Goal: Task Accomplishment & Management: Complete application form

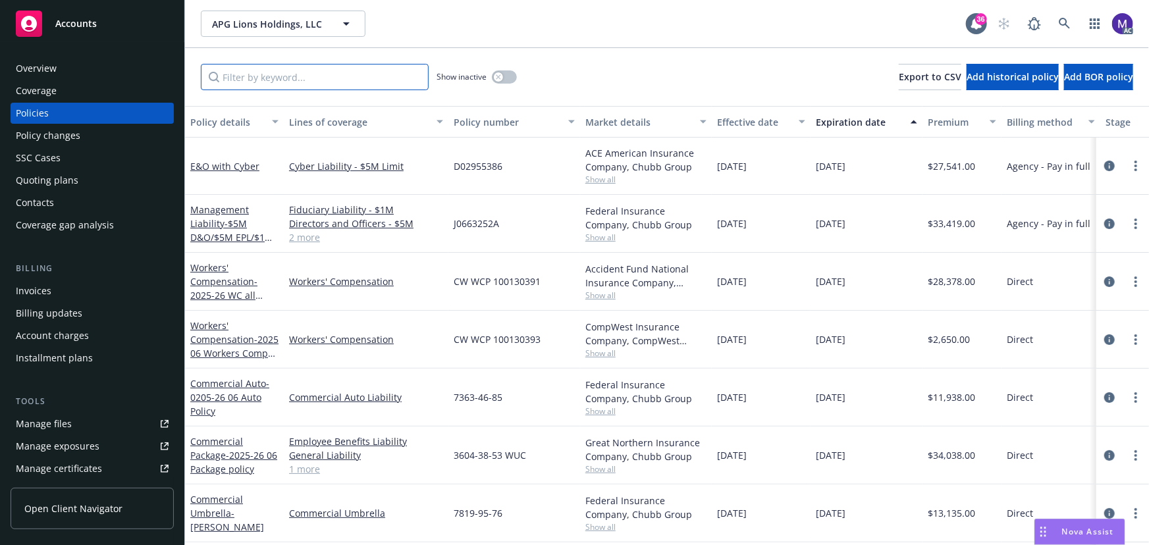
click at [265, 79] on input "Filter by keyword..." at bounding box center [315, 77] width 228 height 26
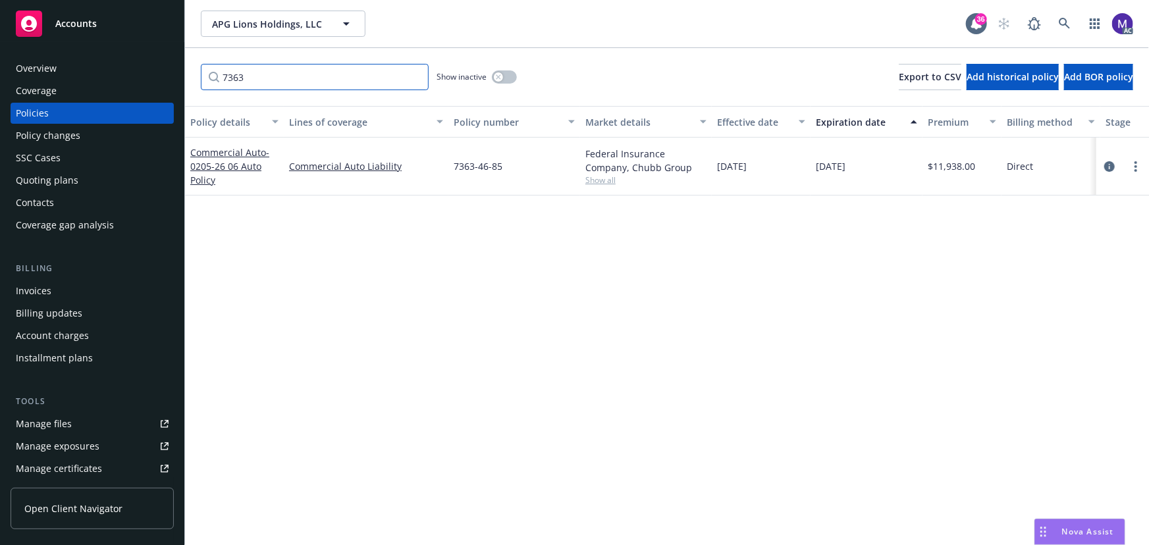
type input "7363"
click at [1108, 164] on icon "circleInformation" at bounding box center [1109, 166] width 11 height 11
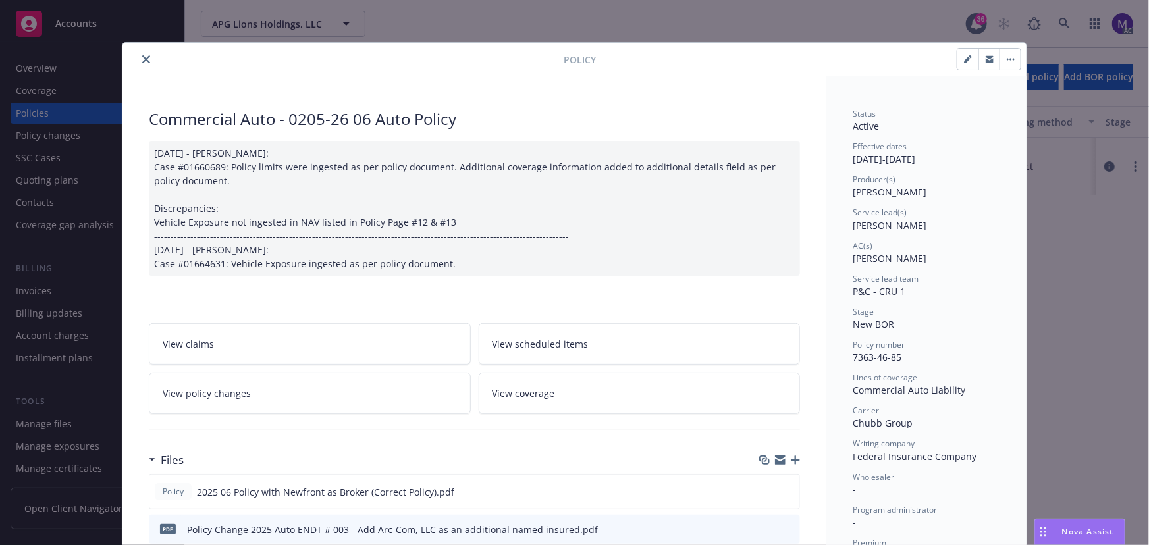
click at [233, 408] on link "View policy changes" at bounding box center [310, 393] width 322 height 41
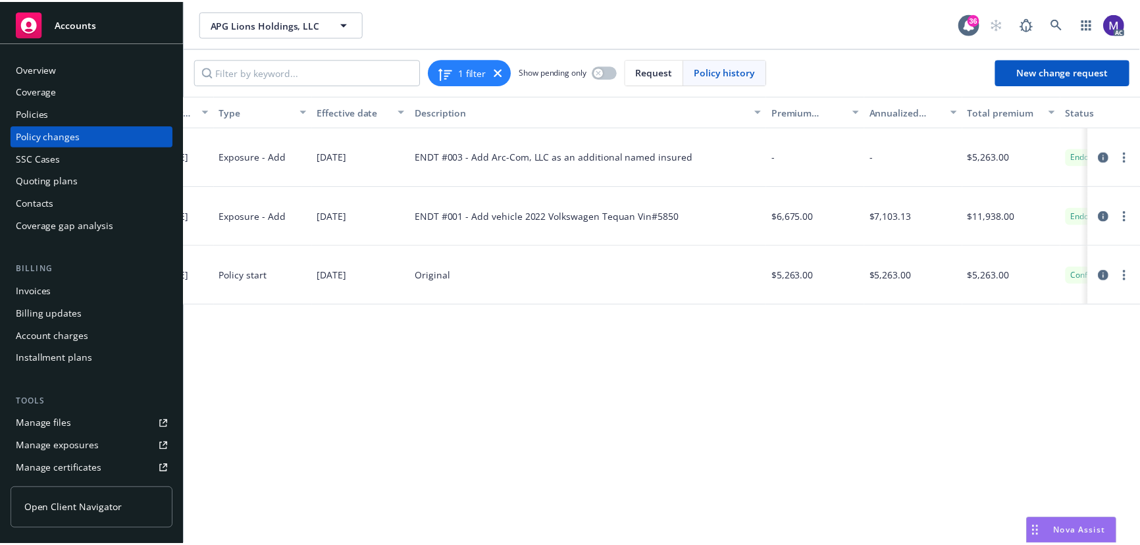
scroll to position [0, 356]
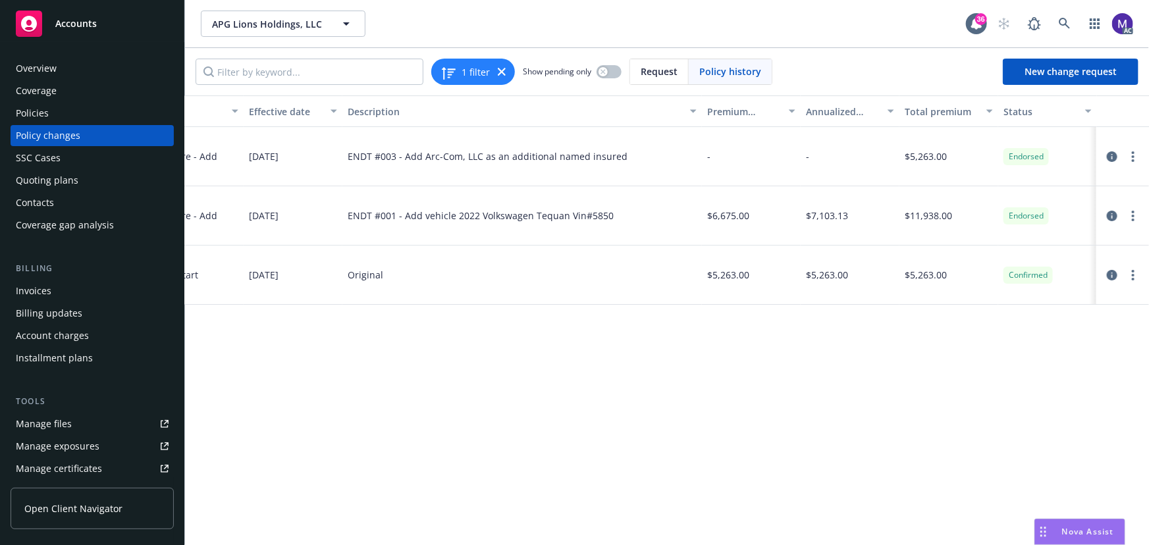
click at [68, 139] on div "Policy changes" at bounding box center [48, 135] width 65 height 21
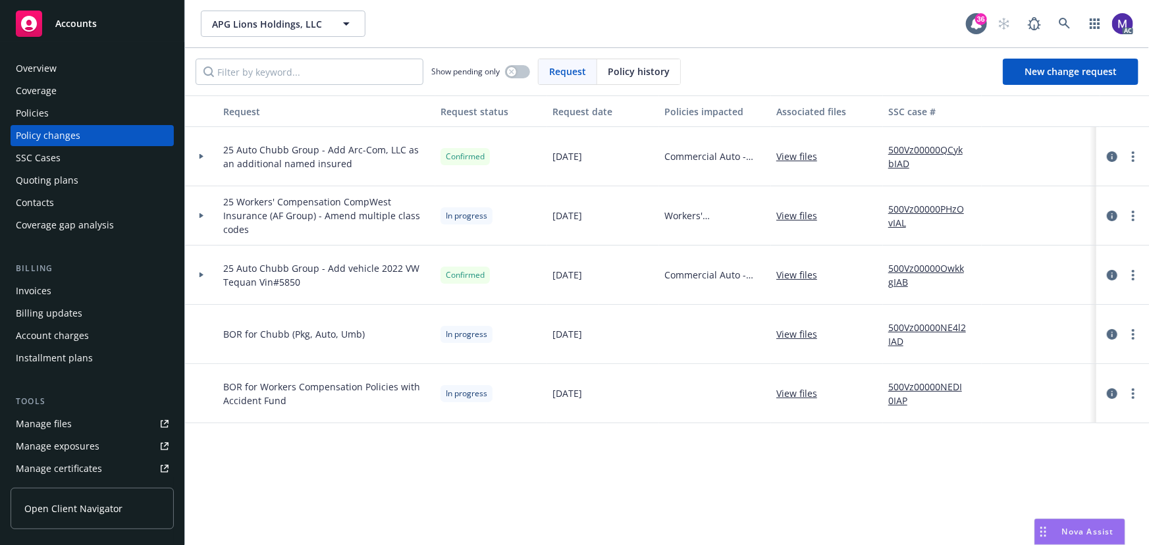
click at [792, 155] on link "View files" at bounding box center [801, 156] width 51 height 14
click at [910, 152] on link "500Vz00000QCykbIAD" at bounding box center [932, 157] width 88 height 28
click at [1061, 81] on link "New change request" at bounding box center [1070, 72] width 136 height 26
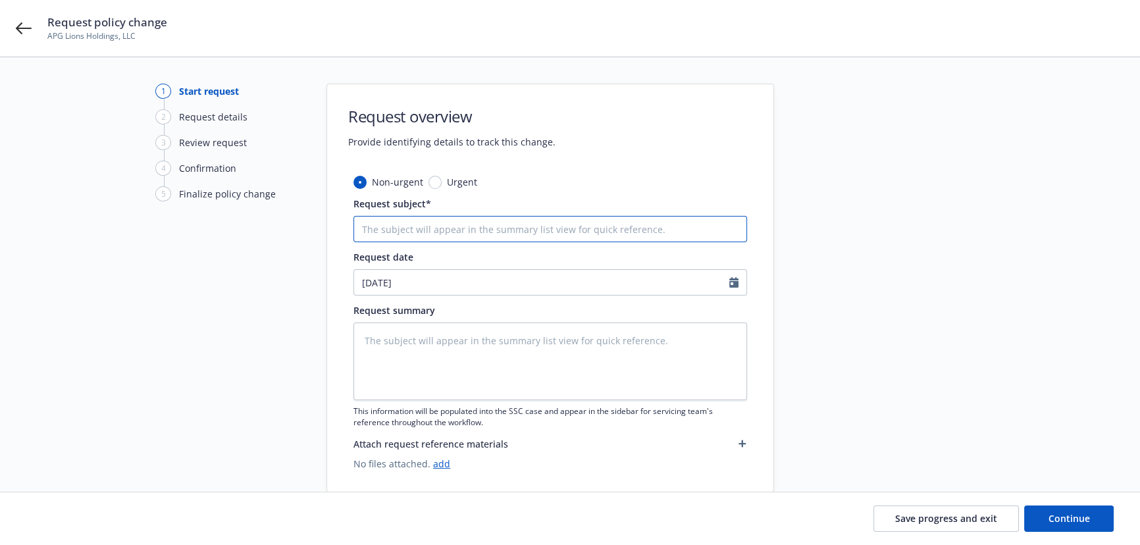
click at [457, 225] on input "Request subject*" at bounding box center [550, 229] width 394 height 26
paste input "25 Auto Chubb Group - Add"
type textarea "x"
type input "25 Auto Chubb Group - Add"
click at [509, 225] on input "25 Auto Chubb Group - Add" at bounding box center [550, 229] width 394 height 26
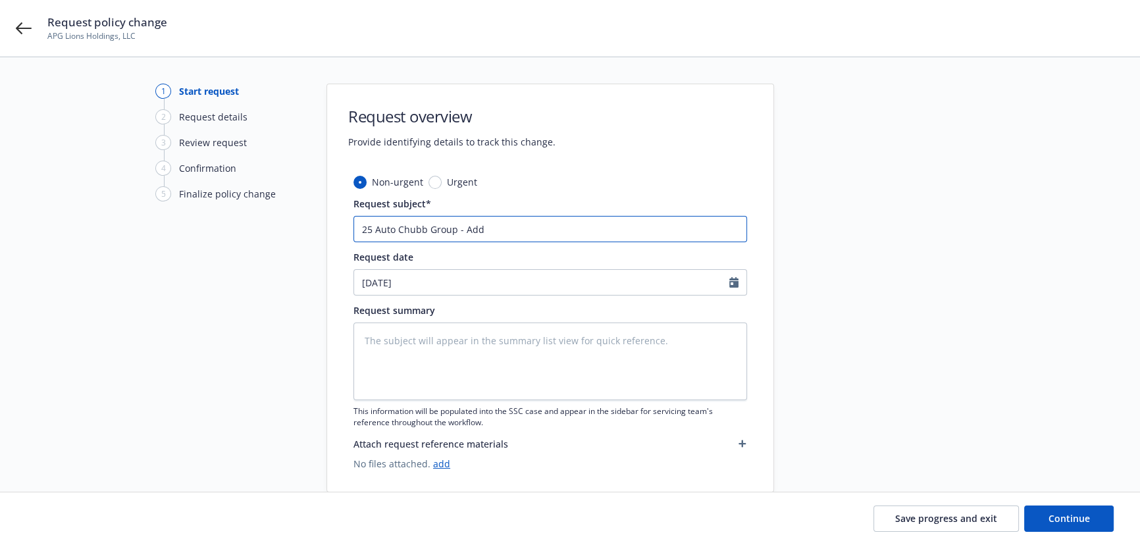
type textarea "x"
type input "25 Auto Chubb Group - Add"
type textarea "x"
type input "25 Auto Chubb Group - Add a"
type textarea "x"
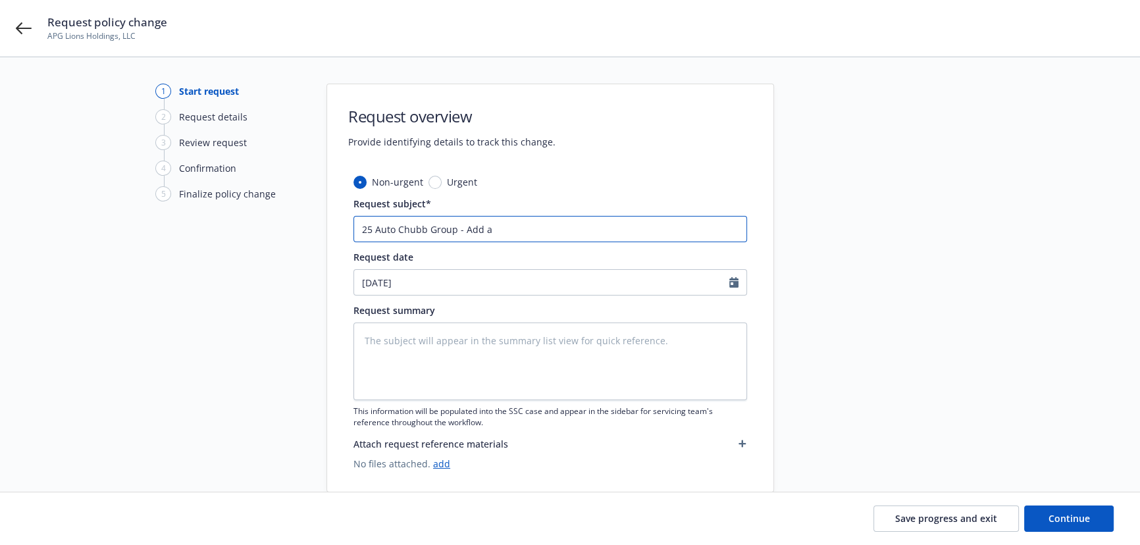
type input "25 Auto Chubb Group - Add ad"
type textarea "x"
type input "25 Auto Chubb Group - Add add"
type textarea "x"
type input "25 Auto Chubb Group - Add addi"
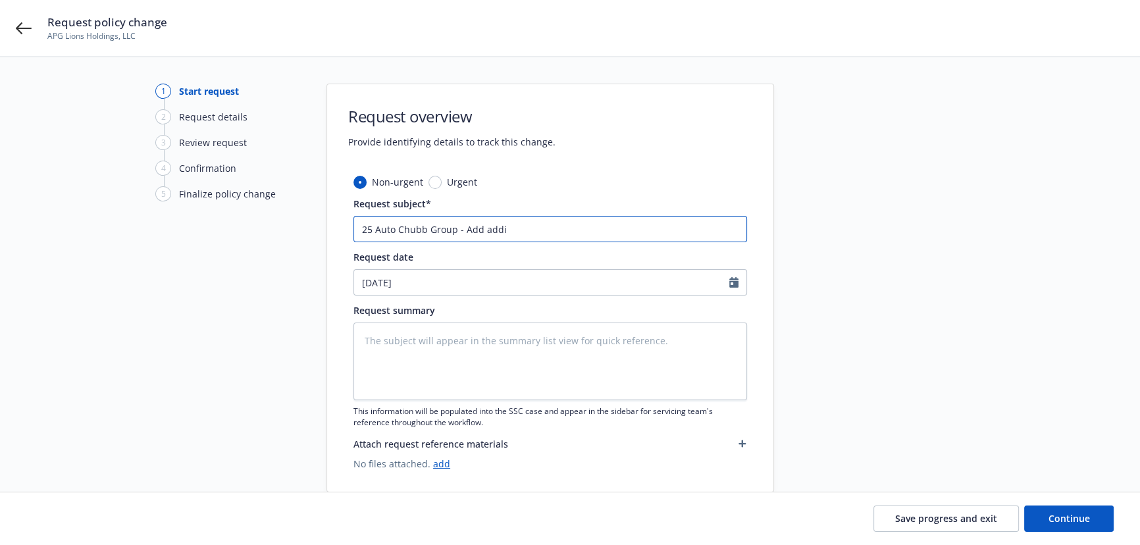
type textarea "x"
type input "25 Auto Chubb Group - Add addit"
type textarea "x"
type input "25 Auto Chubb Group - Add additi"
type textarea "x"
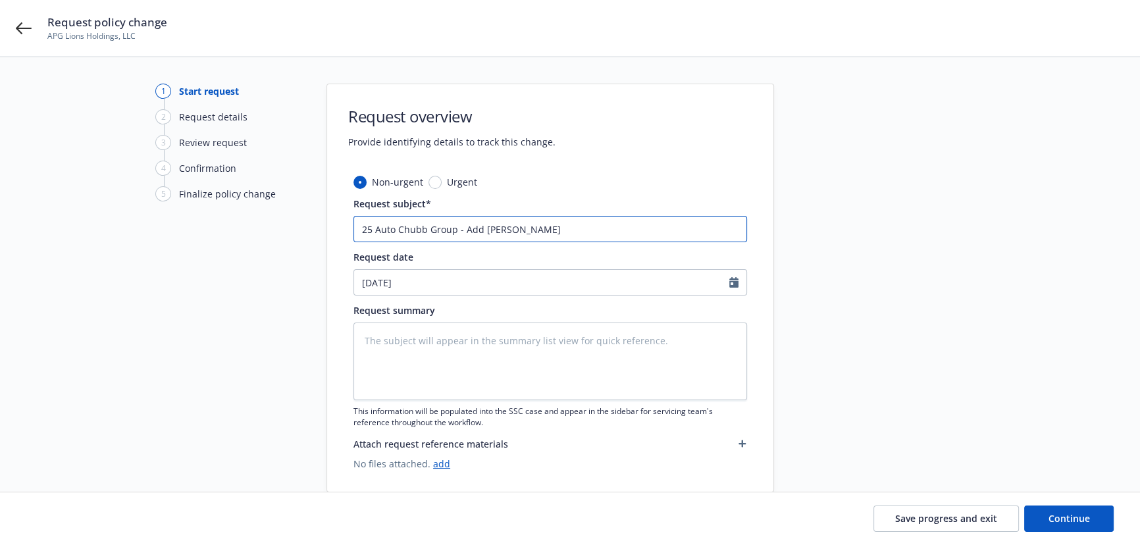
type input "25 Auto Chubb Group - Add additio"
type textarea "x"
type input "25 Auto Chubb Group - Add addition"
type textarea "x"
type input "25 Auto Chubb Group - Add additiona"
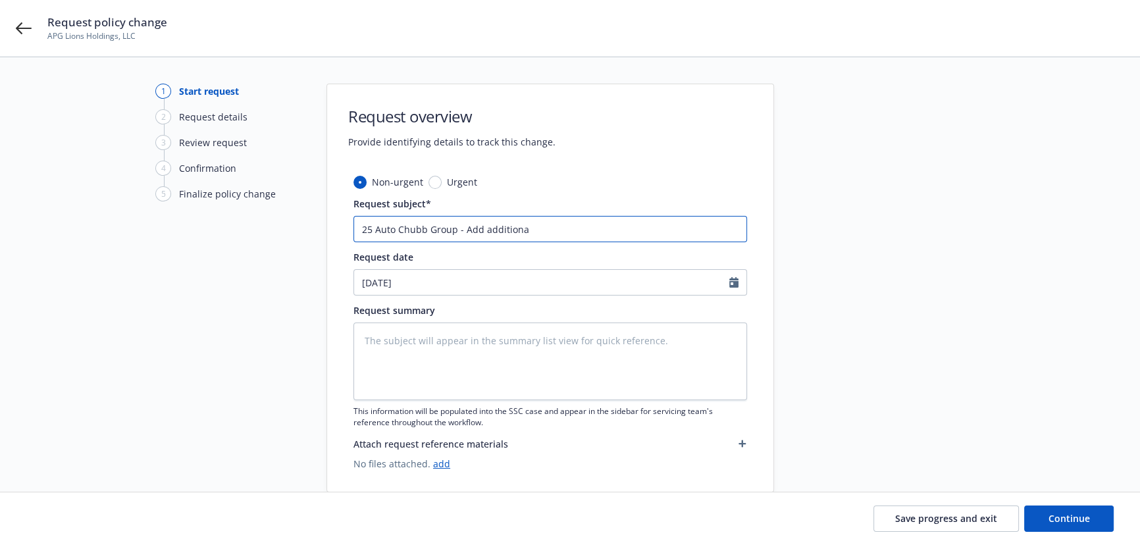
type textarea "x"
type input "25 Auto Chubb Group - Add additional"
type textarea "x"
type input "25 Auto Chubb Group - Add additional"
type textarea "x"
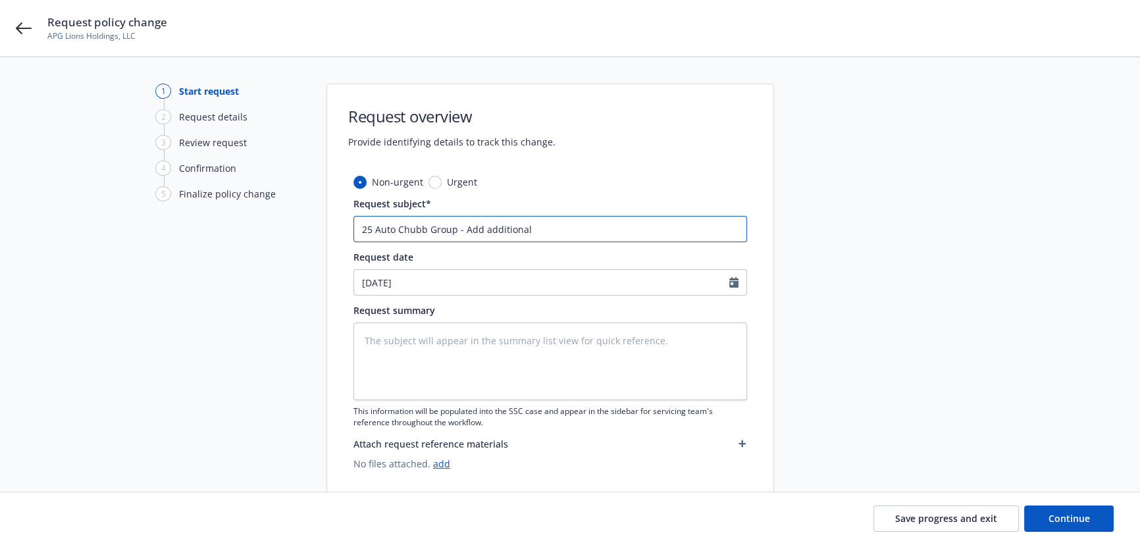
type input "25 Auto Chubb Group - Add additional n"
type textarea "x"
type input "25 Auto Chubb Group - Add additional na"
type textarea "x"
type input "25 Auto Chubb Group - Add additional nam"
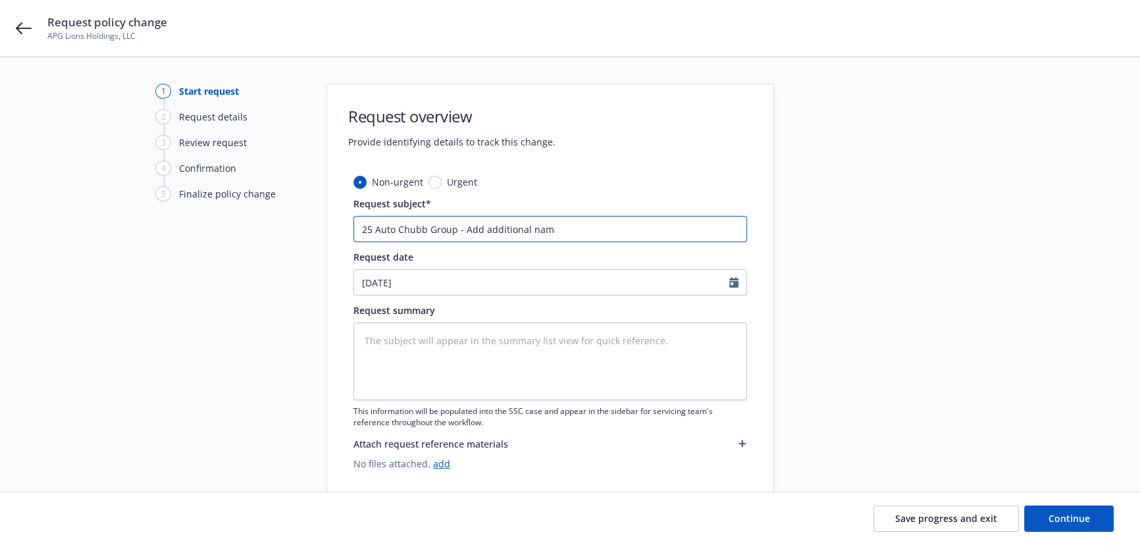
type textarea "x"
type input "25 Auto Chubb Group - Add additional name"
type textarea "x"
type input "25 Auto Chubb Group - Add additional named"
type textarea "x"
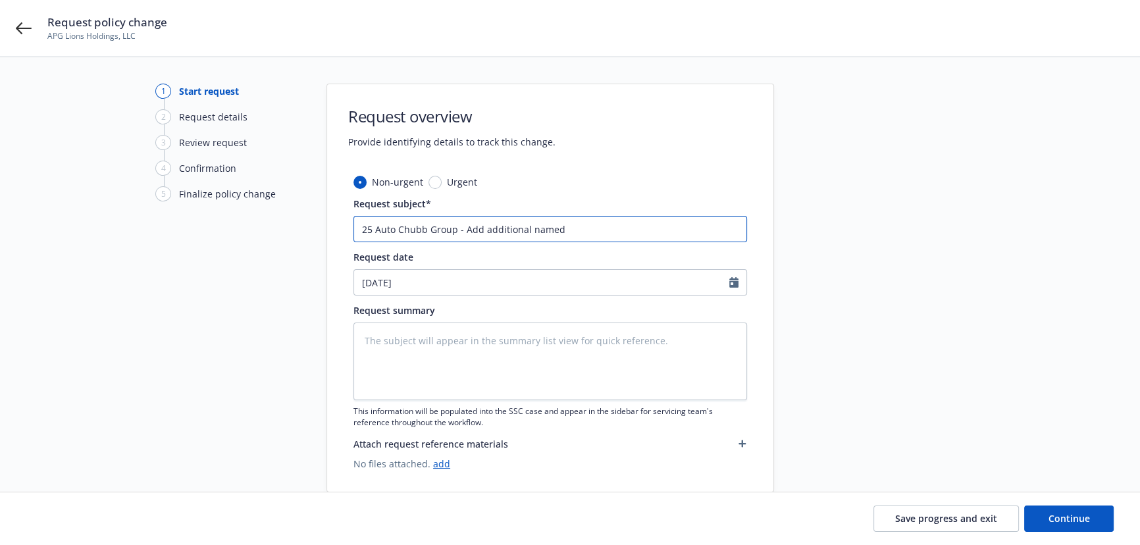
type input "25 Auto Chubb Group - Add additional named:"
type textarea "x"
type input "25 Auto Chubb Group - Add additional named:"
type textarea "x"
type input "25 Auto Chubb Group - Add additional named:"
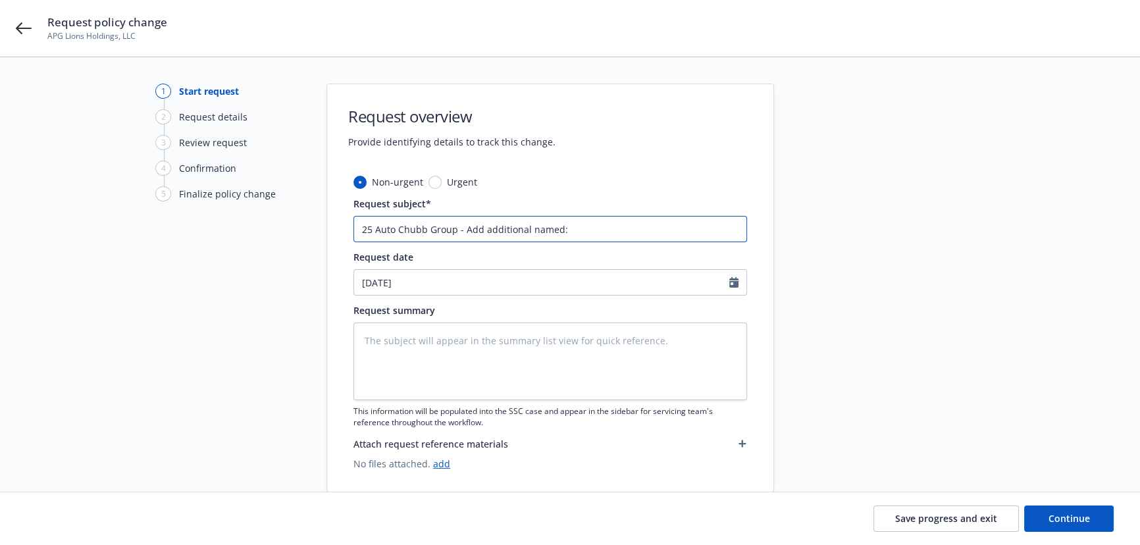
type textarea "x"
type input "25 Auto Chubb Group - Add additional named"
type textarea "x"
type input "25 Auto Chubb Group - Add additional named"
type textarea "x"
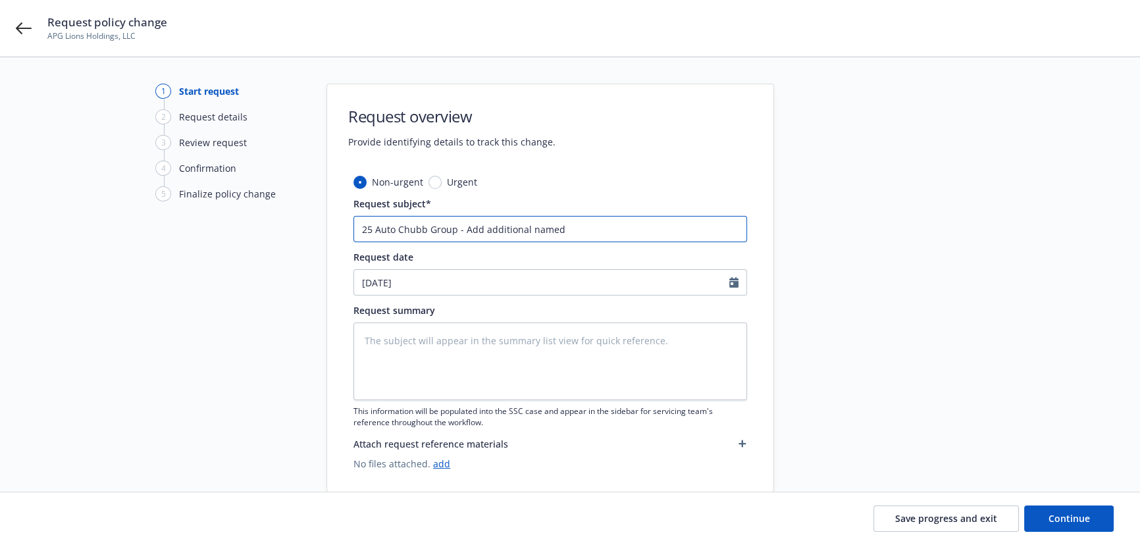
type input "25 Auto Chubb Group - Add additional named i"
type textarea "x"
type input "25 Auto Chubb Group - Add additional named in"
type textarea "x"
type input "25 Auto Chubb Group - Add additional named insu"
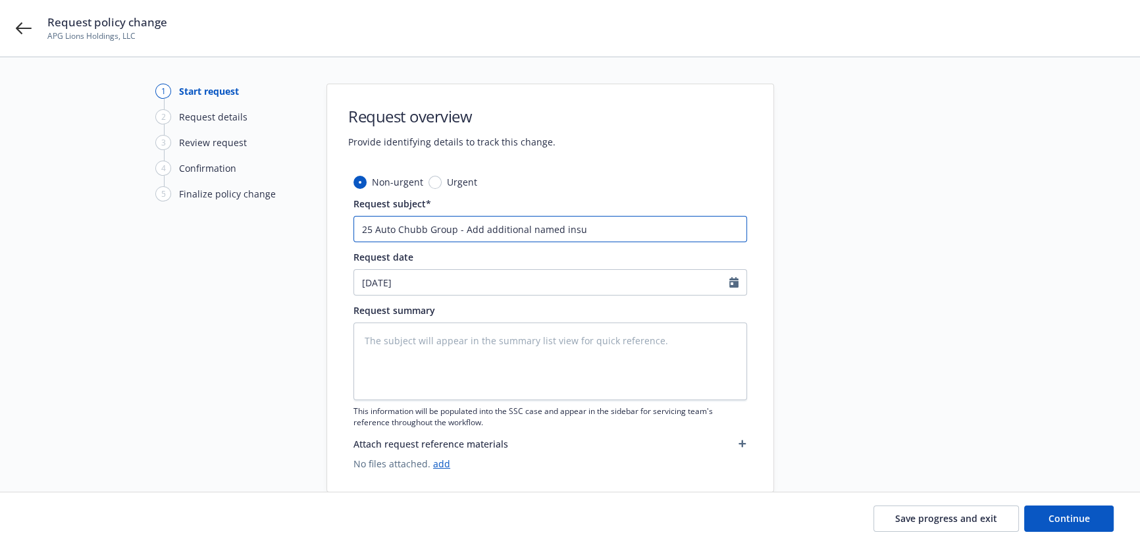
type textarea "x"
type input "25 Auto Chubb Group - Add additional named insure"
type textarea "x"
type input "25 Auto Chubb Group - Add additional named insured"
type textarea "x"
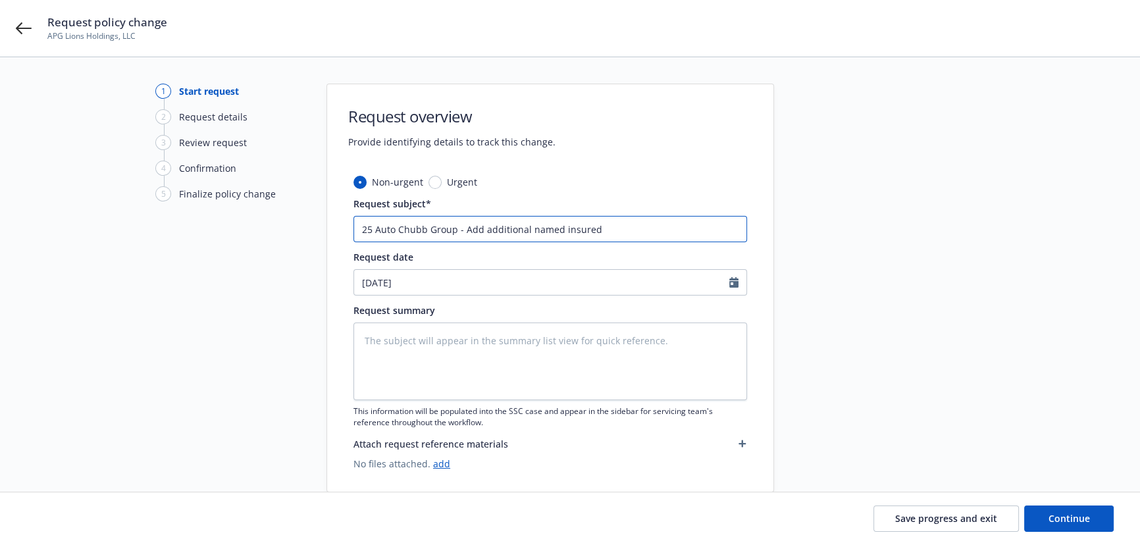
type input "25 Auto Chubb Group - Add additional named insured:"
type textarea "x"
type input "25 Auto Chubb Group - Add additional named insured:"
type textarea "x"
type input "25 Auto Chubb Group - Add additional named insured: A"
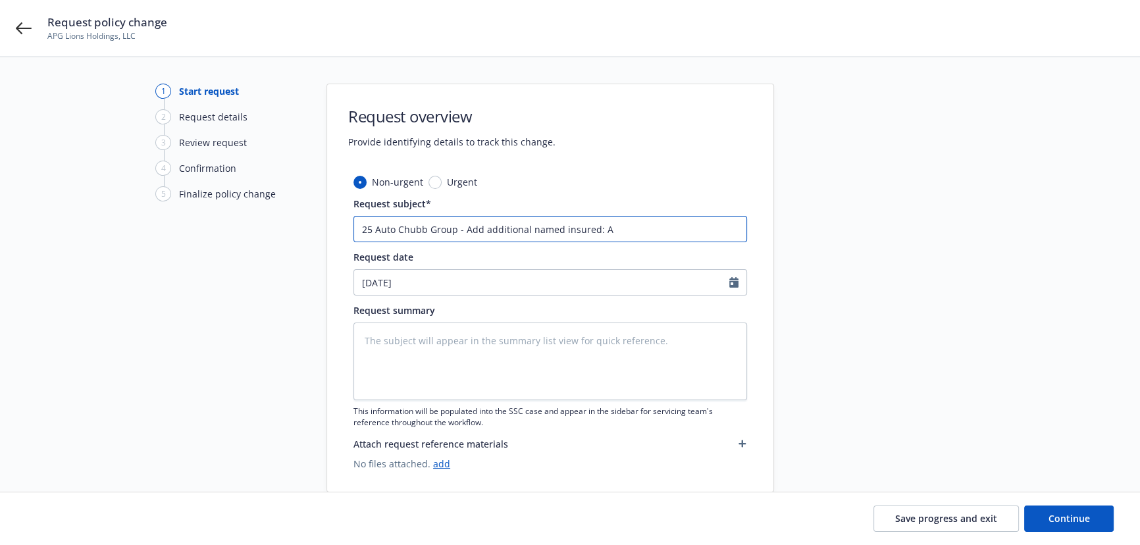
type textarea "x"
type input "25 Auto Chubb Group - Add additional named insured: AR"
type textarea "x"
type input "25 Auto Chubb Group - Add additional named insured: ARC"
type textarea "x"
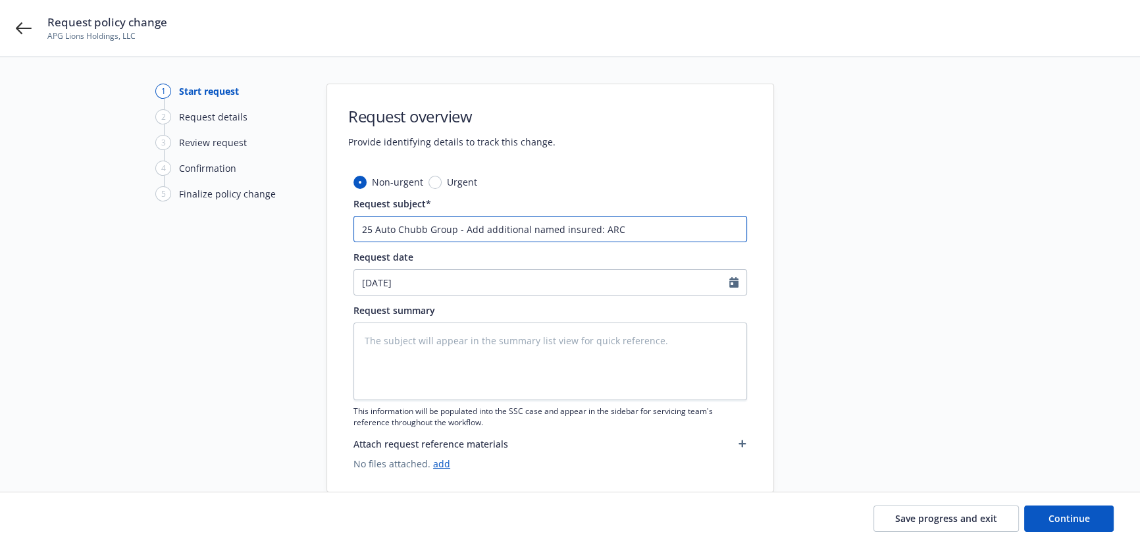
type input "25 Auto Chubb Group - Add additional named insured: ARC-"
type textarea "x"
type input "25 Auto Chubb Group - Add additional named insured: ARC-C"
type textarea "x"
type input "25 Auto Chubb Group - Add additional named insured: ARC-CO"
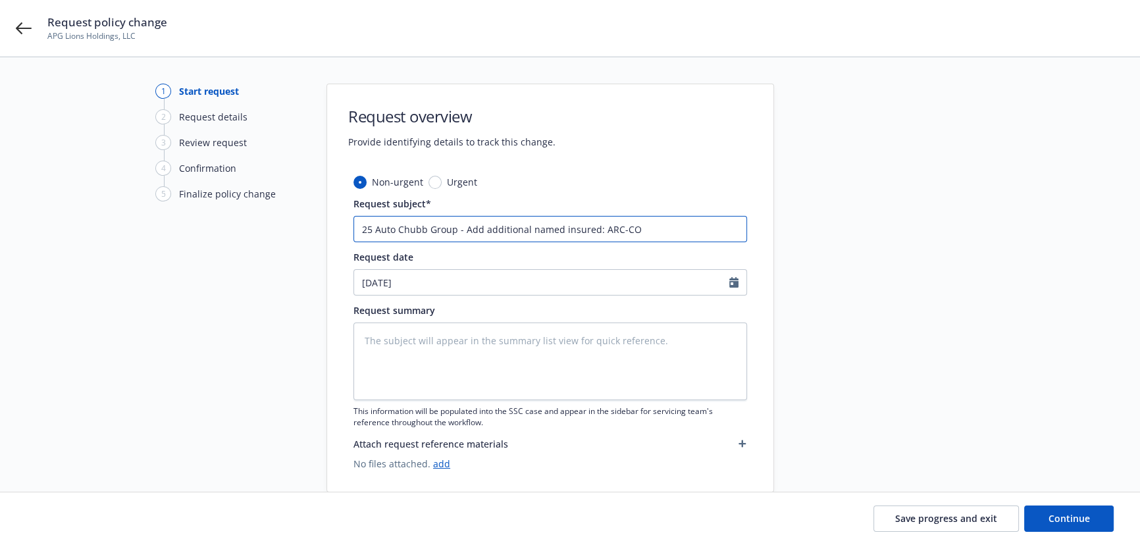
type textarea "x"
type input "25 Auto Chubb Group - Add additional named insured: ARC-COM"
type textarea "x"
type input "25 Auto Chubb Group - Add additional named insured: ARC-COM"
type textarea "x"
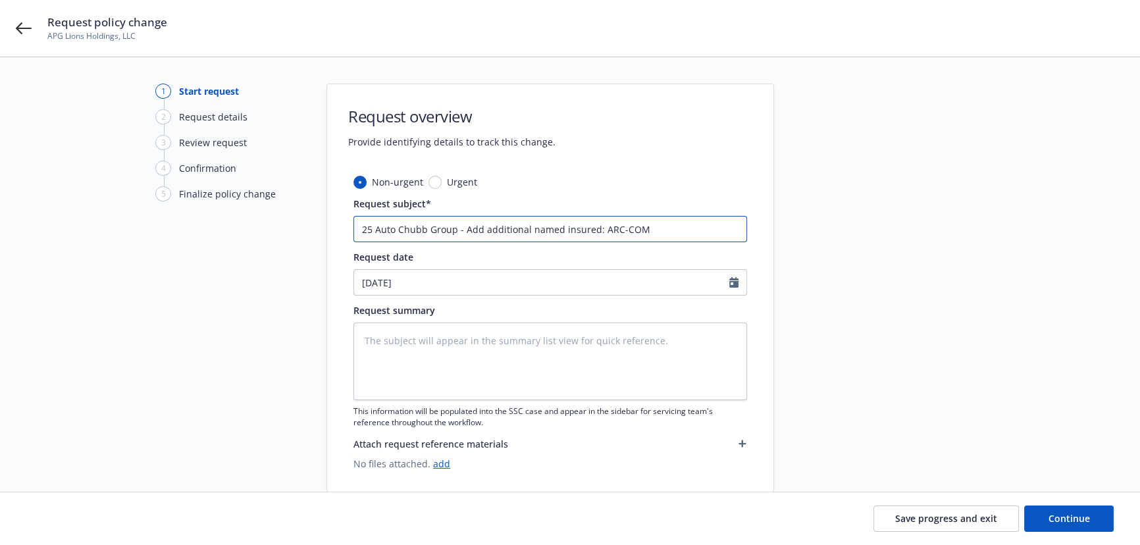
type input "25 Auto Chubb Group - Add additional named insured: ARC-COM F"
type textarea "x"
type input "25 Auto Chubb Group - Add additional named insured: ARC-COM Fa"
type textarea "x"
type input "25 Auto Chubb Group - Add additional named insured: ARC-COM Fab"
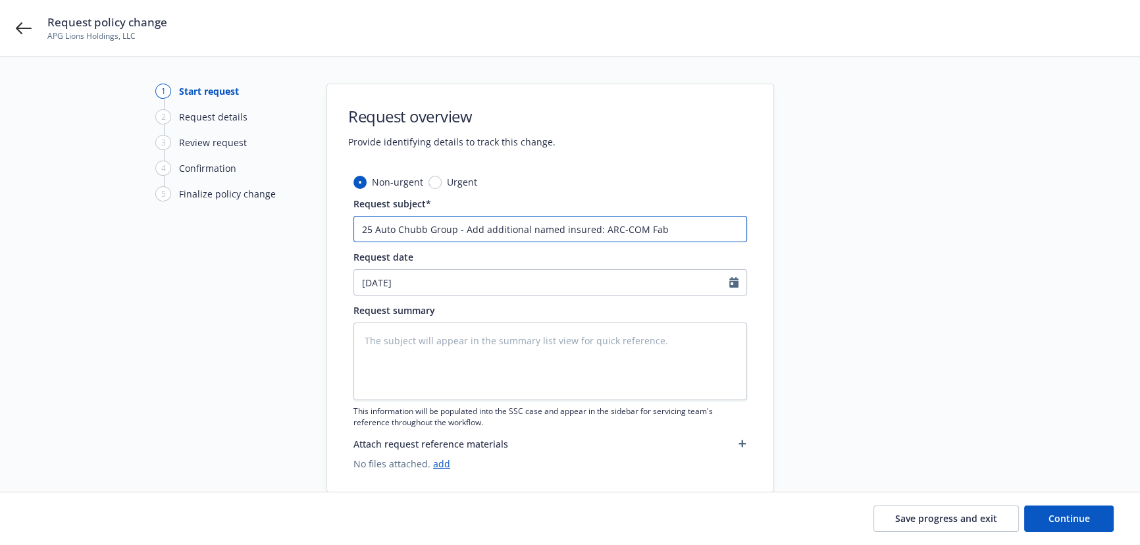
type textarea "x"
type input "25 Auto Chubb Group - Add additional named insured: ARC-COM Fabr"
type textarea "x"
type input "25 Auto Chubb Group - Add additional named insured: ARC-COM Fabri"
type textarea "x"
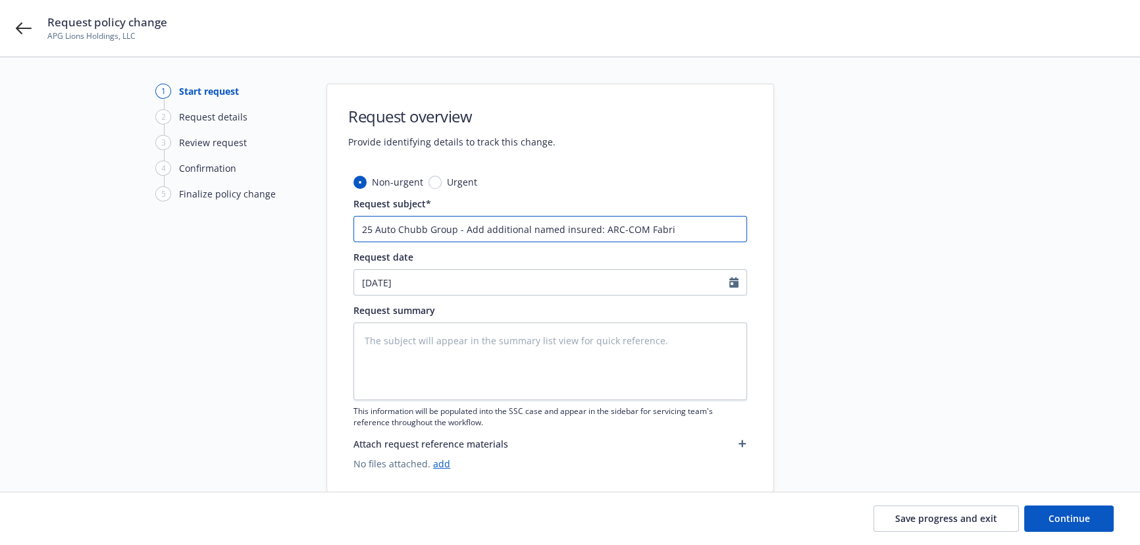
type input "25 Auto Chubb Group - Add additional named insured: ARC-COM Fabric"
type textarea "x"
type input "25 Auto Chubb Group - Add additional named insured: ARC-COM Fabrics"
type textarea "x"
type input "25 Auto Chubb Group - Add additional named insured: ARC-COM Fabrics,"
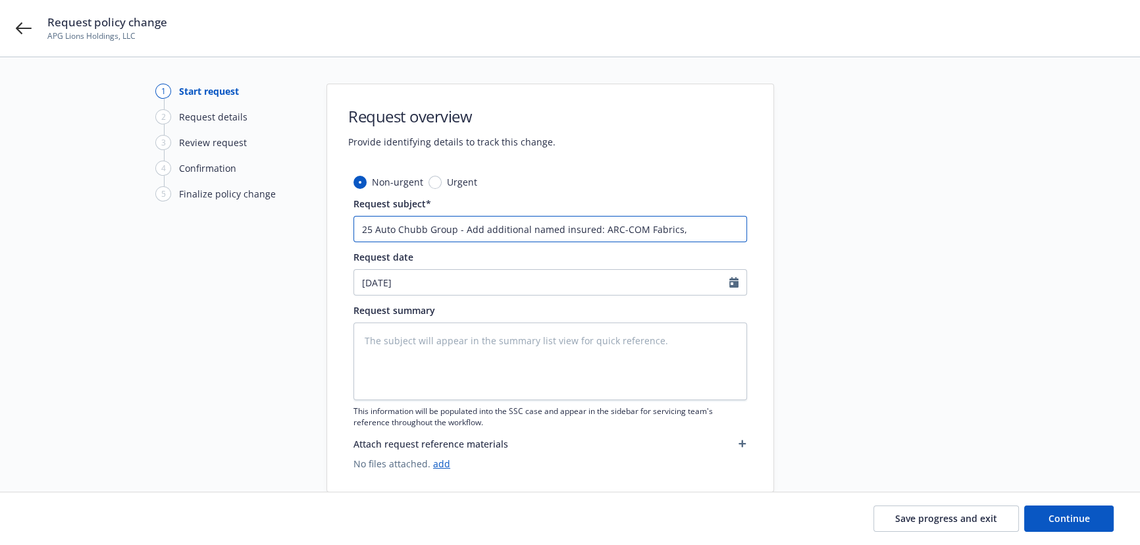
type textarea "x"
type input "25 Auto Chubb Group - Add additional named insured: ARC-COM Fabrics, I"
type textarea "x"
type input "25 Auto Chubb Group - Add additional named insured: ARC-COM Fabrics, In"
type textarea "x"
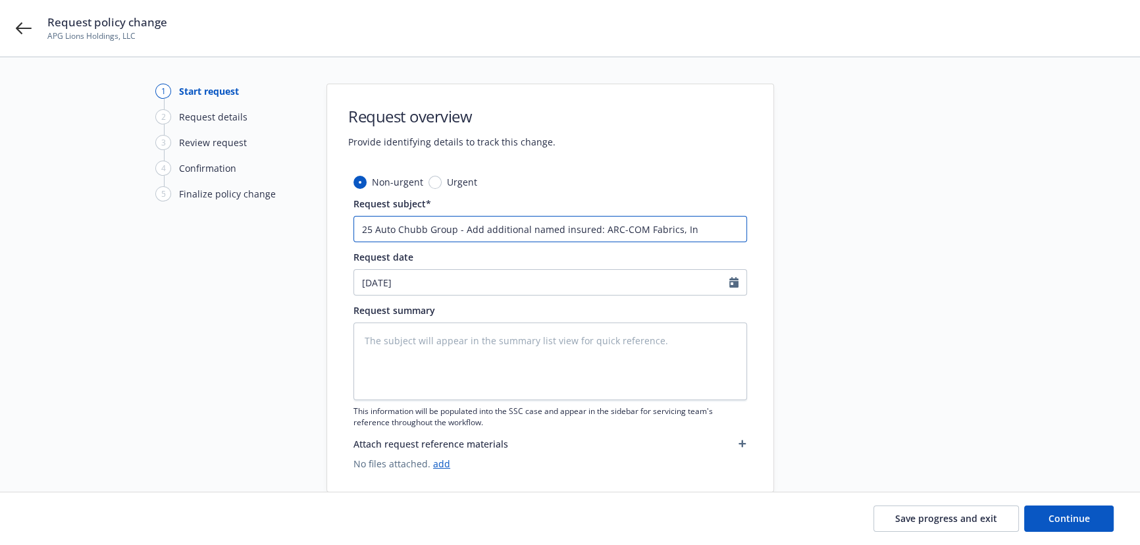
type input "25 Auto Chubb Group - Add additional named insured: ARC-COM Fabrics, Inc"
type textarea "x"
type input "25 Auto Chubb Group - Add additional named insured: ARC-COM Fabrics, Incl"
type textarea "x"
type input "25 Auto Chubb Group - Add additional named insured: ARC-COM Fabrics, Incl"
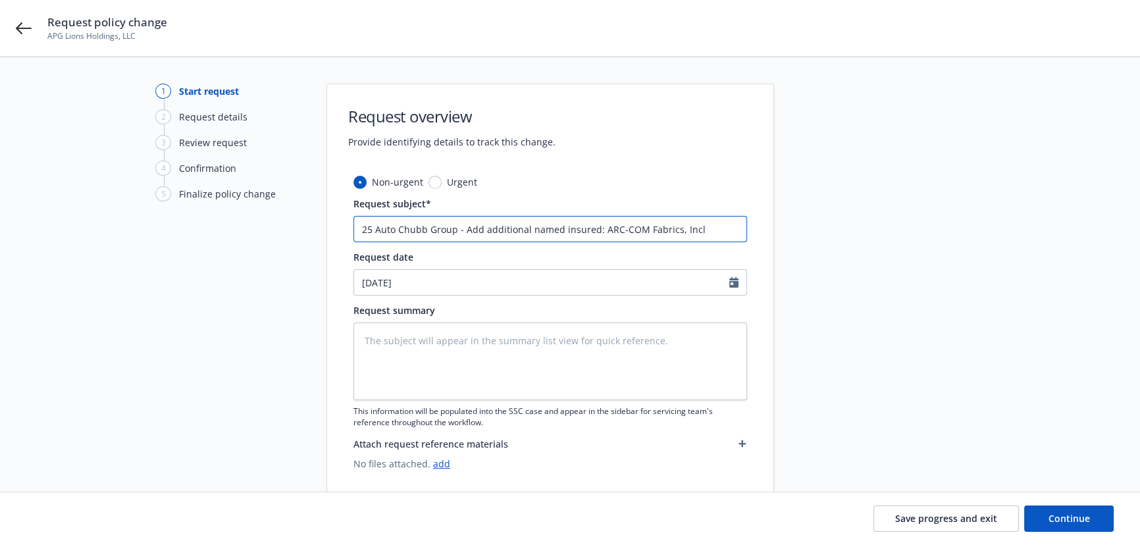
type textarea "x"
type input "25 Auto Chubb Group - Add additional named insured: ARC-COM Fabrics, Incl"
type textarea "x"
type input "25 Auto Chubb Group - Add additional named insured: ARC-COM Fabrics, Inc;"
type textarea "x"
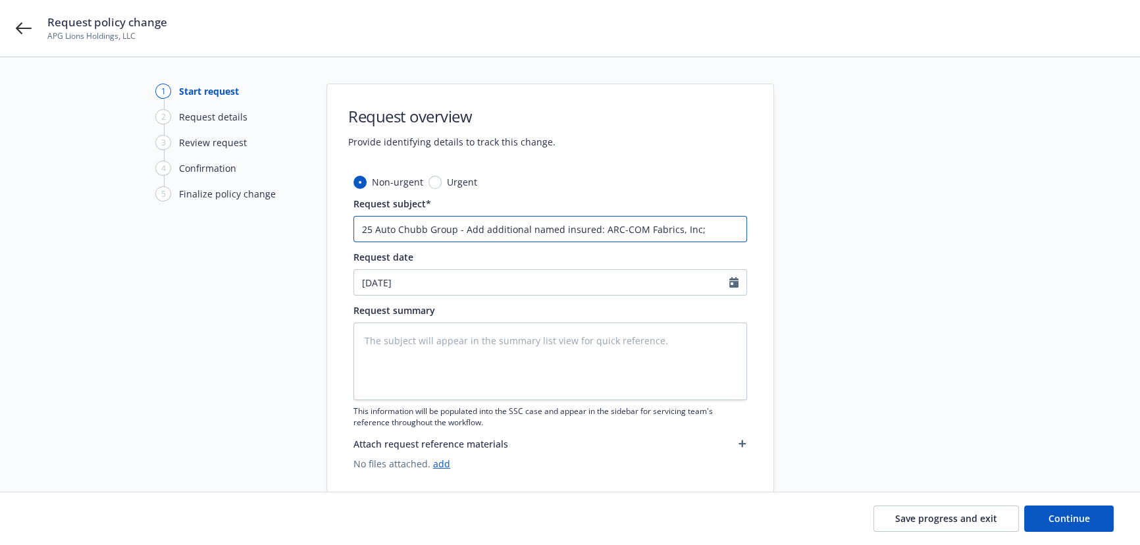
type input "25 Auto Chubb Group - Add additional named insured: ARC-COM Fabrics, Inc;"
type textarea "x"
type input "25 Auto Chubb Group - Add additional named insured: ARC-COM Fabrics, Inc; 3"
type textarea "x"
type input "25 Auto Chubb Group - Add additional named insured: ARC-COM Fabrics, Inc; 33"
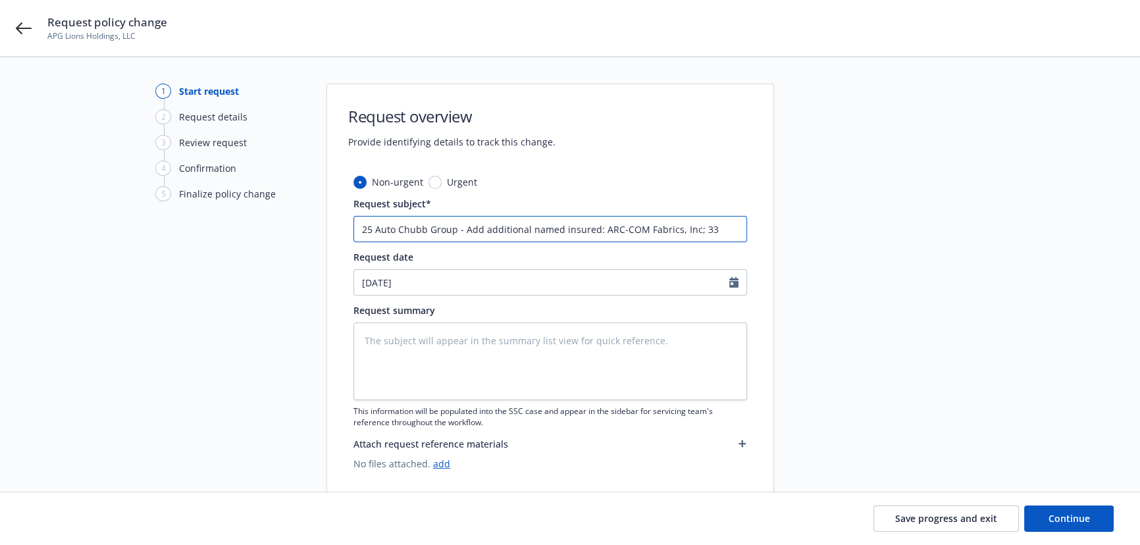
type textarea "x"
type input "25 Auto Chubb Group - Add additional named insured: ARC-COM Fabrics, Inc; 33"
type textarea "x"
type input "25 Auto Chubb Group - Add additional named insured: ARC-COM Fabrics, Inc; 33 R"
type textarea "x"
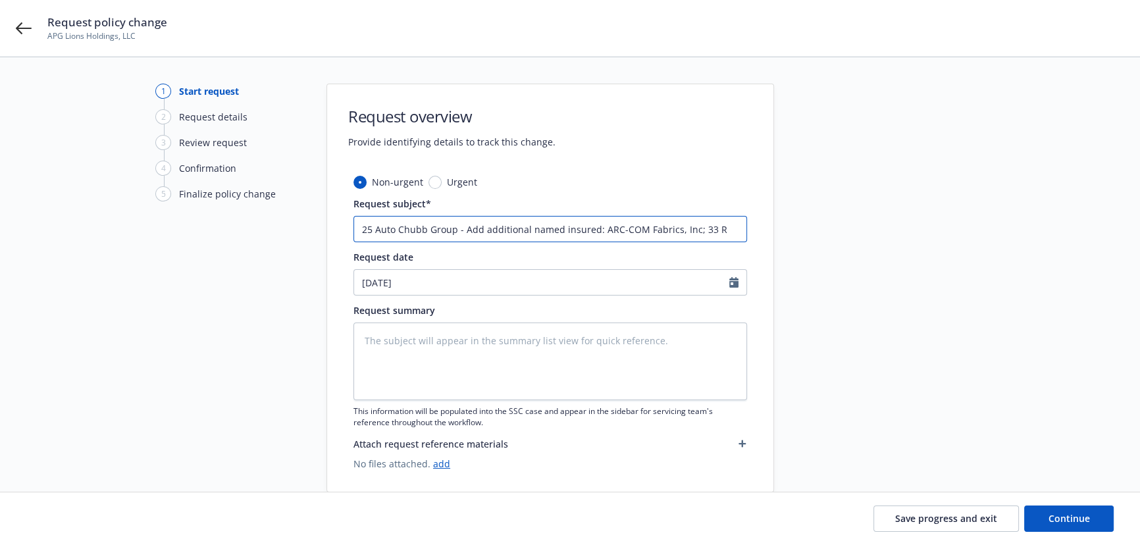
type input "25 Auto Chubb Group - Add additional named insured: ARC-COM Fabrics, Inc; 33 Ra"
type textarea "x"
type input "25 Auto Chubb Group - Add additional named insured: ARC-COM Fabrics, Inc; 33 Ram"
type textarea "x"
type input "25 Auto Chubb Group - Add additional named insured: ARC-COM Fabrics, Inc; 33 Ra…"
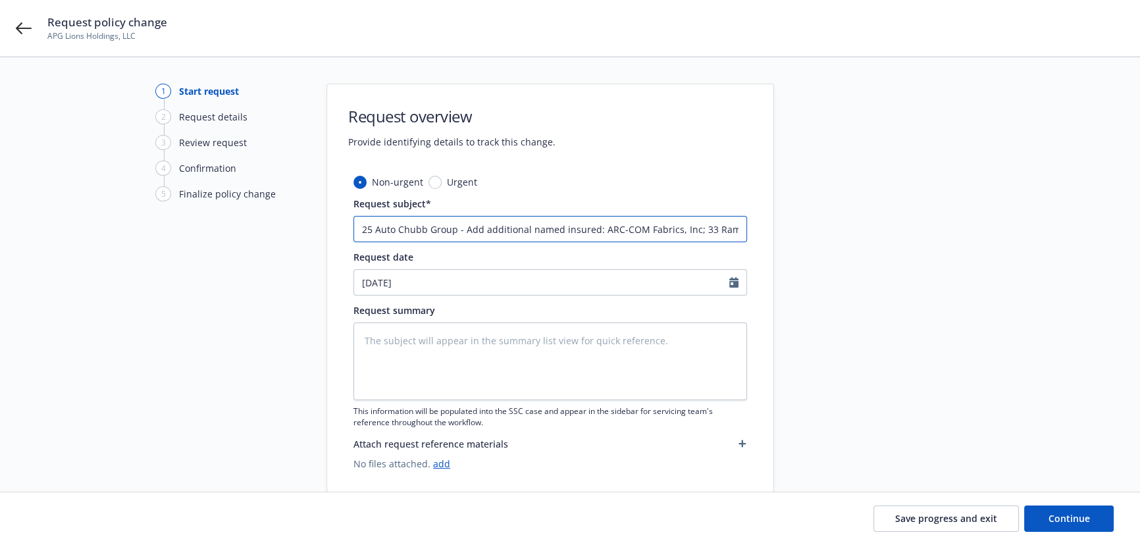
type textarea "x"
type input "25 Auto Chubb Group - Add additional named insured: ARC-COM Fabrics, Inc; 33 Ra…"
type textarea "x"
type input "25 Auto Chubb Group - Add additional named insured: ARC-COM Fabrics, Inc; 33 Ra…"
type textarea "x"
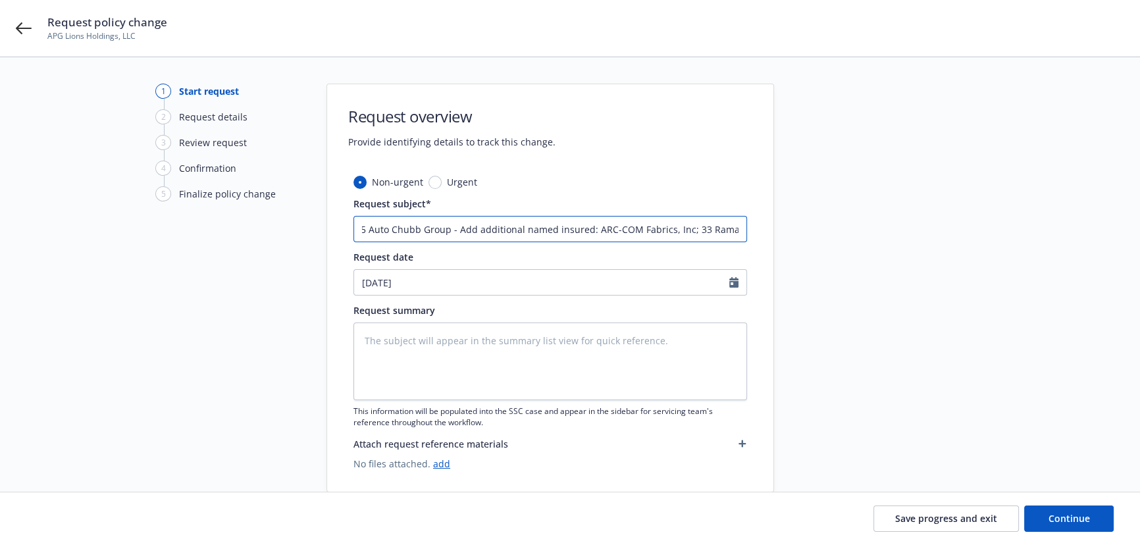
type input "25 Auto Chubb Group - Add additional named insured: ARC-COM Fabrics, Inc; 33 Ra…"
type textarea "x"
type input "25 Auto Chubb Group - Add additional named insured: ARC-COM Fabrics, Inc; 33 Ra…"
type textarea "x"
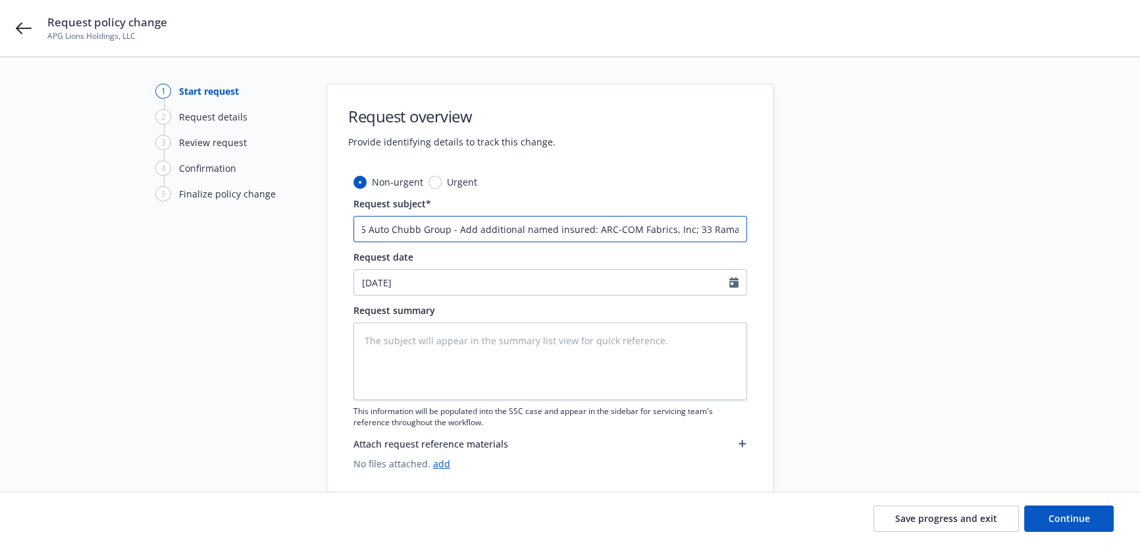
type input "25 Auto Chubb Group - Add additional named insured: ARC-COM Fabrics, Inc; 33 Ra…"
type textarea "x"
type input "25 Auto Chubb Group - Add additional named insured: ARC-COM Fabrics, Inc; 33 Ra…"
type textarea "x"
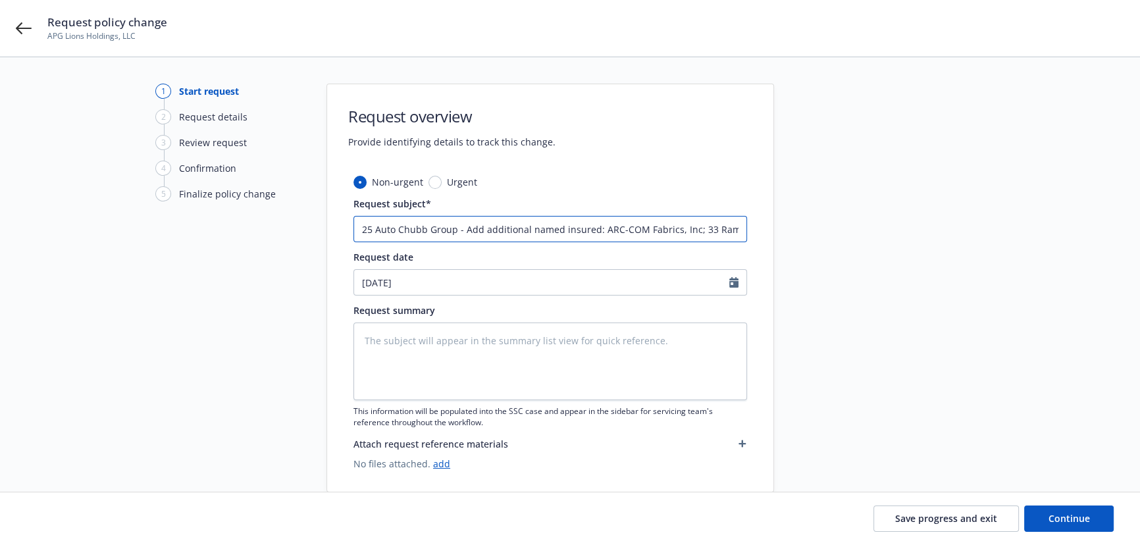
type input "25 Auto Chubb Group - Add additional named insured: ARC-COM Fabrics, Inc; 33 Ram"
type textarea "x"
type input "25 Auto Chubb Group - Add additional named insured: ARC-COM Fabrics, Inc; 33 Ra…"
type textarea "x"
type input "25 Auto Chubb Group - Add additional named insured: ARC-COM Fabrics, Inc; 33 Ra…"
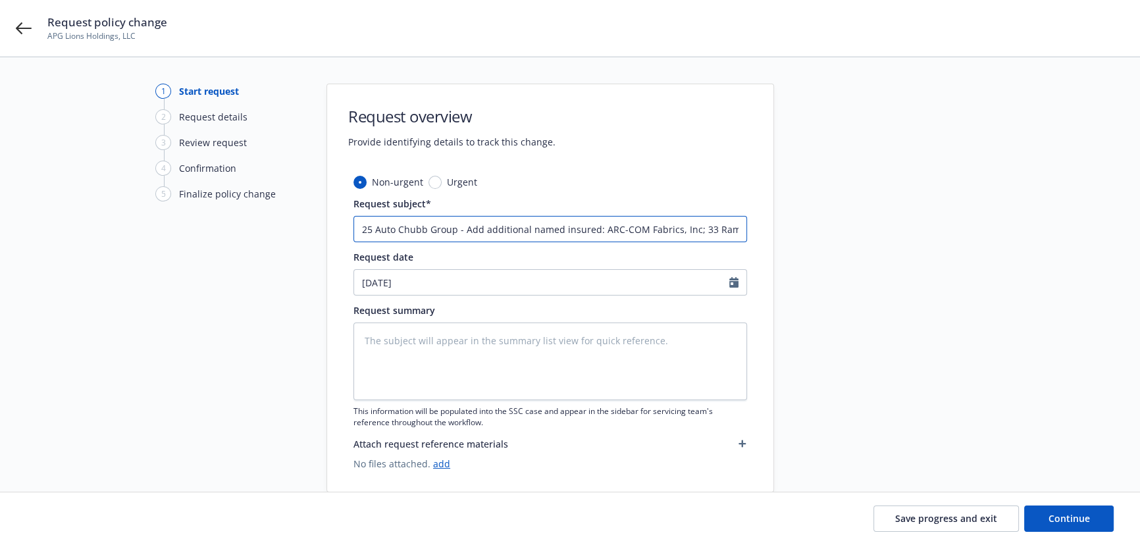
type textarea "x"
type input "25 Auto Chubb Group - Add additional named insured: ARC-COM Fabrics, Inc; 33 Ra…"
type textarea "x"
type input "25 Auto Chubb Group - Add additional named insured: ARC-COM Fabrics, Inc; 33 Ra…"
type textarea "x"
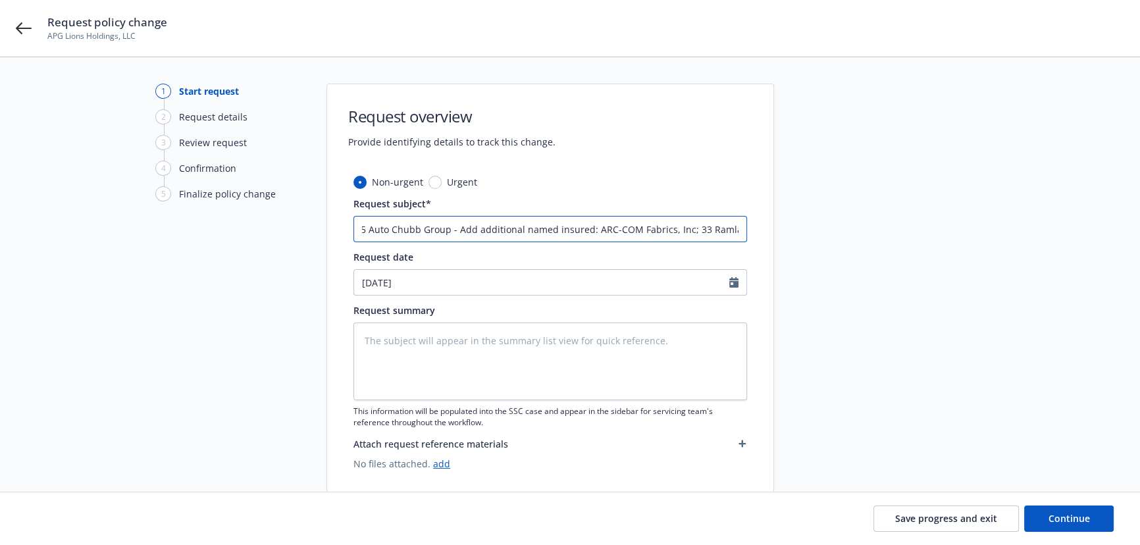
type input "25 Auto Chubb Group - Add additional named insured: ARC-COM Fabrics, Inc; 33 Ra…"
type textarea "x"
type input "25 Auto Chubb Group - Add additional named insured: ARC-COM Fabrics, Inc; 33 Ra…"
type textarea "x"
type input "25 Auto Chubb Group - Add additional named insured: ARC-COM Fabrics, Inc; 33 Ra…"
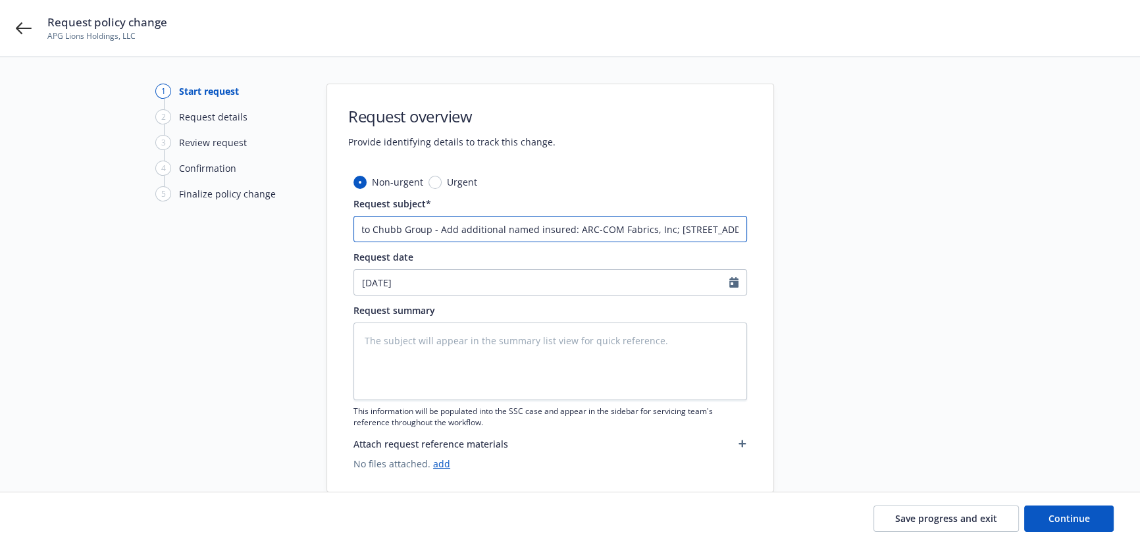
type textarea "x"
type input "25 Auto Chubb Group - Add additional named insured: ARC-COM Fabrics, Inc; 33 Ra…"
type textarea "x"
type input "25 Auto Chubb Group - Add additional named insured: ARC-COM Fabrics, Inc; 33 Ra…"
type textarea "x"
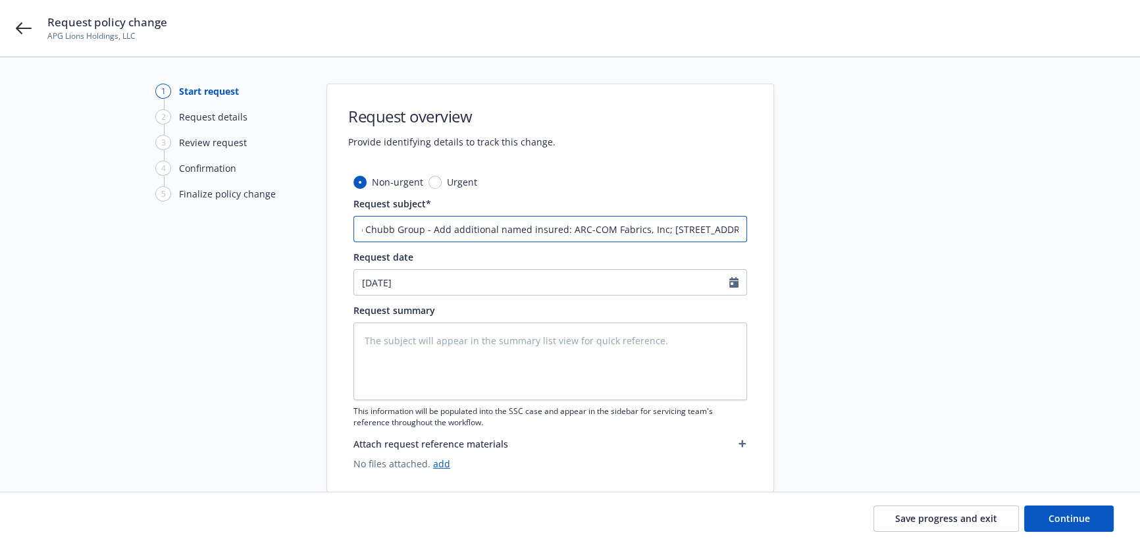
type input "25 Auto Chubb Group - Add additional named insured: ARC-COM Fabrics, Inc; 33 Ra…"
type textarea "x"
type input "25 Auto Chubb Group - Add additional named insured: ARC-COM Fabrics, Inc; 33 Ra…"
type textarea "x"
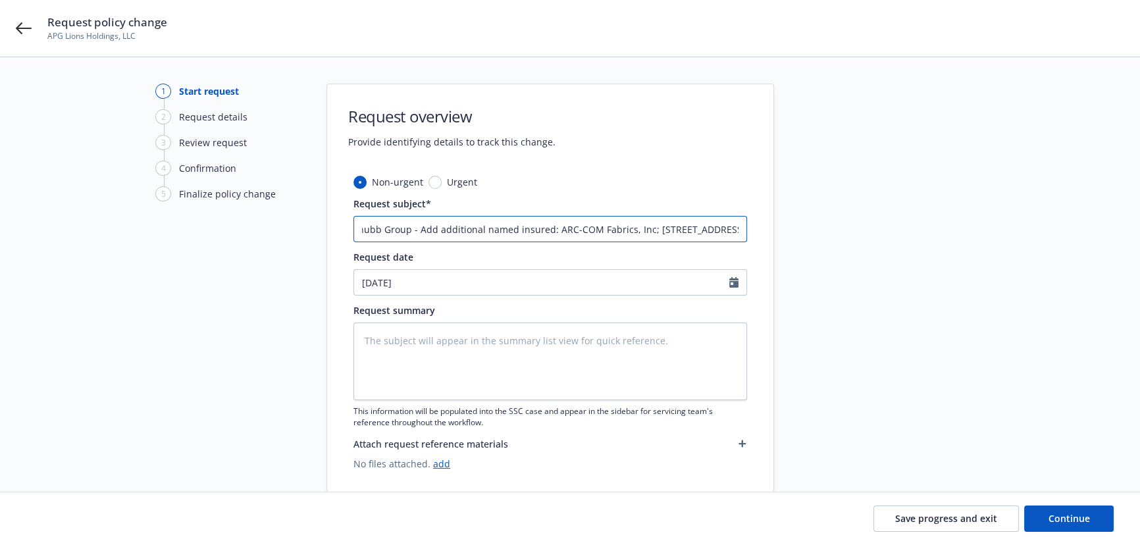
type input "25 Auto Chubb Group - Add additional named insured: ARC-COM Fabrics, Inc; 33 Ra…"
type textarea "x"
type input "25 Auto Chubb Group - Add additional named insured: ARC-COM Fabrics, Inc; 33 Ra…"
type textarea "x"
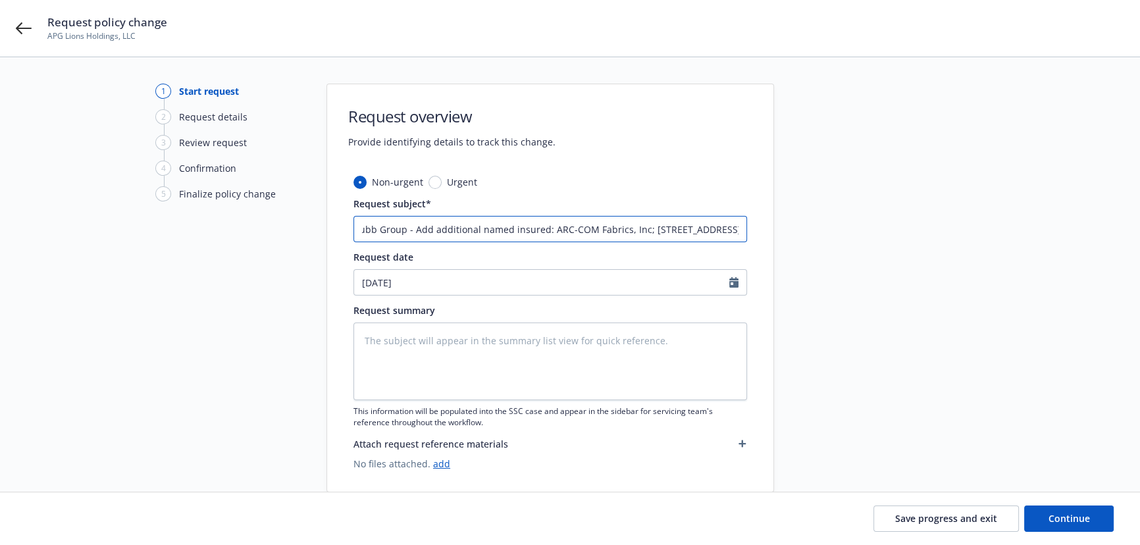
type input "25 Auto Chubb Group - Add additional named insured: ARC-COM Fabrics, Inc; 33 Ra…"
type textarea "x"
type input "25 Auto Chubb Group - Add additional named insured: ARC-COM Fabrics, Inc; 33 Ra…"
type textarea "x"
type input "25 Auto Chubb Group - Add additional named insured: ARC-COM Fabrics, Inc; 33 Ra…"
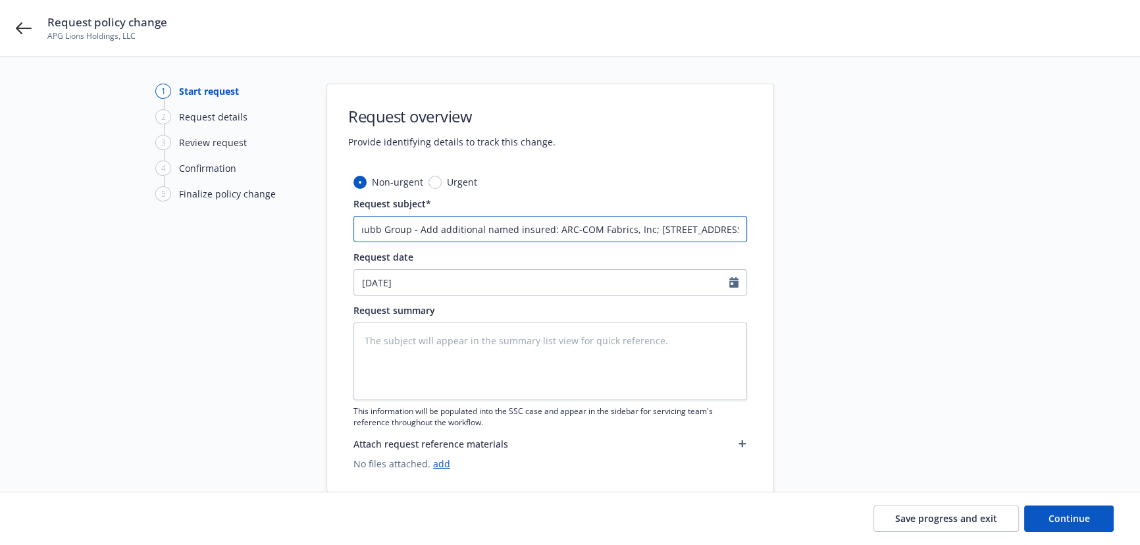
scroll to position [0, 39]
type textarea "x"
type input "25 Auto Chubb Group - Add additional named insured: ARC-COM Fabrics, Inc; 33 Ra…"
type textarea "x"
type input "25 Auto Chubb Group - Add additional named insured: ARC-COM Fabrics, Inc; 33 Ra…"
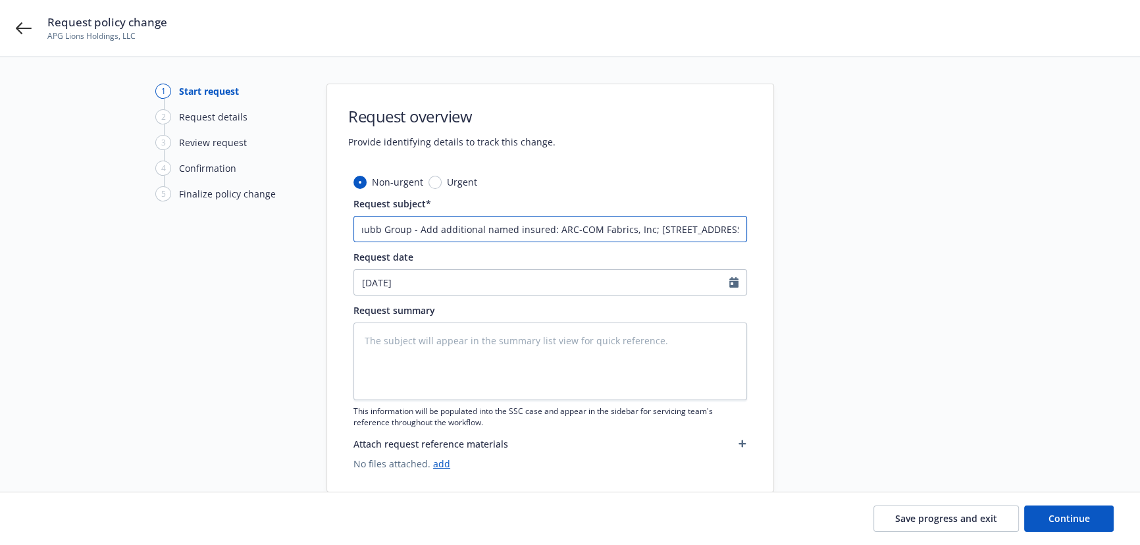
type textarea "x"
type input "25 Auto Chubb Group - Add additional named insured: ARC-COM Fabrics, Inc; 33 Ra…"
type textarea "x"
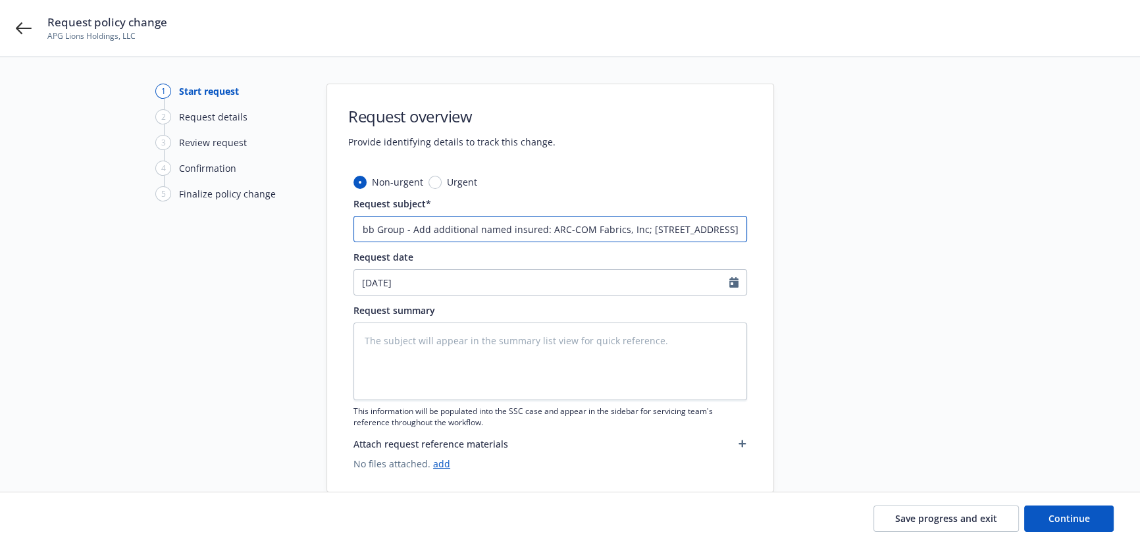
type input "25 Auto Chubb Group - Add additional named insured: ARC-COM Fabrics, Inc; 33 Ra…"
type textarea "x"
type input "25 Auto Chubb Group - Add additional named insured: ARC-COM Fabrics, Inc; 33 Ra…"
type textarea "x"
type input "25 Auto Chubb Group - Add additional named insured: ARC-COM Fabrics, Inc; 33 Ra…"
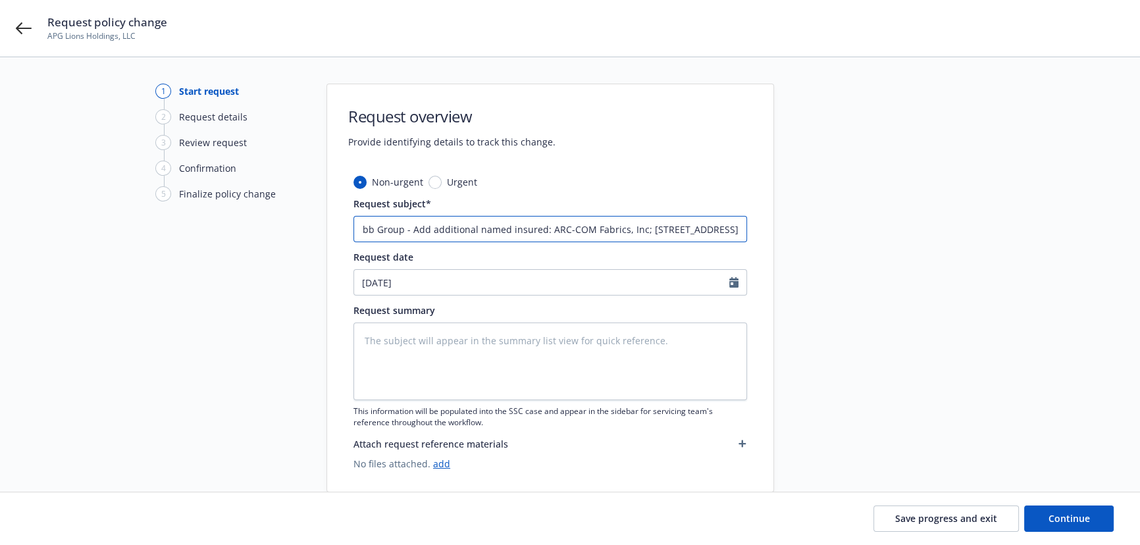
scroll to position [0, 70]
type textarea "x"
type input "25 Auto Chubb Group - Add additional named insured: ARC-COM Fabrics, Inc; 33 Ra…"
type textarea "x"
type input "25 Auto Chubb Group - Add additional named insured: ARC-COM Fabrics, Inc; 33 Ra…"
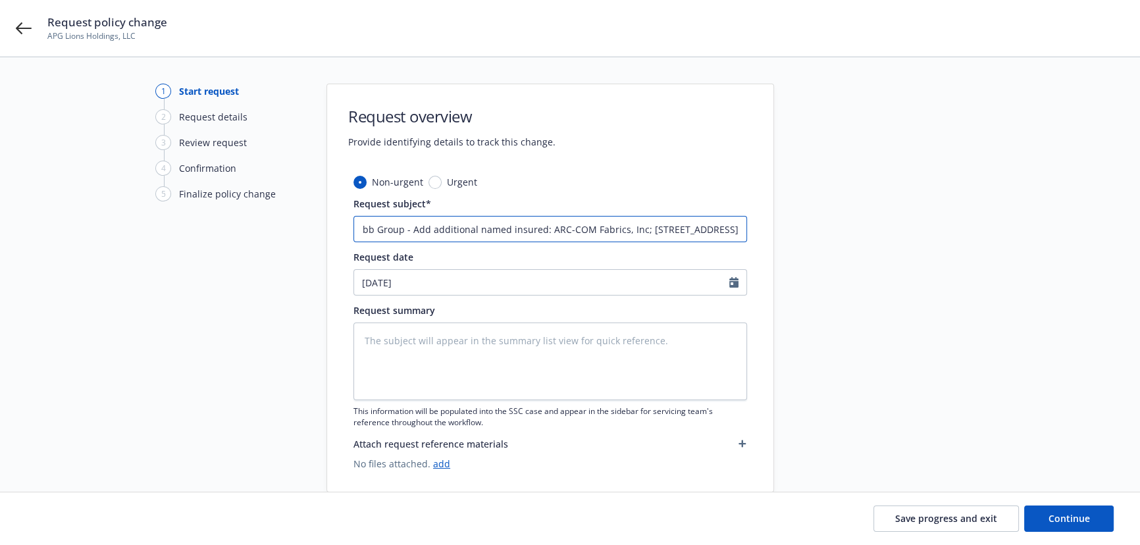
type textarea "x"
type input "25 Auto Chubb Group - Add additional named insured: ARC-COM Fabrics, Inc; 33 Ra…"
type textarea "x"
type input "25 Auto Chubb Group - Add additional named insured: ARC-COM Fabrics, Inc; 33 Ra…"
type textarea "x"
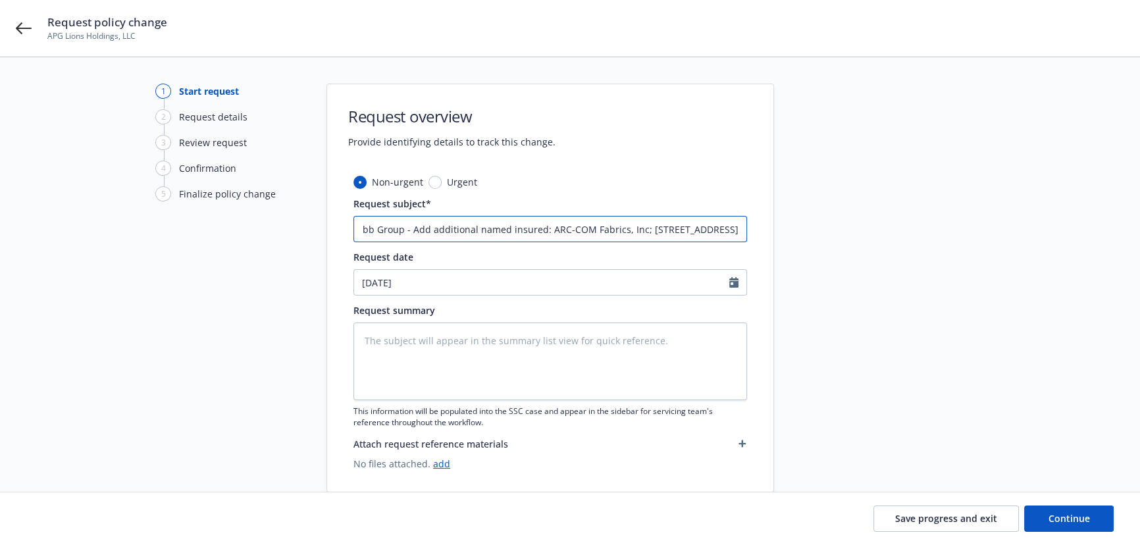
type input "25 Auto Chubb Group - Add additional named insured: ARC-COM Fabrics, Inc; 33 Ra…"
type textarea "x"
type input "25 Auto Chubb Group - Add additional named insured: ARC-COM Fabrics, Inc; 33 Ra…"
type textarea "x"
type input "25 Auto Chubb Group - Add additional named insured: ARC-COM Fabrics, Inc; 33 Ra…"
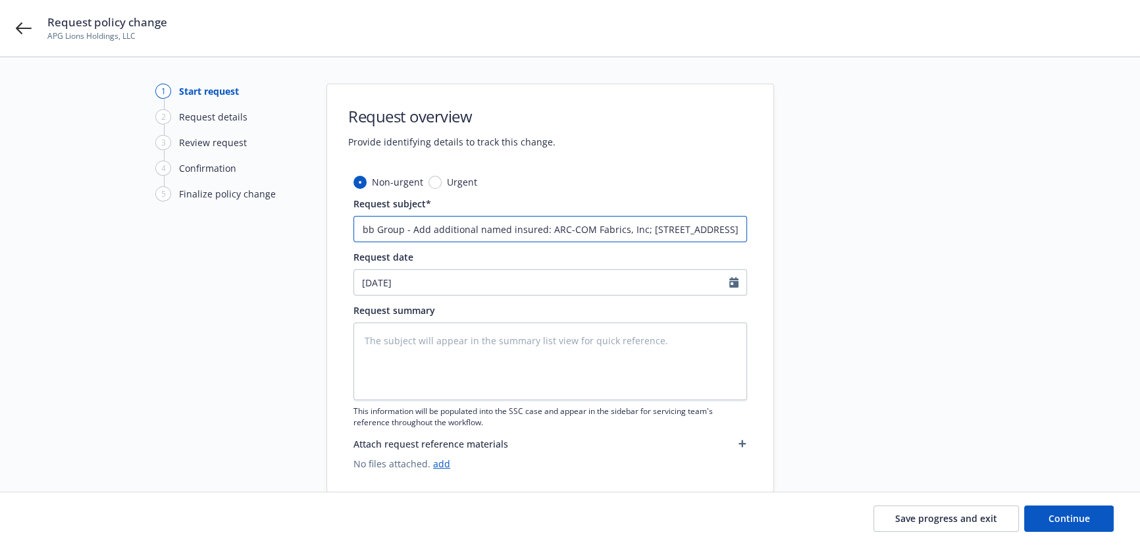
type textarea "x"
type input "25 Auto Chubb Group - Add additional named insured: ARC-COM Fabrics, Inc; 33 Ra…"
type textarea "x"
type input "25 Auto Chubb Group - Add additional named insured: ARC-COM Fabrics, Inc; 33 Ra…"
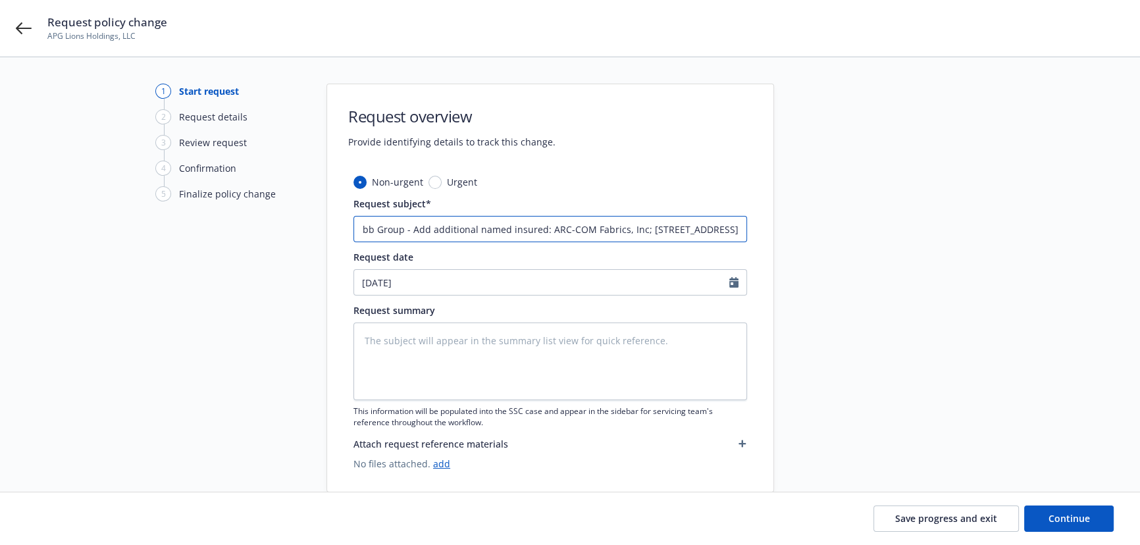
scroll to position [0, 118]
drag, startPoint x: 578, startPoint y: 229, endPoint x: 860, endPoint y: 222, distance: 281.8
click at [860, 222] on div "1 Start request 2 Request details 3 Review request 4 Confirmation 5 Finalize po…" at bounding box center [570, 288] width 1108 height 409
type textarea "x"
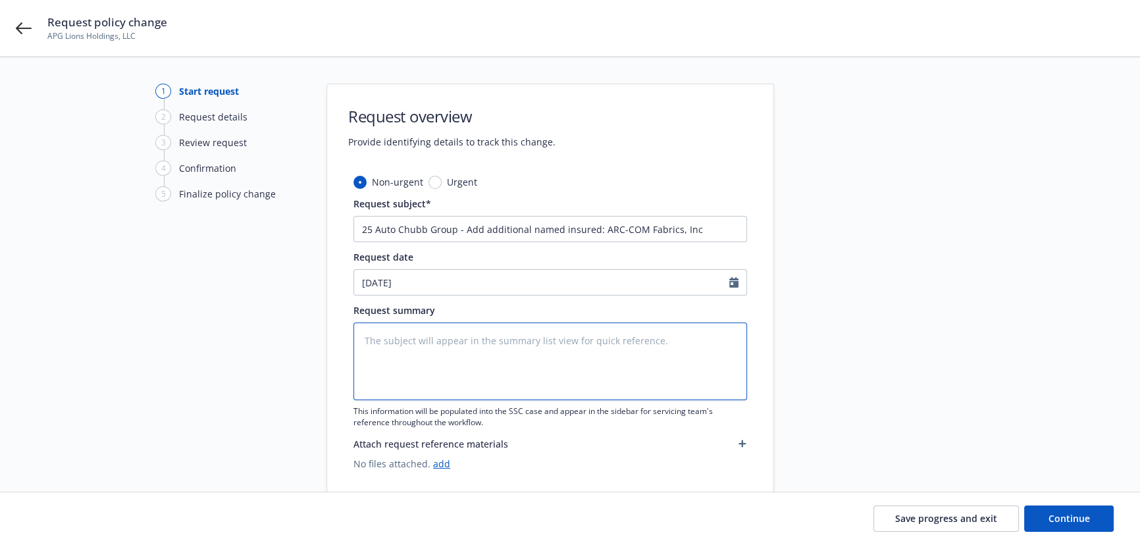
click at [555, 351] on textarea at bounding box center [550, 362] width 394 height 78
click at [437, 343] on textarea at bounding box center [550, 362] width 394 height 78
paste textarea "33 Ramland Road So; Orangeburg NY"
click at [365, 342] on textarea "33 Ramland Road So; Orangeburg NY" at bounding box center [550, 362] width 394 height 78
drag, startPoint x: 599, startPoint y: 229, endPoint x: 711, endPoint y: 222, distance: 112.1
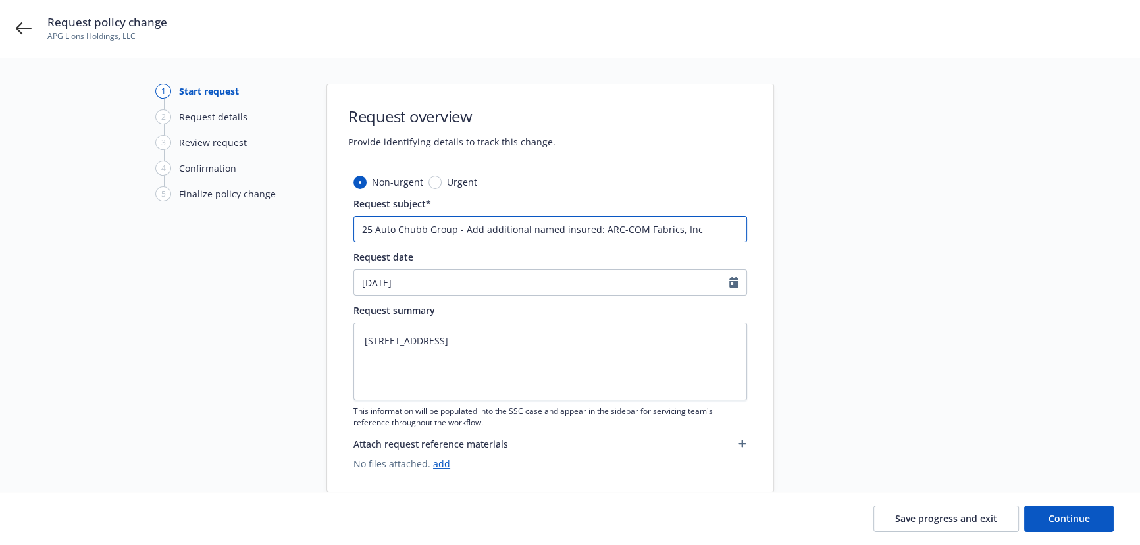
click at [711, 223] on input "25 Auto Chubb Group - Add additional named insured: ARC-COM Fabrics, Inc" at bounding box center [550, 229] width 394 height 26
click at [366, 341] on textarea "33 Ramland Road So; Orangeburg NY" at bounding box center [550, 362] width 394 height 78
paste textarea "ARC-COM Fabrics, Inc"
click at [361, 336] on textarea "ARC-COM Fabrics, Inc 33 Ramland Road So; Orangeburg NY" at bounding box center [550, 362] width 394 height 78
click at [457, 369] on textarea "Add additional named insured: ARC-COM Fabrics, Inc 33 Ramland Road So; Orangebu…" at bounding box center [550, 362] width 394 height 78
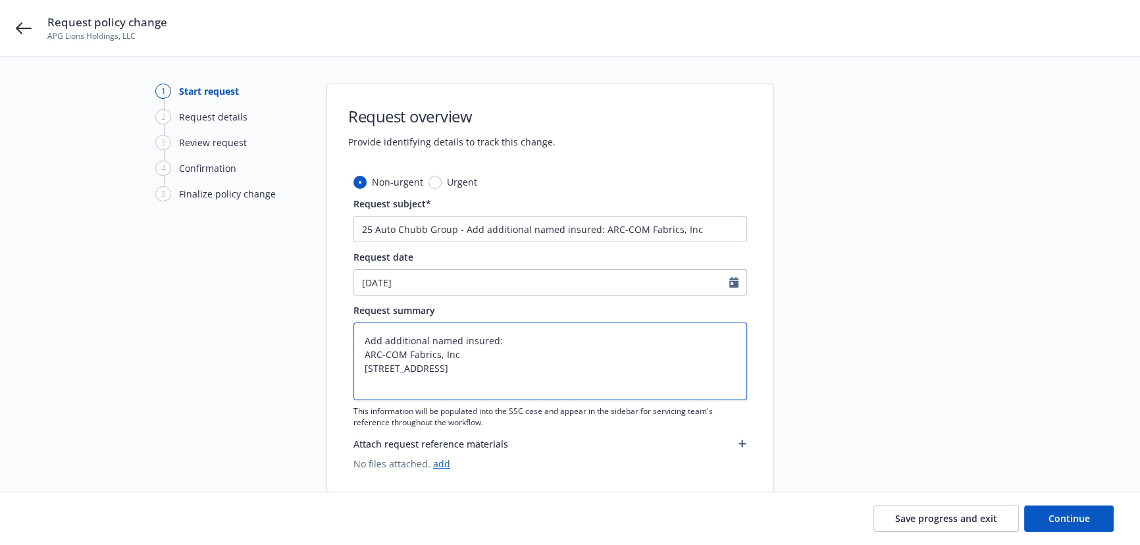
click at [454, 378] on textarea "Add additional named insured: ARC-COM Fabrics, Inc 33 Ramland Road So Orangebur…" at bounding box center [550, 362] width 394 height 78
click at [1054, 521] on span "Continue" at bounding box center [1069, 518] width 41 height 13
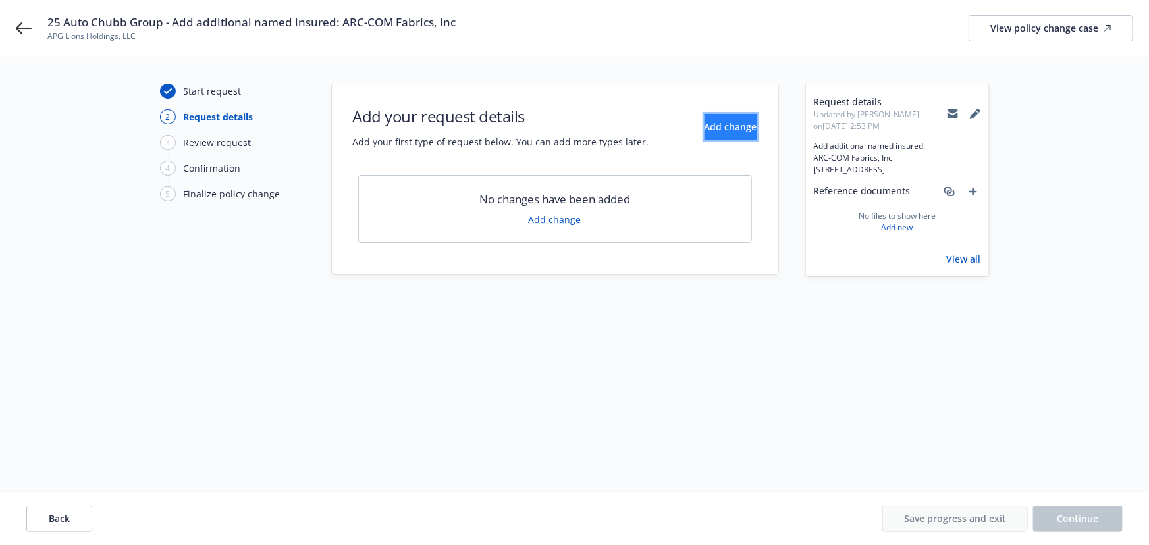
click at [704, 124] on span "Add change" at bounding box center [730, 126] width 53 height 13
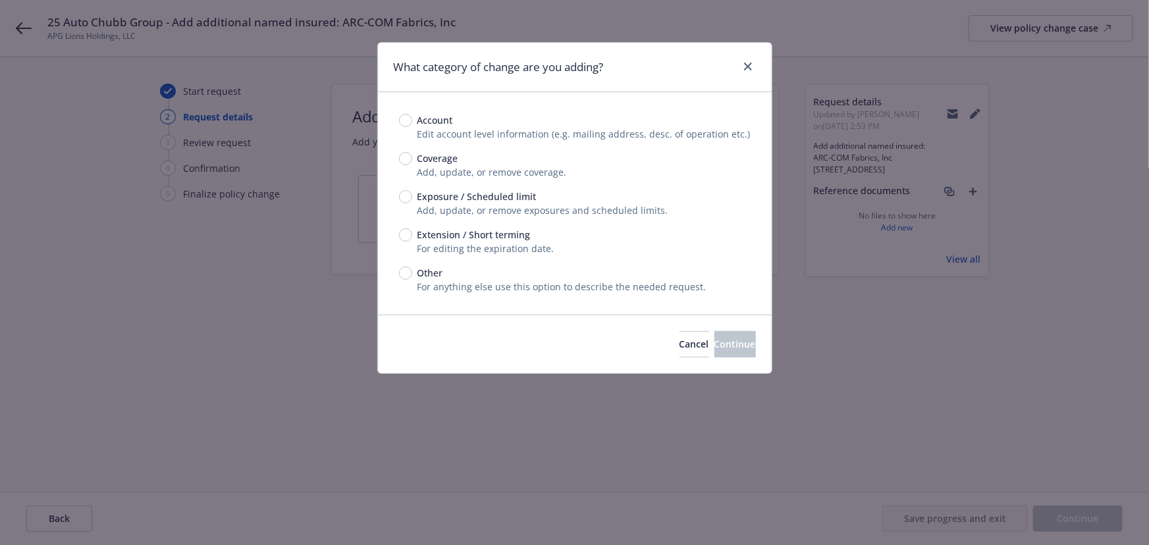
click at [395, 195] on div "Account Edit account level information (e.g. mailing address, desc. of operatio…" at bounding box center [575, 203] width 394 height 222
click at [401, 195] on input "Exposure / Scheduled limit" at bounding box center [405, 196] width 13 height 13
click at [714, 338] on button "Continue" at bounding box center [734, 344] width 41 height 26
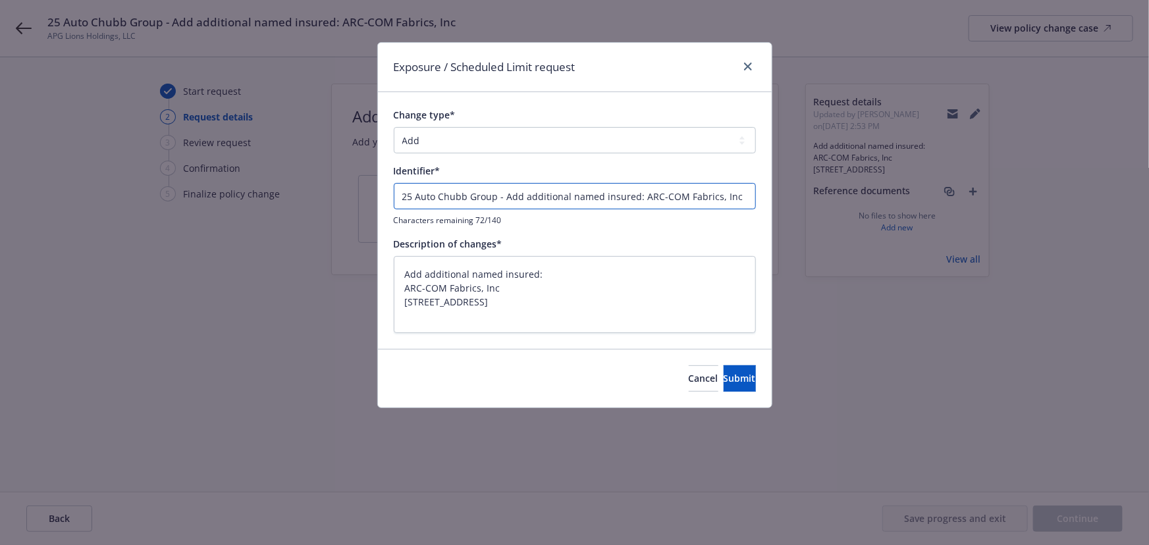
drag, startPoint x: 494, startPoint y: 196, endPoint x: 102, endPoint y: 122, distance: 398.6
click at [78, 153] on div "Exposure / Scheduled Limit request Change type* Add Audit Change Remove Identif…" at bounding box center [574, 272] width 1149 height 545
click at [742, 367] on button "Submit" at bounding box center [739, 378] width 32 height 26
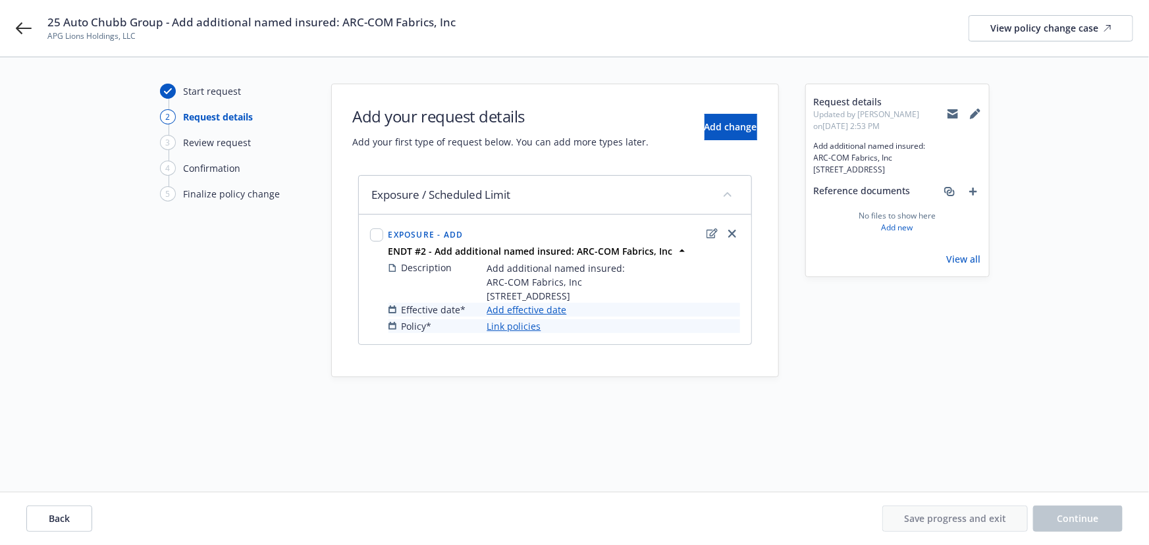
click at [552, 317] on link "Add effective date" at bounding box center [527, 310] width 80 height 14
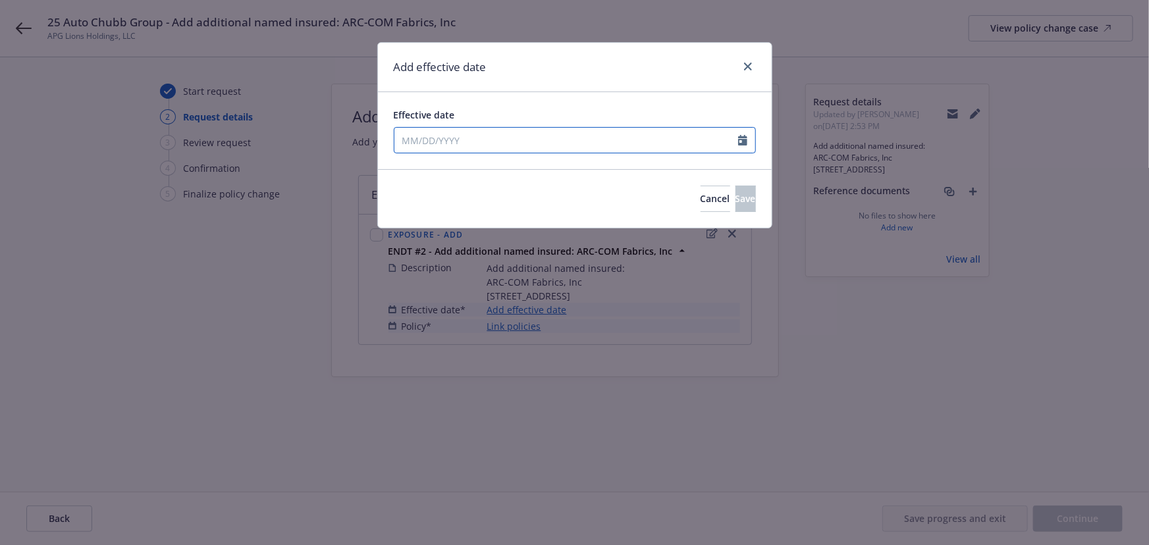
click at [480, 130] on input "Effective date" at bounding box center [566, 140] width 344 height 25
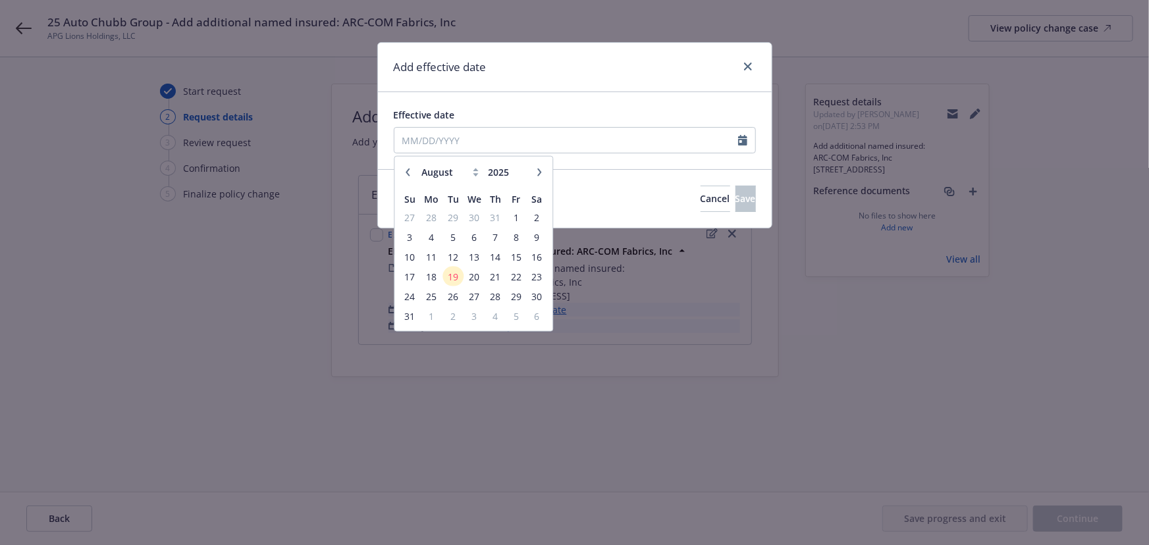
click at [406, 169] on icon "button" at bounding box center [407, 172] width 8 height 8
click at [451, 234] on span "8" at bounding box center [453, 236] width 18 height 16
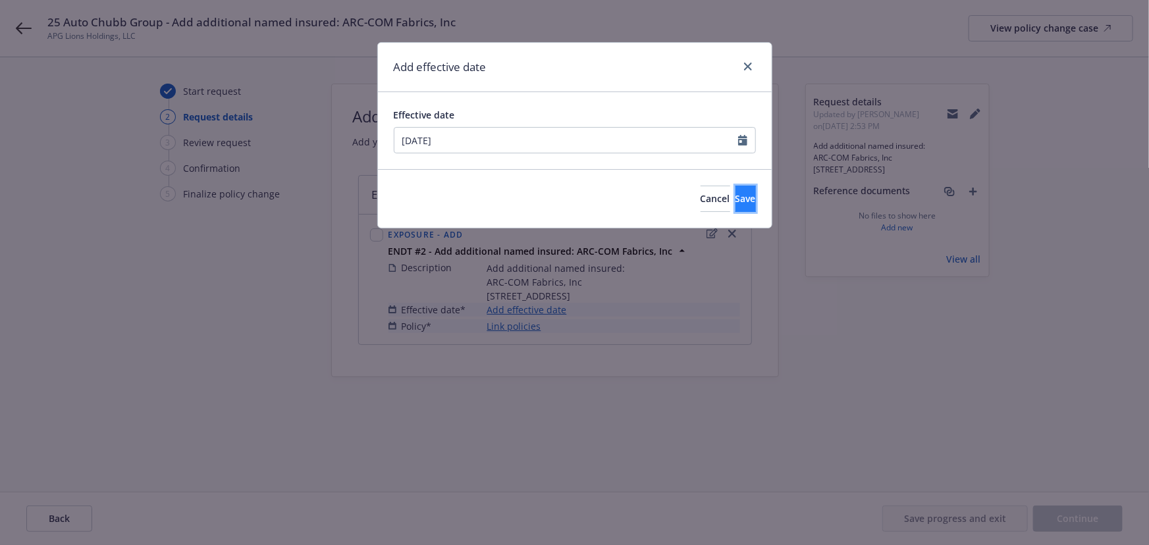
click at [735, 195] on span "Save" at bounding box center [745, 198] width 20 height 13
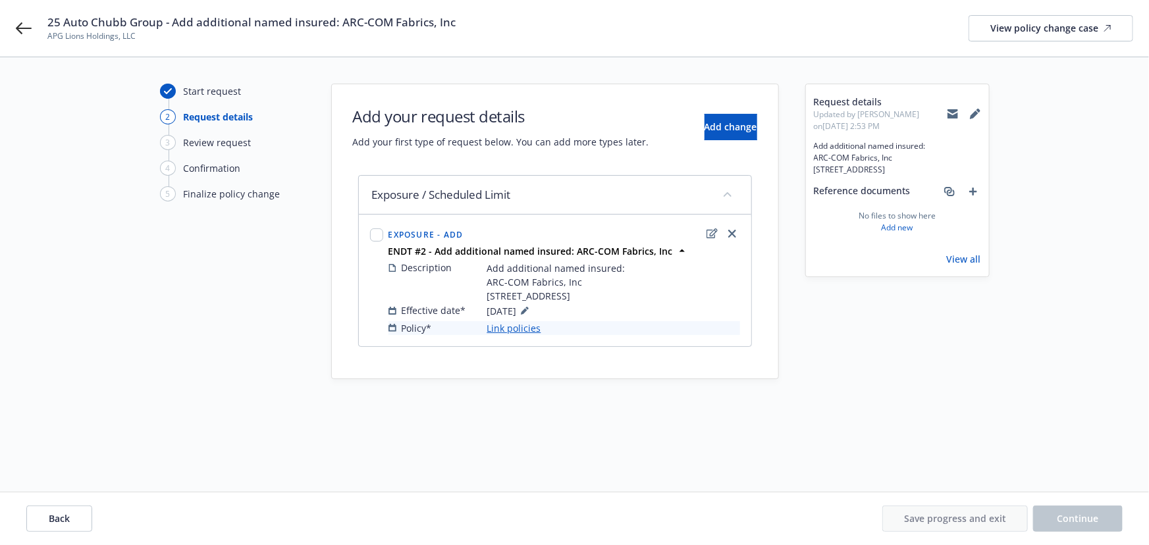
click at [525, 335] on link "Link policies" at bounding box center [514, 328] width 54 height 14
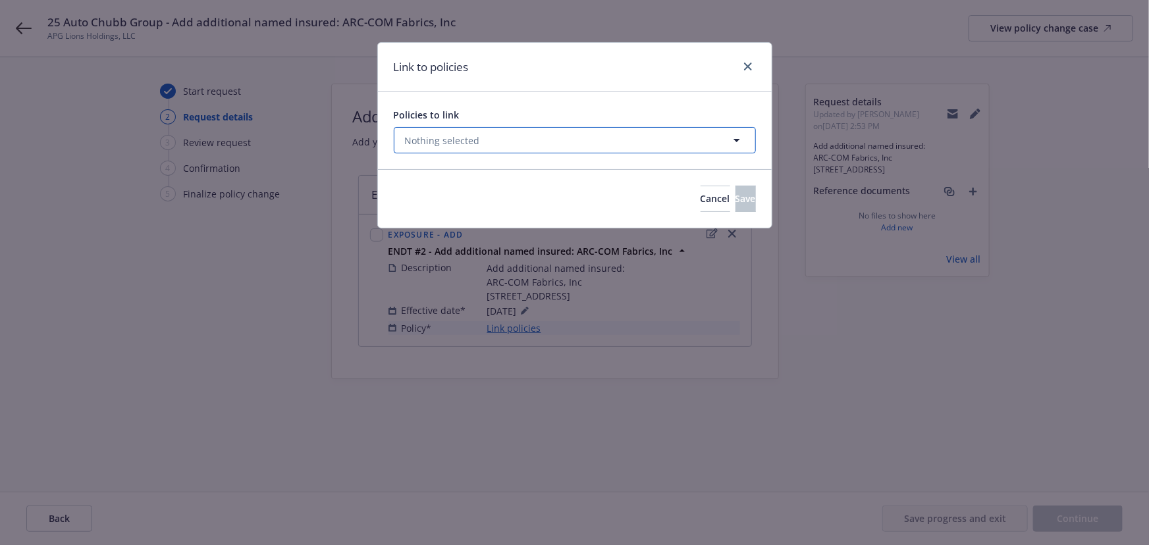
click at [466, 146] on span "Nothing selected" at bounding box center [442, 141] width 75 height 14
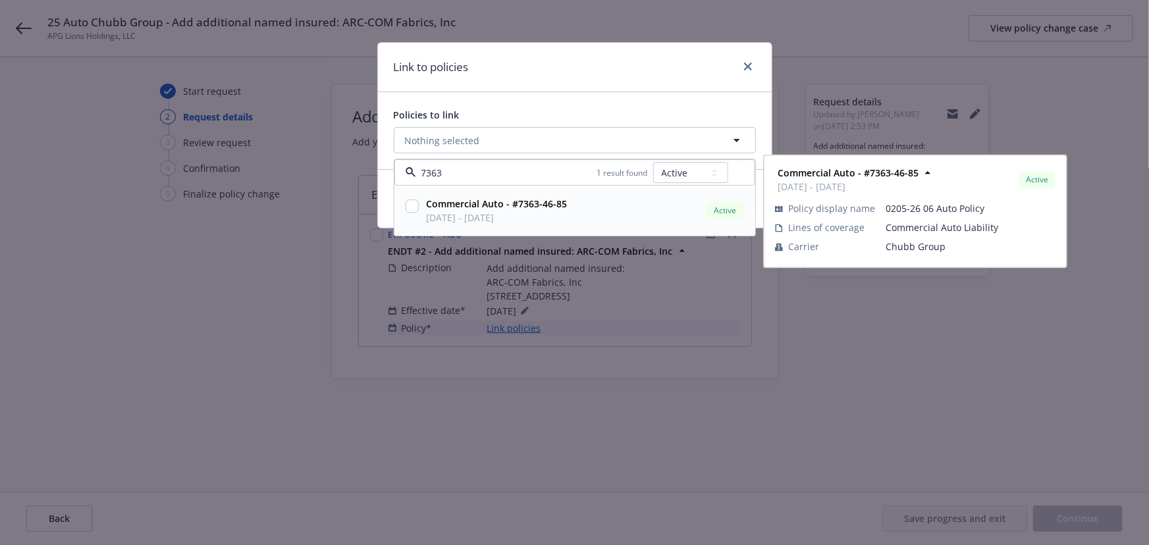
click at [517, 211] on span "Commercial Auto - #7363-46-85" at bounding box center [497, 204] width 141 height 14
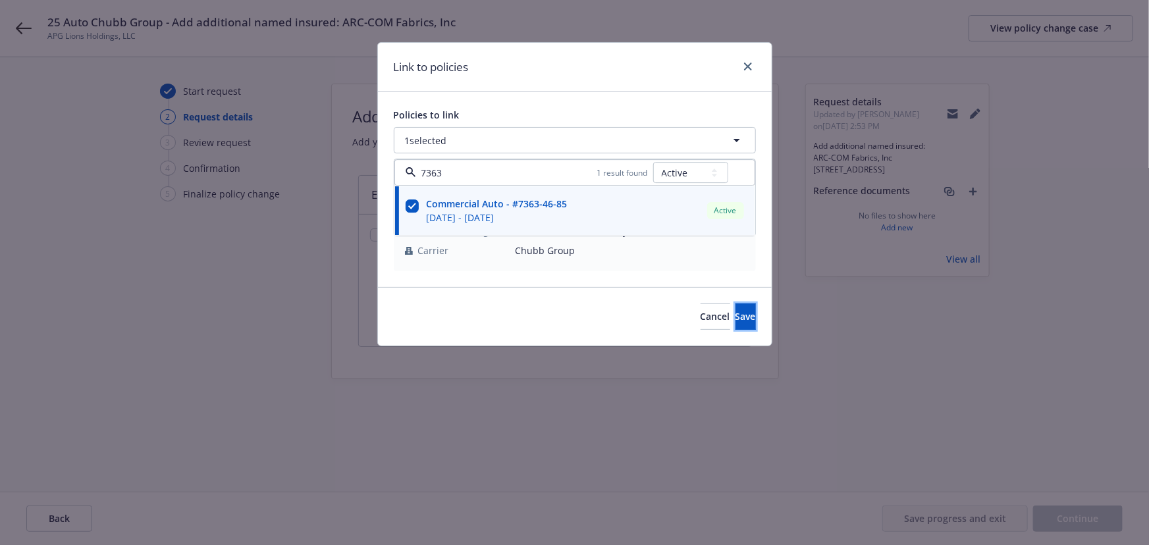
click at [744, 319] on button "Save" at bounding box center [745, 316] width 20 height 26
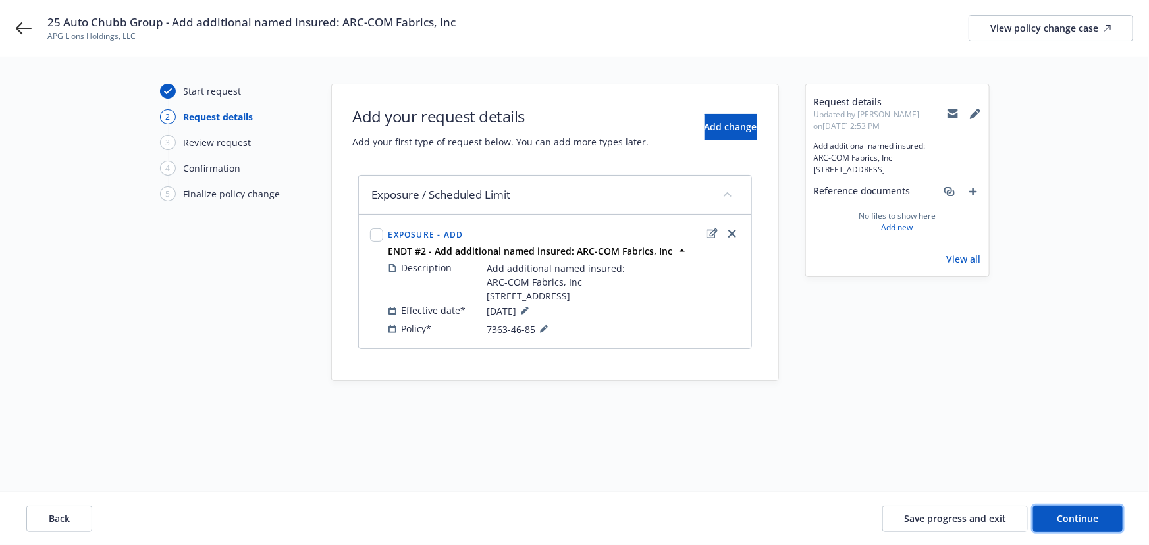
drag, startPoint x: 1063, startPoint y: 514, endPoint x: 1028, endPoint y: 499, distance: 38.0
click at [1063, 515] on span "Continue" at bounding box center [1077, 518] width 41 height 13
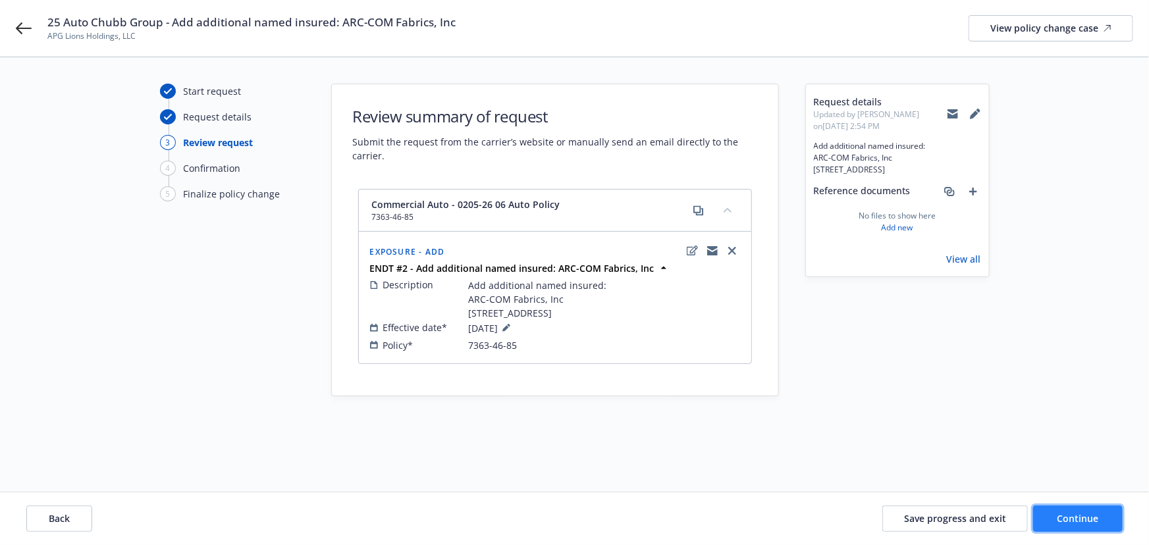
click at [1081, 511] on button "Continue" at bounding box center [1078, 518] width 90 height 26
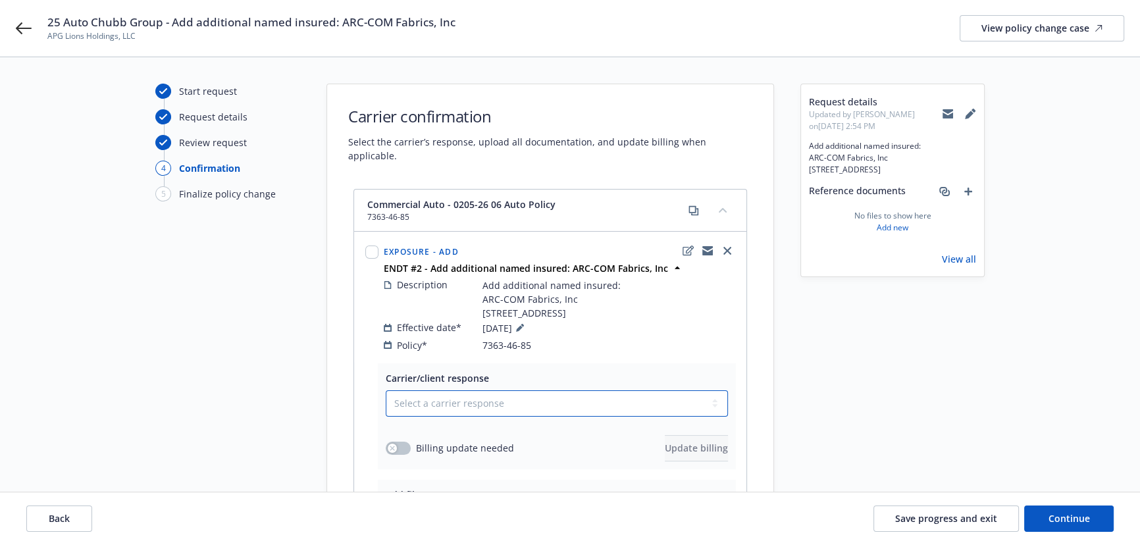
click at [481, 411] on select "Select a carrier response Accepted Accepted with revision No endorsement needed…" at bounding box center [557, 403] width 342 height 26
click at [386, 390] on select "Select a carrier response Accepted Accepted with revision No endorsement needed…" at bounding box center [557, 403] width 342 height 26
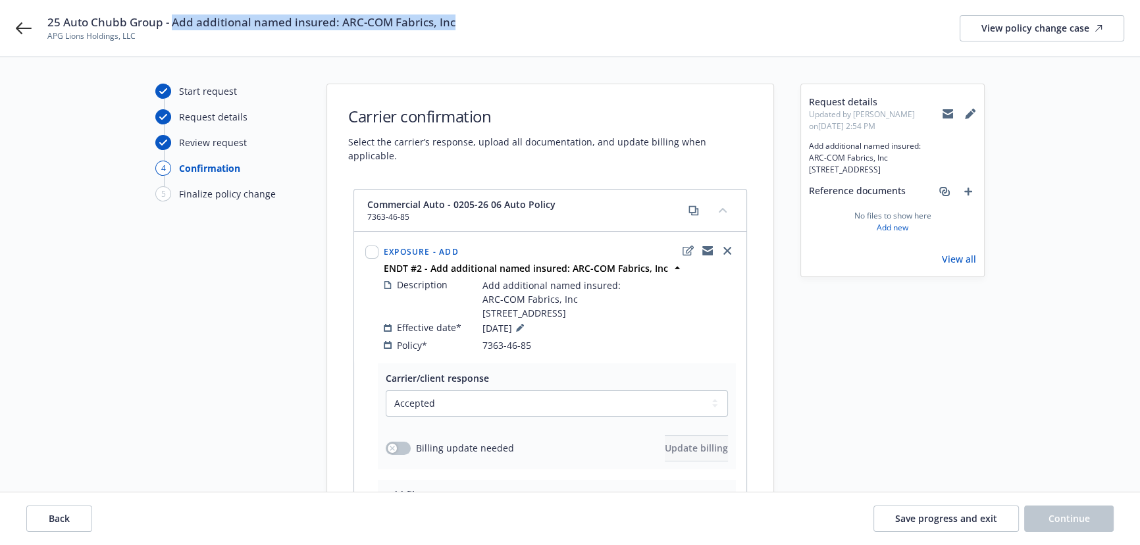
drag, startPoint x: 461, startPoint y: 22, endPoint x: 170, endPoint y: 18, distance: 290.9
click at [170, 18] on div "25 Auto Chubb Group - Add additional named insured: ARC-COM Fabrics, Inc APG Li…" at bounding box center [585, 28] width 1077 height 28
copy span "Add additional named insured: ARC-COM Fabrics, Inc"
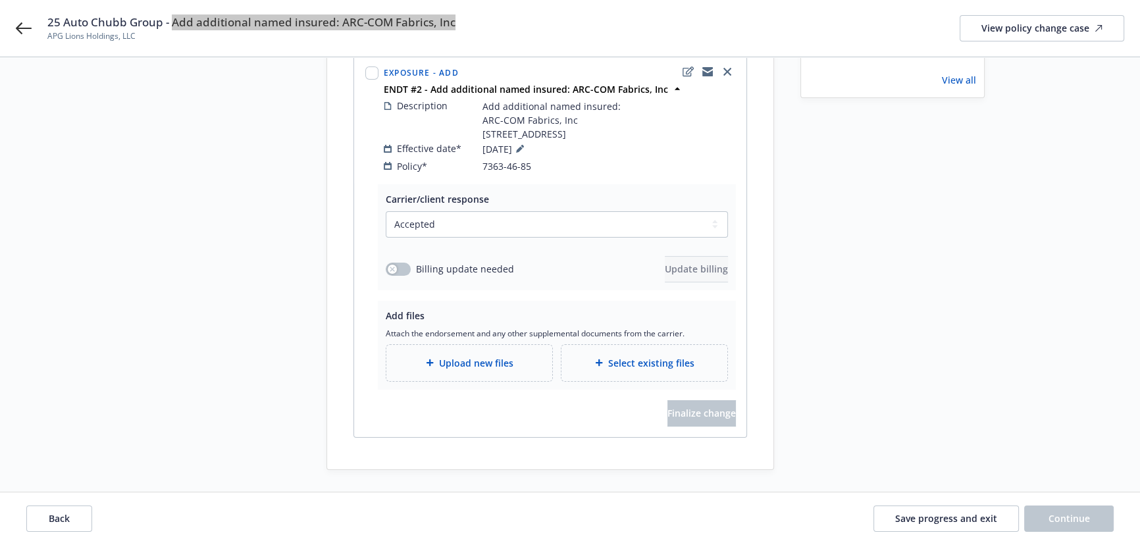
scroll to position [183, 0]
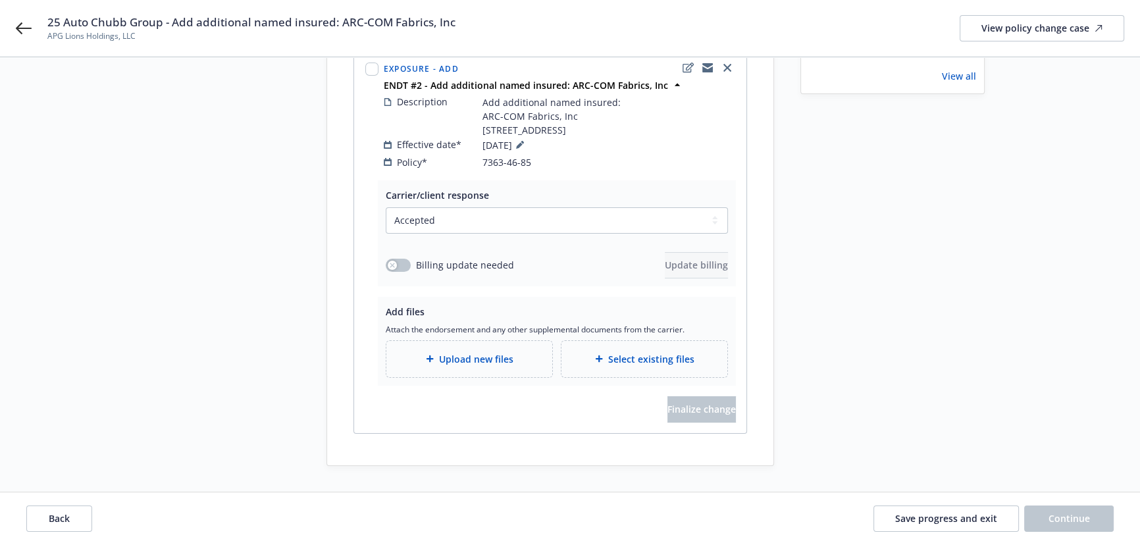
click at [477, 353] on span "Upload new files" at bounding box center [476, 359] width 74 height 14
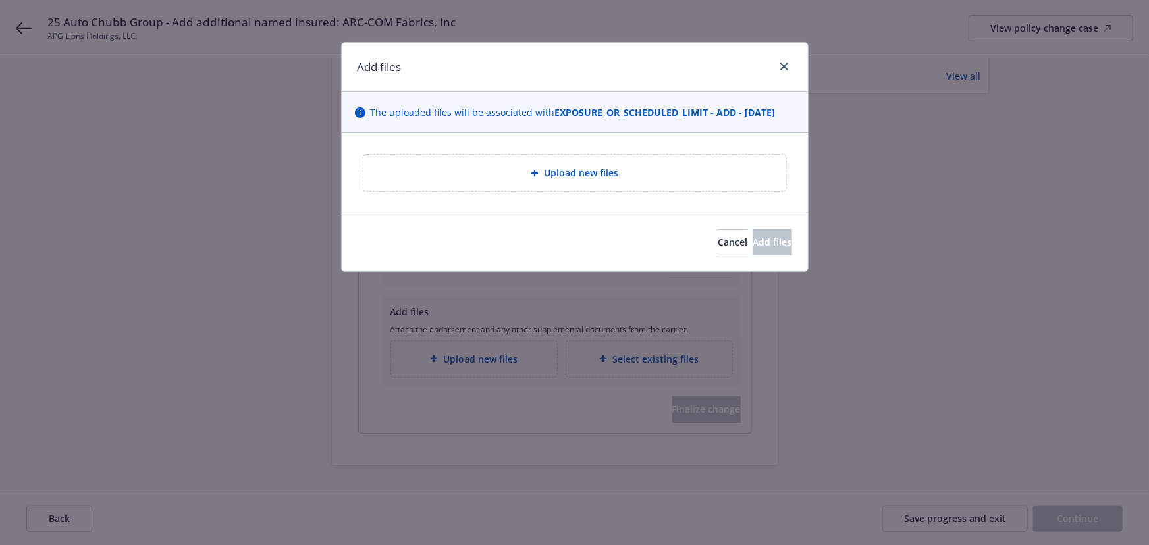
click at [553, 169] on span "Upload new files" at bounding box center [581, 173] width 74 height 14
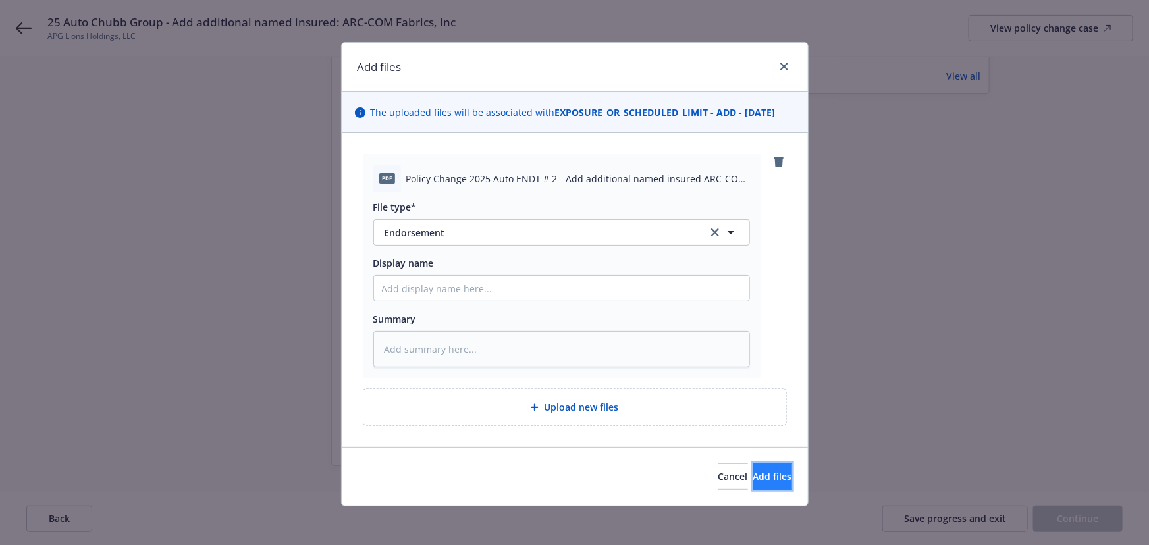
click at [773, 477] on button "Add files" at bounding box center [772, 476] width 39 height 26
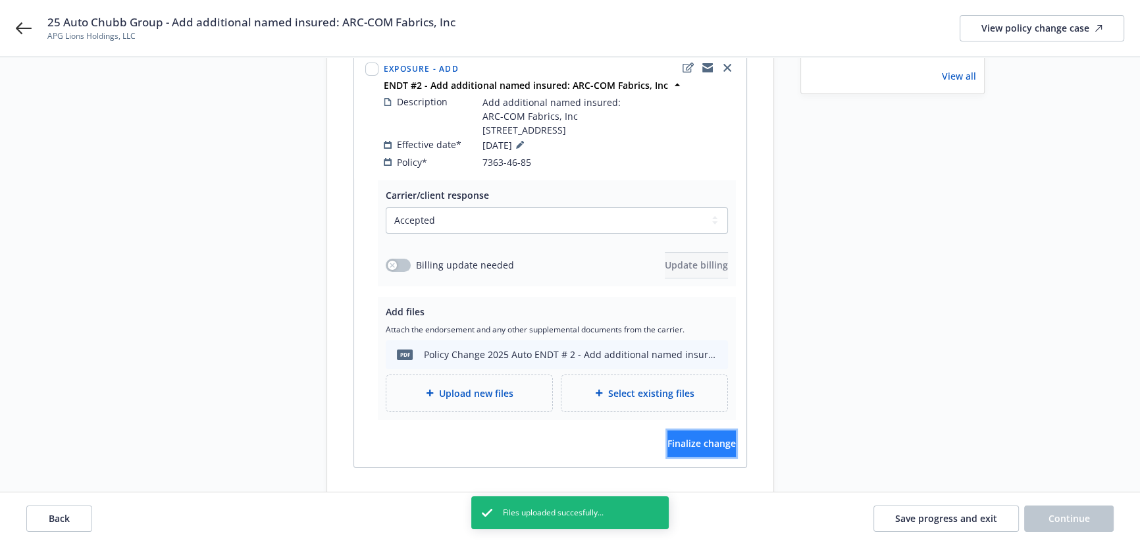
click at [681, 446] on span "Finalize change" at bounding box center [701, 443] width 68 height 13
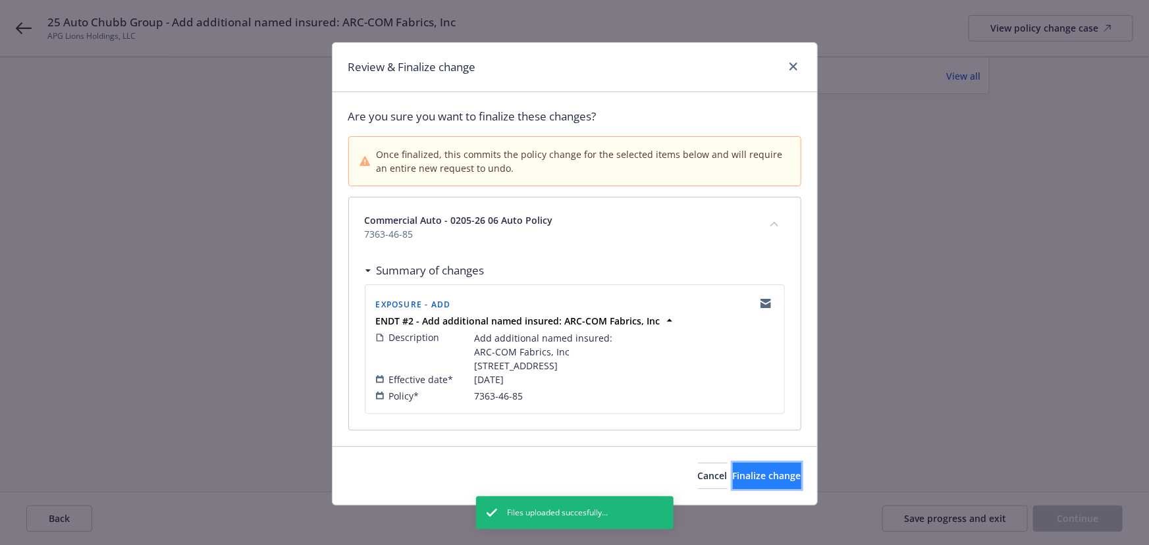
click at [735, 482] on span "Finalize change" at bounding box center [767, 475] width 68 height 13
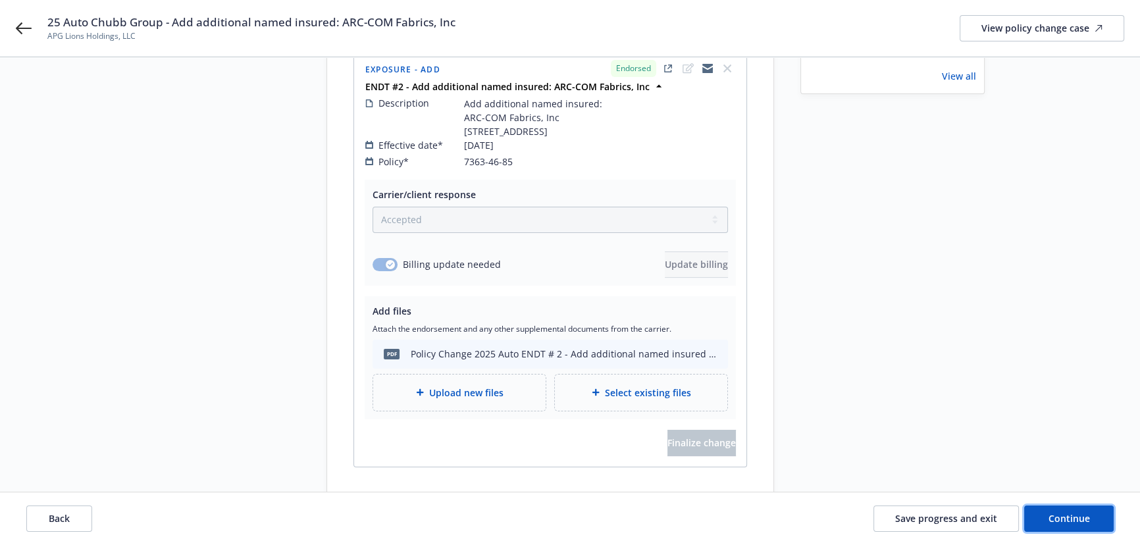
drag, startPoint x: 1075, startPoint y: 515, endPoint x: 1052, endPoint y: 323, distance: 193.0
click at [1075, 515] on span "Continue" at bounding box center [1069, 518] width 41 height 13
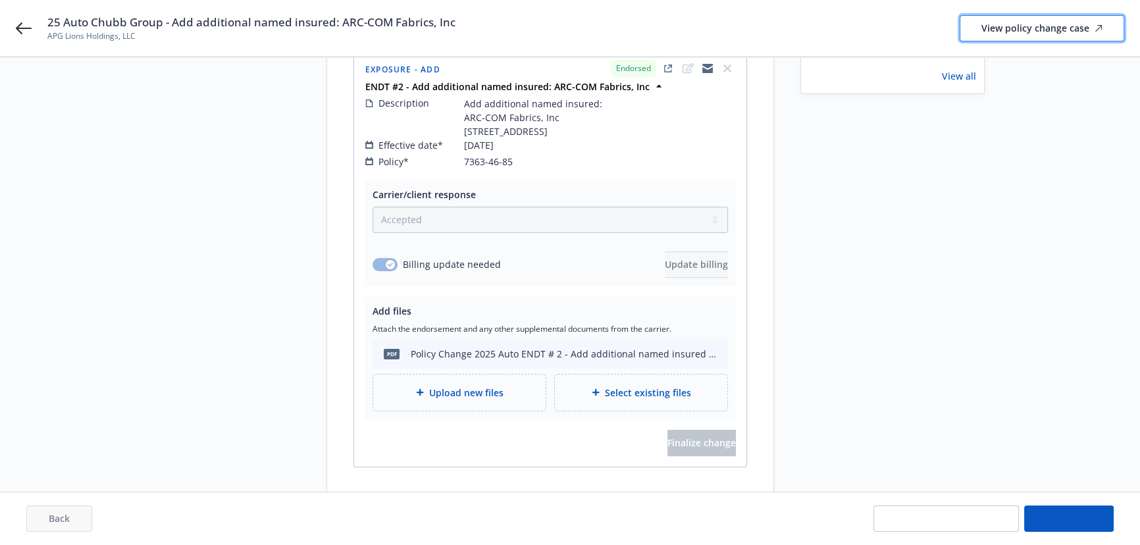
click at [1000, 29] on div "View policy change case" at bounding box center [1041, 28] width 121 height 25
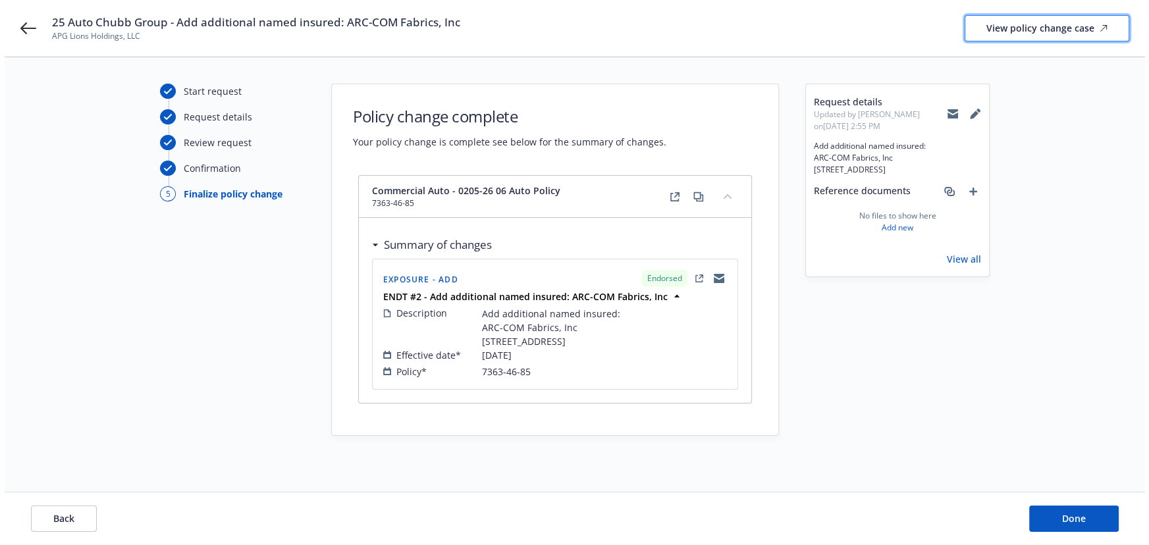
scroll to position [0, 0]
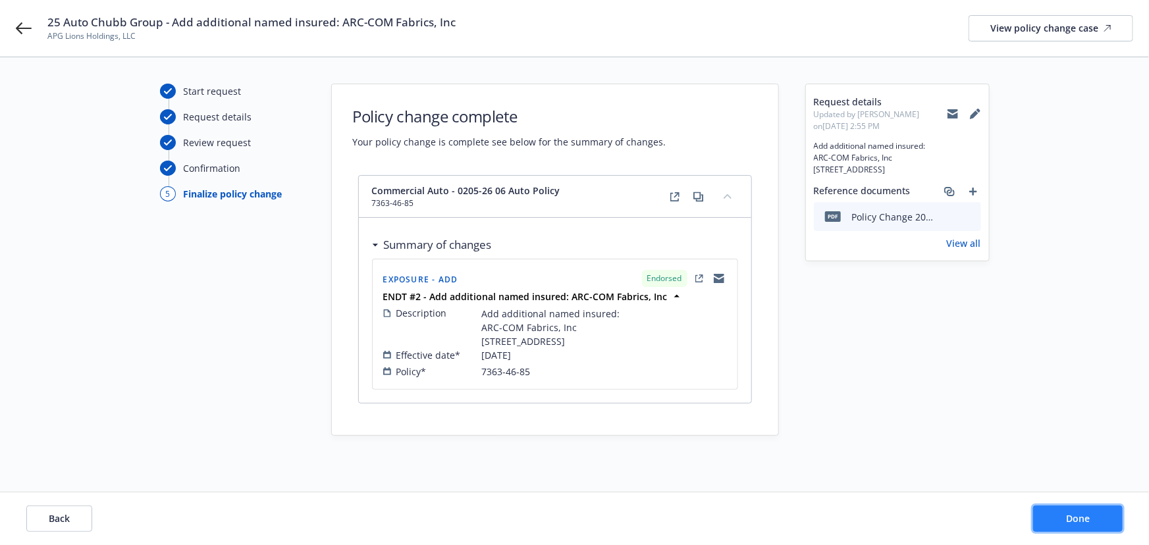
click at [1056, 527] on button "Done" at bounding box center [1078, 518] width 90 height 26
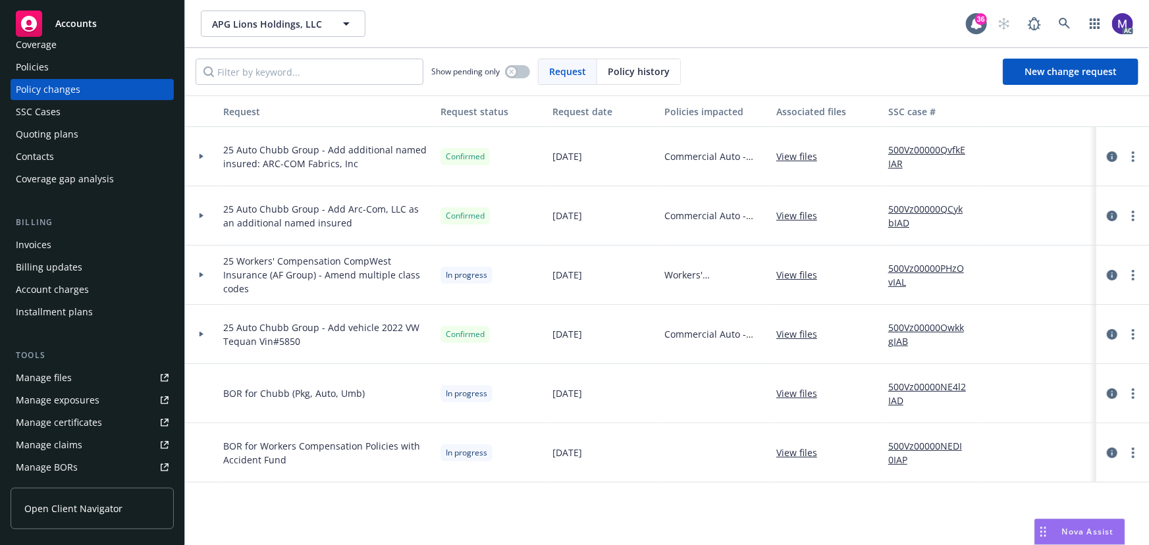
scroll to position [59, 0]
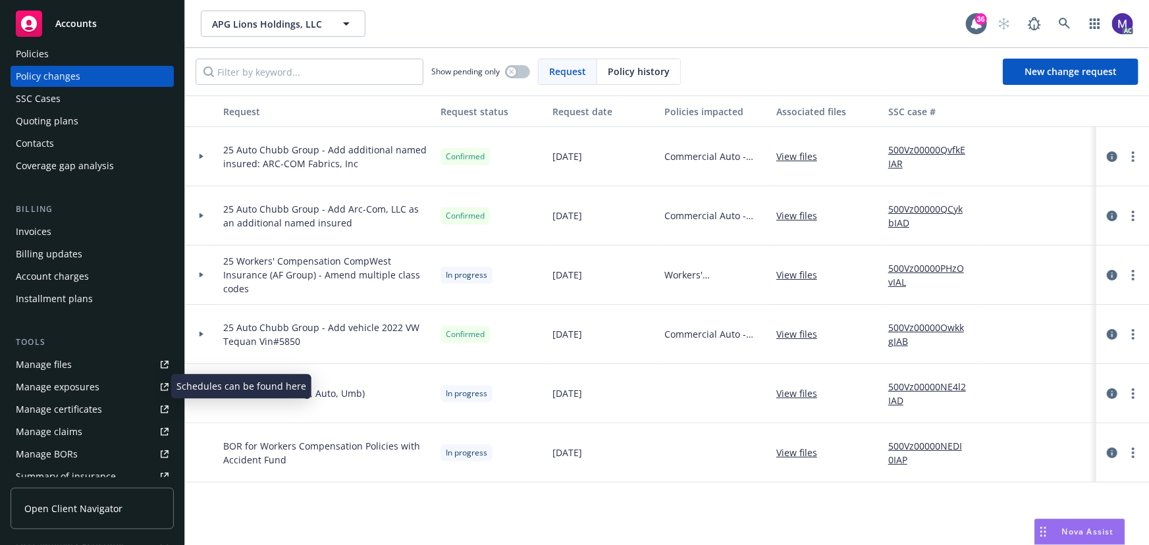
click at [68, 386] on div "Manage exposures" at bounding box center [58, 386] width 84 height 21
click at [201, 171] on div at bounding box center [201, 156] width 33 height 59
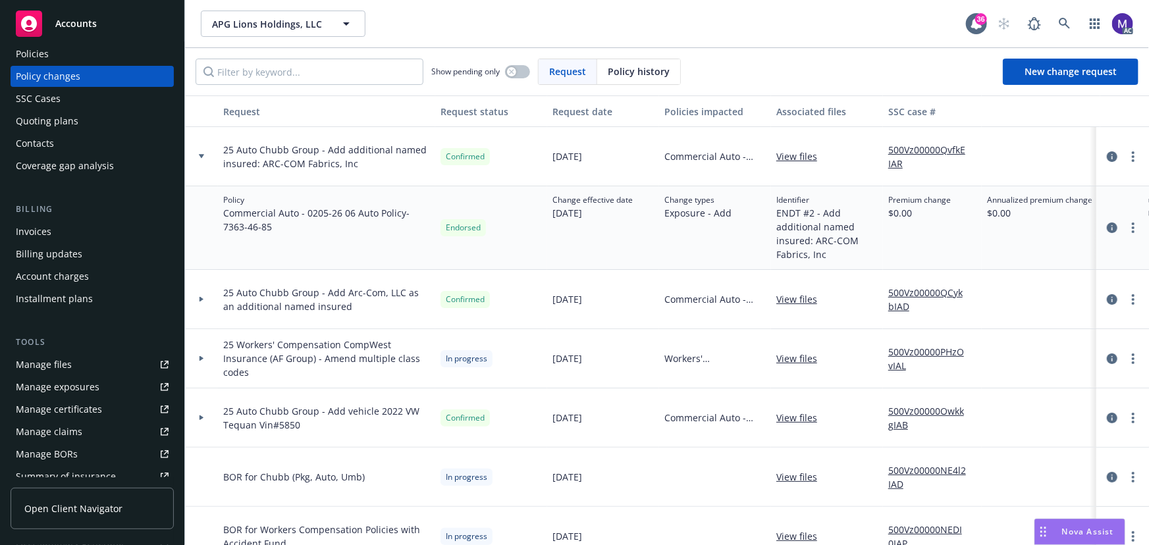
click at [203, 301] on icon at bounding box center [201, 299] width 5 height 5
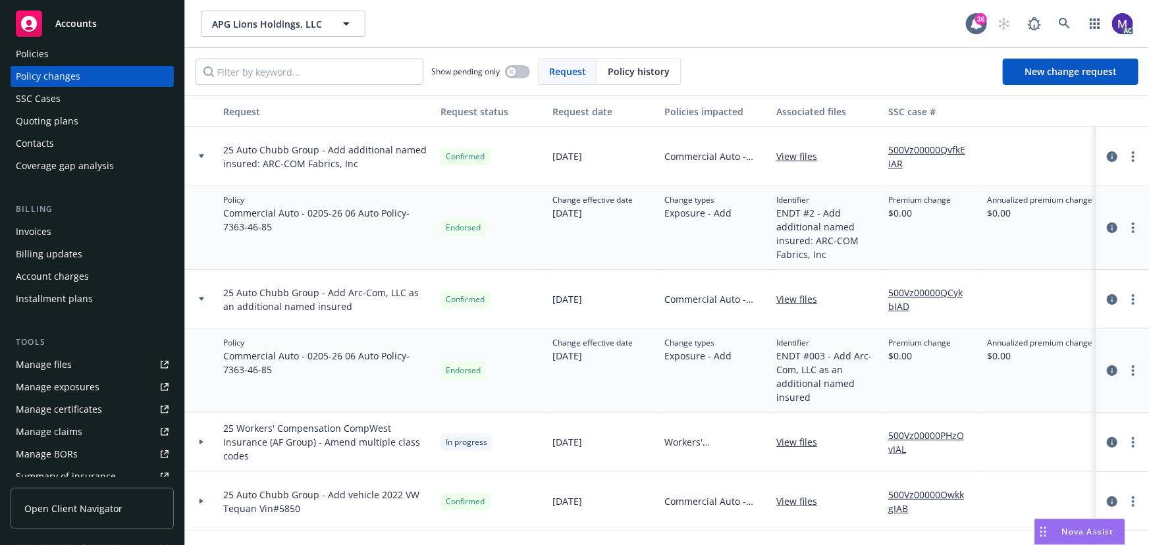
drag, startPoint x: 821, startPoint y: 204, endPoint x: 834, endPoint y: 253, distance: 50.3
click at [834, 253] on div "Identifier ENDT #2 - Add additional named insured: ARC-COM Fabrics, Inc" at bounding box center [826, 227] width 101 height 67
click at [834, 253] on span "ENDT #2 - Add additional named insured: ARC-COM Fabrics, Inc" at bounding box center [826, 233] width 101 height 55
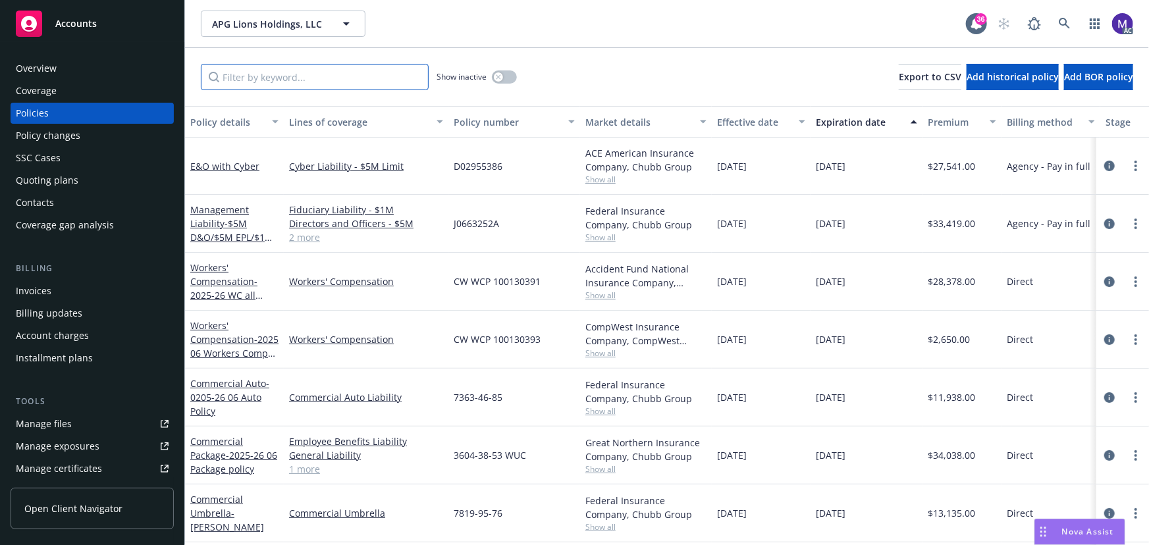
click at [252, 75] on input "Filter by keyword..." at bounding box center [315, 77] width 228 height 26
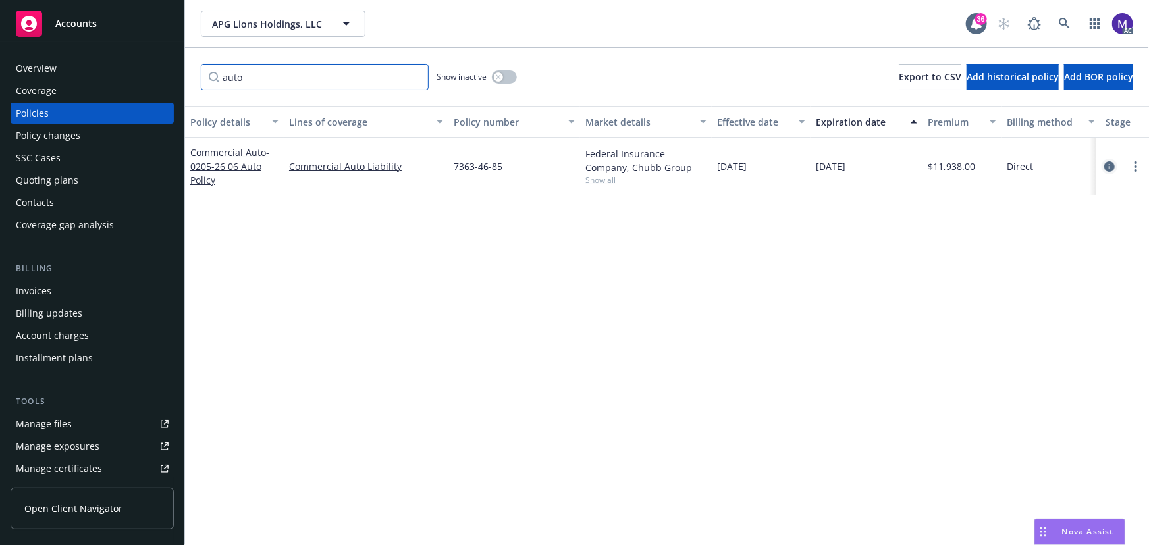
type input "auto"
click at [1112, 164] on icon "circleInformation" at bounding box center [1109, 166] width 11 height 11
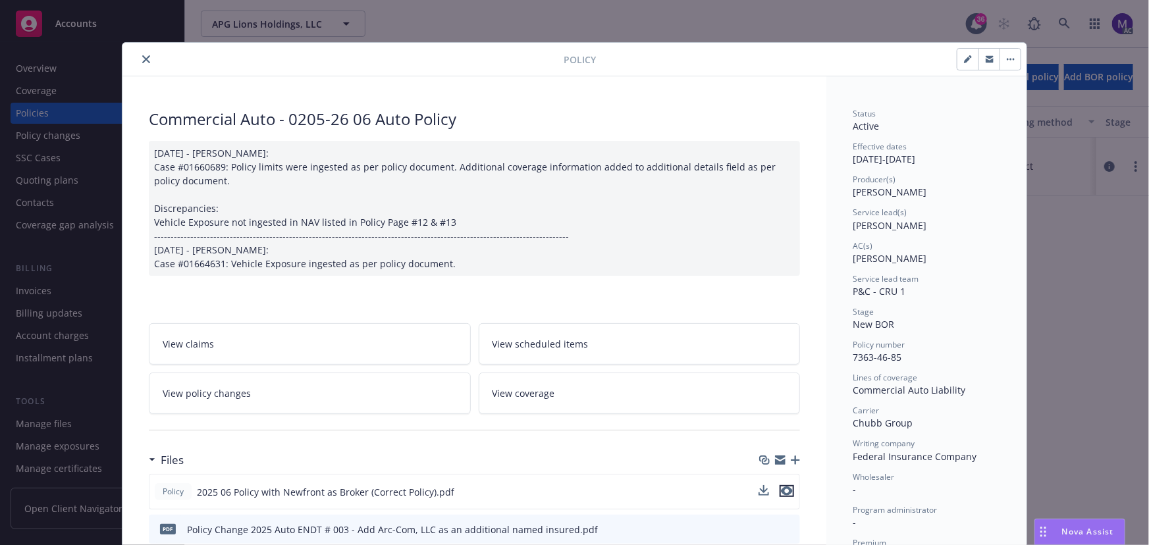
click at [785, 491] on icon "preview file" at bounding box center [787, 490] width 12 height 9
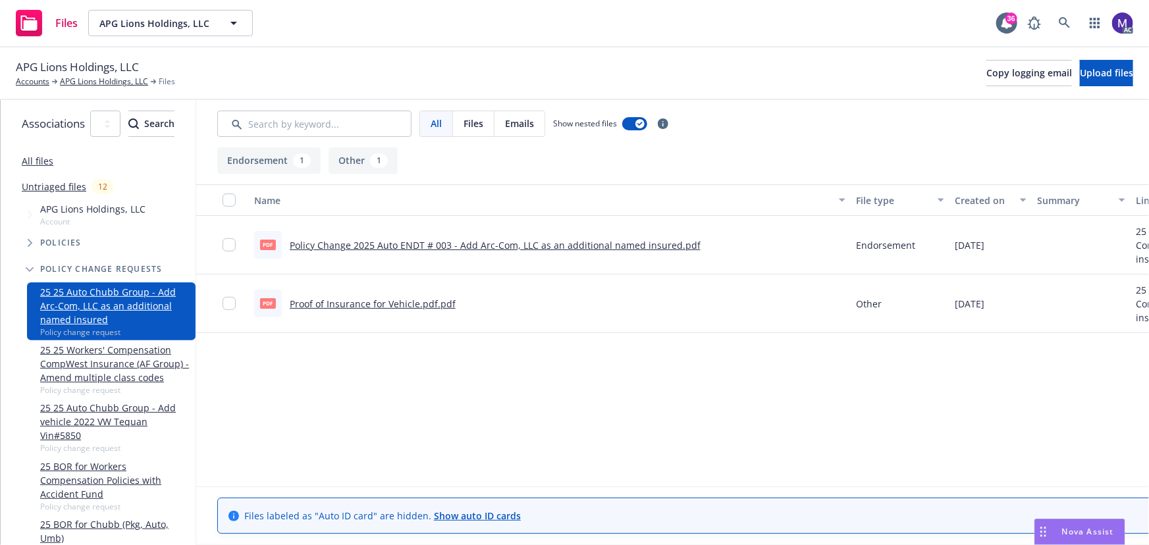
click at [527, 244] on link "Policy Change 2025 Auto ENDT # 003 - Add Arc-Com, LLC as an additional named in…" at bounding box center [495, 245] width 411 height 13
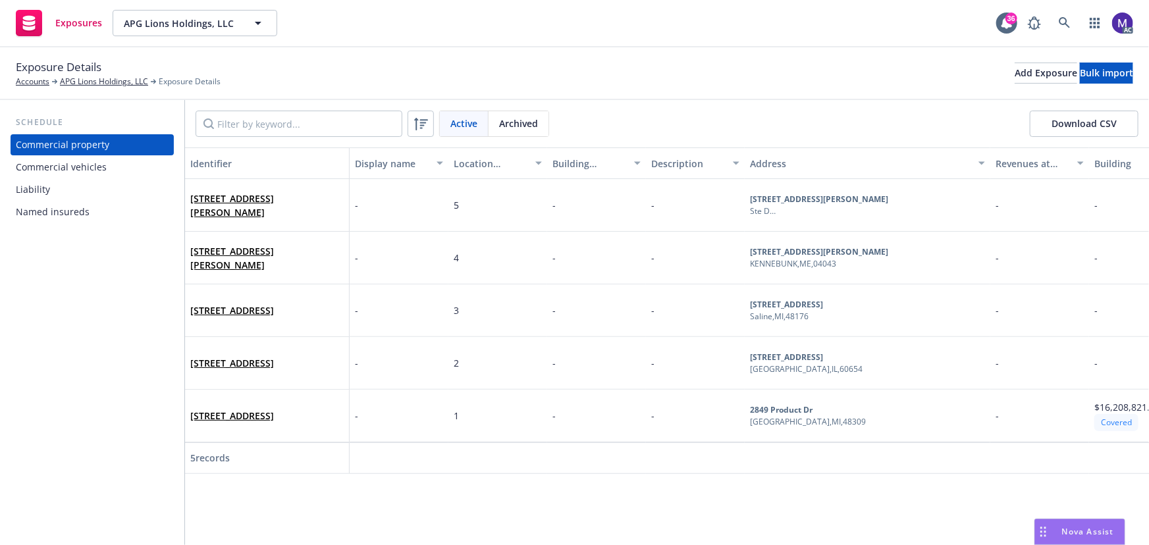
click at [68, 207] on div "Named insureds" at bounding box center [53, 211] width 74 height 21
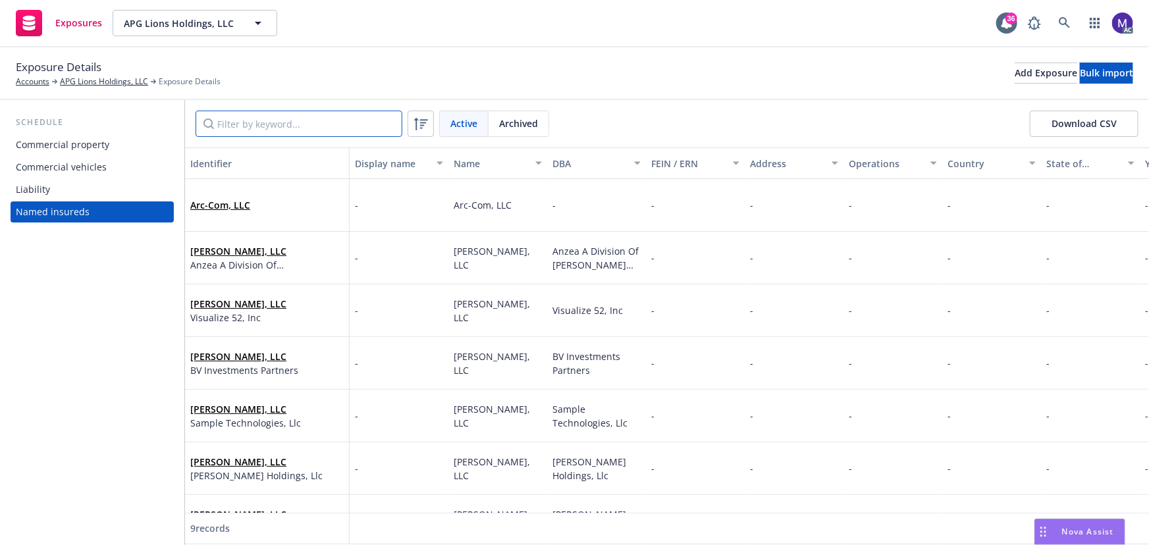
click at [244, 128] on input "Filter by keyword..." at bounding box center [298, 124] width 207 height 26
paste input "ARC-COM Fabrics, Inc"
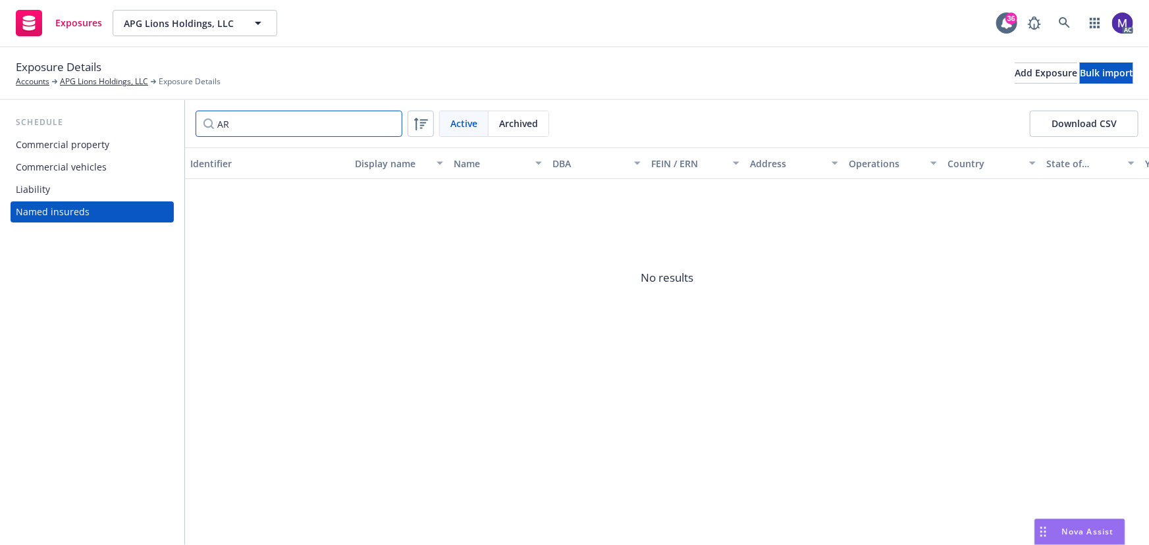
type input "A"
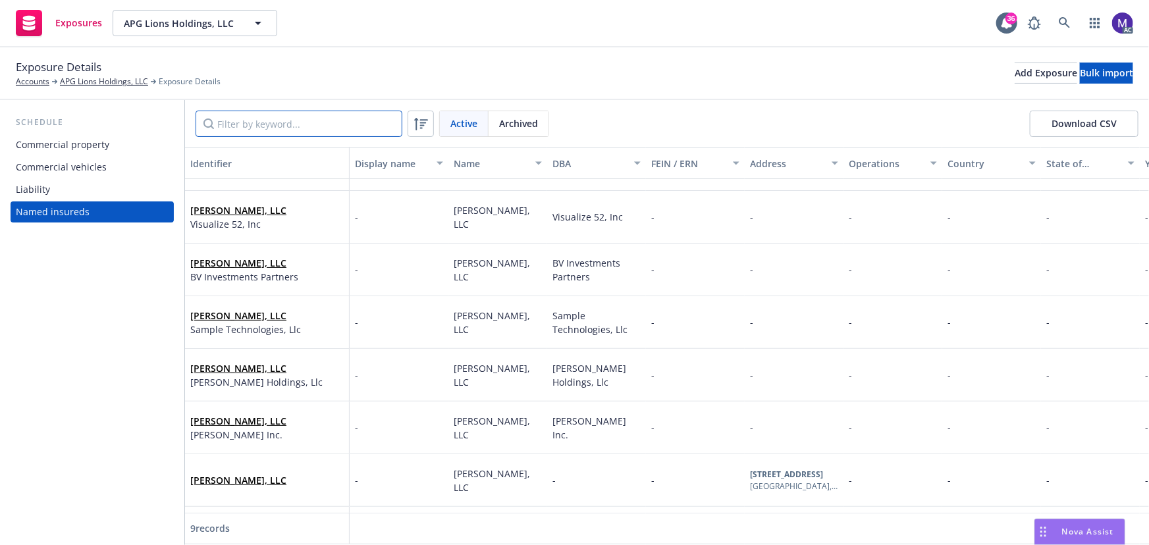
scroll to position [149, 0]
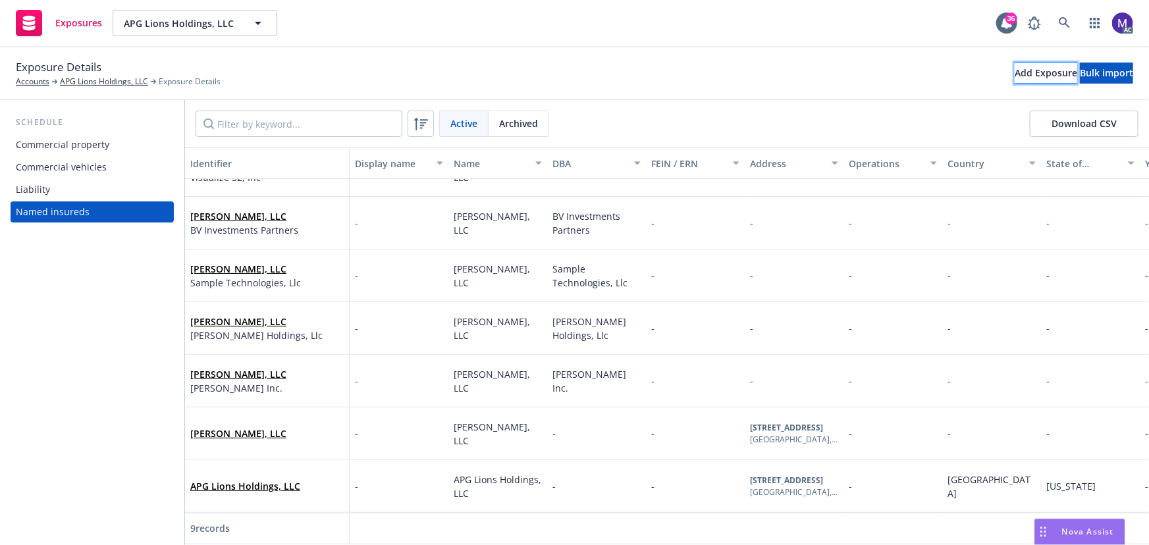
click at [1014, 72] on div "Add Exposure" at bounding box center [1045, 73] width 63 height 20
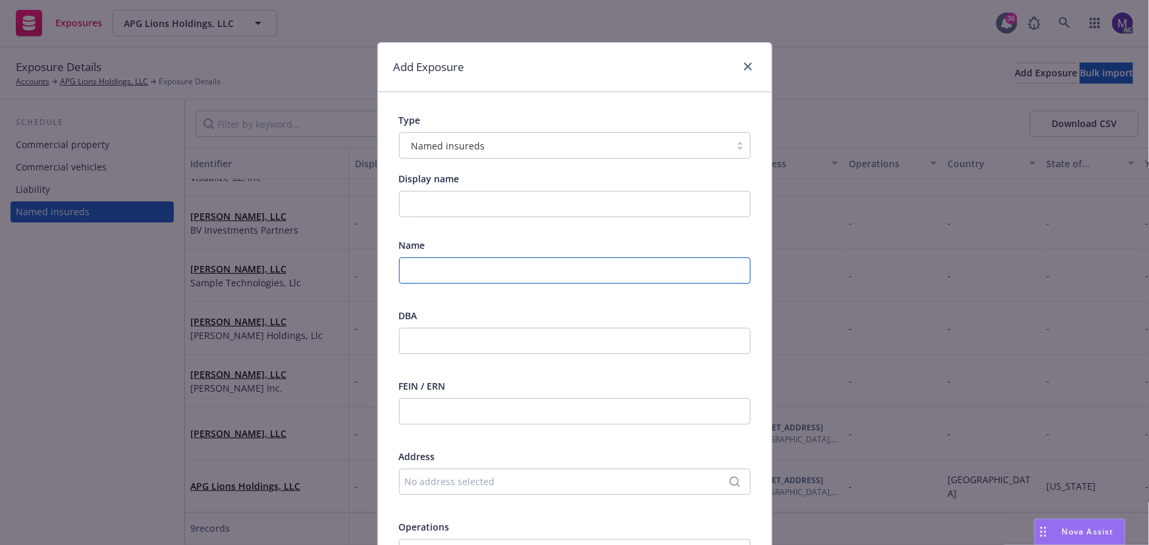
click at [428, 263] on input "text" at bounding box center [574, 270] width 351 height 26
paste input "ARC-COM Fabrics, Inc"
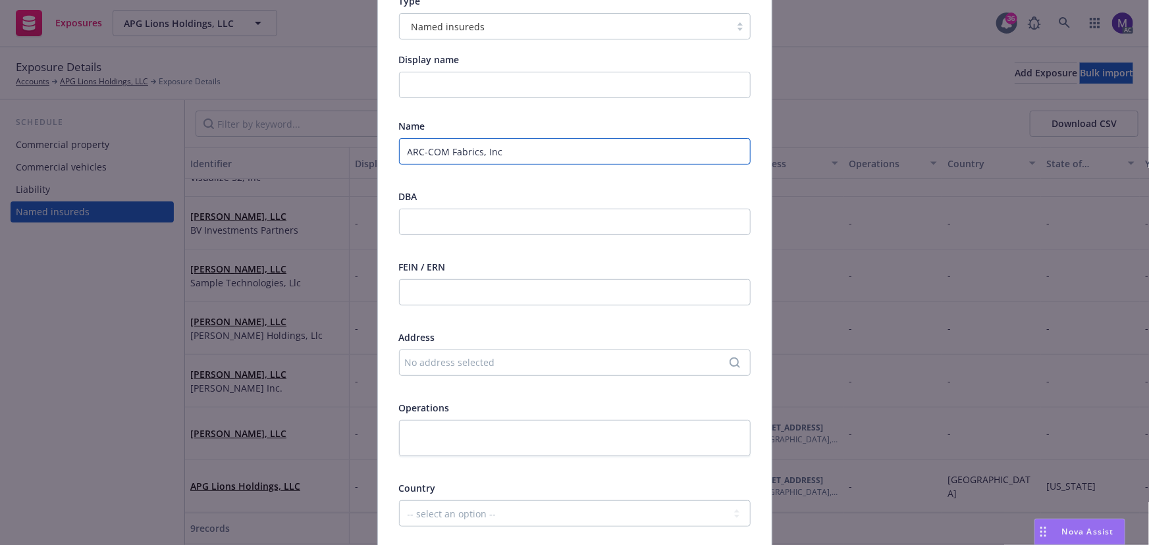
type input "ARC-COM Fabrics, Inc"
click at [429, 365] on div "No address selected" at bounding box center [568, 362] width 326 height 14
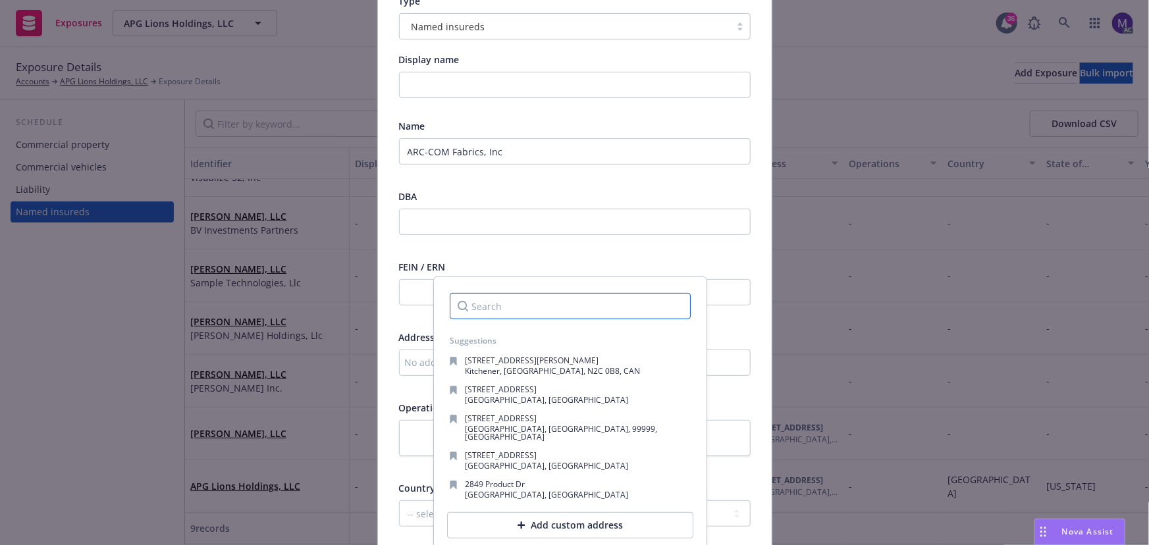
click at [486, 312] on input "Search" at bounding box center [570, 306] width 241 height 26
paste input "33 Ramland Road So"
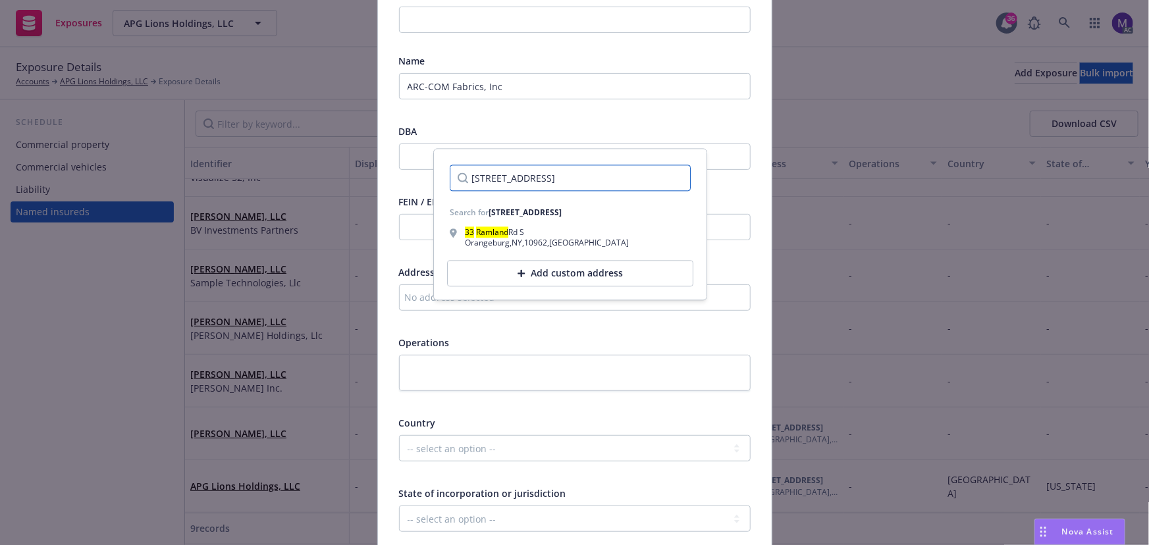
scroll to position [299, 0]
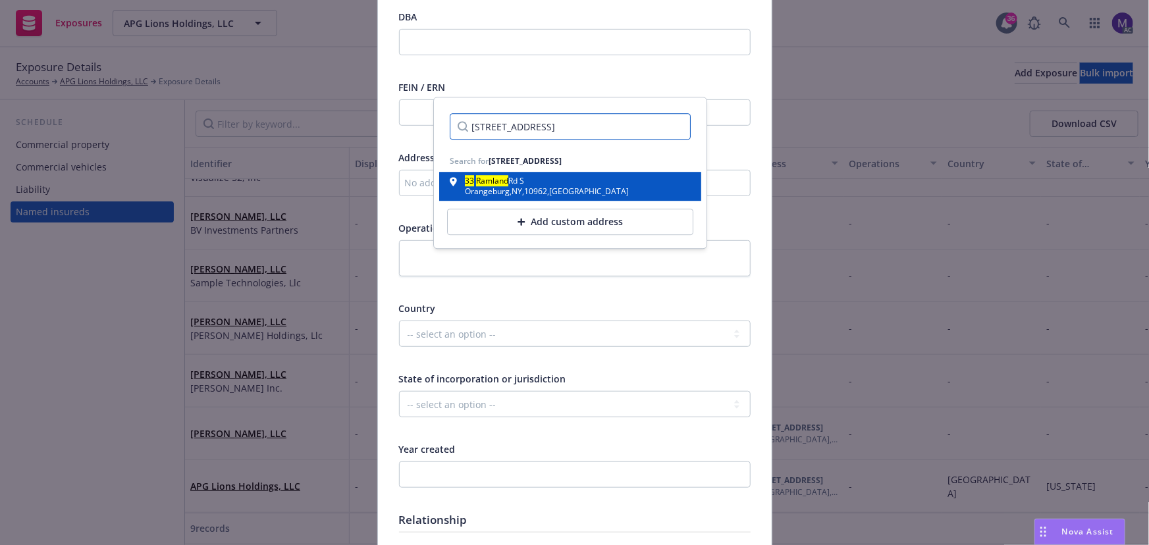
type input "33 Ramland Road So"
click at [540, 192] on div "Orangeburg , NY , 10962 , USA" at bounding box center [547, 192] width 164 height 8
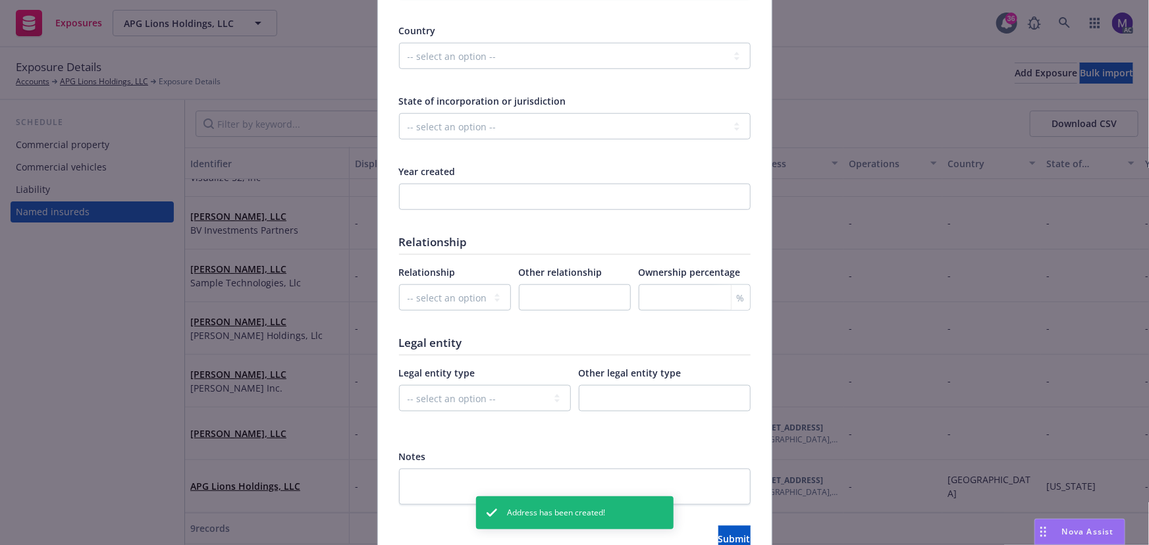
scroll to position [598, 0]
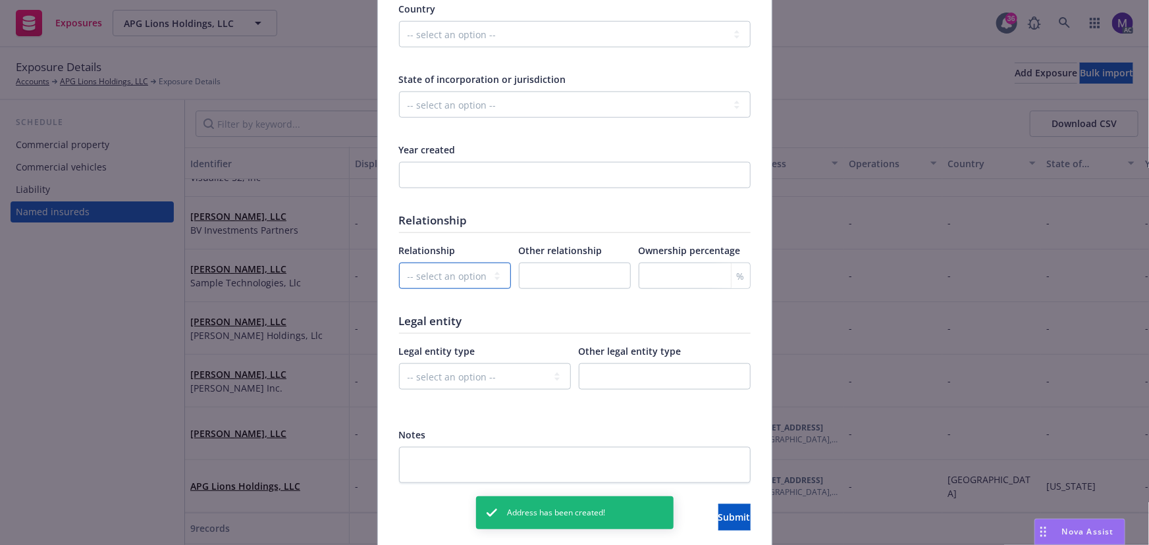
click at [453, 278] on select "-- select an option -- Parent company Wholly-owned subsidiary Subsidiary not wh…" at bounding box center [455, 276] width 112 height 26
drag, startPoint x: 453, startPoint y: 278, endPoint x: 456, endPoint y: 307, distance: 29.1
click at [453, 278] on select "-- select an option -- Parent company Wholly-owned subsidiary Subsidiary not wh…" at bounding box center [455, 276] width 112 height 26
click at [456, 380] on select "-- select an option -- C-corporation S-corporation LLC Partnership Joint ventur…" at bounding box center [485, 376] width 172 height 26
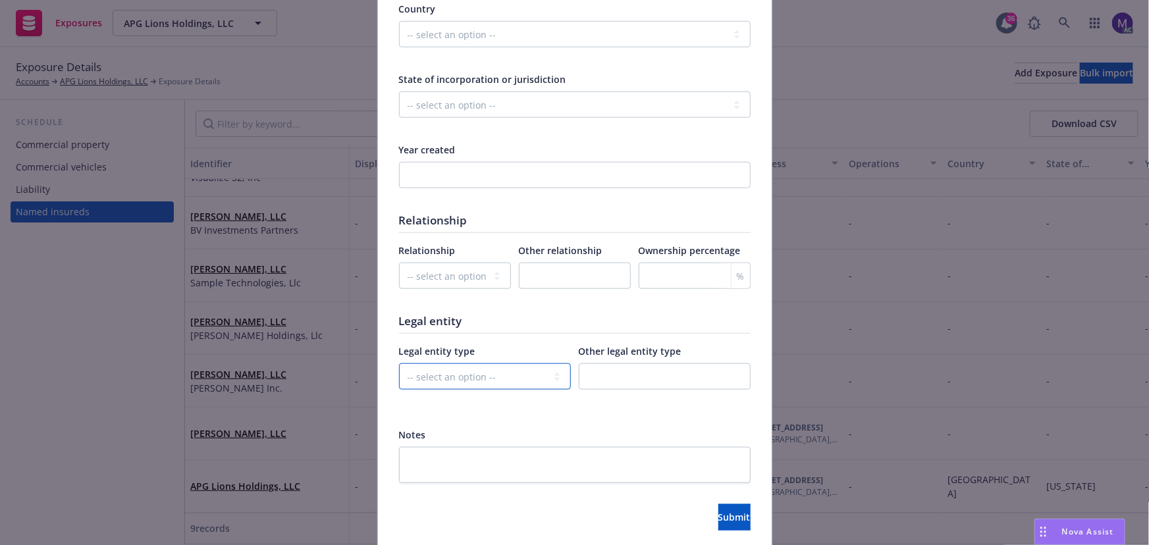
drag, startPoint x: 456, startPoint y: 380, endPoint x: 521, endPoint y: 412, distance: 72.1
click at [456, 380] on select "-- select an option -- C-corporation S-corporation LLC Partnership Joint ventur…" at bounding box center [485, 376] width 172 height 26
click at [718, 517] on span "Submit" at bounding box center [734, 517] width 32 height 13
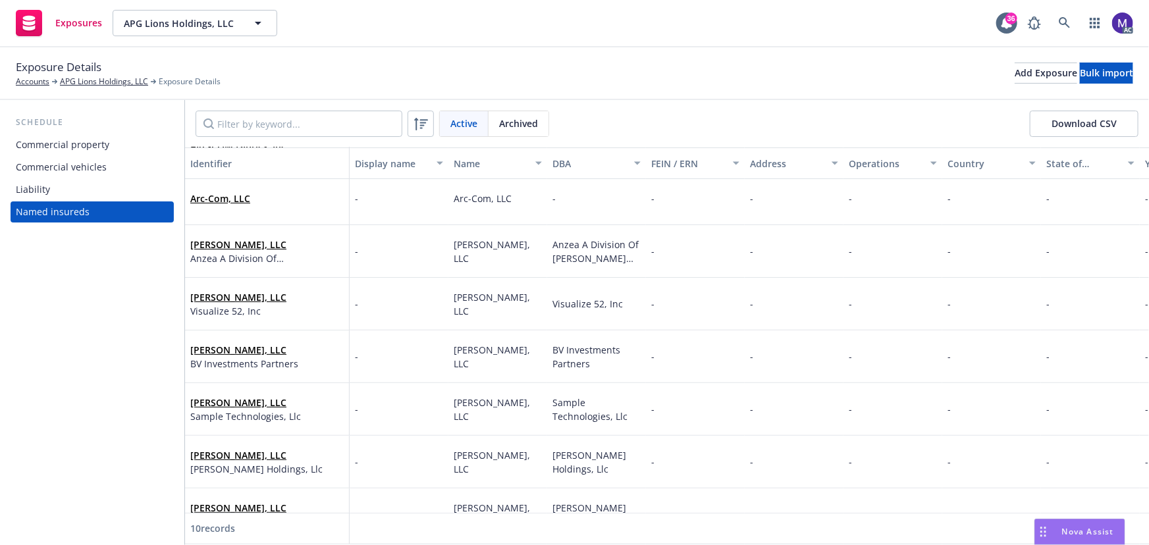
scroll to position [0, 0]
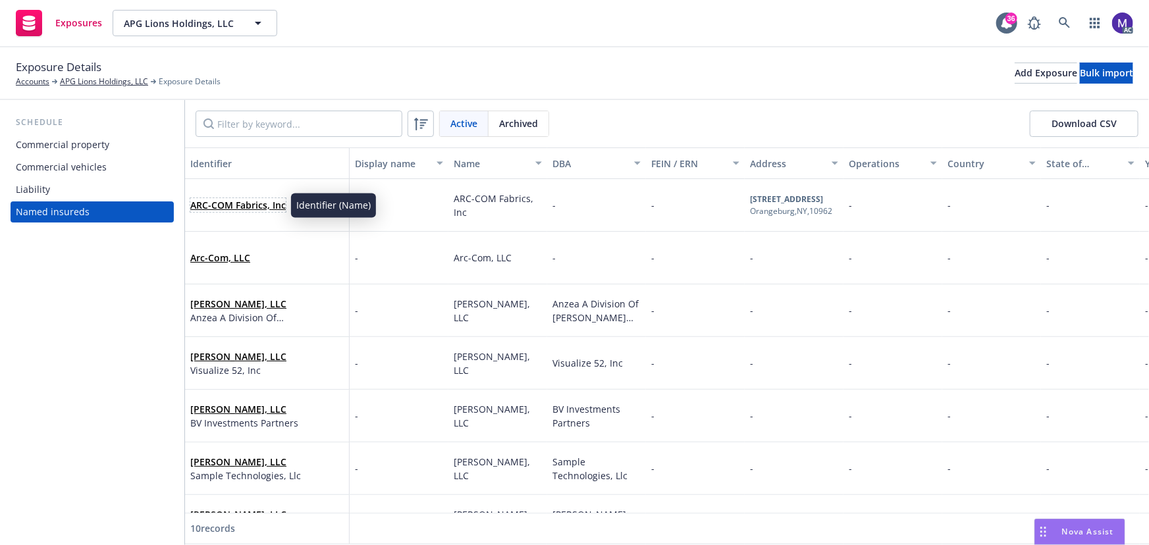
click at [230, 211] on span "ARC-COM Fabrics, Inc" at bounding box center [237, 205] width 95 height 14
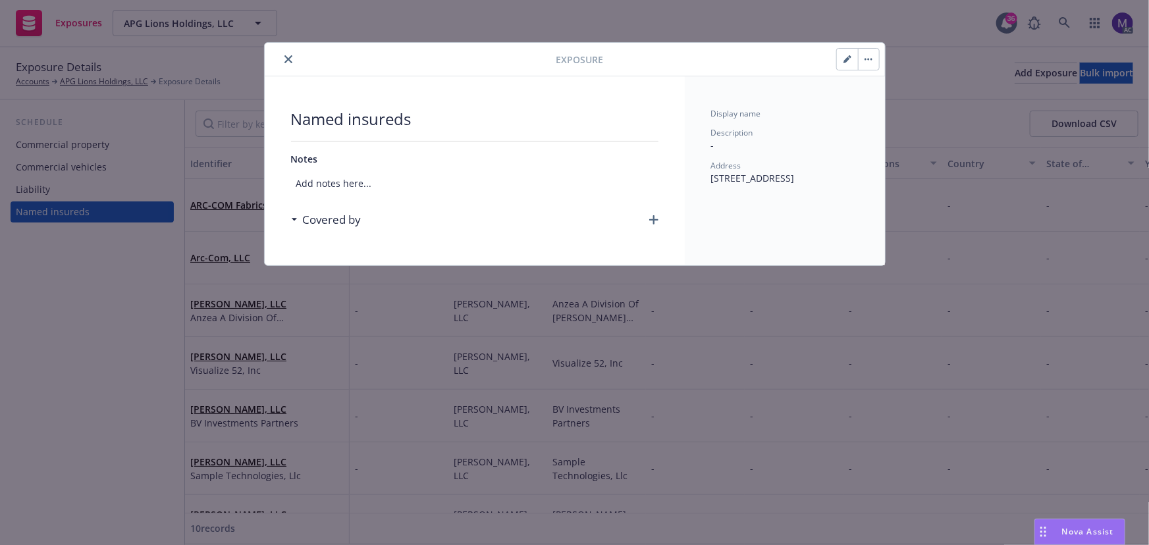
click at [651, 215] on icon "button" at bounding box center [653, 219] width 9 height 9
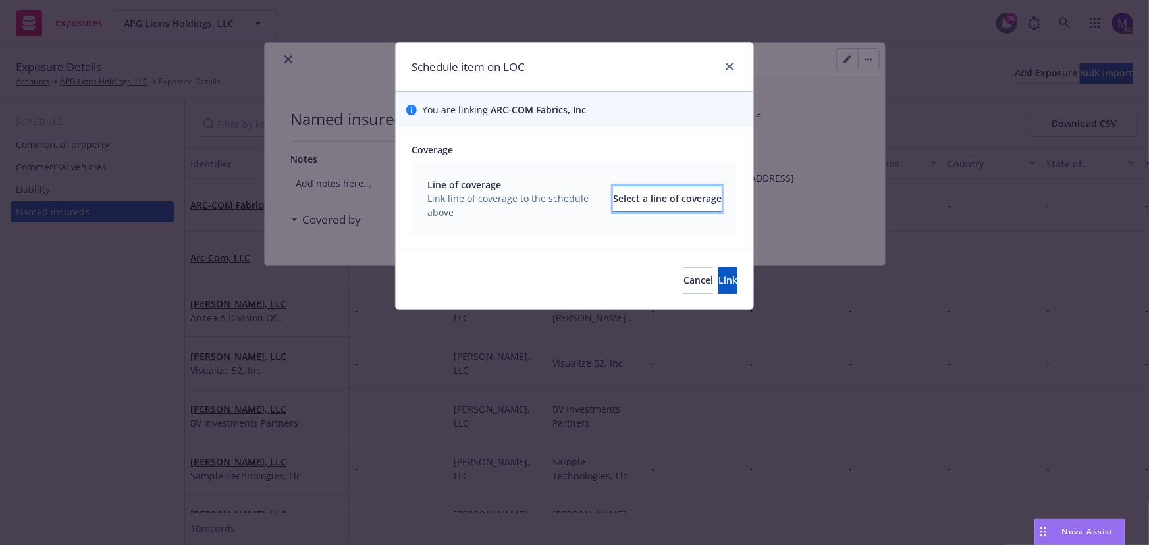
click at [613, 203] on div "Select a line of coverage" at bounding box center [667, 198] width 109 height 25
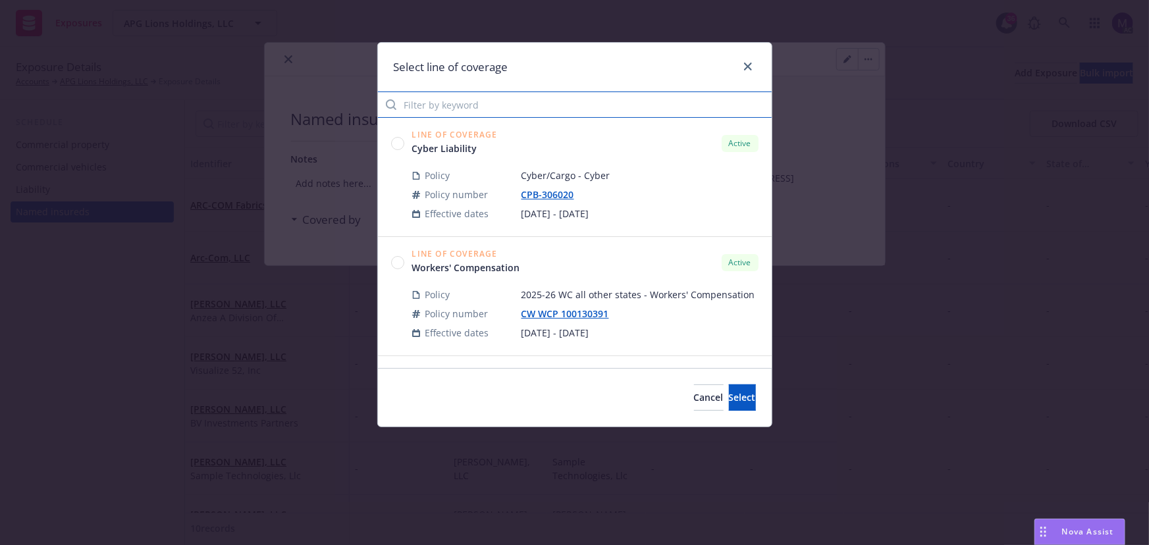
click at [461, 111] on input "Filter by keyword" at bounding box center [575, 104] width 394 height 26
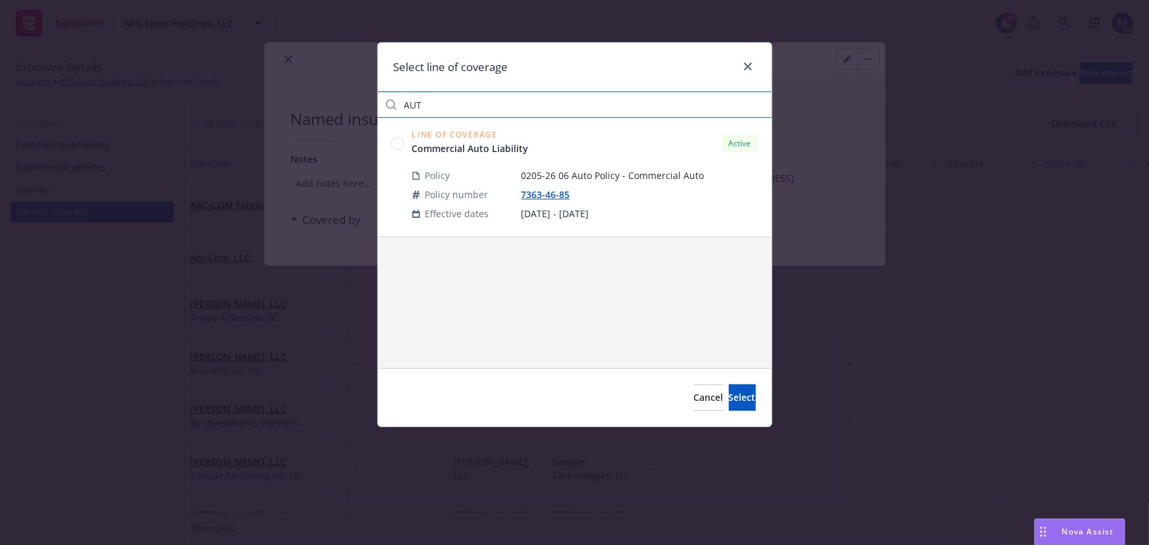
type input "AUT"
click at [400, 142] on circle at bounding box center [397, 143] width 13 height 13
click at [729, 398] on span "Select" at bounding box center [742, 397] width 27 height 13
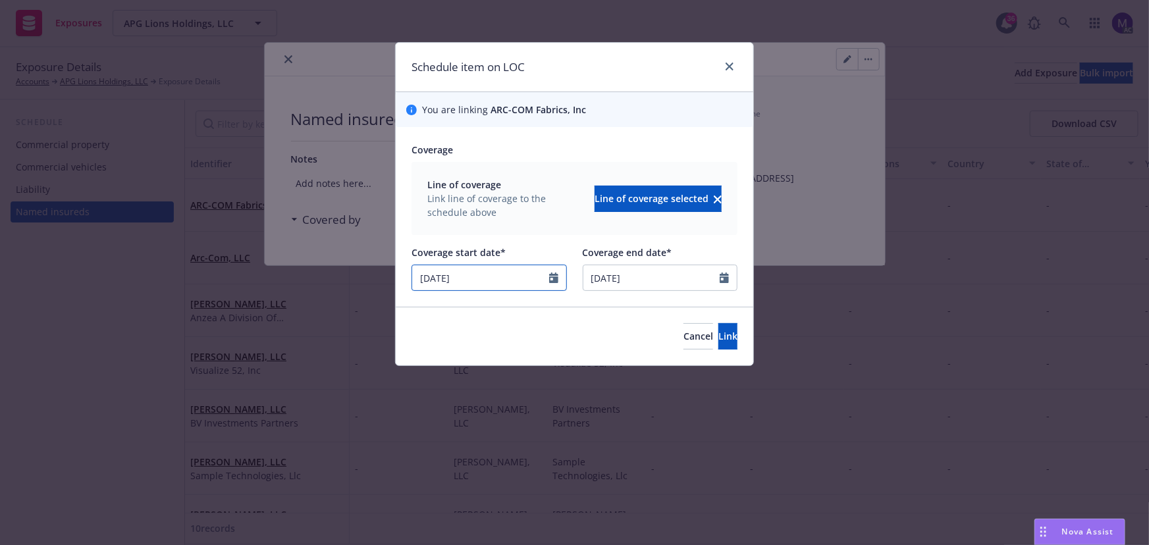
select select "6"
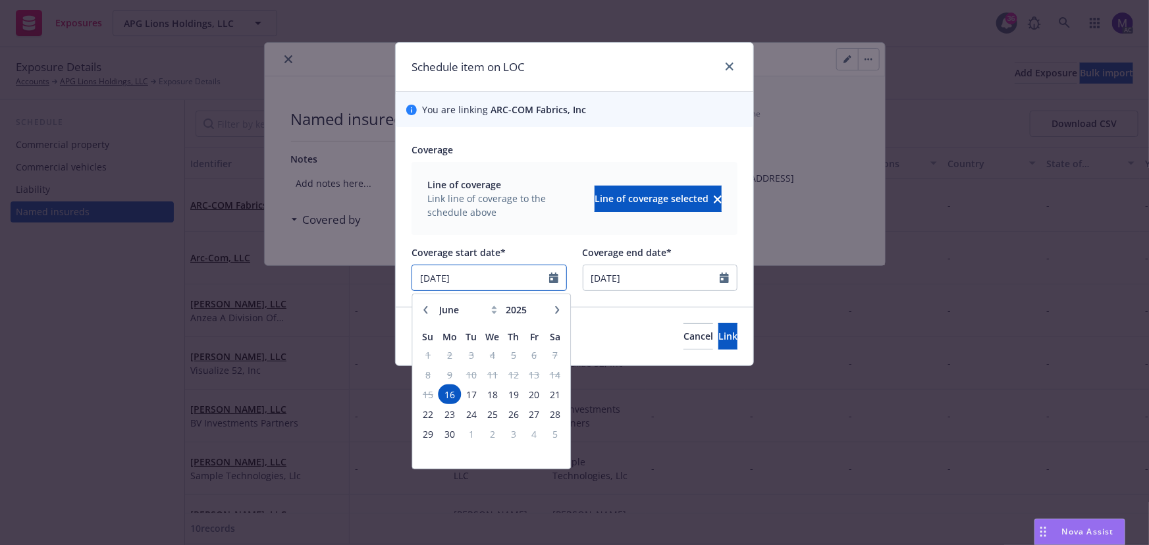
drag, startPoint x: 485, startPoint y: 286, endPoint x: 304, endPoint y: 280, distance: 181.1
click at [336, 280] on div "Schedule item on LOC You are linking ARC-COM Fabrics, Inc Coverage Line of cove…" at bounding box center [574, 272] width 1149 height 545
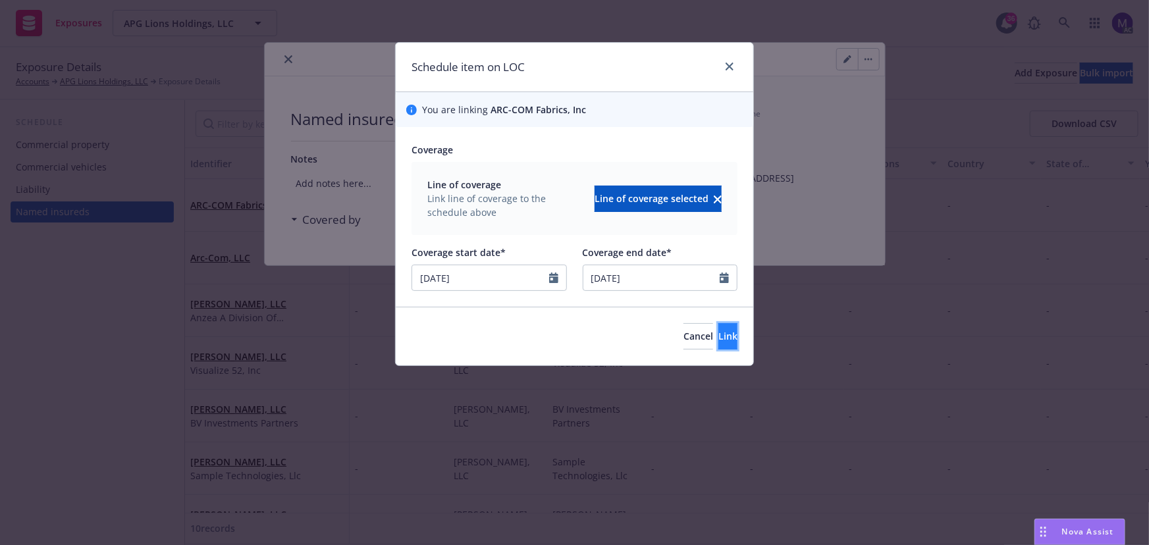
type input "07/08/2025"
click at [718, 324] on button "Link" at bounding box center [727, 336] width 19 height 26
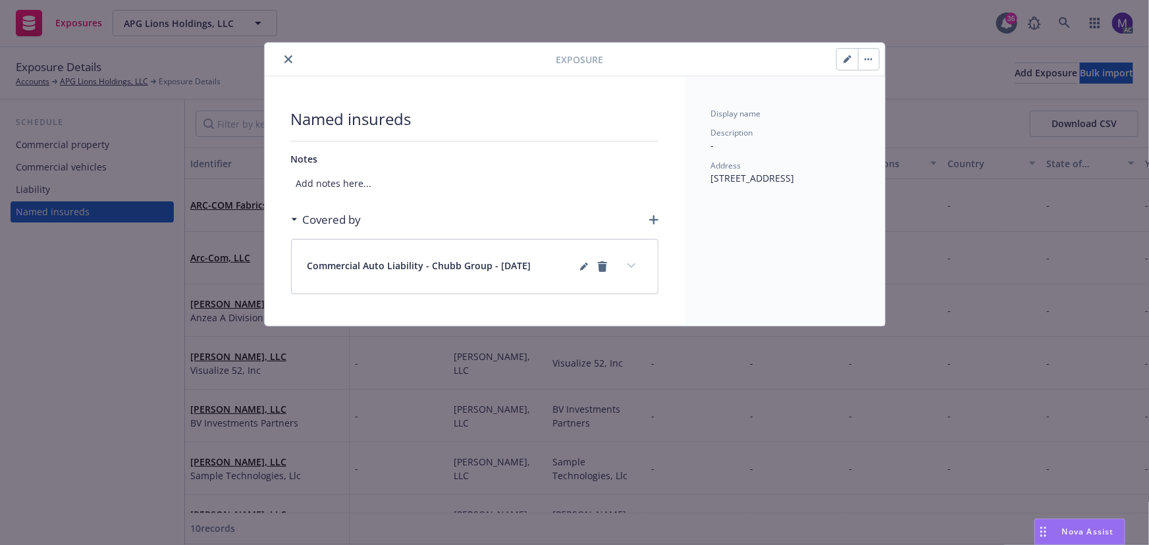
click at [628, 263] on icon "expand content" at bounding box center [631, 265] width 8 height 5
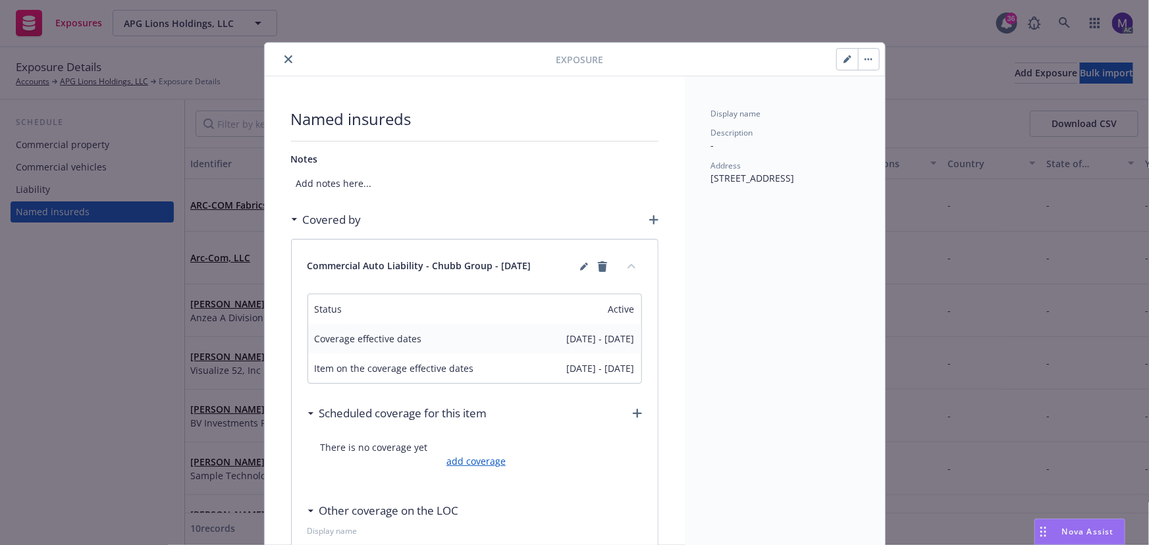
click at [469, 461] on link "add coverage" at bounding box center [474, 461] width 63 height 14
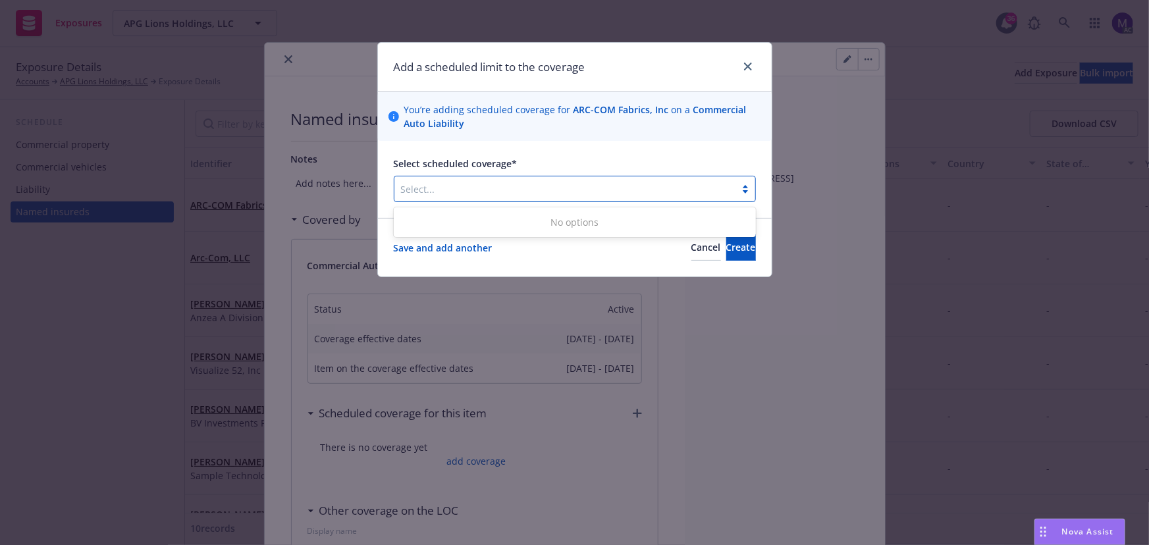
click at [513, 191] on div at bounding box center [565, 189] width 328 height 16
click at [499, 223] on div "No options" at bounding box center [575, 222] width 362 height 24
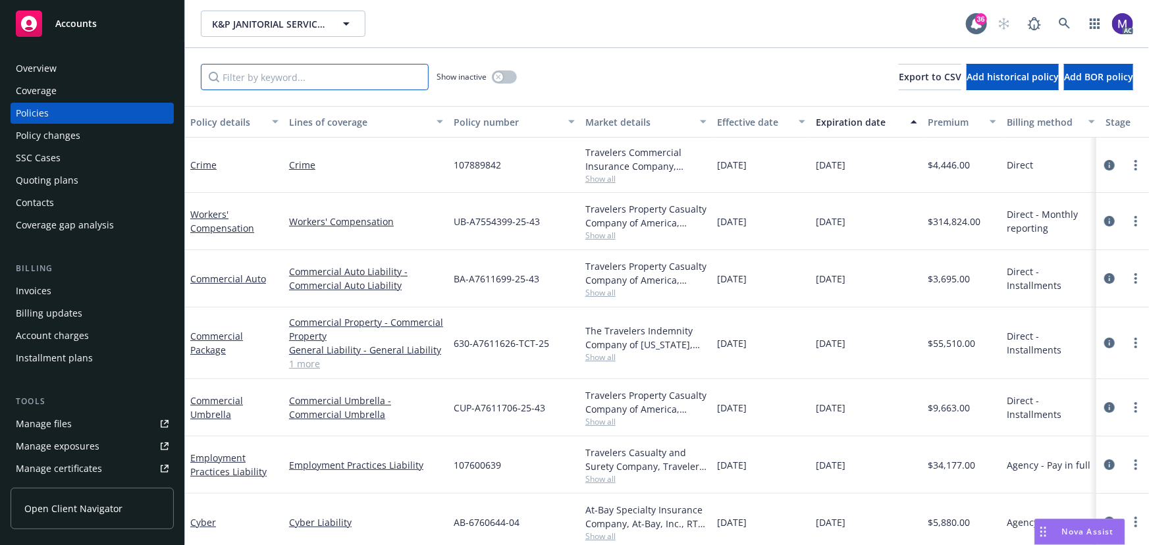
click at [254, 80] on input "Filter by keyword..." at bounding box center [315, 77] width 228 height 26
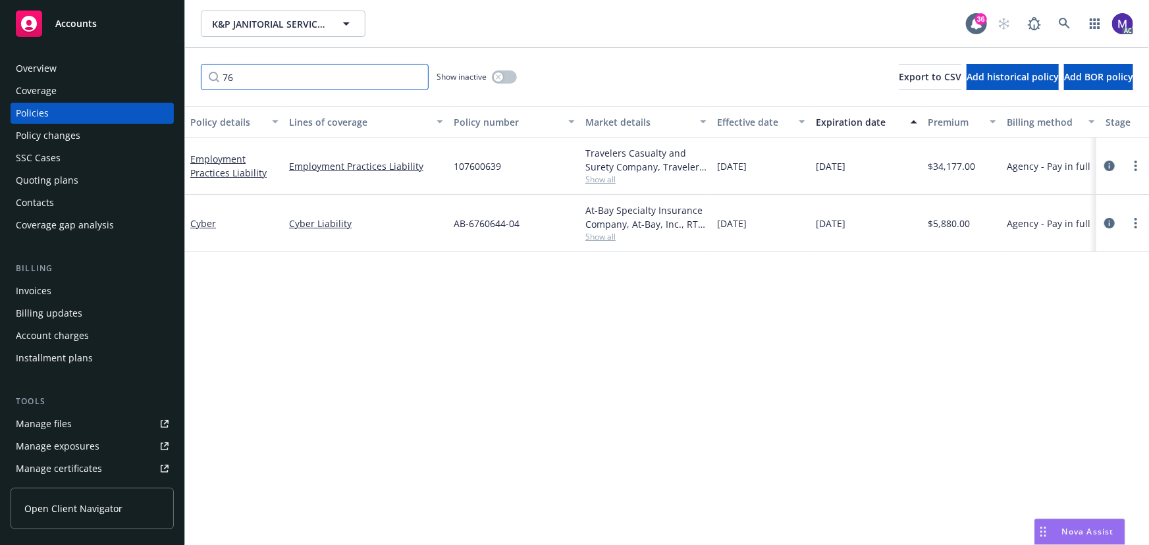
type input "7"
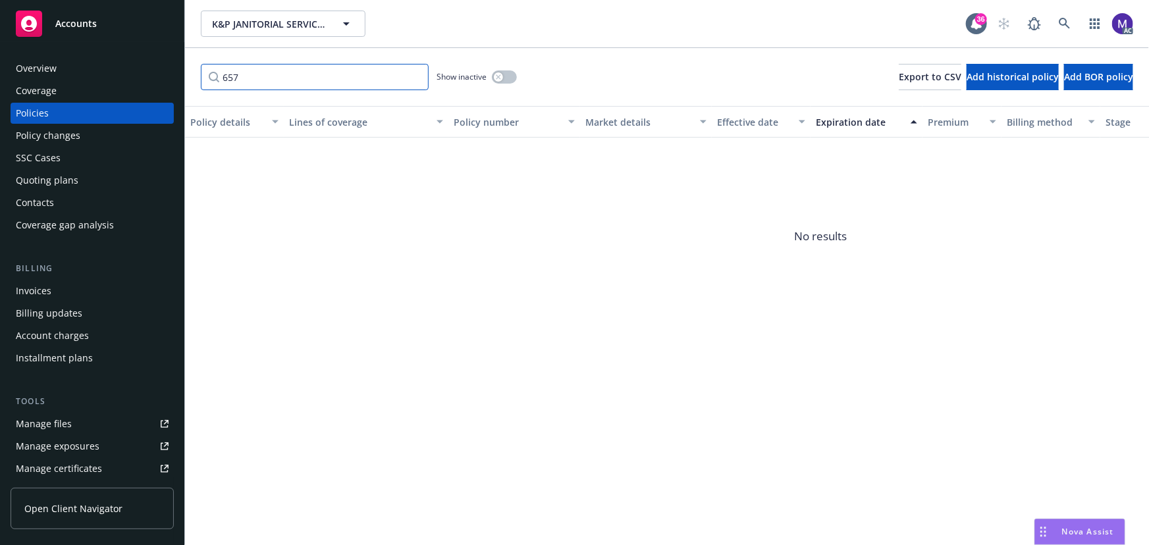
type input "657"
click at [507, 78] on button "button" at bounding box center [504, 76] width 25 height 13
drag, startPoint x: 263, startPoint y: 76, endPoint x: 138, endPoint y: 60, distance: 126.1
click at [138, 60] on div "Accounts Overview Coverage Policies Policy changes SSC Cases Quoting plans Cont…" at bounding box center [574, 272] width 1149 height 545
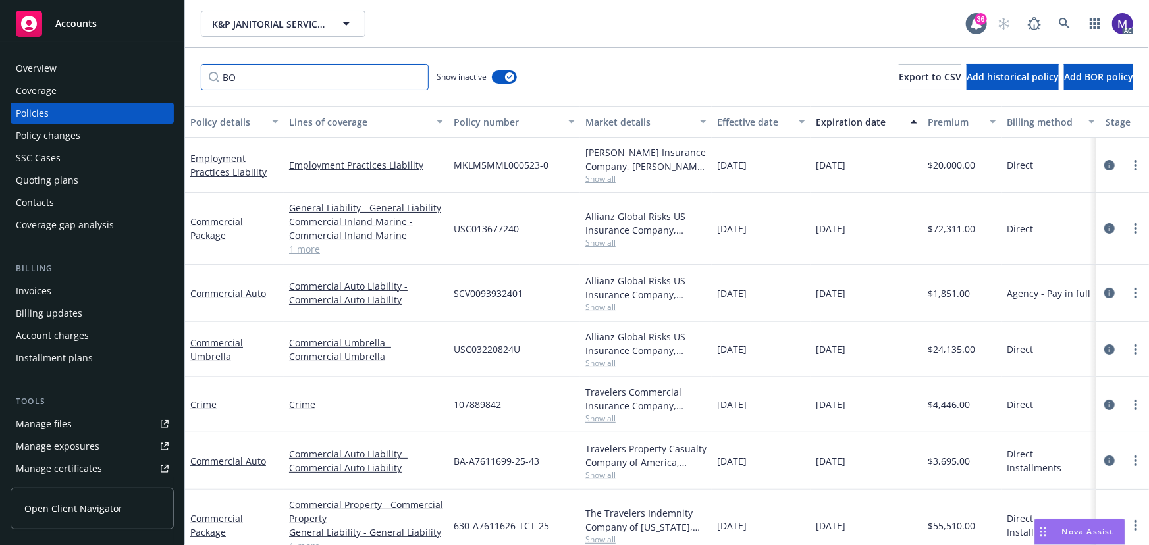
scroll to position [138, 0]
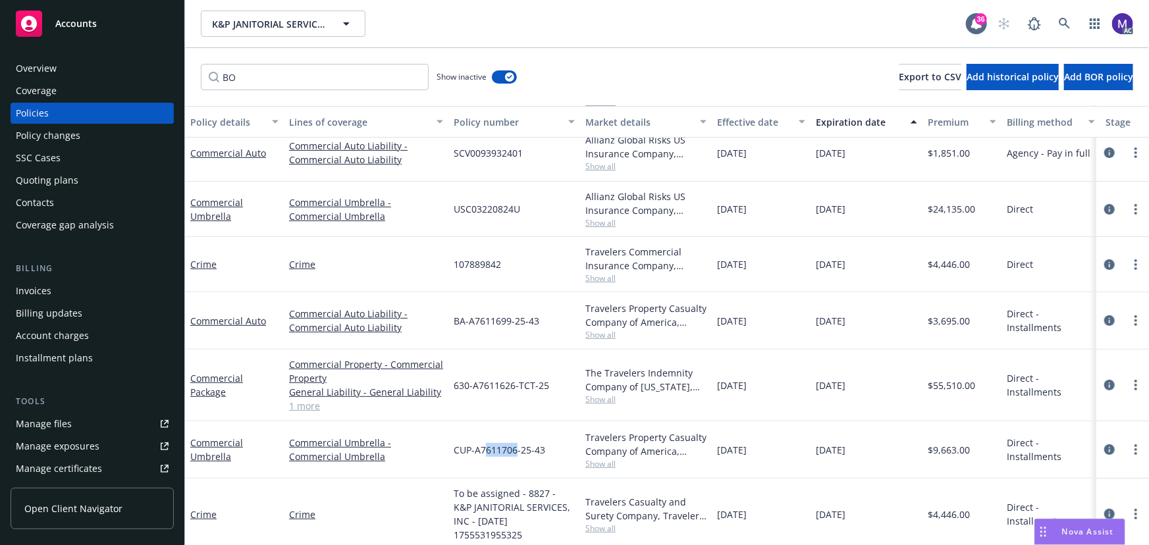
drag, startPoint x: 483, startPoint y: 449, endPoint x: 515, endPoint y: 454, distance: 32.7
click at [515, 454] on span "CUP-A7611706-25-43" at bounding box center [498, 450] width 91 height 14
drag, startPoint x: 243, startPoint y: 78, endPoint x: 199, endPoint y: 41, distance: 57.9
click at [213, 78] on input "BO" at bounding box center [315, 77] width 228 height 26
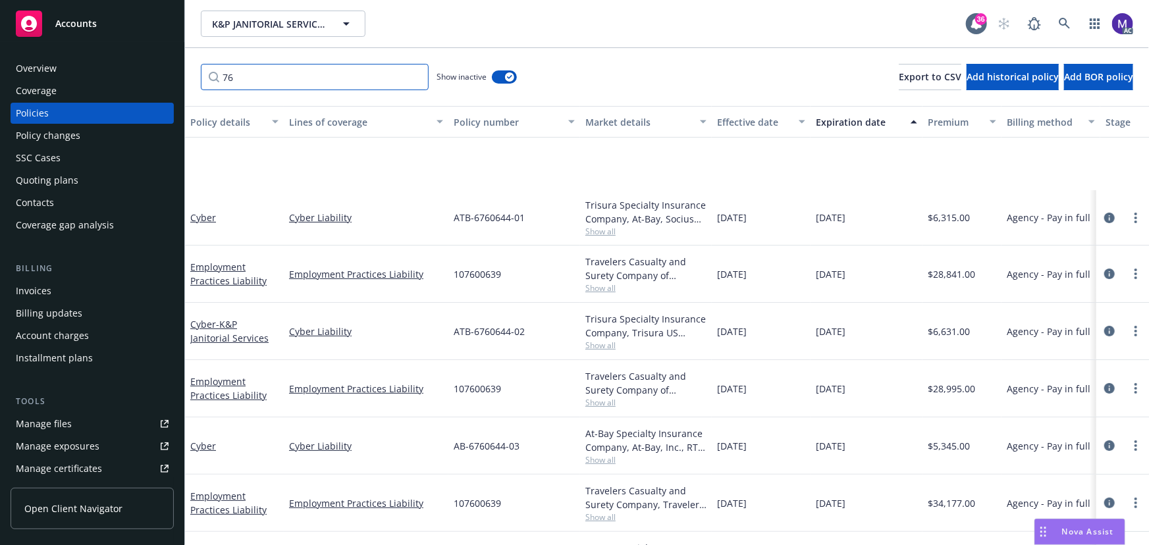
scroll to position [53, 0]
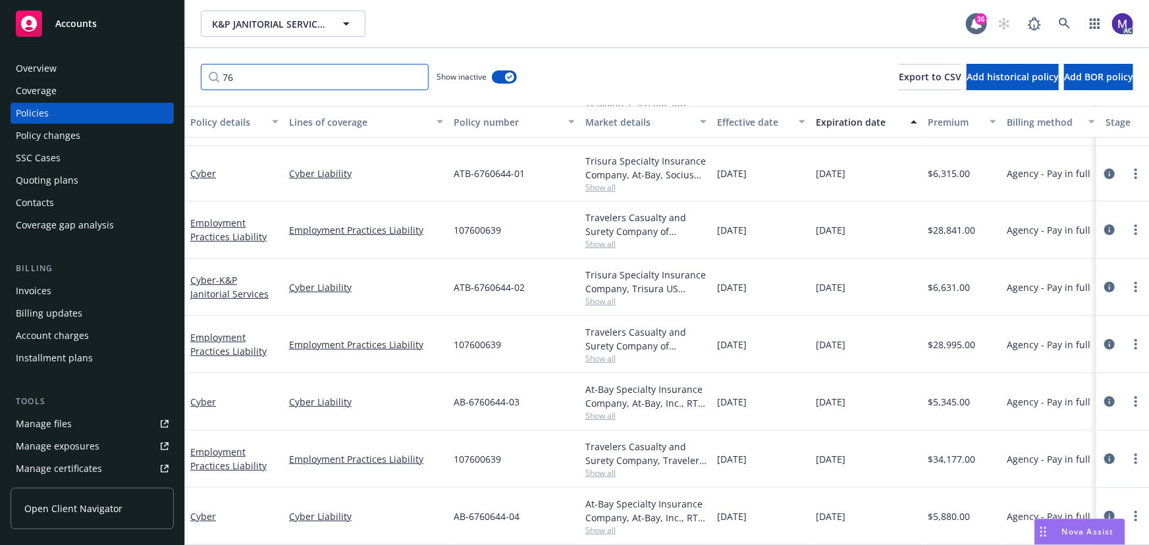
type input "7"
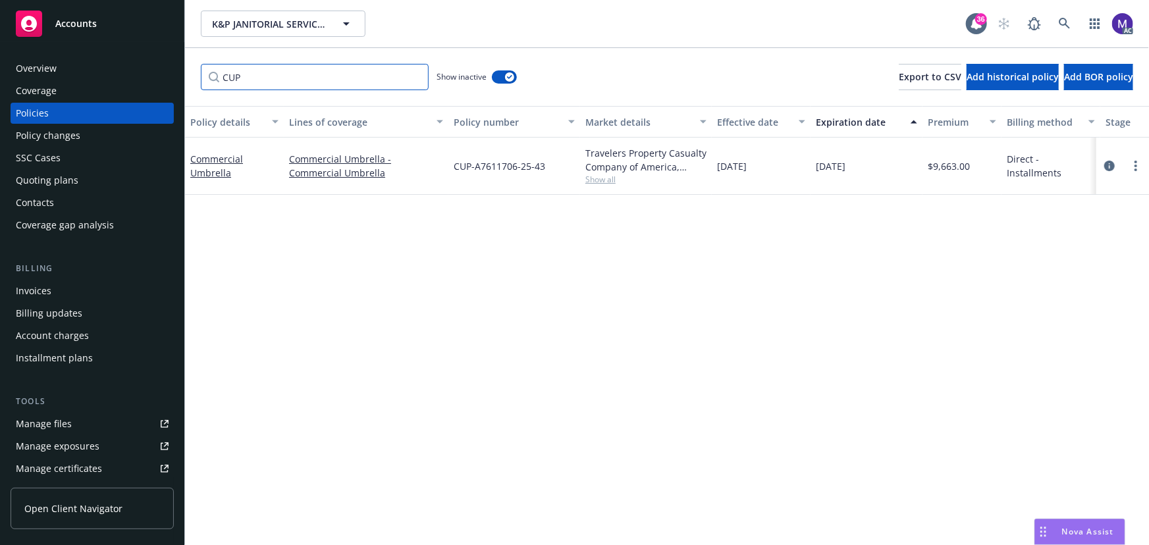
scroll to position [0, 0]
type input "CUP"
click at [1113, 167] on icon "circleInformation" at bounding box center [1109, 166] width 11 height 11
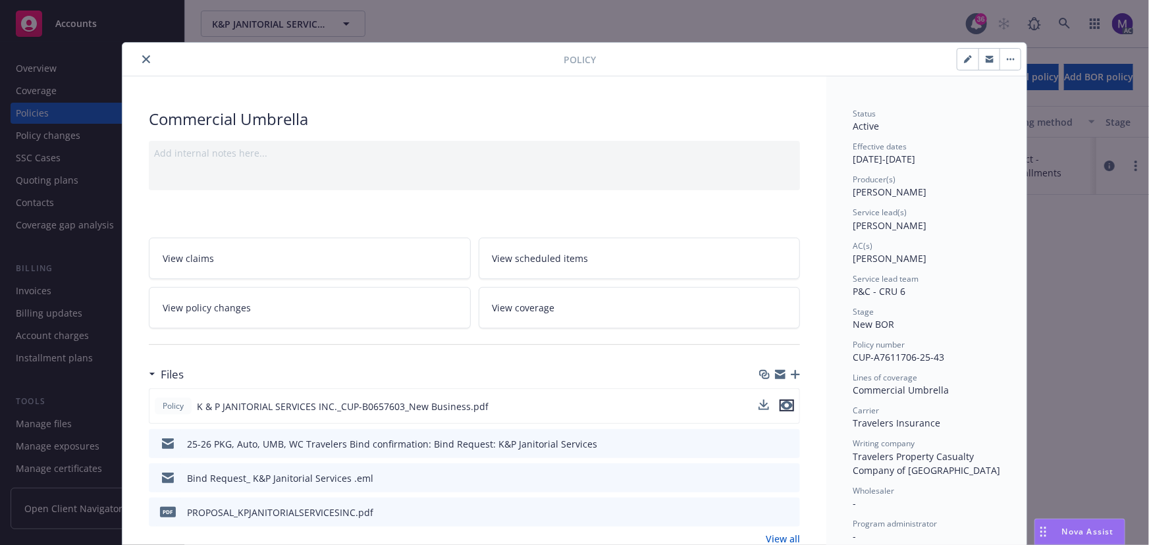
click at [783, 405] on icon "preview file" at bounding box center [787, 405] width 12 height 9
click at [263, 307] on link "View policy changes" at bounding box center [310, 307] width 322 height 41
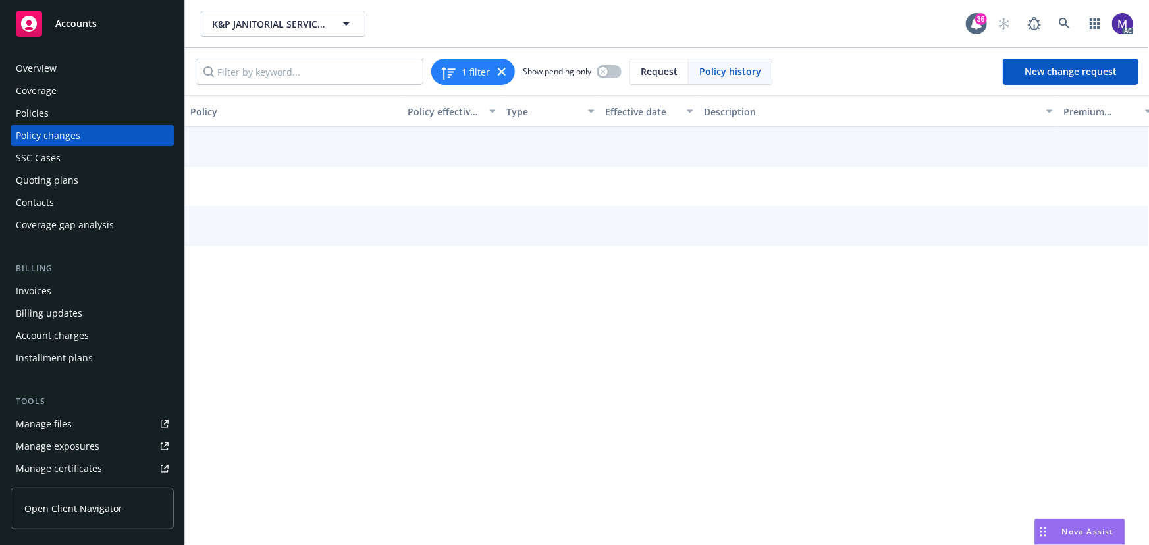
click at [263, 306] on div "Policy Policy effective dates Type Effective date Description Premium change An…" at bounding box center [667, 320] width 964 height 450
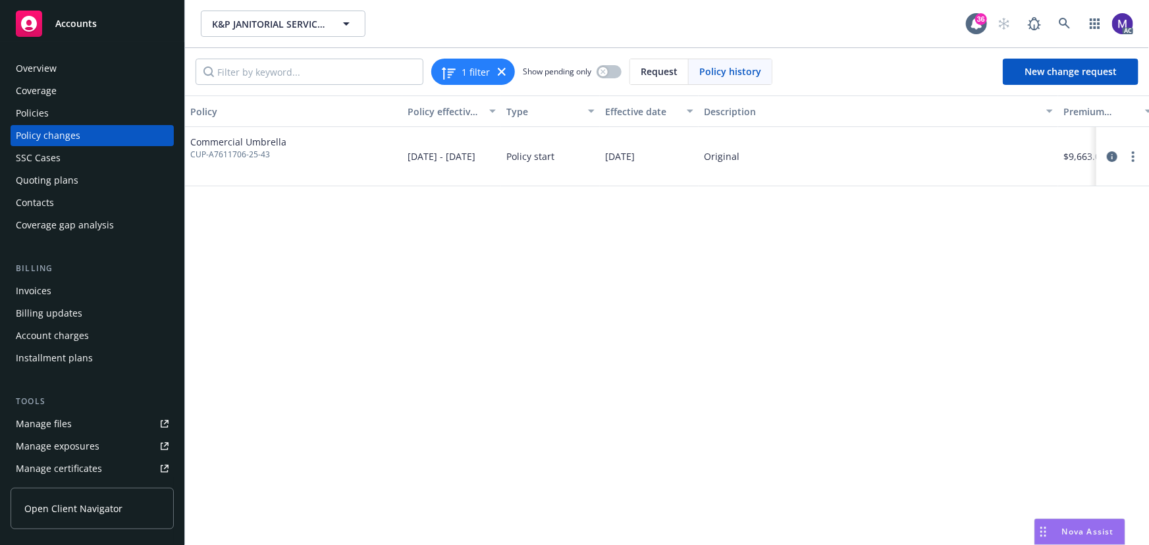
click at [78, 138] on div "Policy changes" at bounding box center [92, 135] width 153 height 21
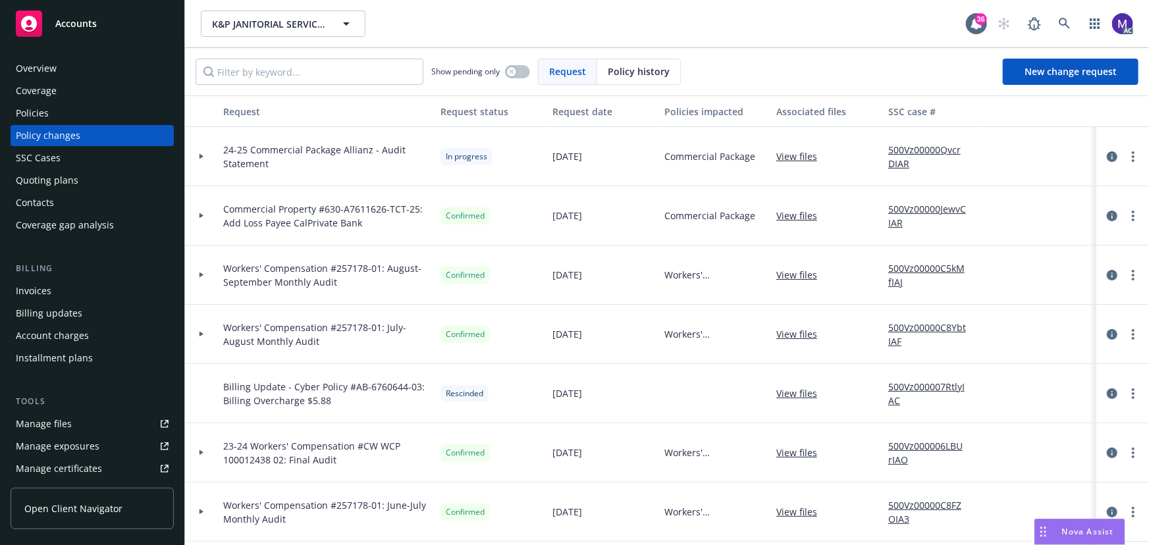
click at [201, 172] on div at bounding box center [201, 156] width 33 height 59
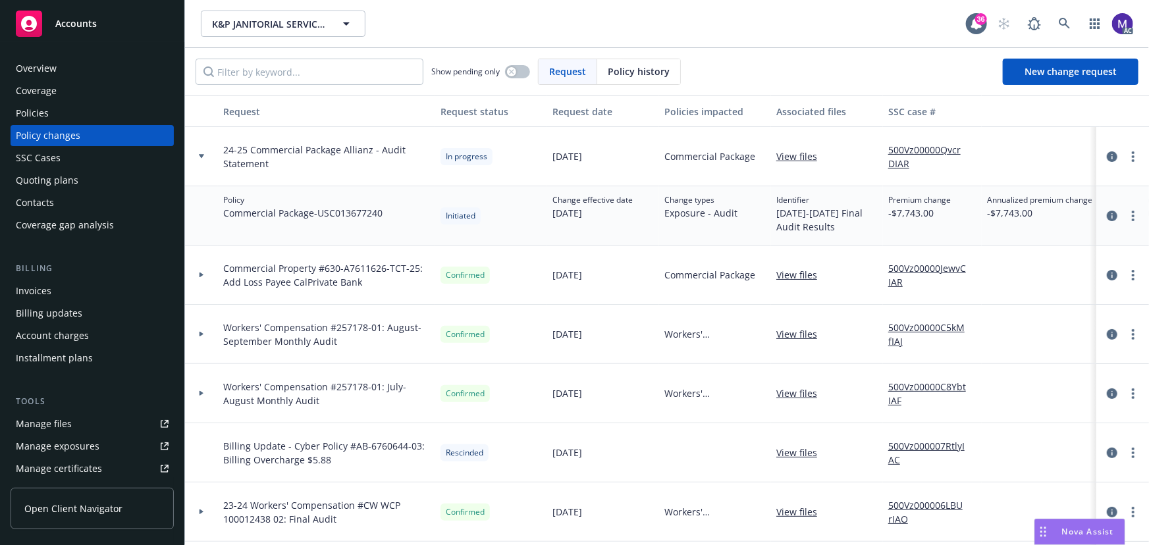
click at [201, 172] on div at bounding box center [201, 156] width 33 height 59
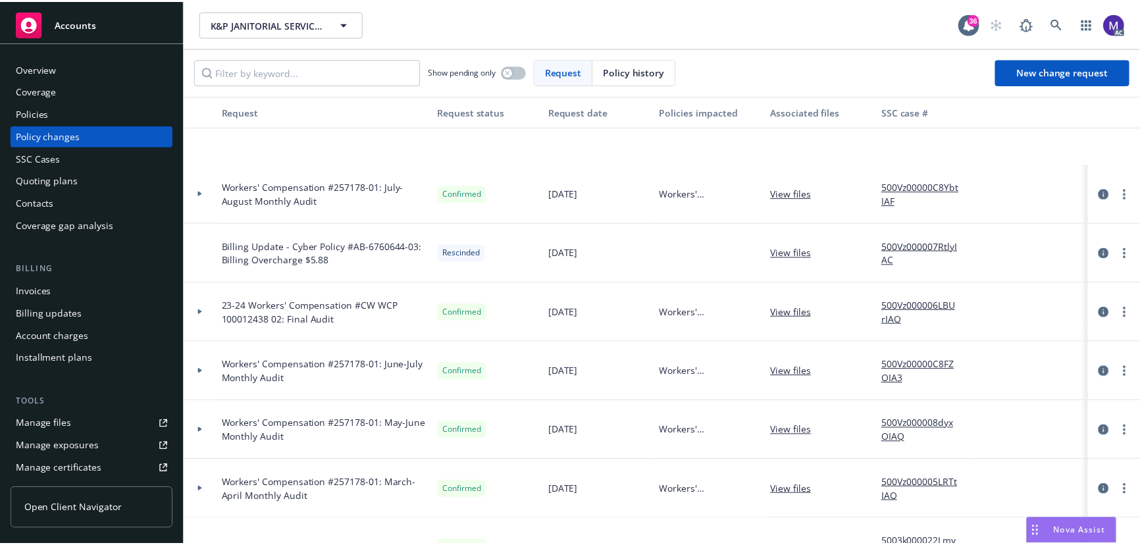
scroll to position [239, 0]
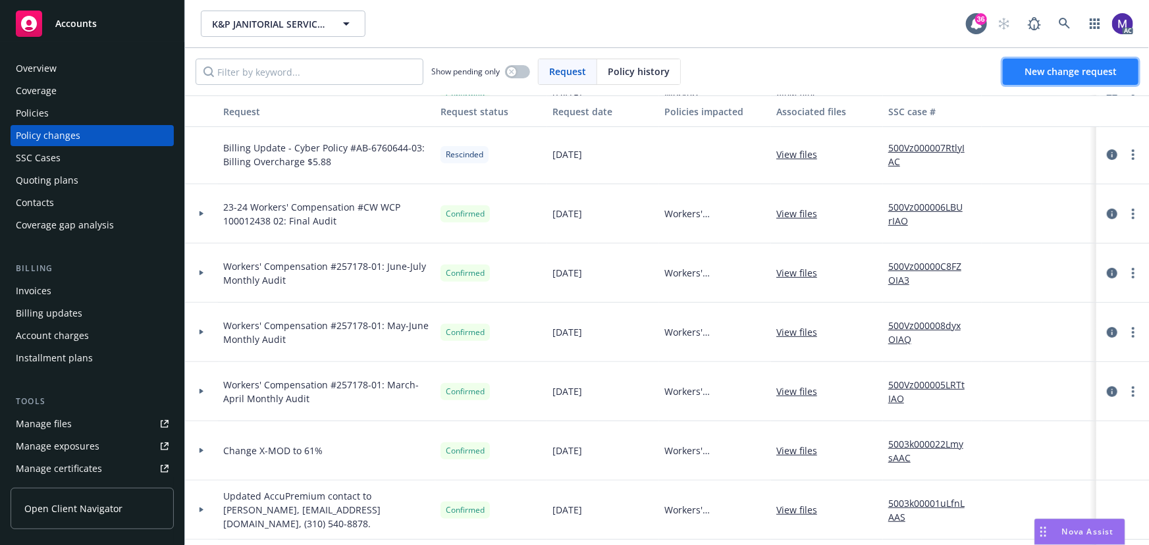
click at [1030, 78] on link "New change request" at bounding box center [1070, 72] width 136 height 26
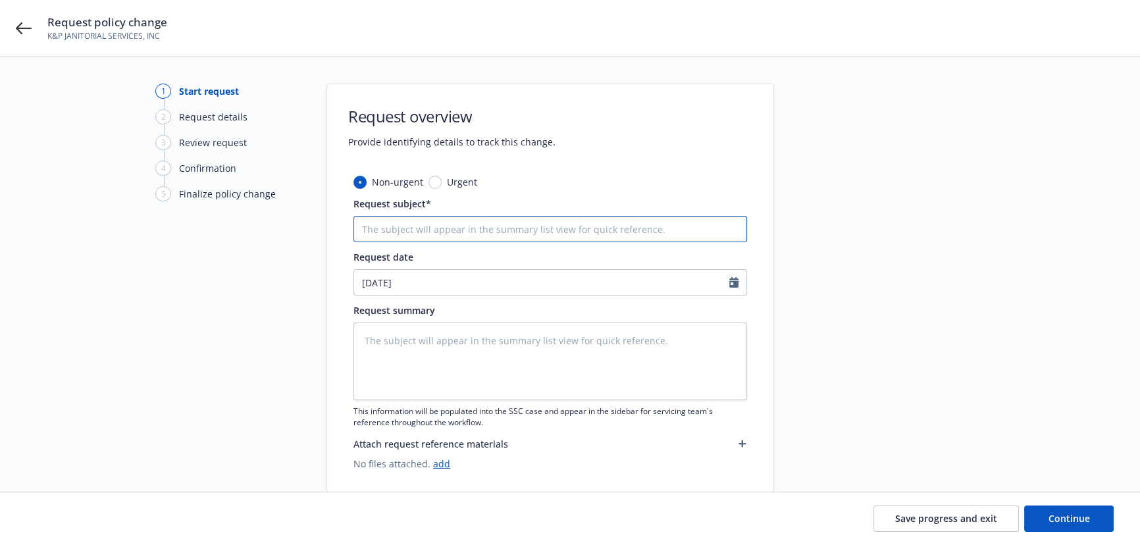
click at [473, 230] on input "Request subject*" at bounding box center [550, 229] width 394 height 26
click at [419, 225] on input "Request subject*" at bounding box center [550, 229] width 394 height 26
type textarea "x"
type input "2"
type textarea "x"
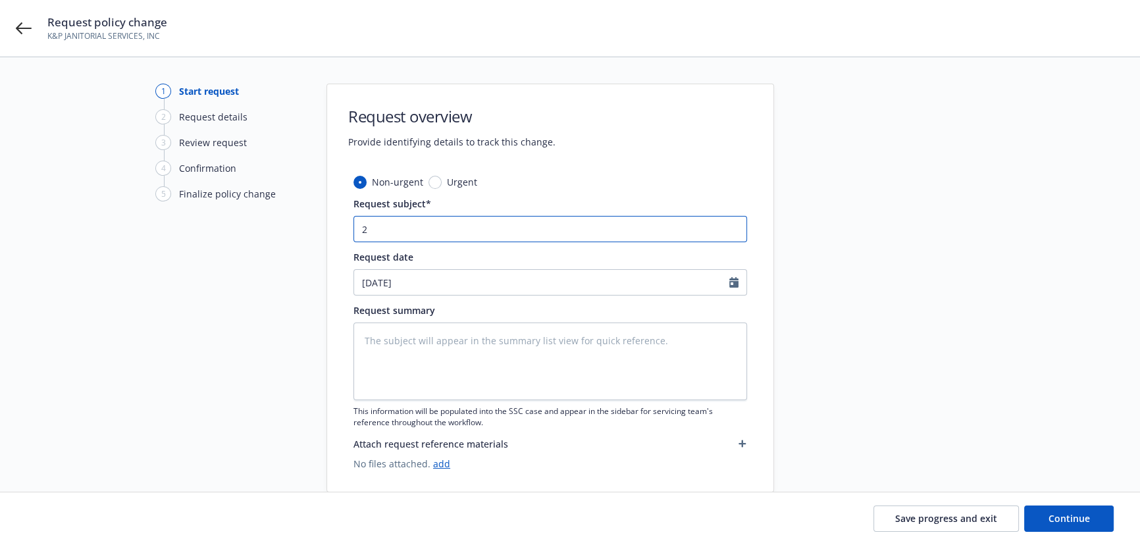
type input "25"
type textarea "x"
type input "25"
type textarea "x"
type input "25 U"
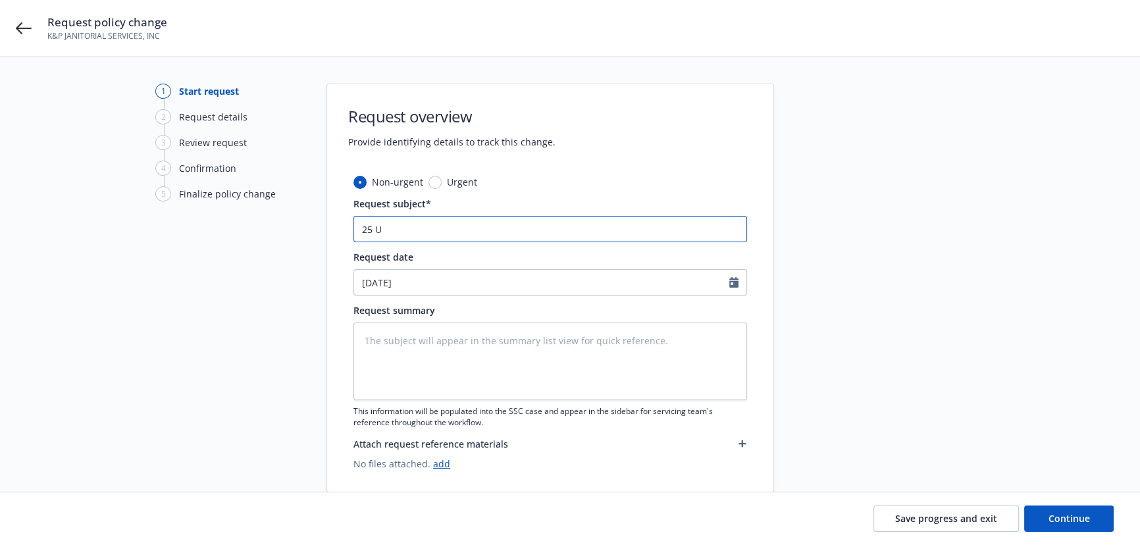
type textarea "x"
type input "25 UM"
type textarea "x"
type input "25 UMB"
type textarea "x"
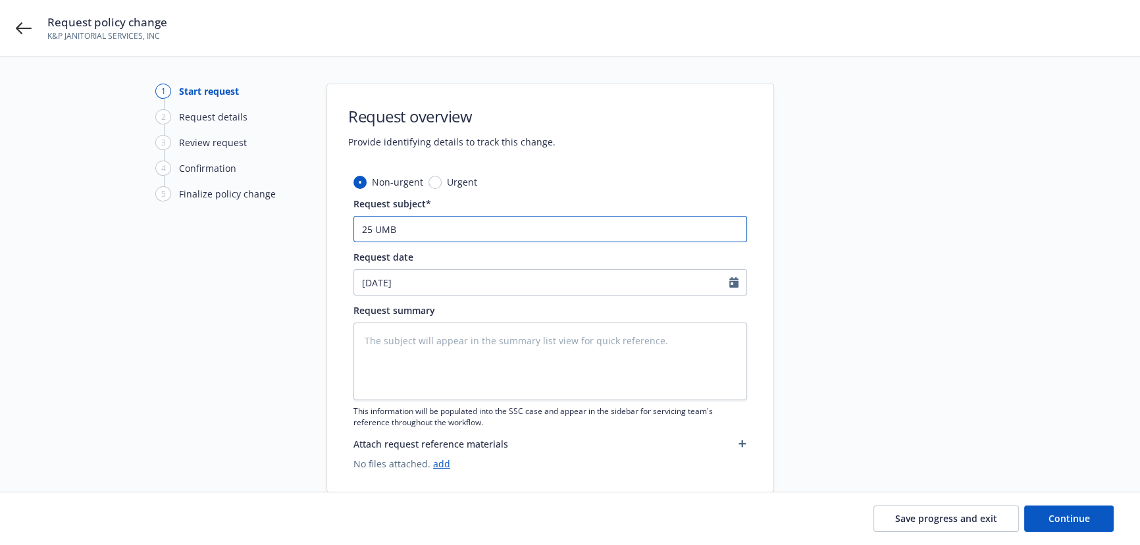
type input "25 UMB"
paste input "Travelers Insurance"
type textarea "x"
type input "25 UMB Travelers Insurance"
type textarea "x"
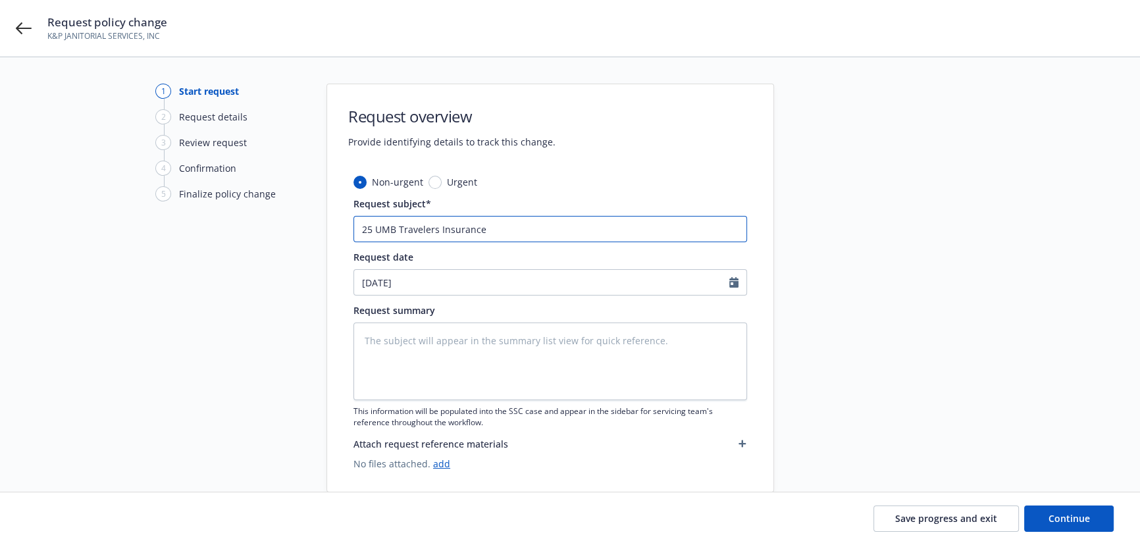
type input "25 UMB Travelers Insurance"
type textarea "x"
type input "25 UMB Travelers Insurance -"
type textarea "x"
type input "25 UMB Travelers Insurance -"
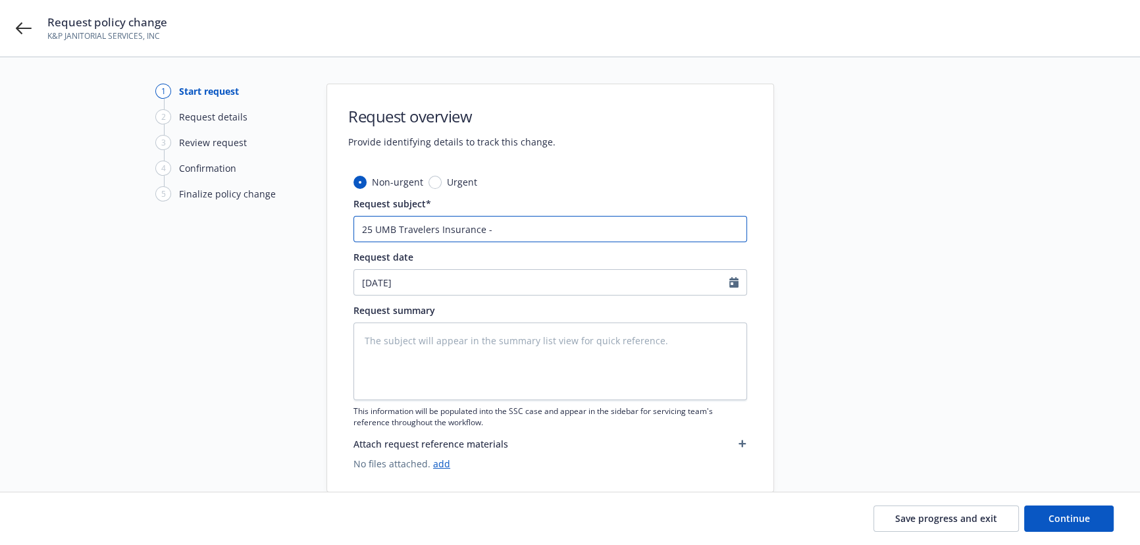
type textarea "x"
type input "25 UMB Travelers Insurance - A"
type textarea "x"
type input "25 UMB Travelers Insurance - Ad"
type textarea "x"
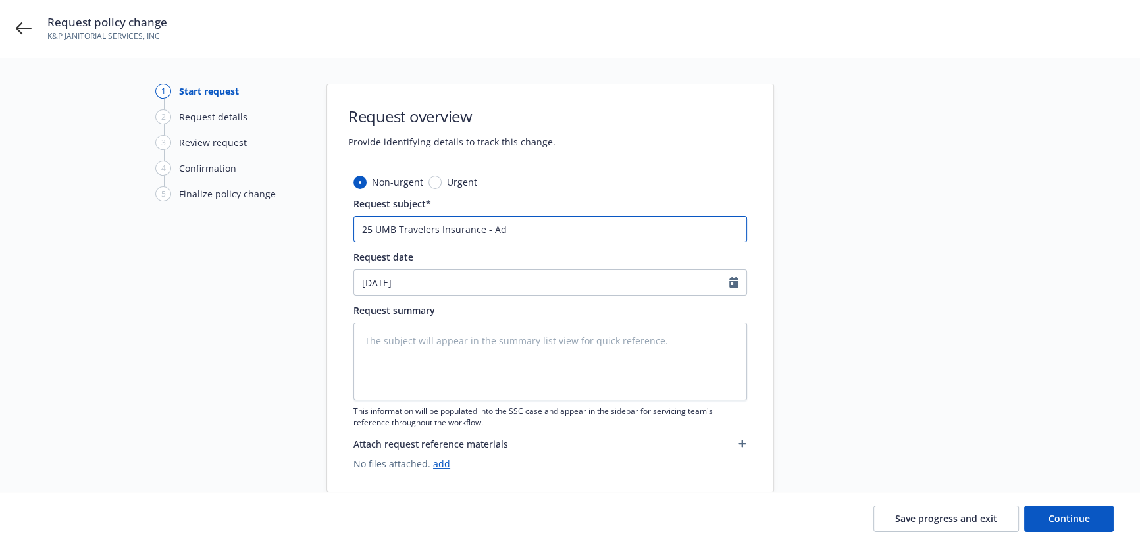
type input "25 UMB Travelers Insurance - Add"
type textarea "x"
type input "25 UMB Travelers Insurance - Add"
click at [538, 220] on input "25 UMB Travelers Insurance - Add" at bounding box center [550, 229] width 394 height 26
type textarea "x"
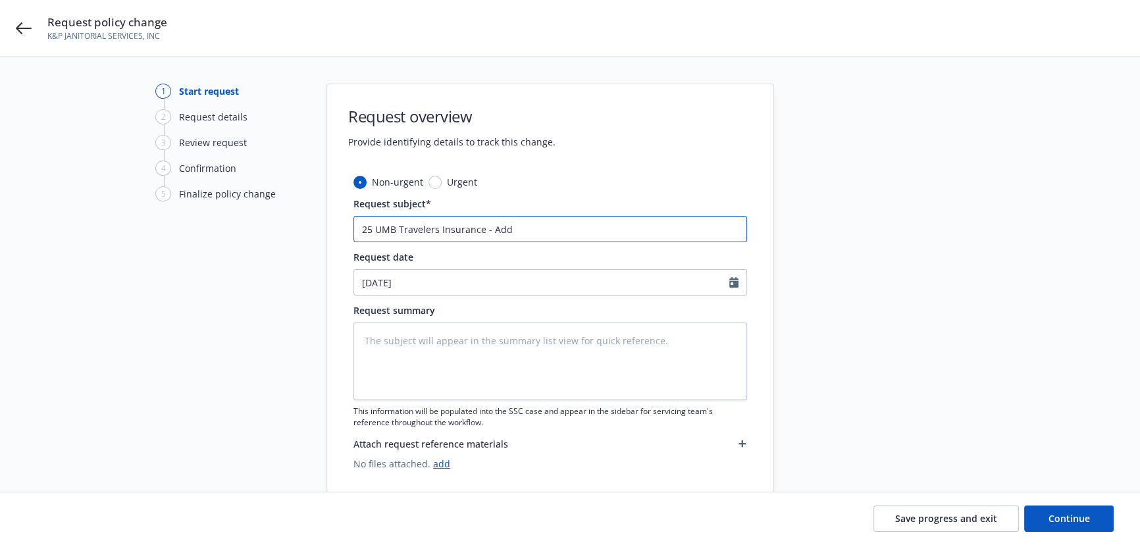
type input "25 UMB Travelers Insurance - Add s"
type textarea "x"
type input "25 UMB Travelers Insurance - Add sc"
type textarea "x"
type input "25 UMB Travelers Insurance - Add sch"
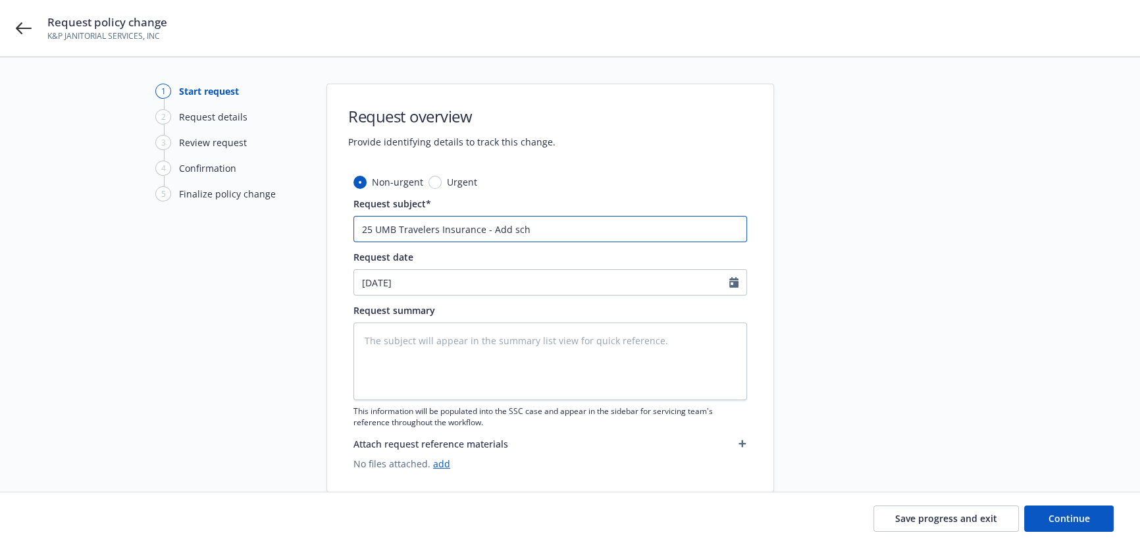
type textarea "x"
type input "25 UMB Travelers Insurance - Add sche"
type textarea "x"
type input "25 UMB Travelers Insurance - Add sched"
type textarea "x"
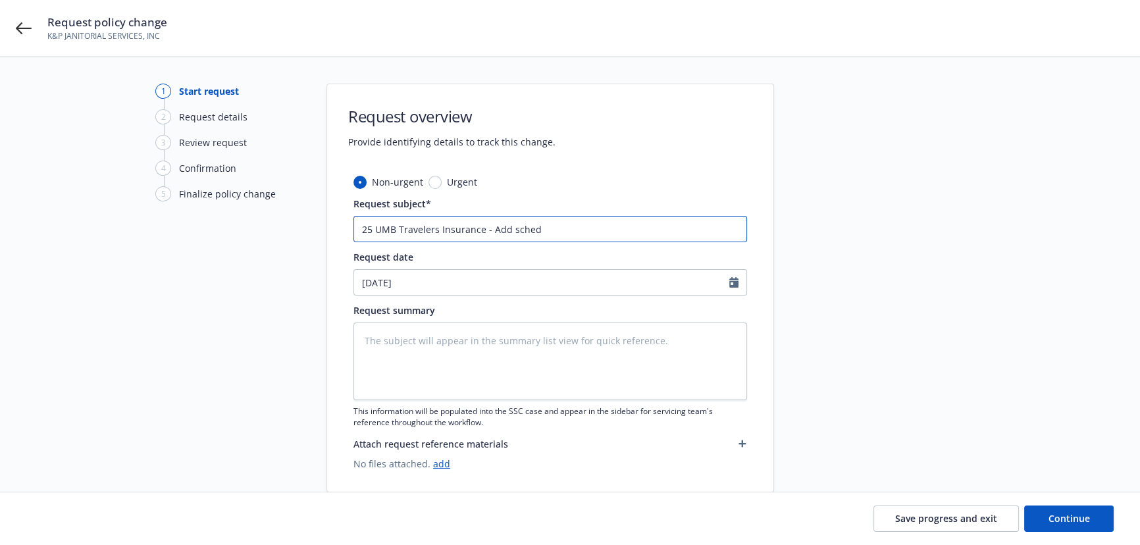
type input "25 UMB Travelers Insurance - Add schedu"
type textarea "x"
type input "25 UMB Travelers Insurance - Add schedul"
type textarea "x"
type input "25 UMB Travelers Insurance - Add schedule"
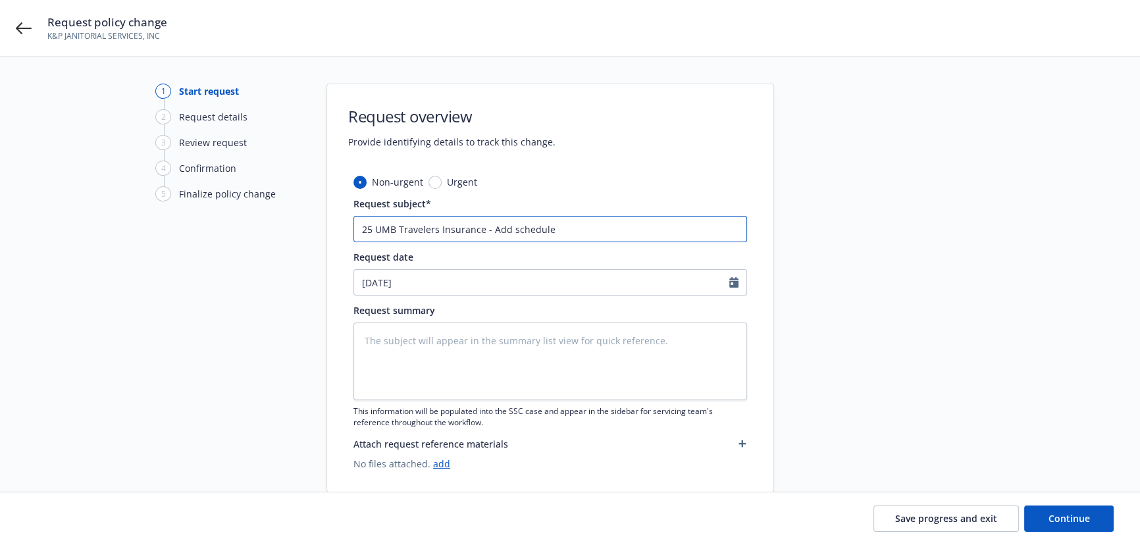
type textarea "x"
type input "25 UMB Travelers Insurance - Add schedule"
type textarea "x"
type input "25 UMB Travelers Insurance - Add schedule o"
type textarea "x"
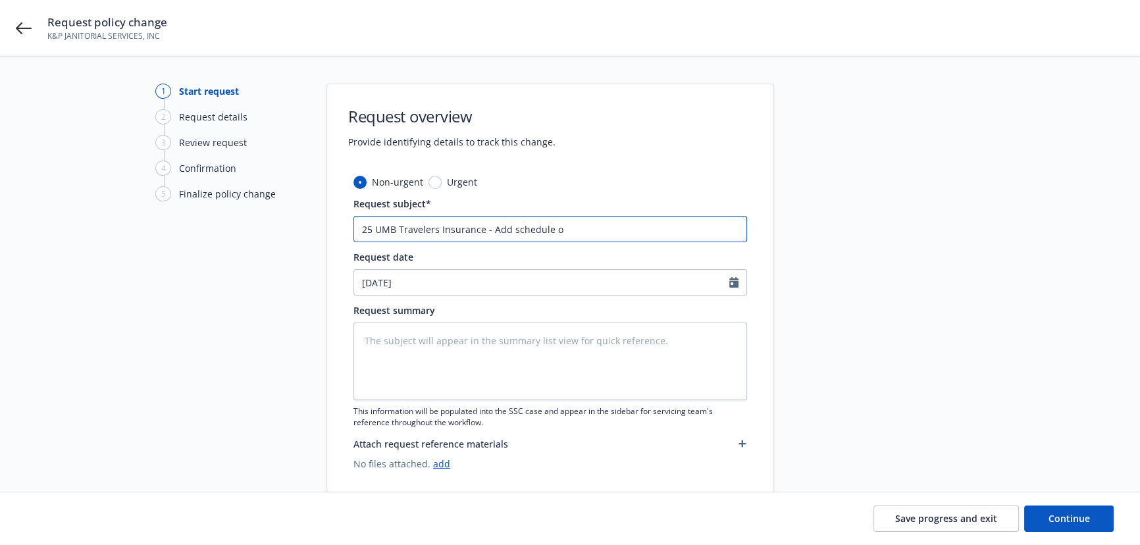
type input "25 UMB Travelers Insurance - Add schedule of"
type textarea "x"
type input "25 UMB Travelers Insurance - Add schedule of"
type textarea "x"
type input "25 UMB Travelers Insurance - Add schedule of u"
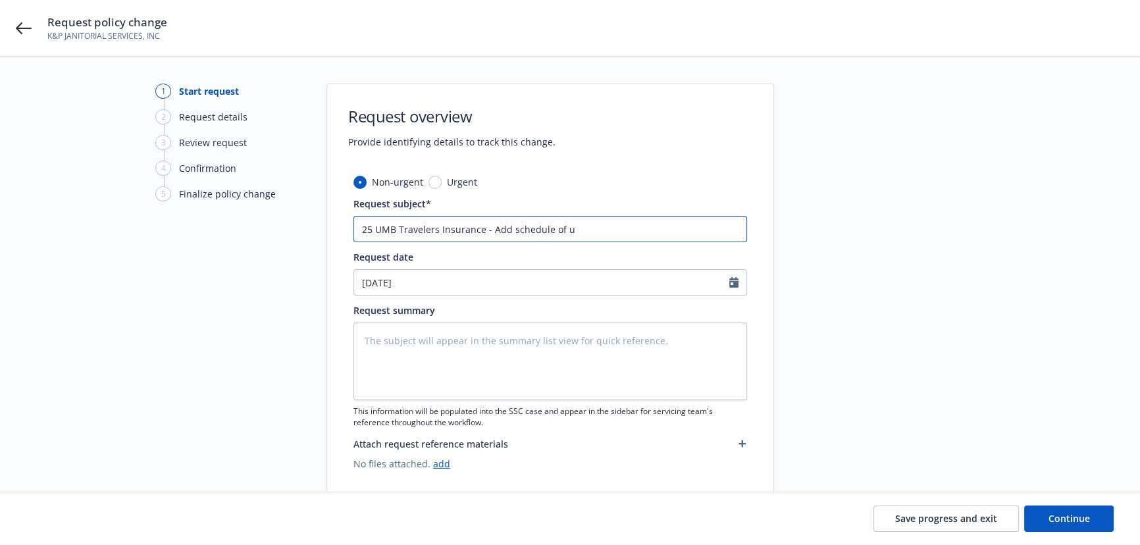
type textarea "x"
type input "25 UMB Travelers Insurance - Add schedule of un"
type textarea "x"
type input "25 UMB Travelers Insurance - Add schedule of und"
type textarea "x"
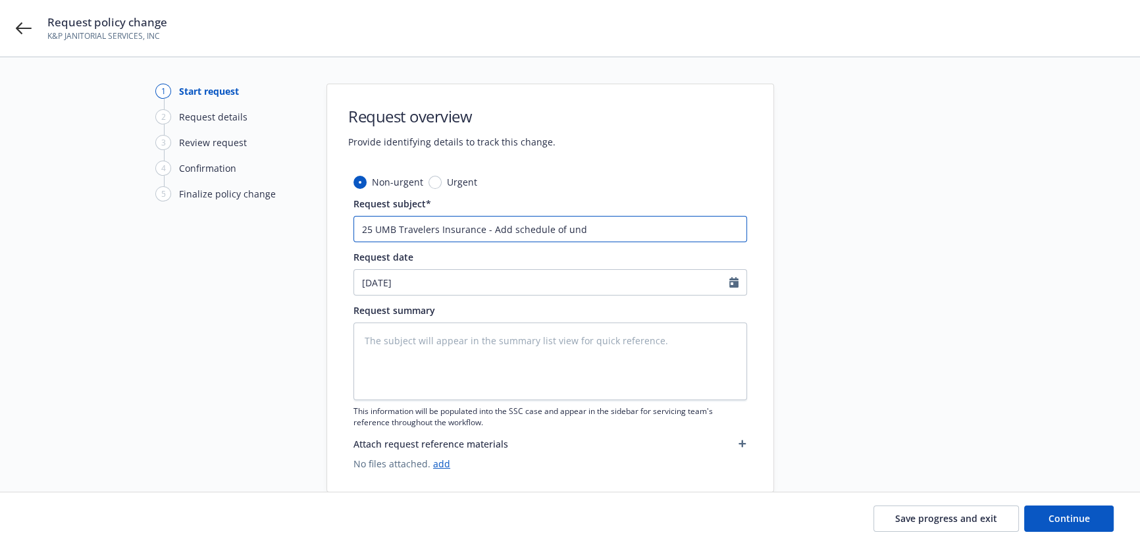
type input "25 UMB Travelers Insurance - Add schedule of unde"
type textarea "x"
type input "25 UMB Travelers Insurance - Add schedule of under"
type textarea "x"
type input "25 UMB Travelers Insurance - Add schedule of underl"
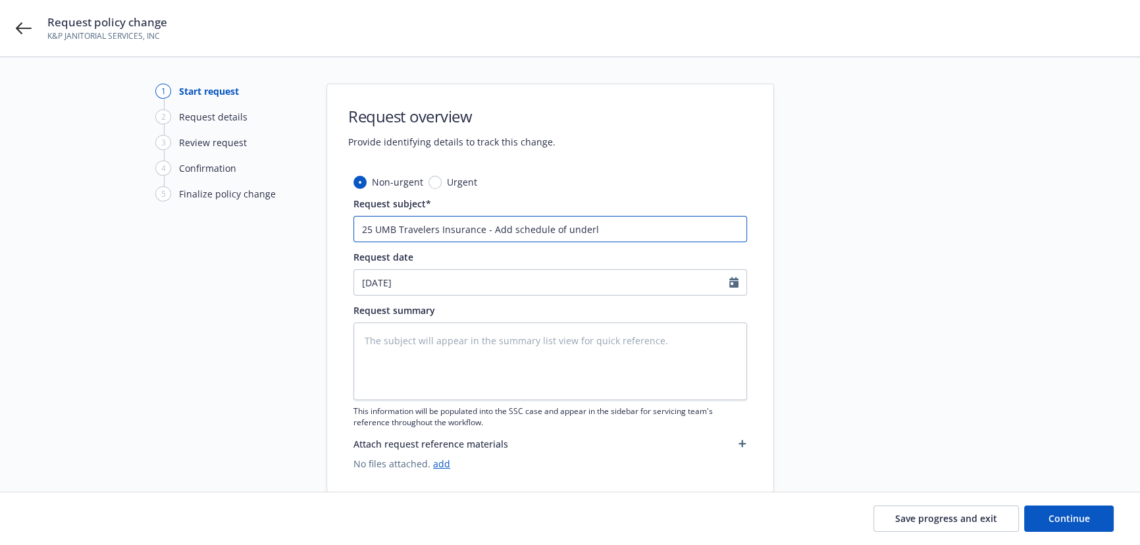
type textarea "x"
type input "25 UMB Travelers Insurance - Add schedule of underly"
type textarea "x"
type input "25 UMB Travelers Insurance - Add schedule of underlyi"
type textarea "x"
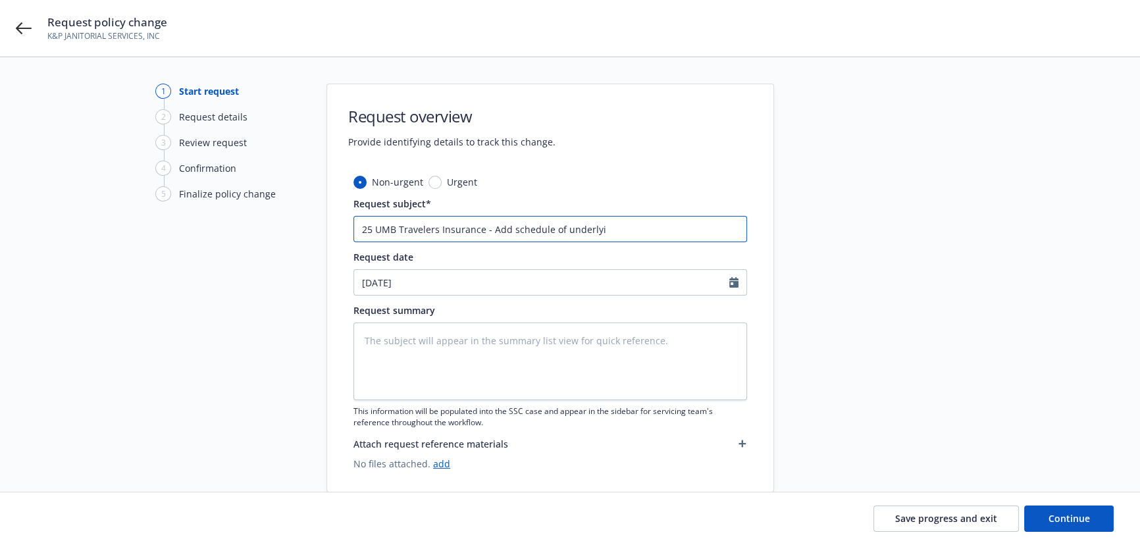
type input "25 UMB Travelers Insurance - Add schedule of underlyin"
type textarea "x"
type input "25 UMB Travelers Insurance - Add schedule of underlying"
type textarea "x"
type input "25 UMB Travelers Insurance - Add schedule of underlying"
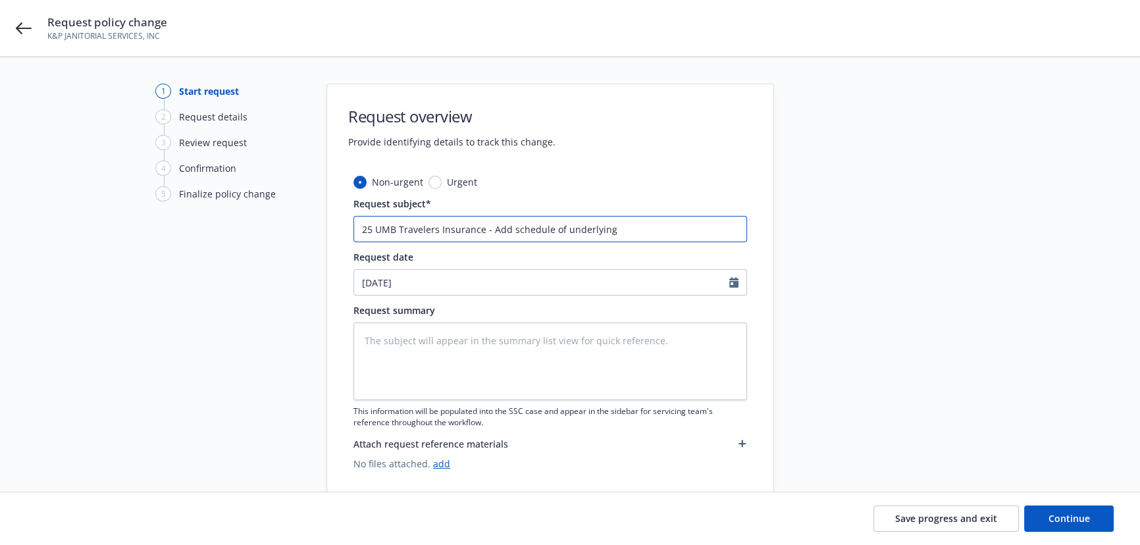
paste input "Employers Liability"
type textarea "x"
type input "25 UMB Travelers Insurance - Add schedule of underlying Employers Liability"
type textarea "x"
type input "25 UMB Travelers Insurance - Add schedule of underlying Employers Liability"
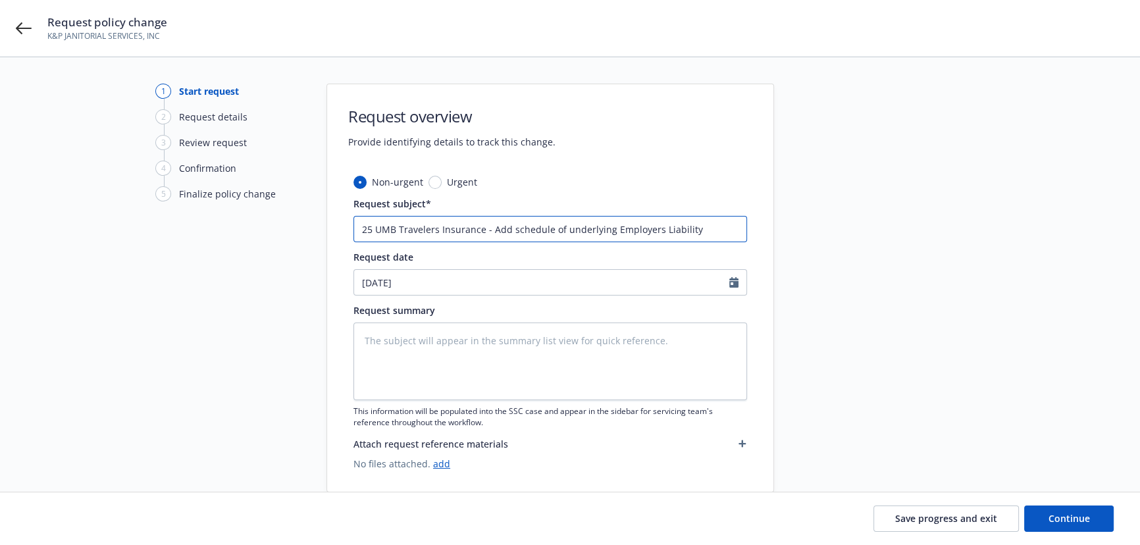
type textarea "x"
type input "25 UMB Travelers Insurance - Add schedule of underlying Employers Liability p"
type textarea "x"
type input "25 UMB Travelers Insurance - Add schedule of underlying Employers Liability po"
type textarea "x"
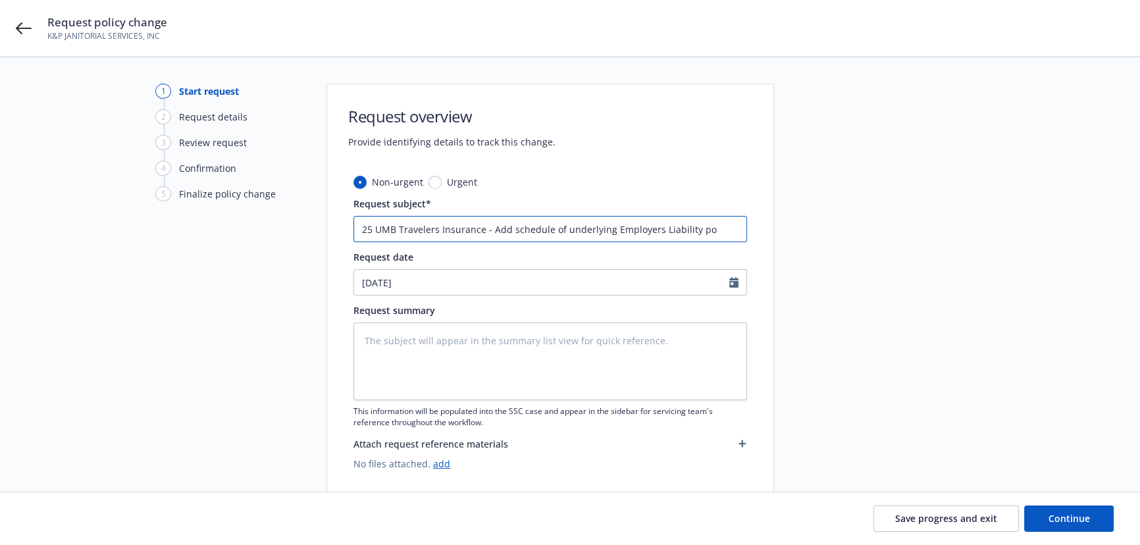
type input "25 UMB Travelers Insurance - Add schedule of underlying Employers Liability pol"
type textarea "x"
type input "25 UMB Travelers Insurance - Add schedule of underlying Employers Liability poli"
type textarea "x"
type input "25 UMB Travelers Insurance - Add schedule of underlying Employers Liability pol…"
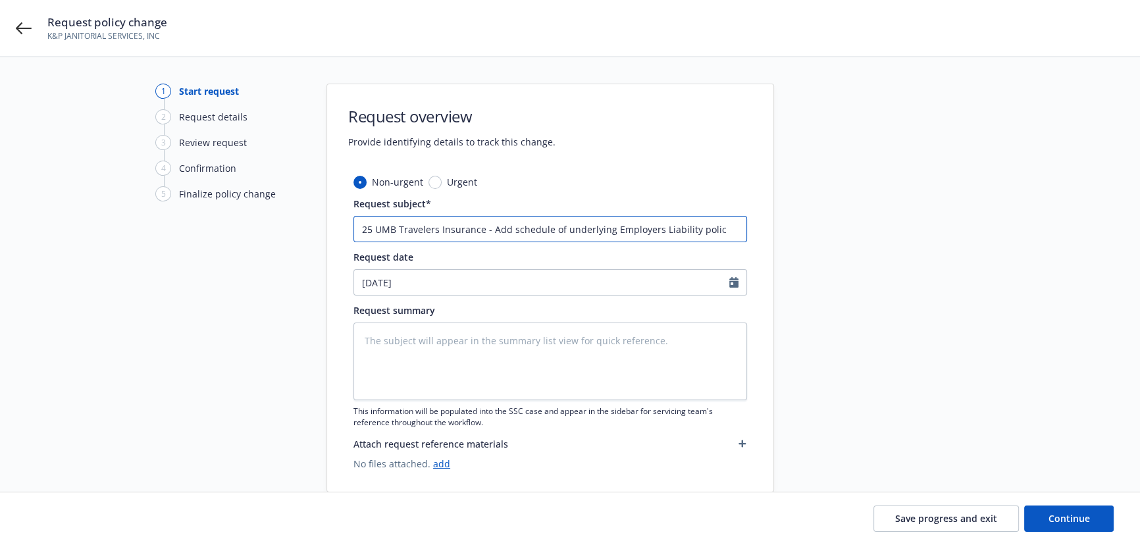
type textarea "x"
type input "25 UMB Travelers Insurance - Add schedule of underlying Employers Liability pol…"
type textarea "x"
type input "25 UMB Travelers Insurance - Add schedule of underlying Employers Liability pol…"
type textarea "x"
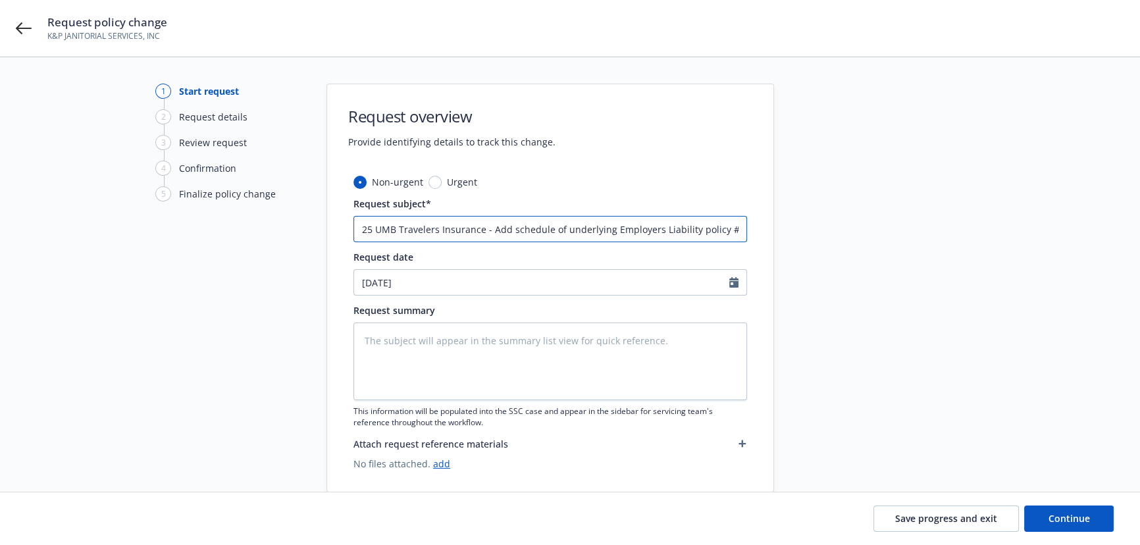
type input "25 UMB Travelers Insurance - Add schedule of underlying Employers Liability pol…"
click at [740, 229] on input "25 UMB Travelers Insurance - Add schedule of underlying Employers Liability pol…" at bounding box center [550, 229] width 394 height 26
paste input "UB-A7554399"
type textarea "x"
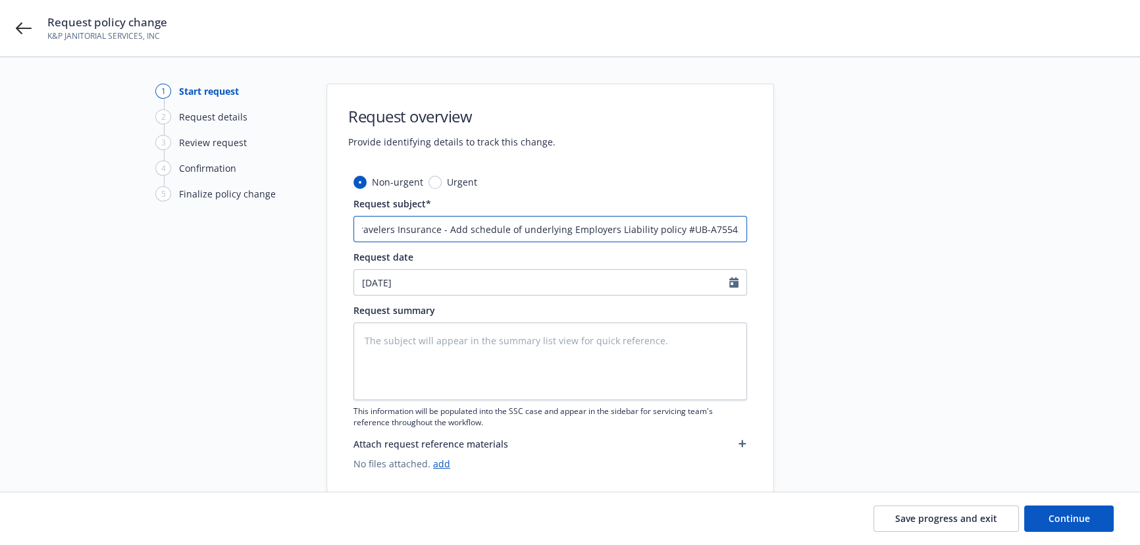
drag, startPoint x: 445, startPoint y: 226, endPoint x: 822, endPoint y: 244, distance: 377.6
click at [822, 244] on div "1 Start request 2 Request details 3 Review request 4 Confirmation 5 Finalize po…" at bounding box center [570, 288] width 1108 height 409
type input "25 UMB Travelers Insurance - Add schedule of underlying Employers Liability pol…"
click at [480, 344] on textarea at bounding box center [550, 362] width 394 height 78
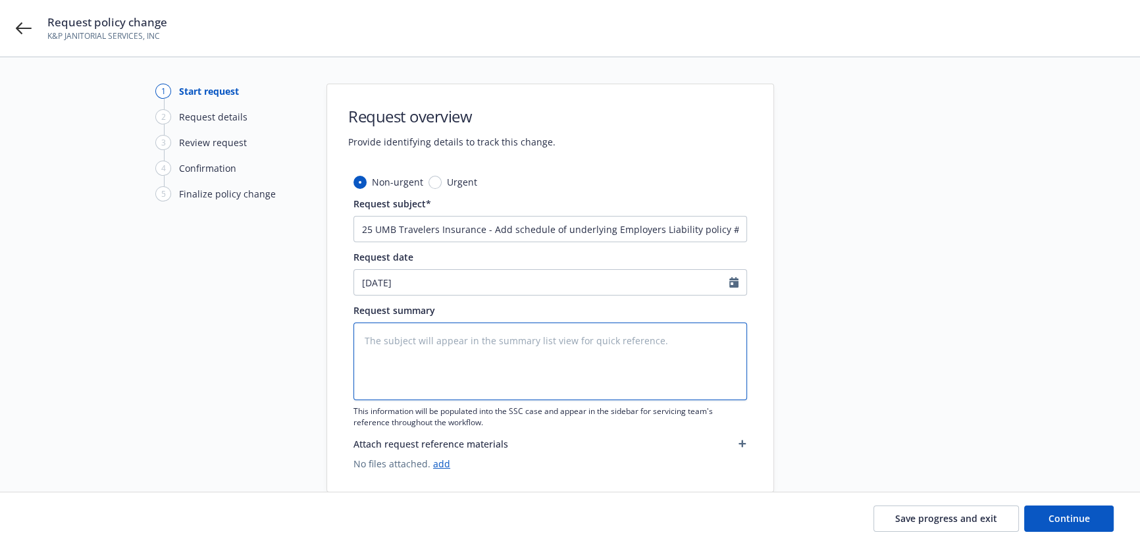
paste textarea "Add schedule of underlying Employers Liability policy #UB-A7554399"
type textarea "x"
type textarea "Add schedule of underlying Employers Liability policy #UB-A7554399"
type textarea "x"
type textarea "Add schedule of underlying Employers Liability policy #UB-A7554399"
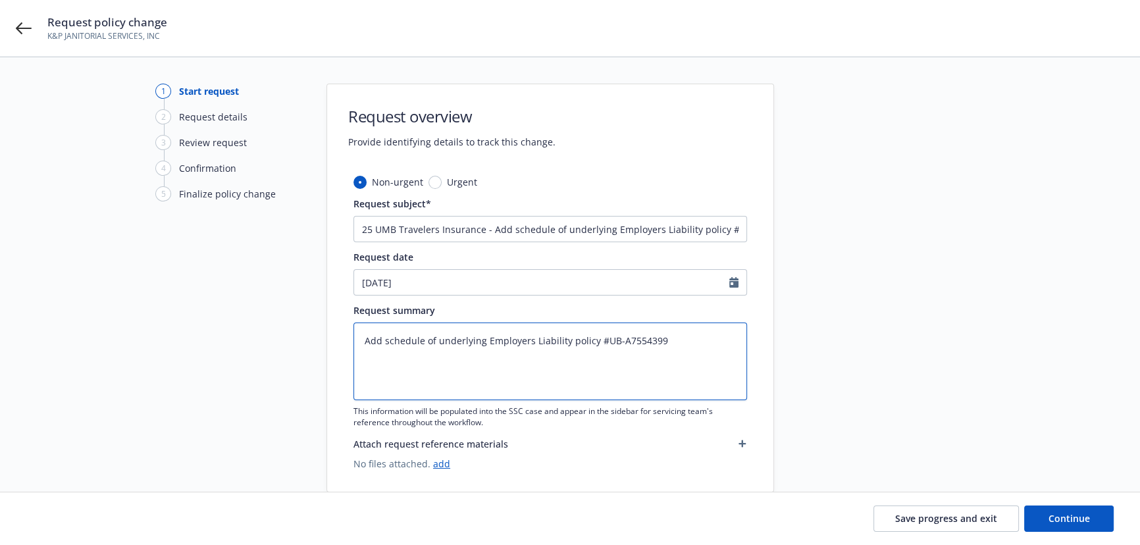
click at [510, 356] on textarea "Add schedule of underlying Employers Liability policy #UB-A7554399" at bounding box center [550, 362] width 394 height 78
type textarea "x"
type textarea "Add schedule of underlying Employers Liability policy #UB-A7554399 P"
type textarea "x"
type textarea "Add schedule of underlying Employers Liability policy #UB-A7554399 Po"
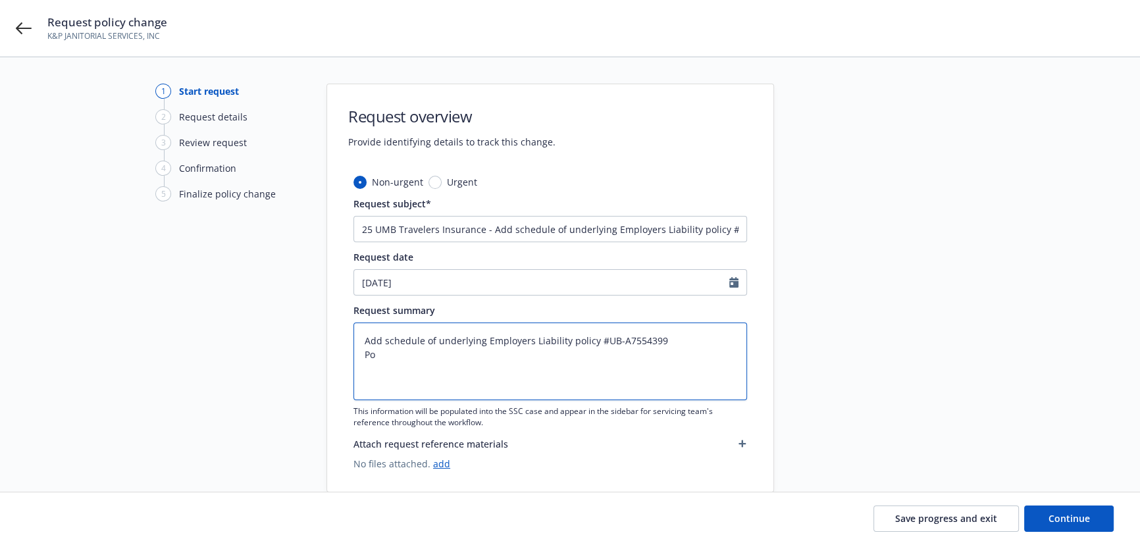
type textarea "x"
type textarea "Add schedule of underlying Employers Liability policy #UB-A7554399 Pol"
type textarea "x"
type textarea "Add schedule of underlying Employers Liability policy #UB-A7554399 Poli"
type textarea "x"
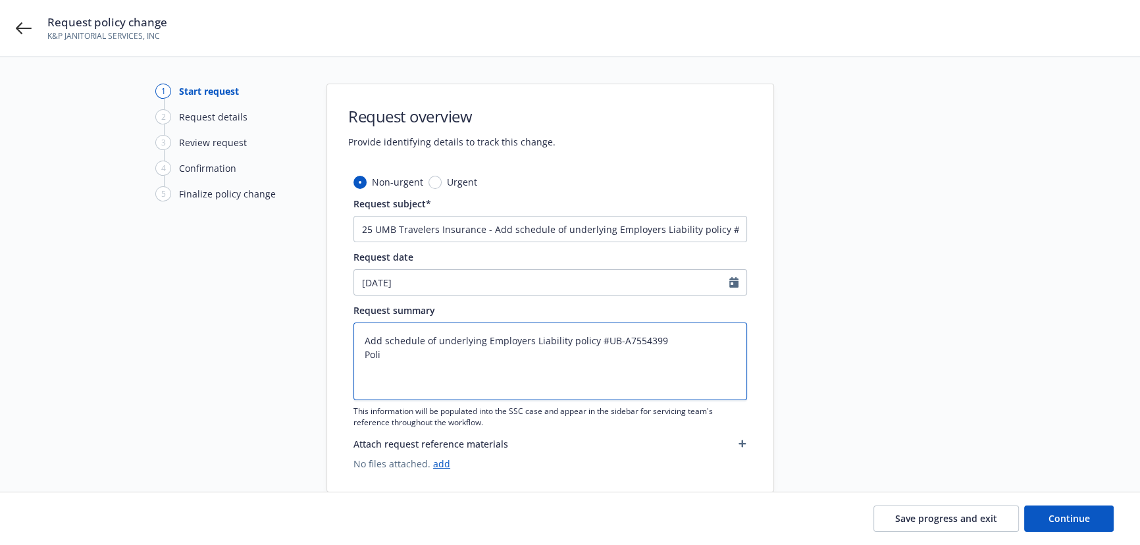
type textarea "Add schedule of underlying Employers Liability policy #UB-A7554399 Polic"
type textarea "x"
type textarea "Add schedule of underlying Employers Liability policy #UB-A7554399 Policy"
type textarea "x"
type textarea "Add schedule of underlying Employers Liability policy #UB-A7554399 Policy"
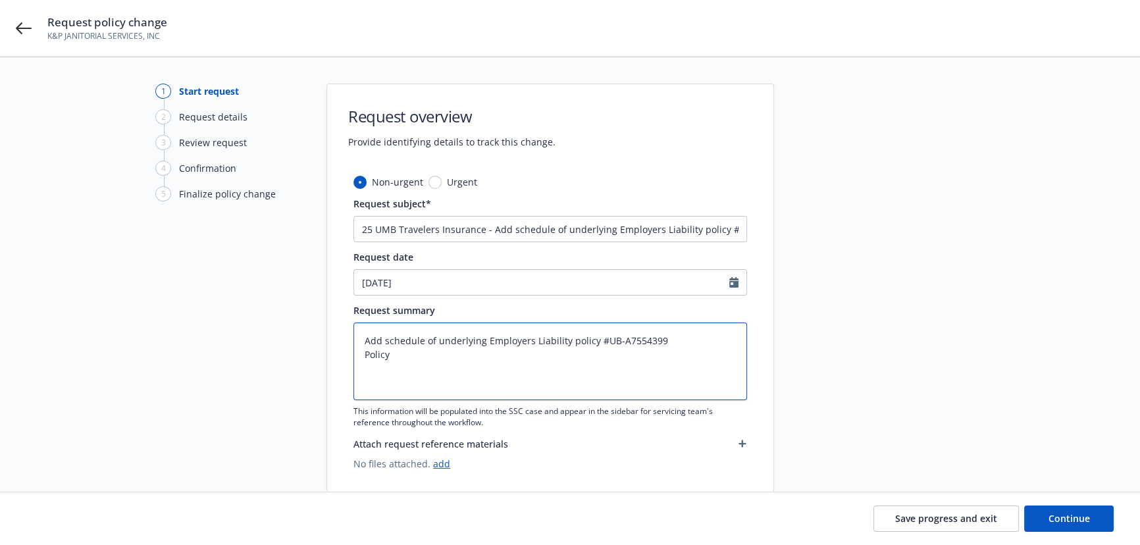
type textarea "x"
type textarea "Add schedule of underlying Employers Liability policy #UB-A7554399 Policy p"
type textarea "x"
type textarea "Add schedule of underlying Employers Liability policy #UB-A7554399 Policy pe"
type textarea "x"
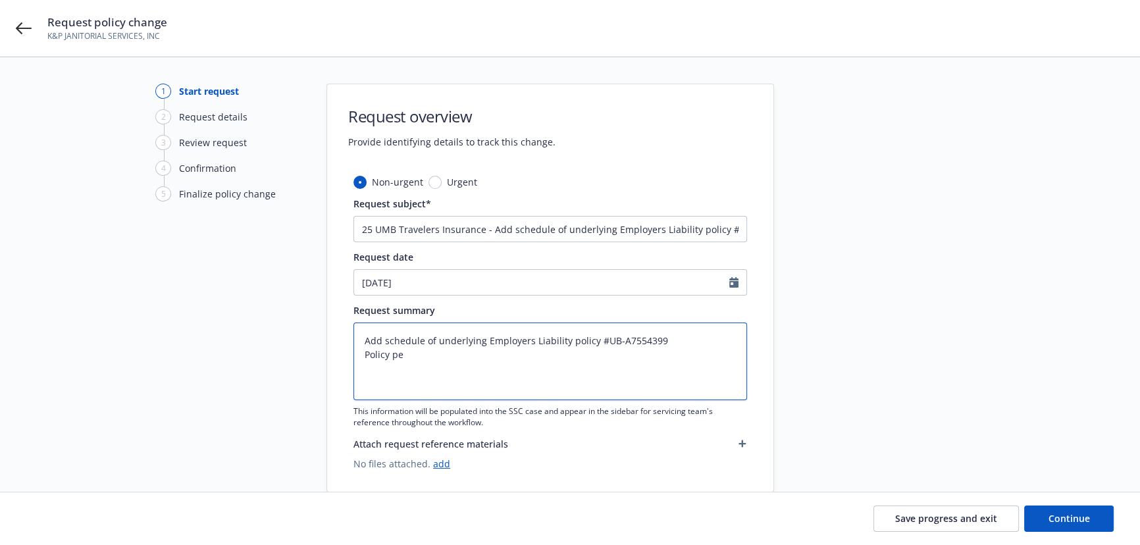
type textarea "Add schedule of underlying Employers Liability policy #UB-A7554399 Policy per"
type textarea "x"
type textarea "Add schedule of underlying Employers Liability policy #UB-A7554399 Policy peri"
type textarea "x"
type textarea "Add schedule of underlying Employers Liability policy #UB-A7554399 Policy perio"
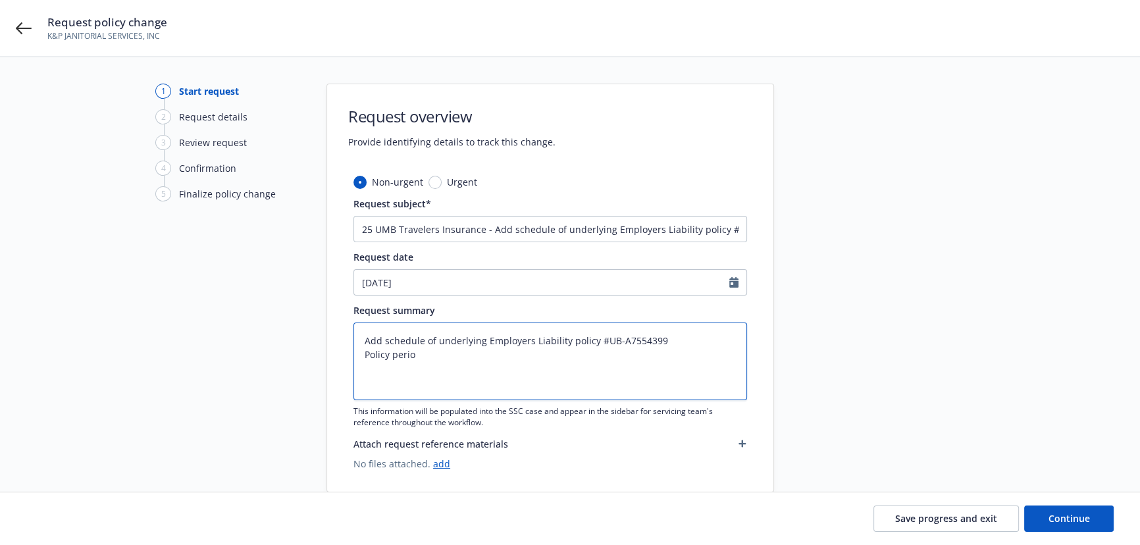
type textarea "x"
type textarea "Add schedule of underlying Employers Liability policy #UB-A7554399 Policy period"
type textarea "x"
type textarea "Add schedule of underlying Employers Liability policy #UB-A7554399 Policy perio…"
type textarea "x"
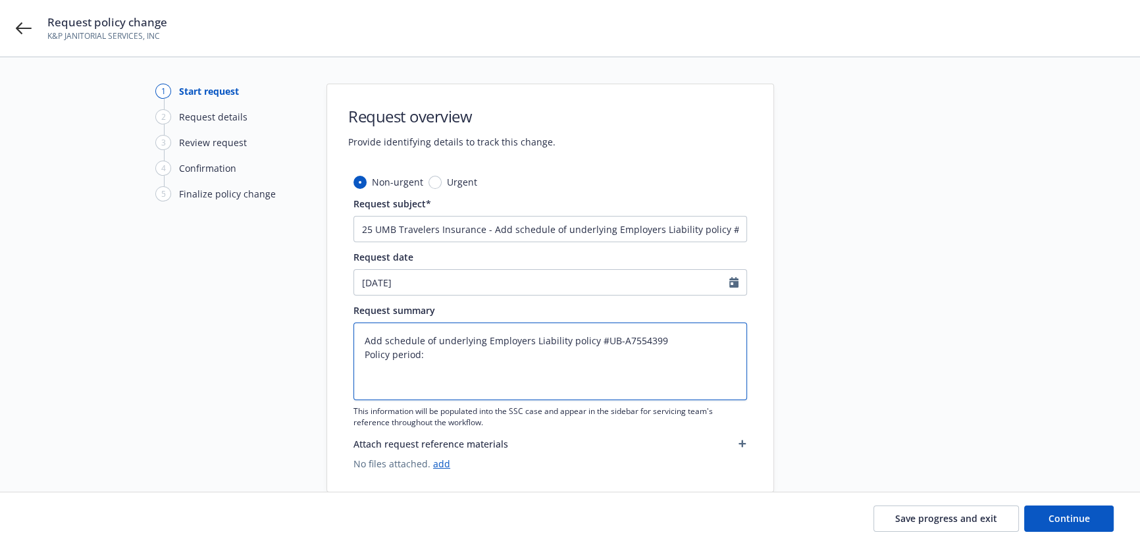
type textarea "Add schedule of underlying Employers Liability policy #UB-A7554399 Policy perio…"
type textarea "x"
type textarea "Add schedule of underlying Employers Liability policy #UB-A7554399 Policy perio…"
type textarea "x"
type textarea "Add schedule of underlying Employers Liability policy #UB-A7554399 Policy perio…"
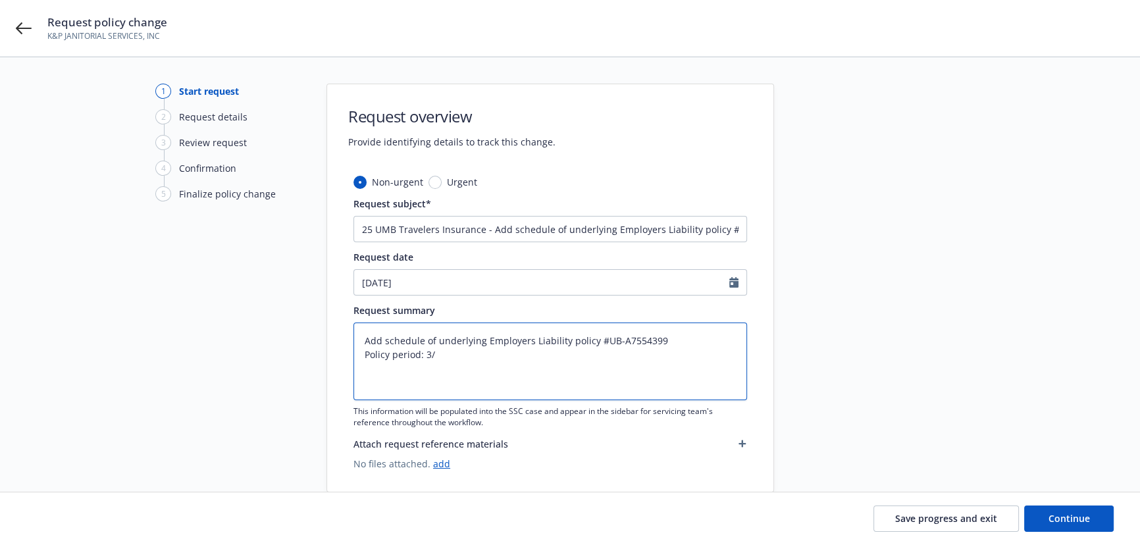
type textarea "x"
type textarea "Add schedule of underlying Employers Liability policy #UB-A7554399 Policy perio…"
type textarea "x"
type textarea "Add schedule of underlying Employers Liability policy #UB-A7554399 Policy perio…"
type textarea "x"
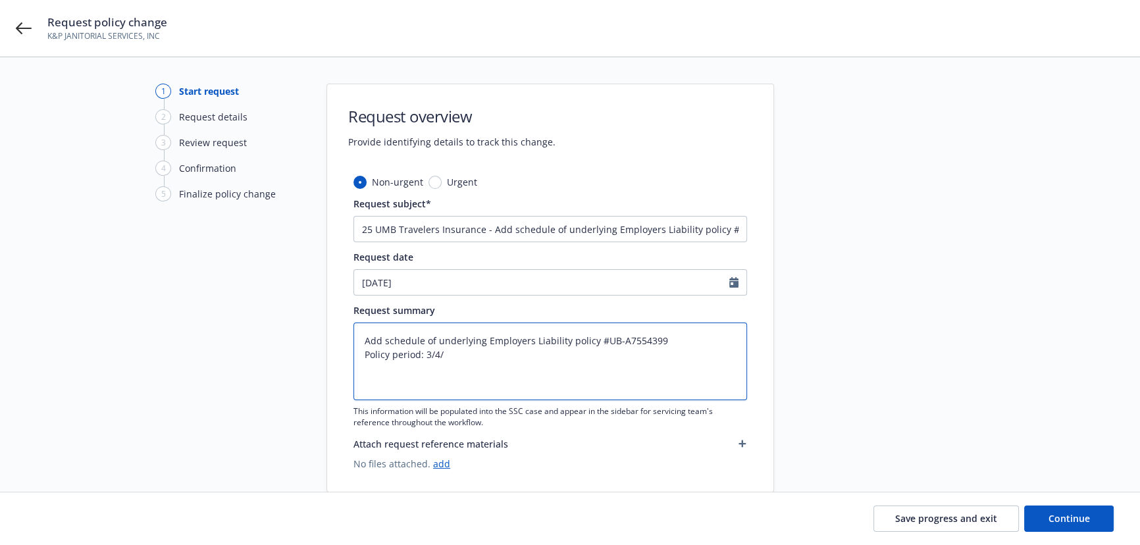
type textarea "Add schedule of underlying Employers Liability policy #UB-A7554399 Policy perio…"
type textarea "x"
type textarea "Add schedule of underlying Employers Liability policy #UB-A7554399 Policy perio…"
type textarea "x"
type textarea "Add schedule of underlying Employers Liability policy #UB-A7554399 Policy perio…"
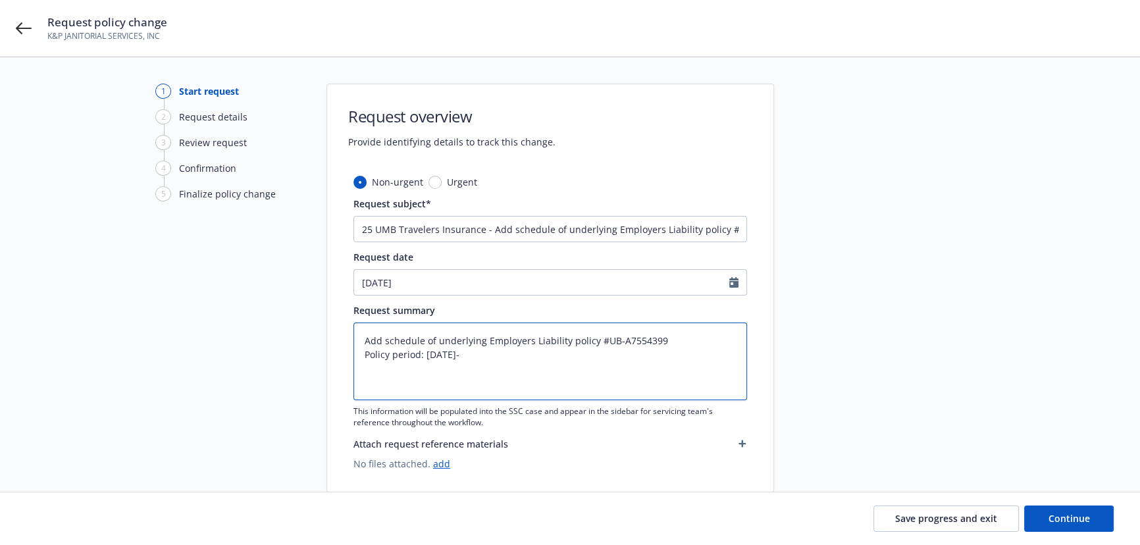
type textarea "x"
type textarea "Add schedule of underlying Employers Liability policy #UB-A7554399 Policy perio…"
type textarea "x"
type textarea "Add schedule of underlying Employers Liability policy #UB-A7554399 Policy perio…"
type textarea "x"
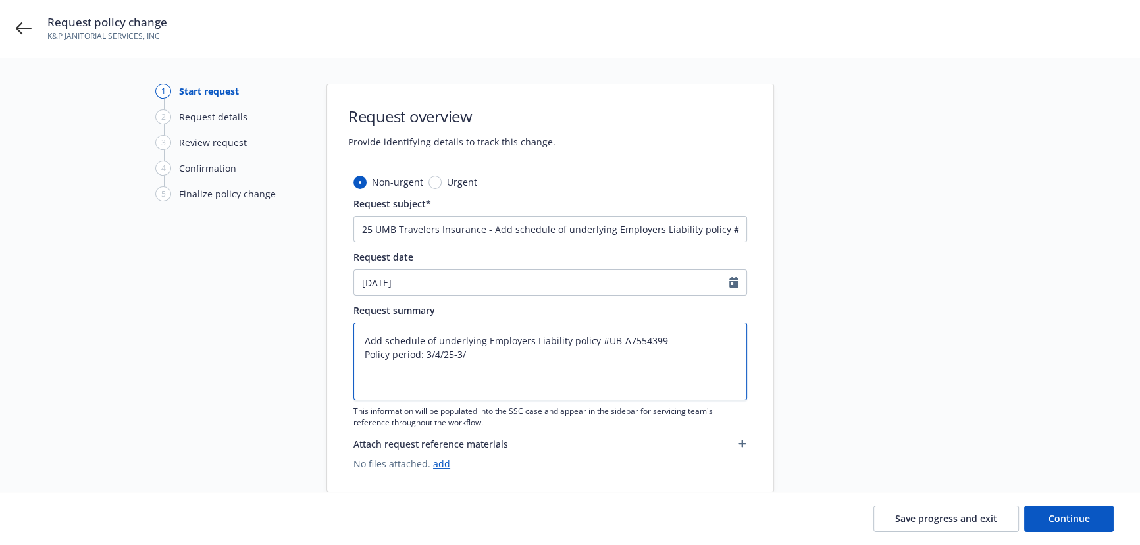
type textarea "Add schedule of underlying Employers Liability policy #UB-A7554399 Policy perio…"
type textarea "x"
type textarea "Add schedule of underlying Employers Liability policy #UB-A7554399 Policy perio…"
type textarea "x"
type textarea "Add schedule of underlying Employers Liability policy #UB-A7554399 Policy perio…"
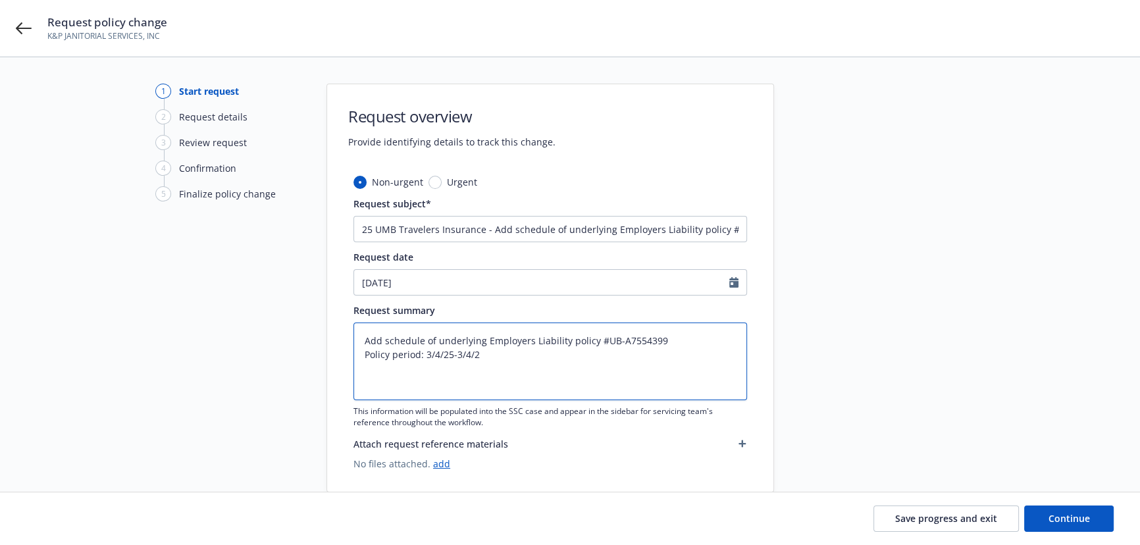
type textarea "x"
type textarea "Add schedule of underlying Employers Liability policy #UB-A7554399 Policy perio…"
type textarea "x"
type textarea "Add schedule of underlying Employers Liability policy #UB-A7554399 Policy perio…"
click at [388, 377] on textarea "Add schedule of underlying Employers Liability policy #UB-A7554399 Policy perio…" at bounding box center [550, 362] width 394 height 78
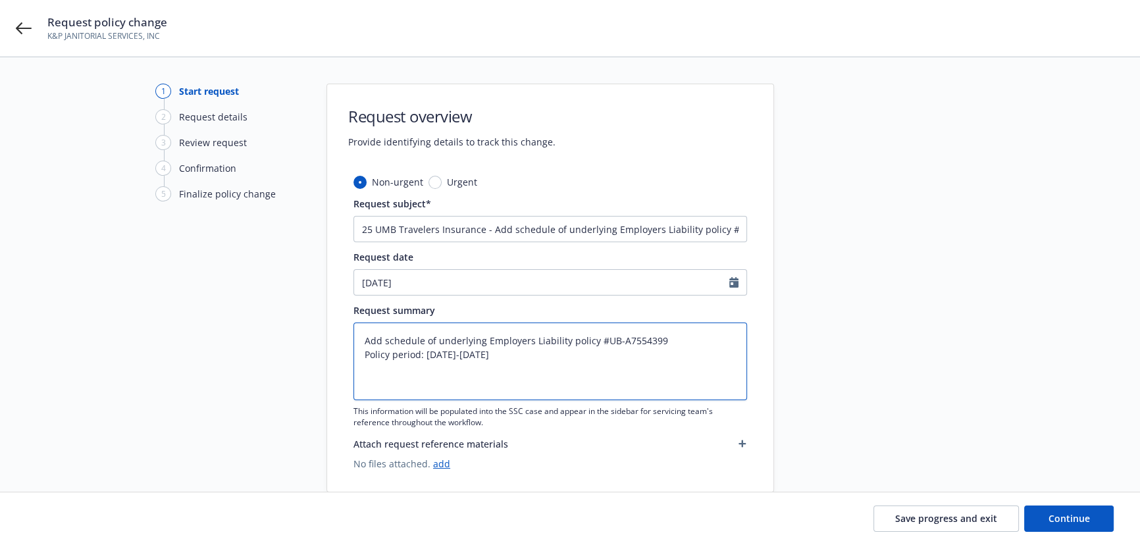
paste textarea "Bodily Injury By Accident Each Accident"
type textarea "x"
type textarea "Add schedule of underlying Employers Liability policy #UB-A7554399 Policy perio…"
type textarea "x"
type textarea "Add schedule of underlying Employers Liability policy #UB-A7554399 Policy perio…"
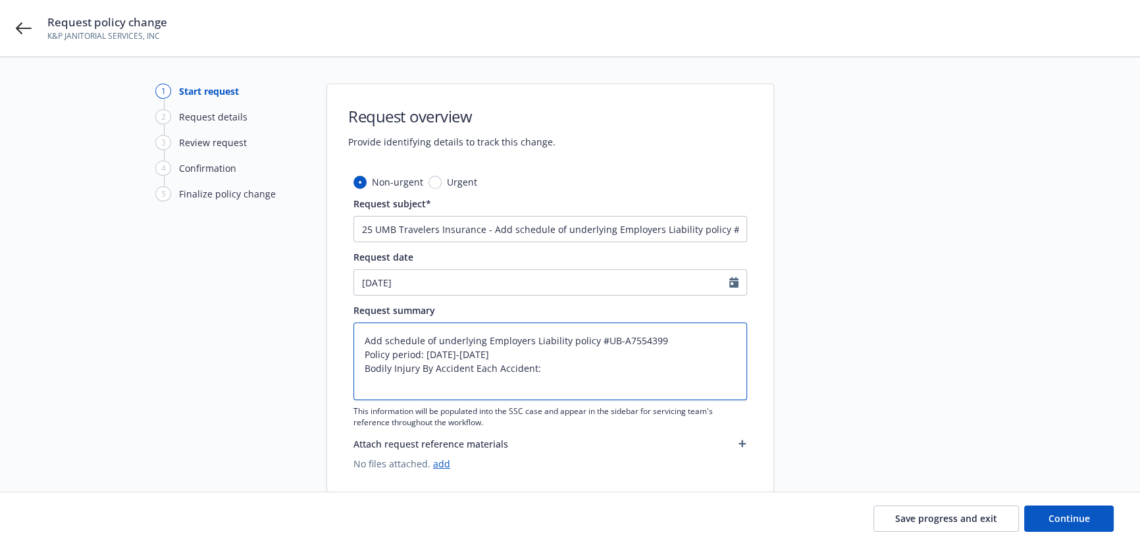
type textarea "x"
type textarea "Add schedule of underlying Employers Liability policy #UB-A7554399 Policy perio…"
type textarea "x"
type textarea "Add schedule of underlying Employers Liability policy #UB-A7554399 Policy perio…"
type textarea "x"
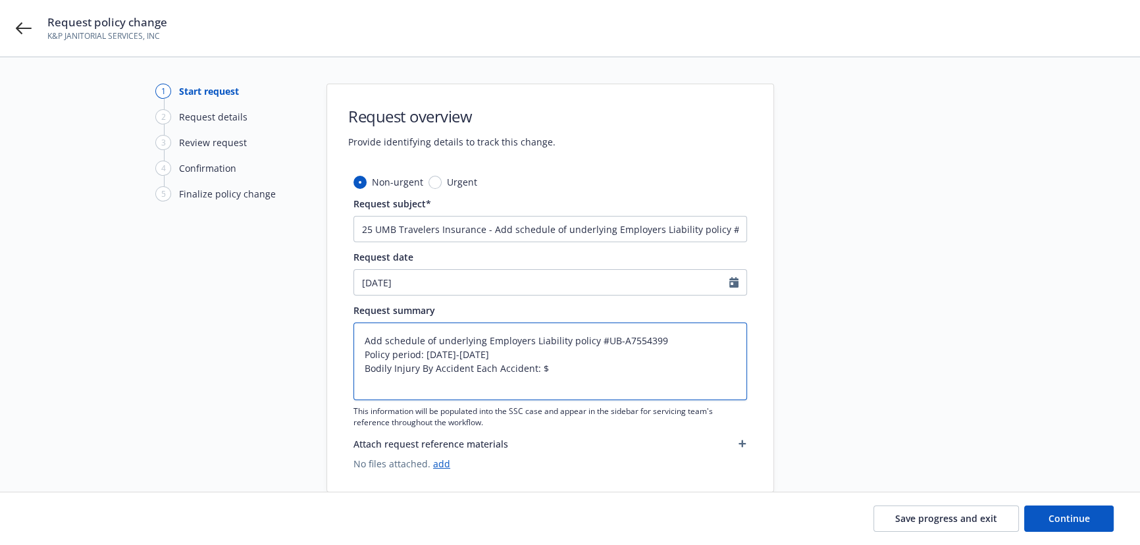
type textarea "Add schedule of underlying Employers Liability policy #UB-A7554399 Policy perio…"
type textarea "x"
type textarea "Add schedule of underlying Employers Liability policy #UB-A7554399 Policy perio…"
type textarea "x"
type textarea "Add schedule of underlying Employers Liability policy #UB-A7554399 Policy perio…"
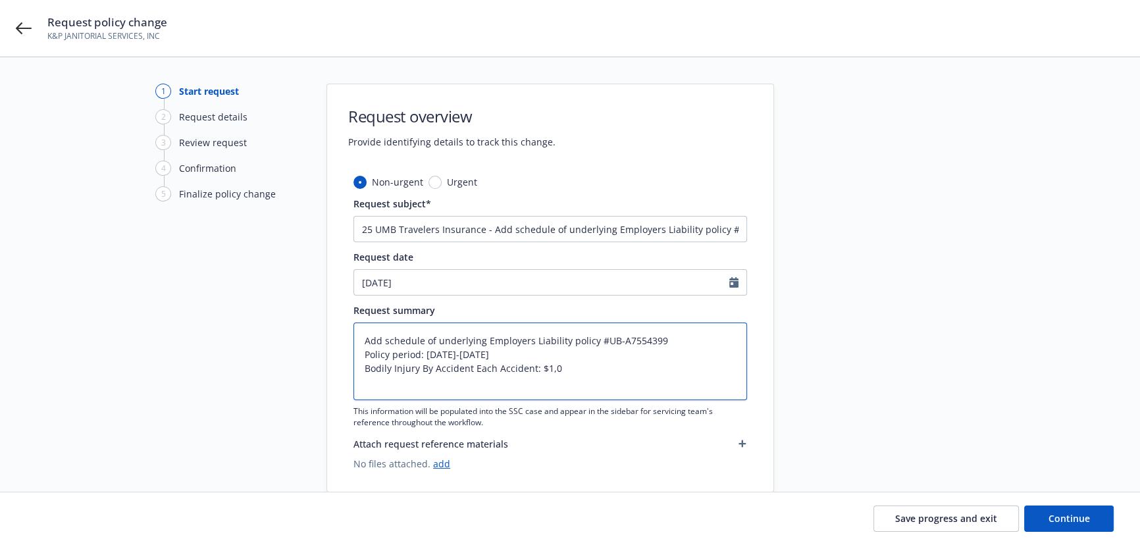
type textarea "x"
type textarea "Add schedule of underlying Employers Liability policy #UB-A7554399 Policy perio…"
type textarea "x"
type textarea "Add schedule of underlying Employers Liability policy #UB-A7554399 Policy perio…"
type textarea "x"
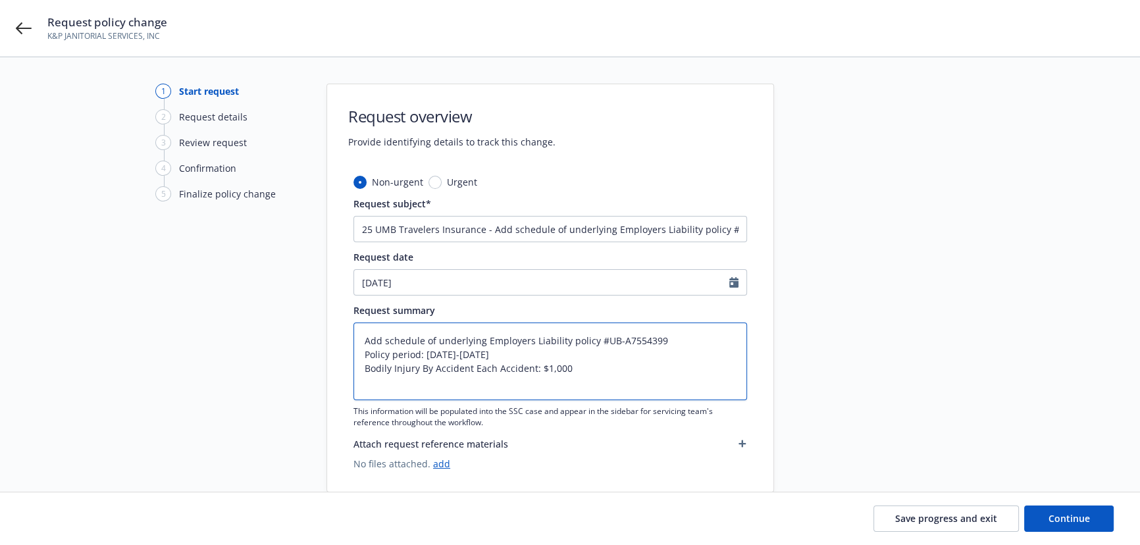
type textarea "Add schedule of underlying Employers Liability policy #UB-A7554399 Policy perio…"
type textarea "x"
type textarea "Add schedule of underlying Employers Liability policy #UB-A7554399 Policy perio…"
type textarea "x"
type textarea "Add schedule of underlying Employers Liability policy #UB-A7554399 Policy perio…"
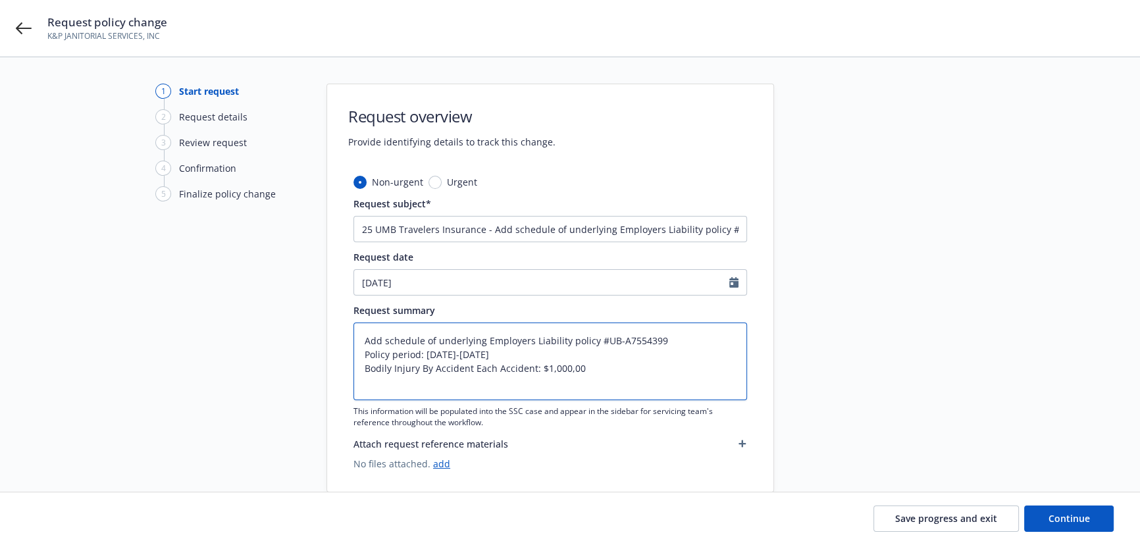
type textarea "x"
type textarea "Add schedule of underlying Employers Liability policy #UB-A7554399 Policy perio…"
click at [377, 384] on textarea "Add schedule of underlying Employers Liability policy #UB-A7554399 Policy perio…" at bounding box center [550, 362] width 394 height 78
click at [632, 379] on textarea "Add schedule of underlying Employers Liability policy #UB-A7554399 Policy perio…" at bounding box center [550, 362] width 394 height 78
type textarea "x"
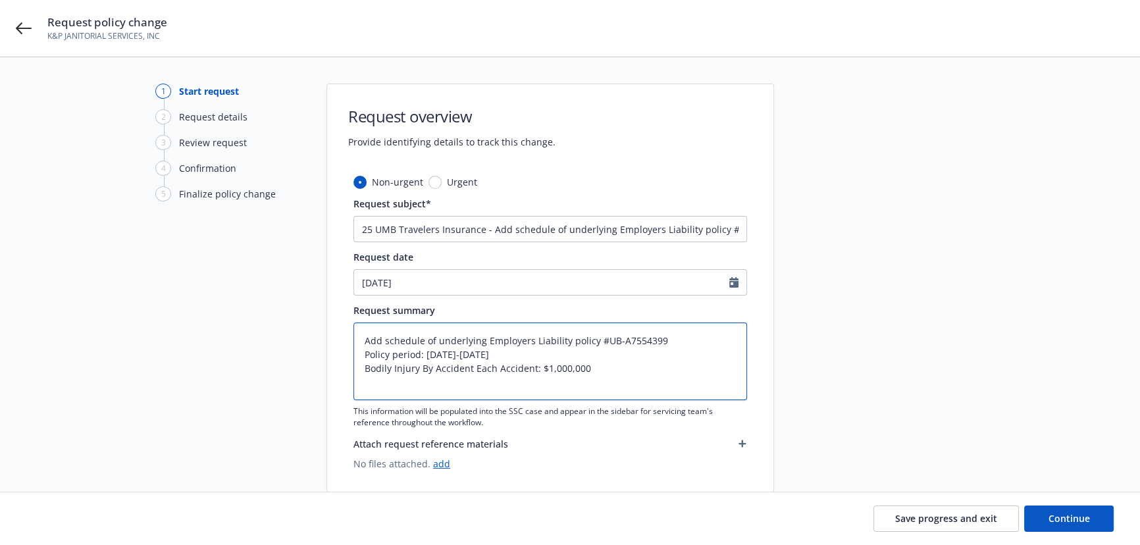
type textarea "Add schedule of underlying Employers Liability policy #UB-A7554399 Policy perio…"
paste textarea "Bodily Injury By Disease Policy Limit"
type textarea "x"
type textarea "Add schedule of underlying Employers Liability policy #UB-A7554399 Policy perio…"
type textarea "x"
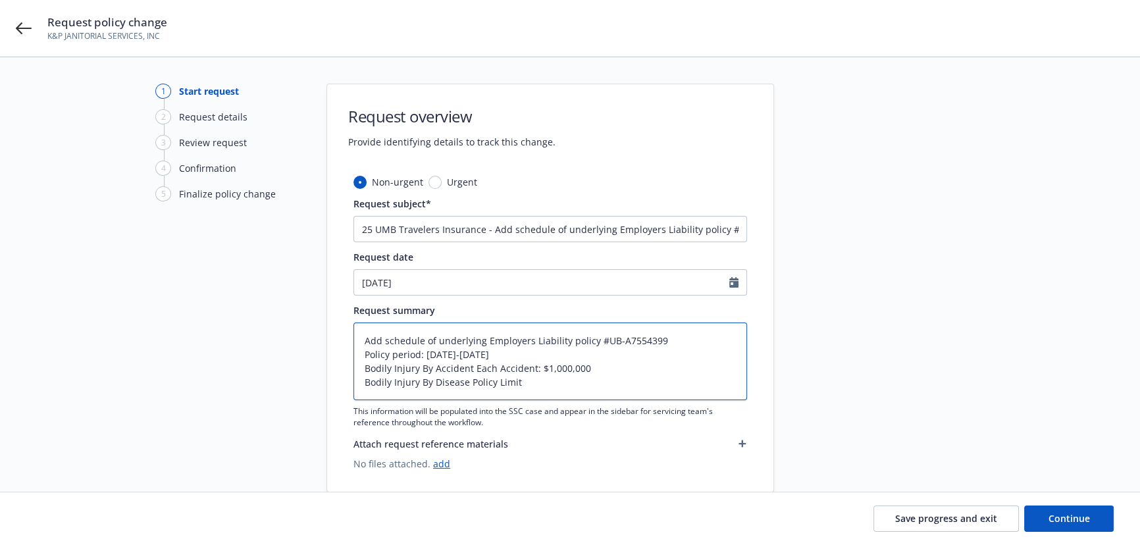
type textarea "Add schedule of underlying Employers Liability policy #UB-A7554399 Policy perio…"
type textarea "x"
type textarea "Add schedule of underlying Employers Liability policy #UB-A7554399 Policy perio…"
drag, startPoint x: 537, startPoint y: 369, endPoint x: 609, endPoint y: 369, distance: 72.4
click at [609, 369] on textarea "Add schedule of underlying Employers Liability policy #UB-A7554399 Policy perio…" at bounding box center [550, 362] width 394 height 78
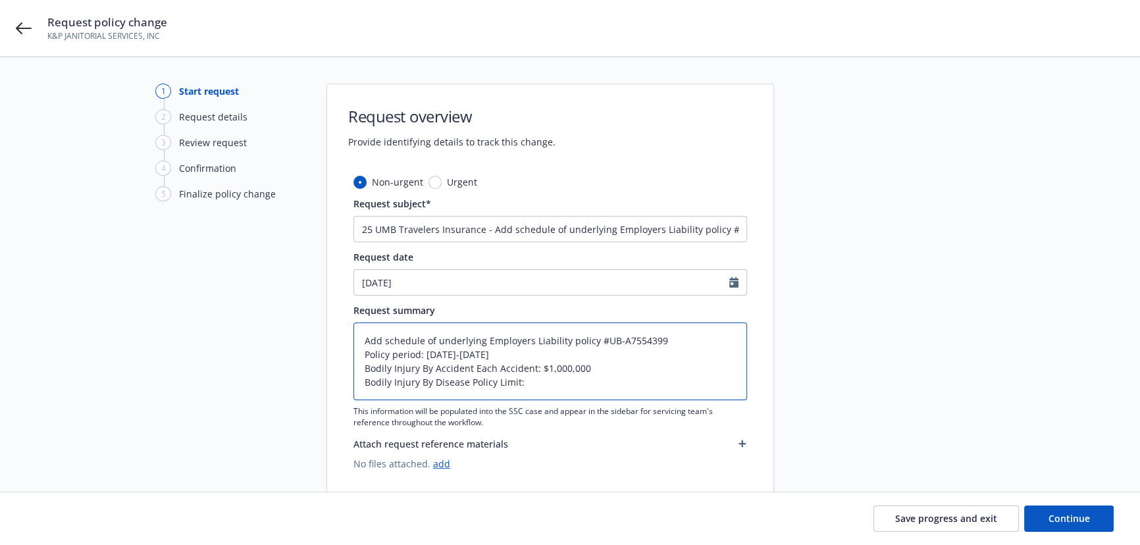
click at [541, 390] on textarea "Add schedule of underlying Employers Liability policy #UB-A7554399 Policy perio…" at bounding box center [550, 362] width 394 height 78
paste textarea "$1,000,000"
type textarea "x"
type textarea "Add schedule of underlying Employers Liability policy #UB-A7554399 Policy perio…"
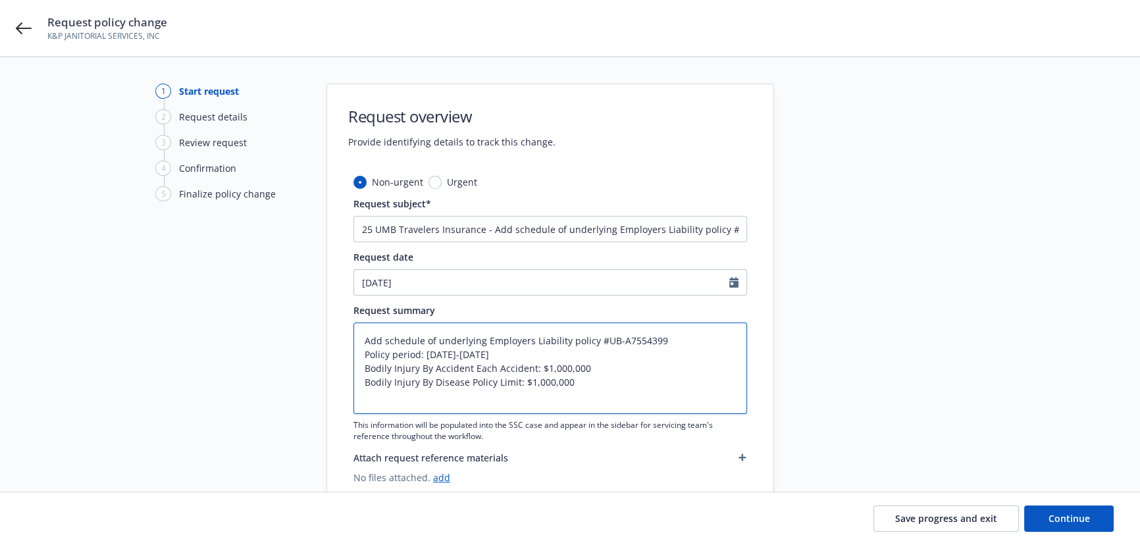
paste textarea "$1,000,000"
click at [364, 394] on textarea "Add schedule of underlying Employers Liability policy #UB-A7554399 Policy perio…" at bounding box center [550, 368] width 394 height 91
paste textarea "Bodily Injury By Disease Each Employee"
click at [1066, 519] on span "Continue" at bounding box center [1069, 518] width 41 height 13
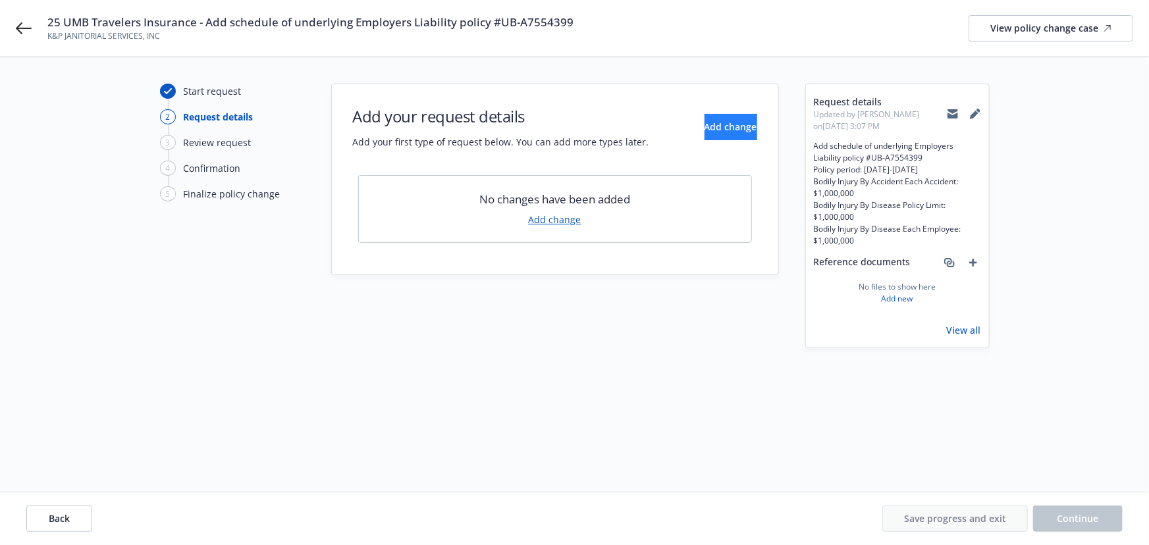
drag, startPoint x: 713, startPoint y: 107, endPoint x: 712, endPoint y: 122, distance: 15.9
click at [713, 116] on div "Add your request details Add your first type of request below. You can add more…" at bounding box center [555, 126] width 404 height 43
click at [711, 125] on span "Add change" at bounding box center [730, 126] width 53 height 13
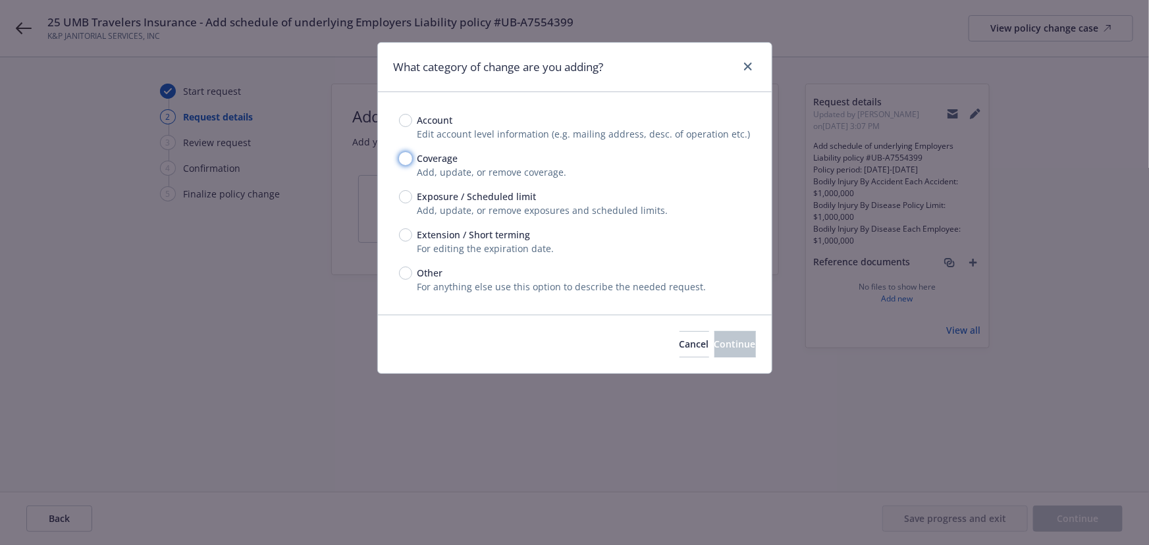
click at [401, 158] on input "Coverage" at bounding box center [405, 158] width 13 height 13
click at [714, 335] on button "Continue" at bounding box center [734, 344] width 41 height 26
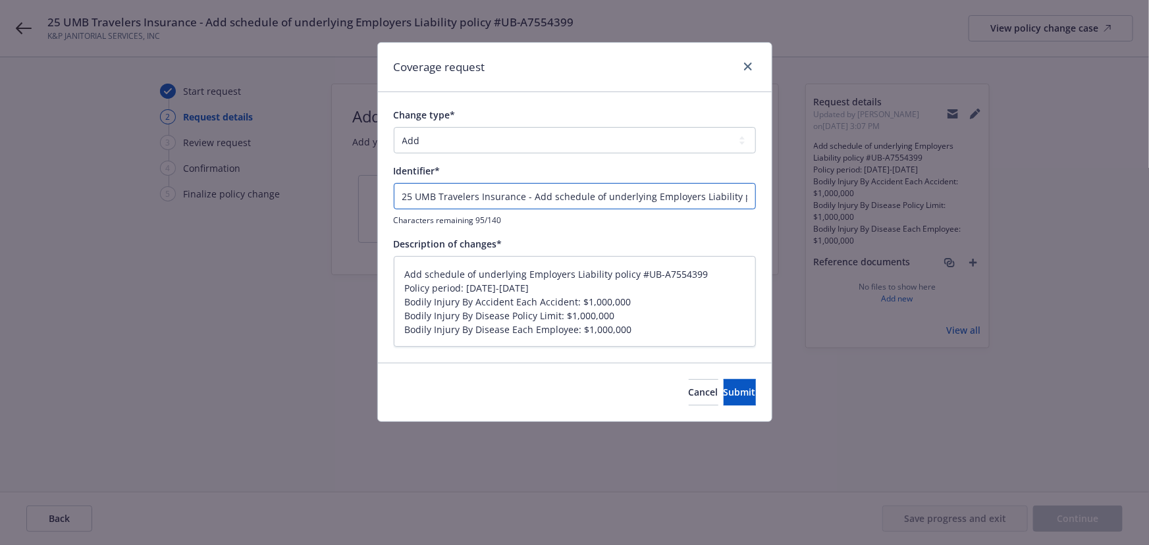
drag, startPoint x: 527, startPoint y: 196, endPoint x: 221, endPoint y: 176, distance: 306.7
click at [222, 176] on div "Coverage request Change type* Add Audit Change Remove Identifier* 25 UMB Travel…" at bounding box center [574, 272] width 1149 height 545
click at [723, 380] on button "Submit" at bounding box center [739, 392] width 32 height 26
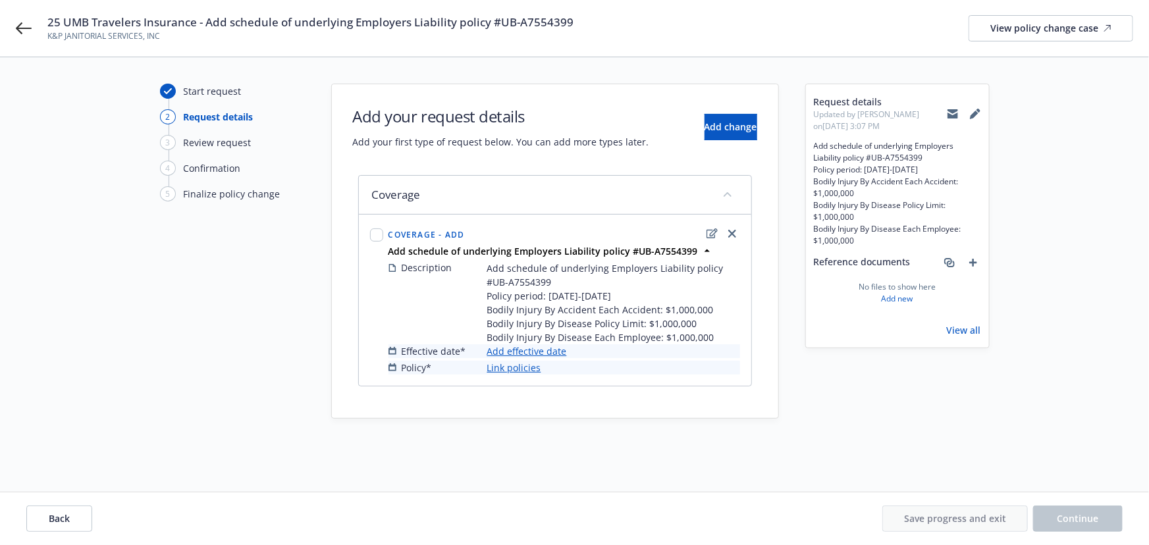
click at [536, 351] on link "Add effective date" at bounding box center [527, 351] width 80 height 14
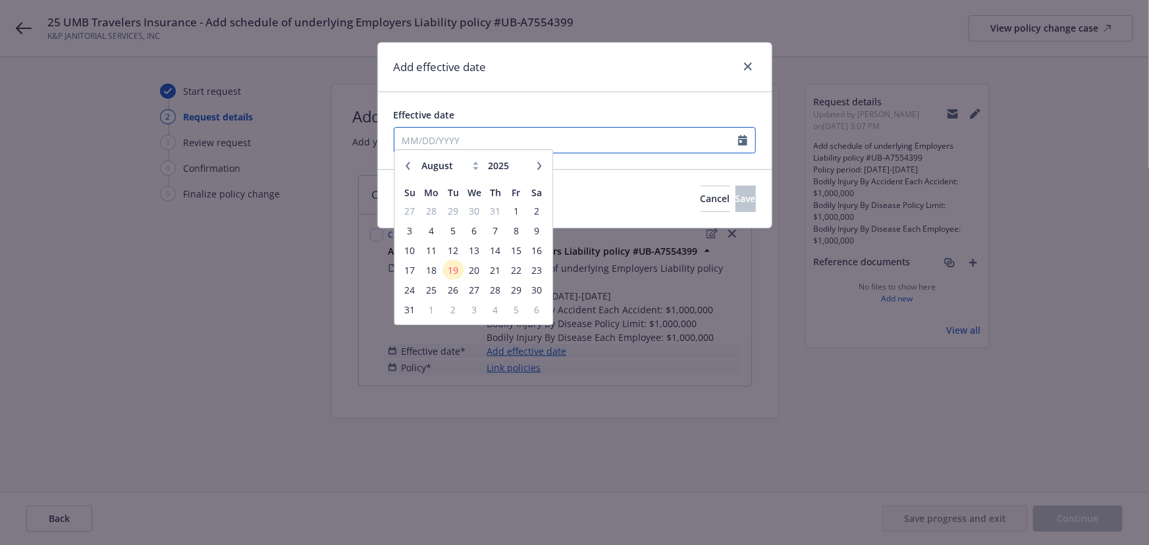
click at [460, 143] on input "Effective date" at bounding box center [566, 140] width 344 height 25
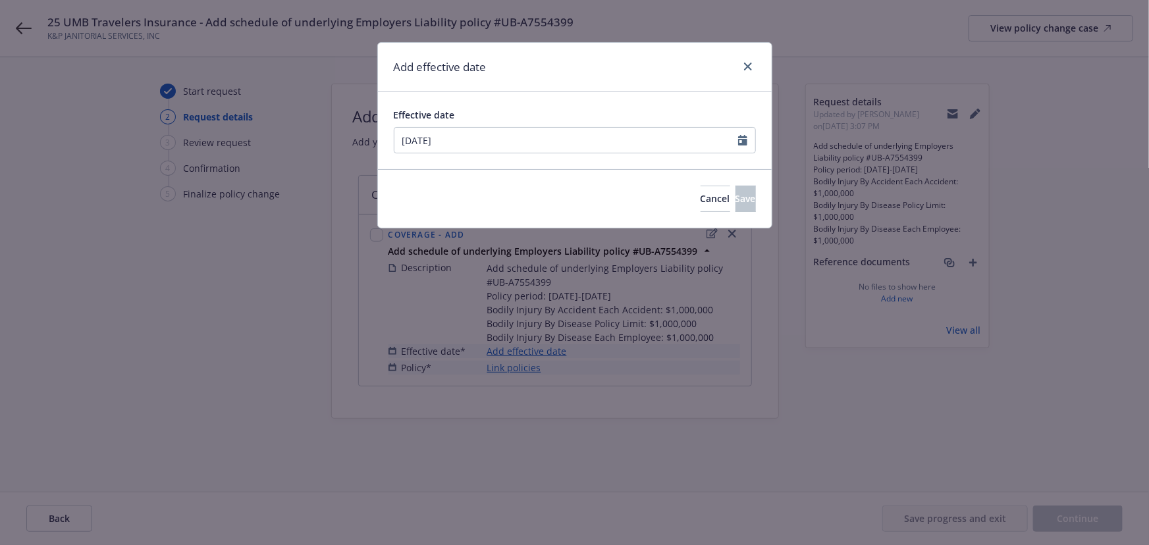
click at [556, 90] on div "Add effective date" at bounding box center [575, 67] width 394 height 49
click at [735, 194] on span "Save" at bounding box center [745, 198] width 20 height 13
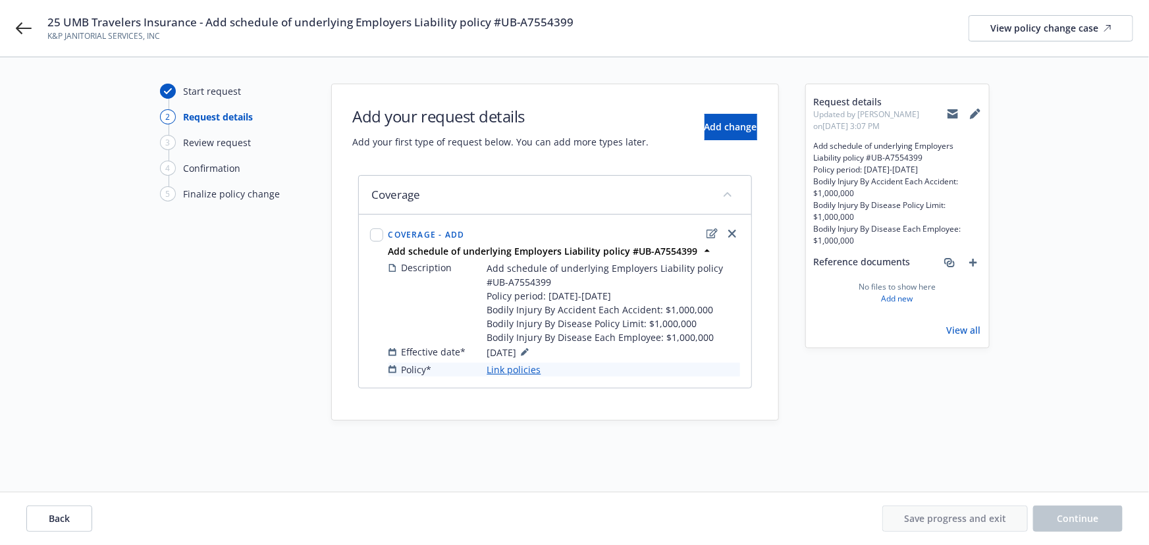
click at [518, 373] on link "Link policies" at bounding box center [514, 370] width 54 height 14
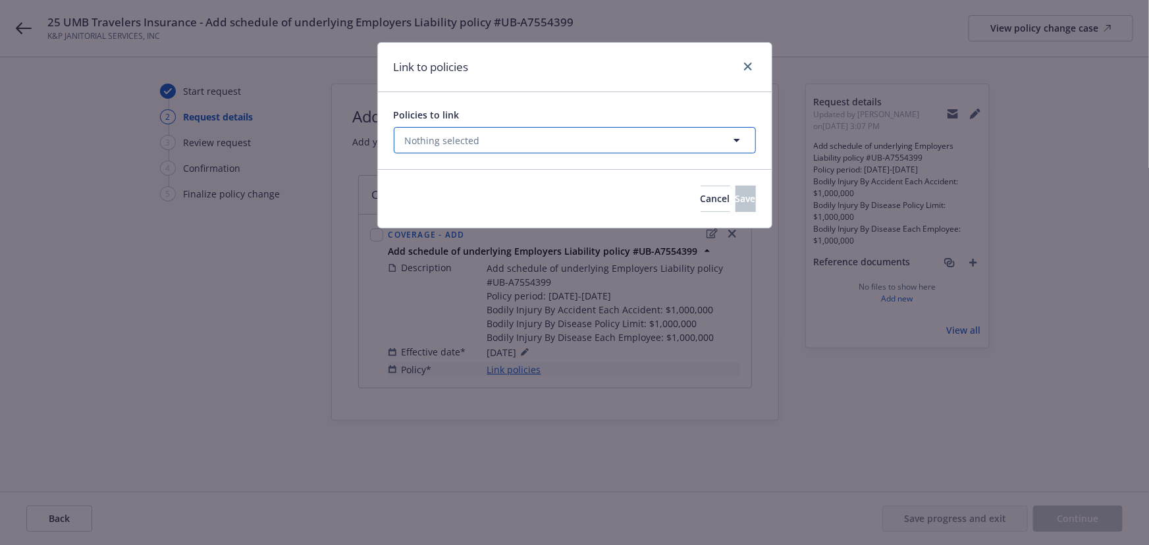
click at [450, 136] on span "Nothing selected" at bounding box center [442, 141] width 75 height 14
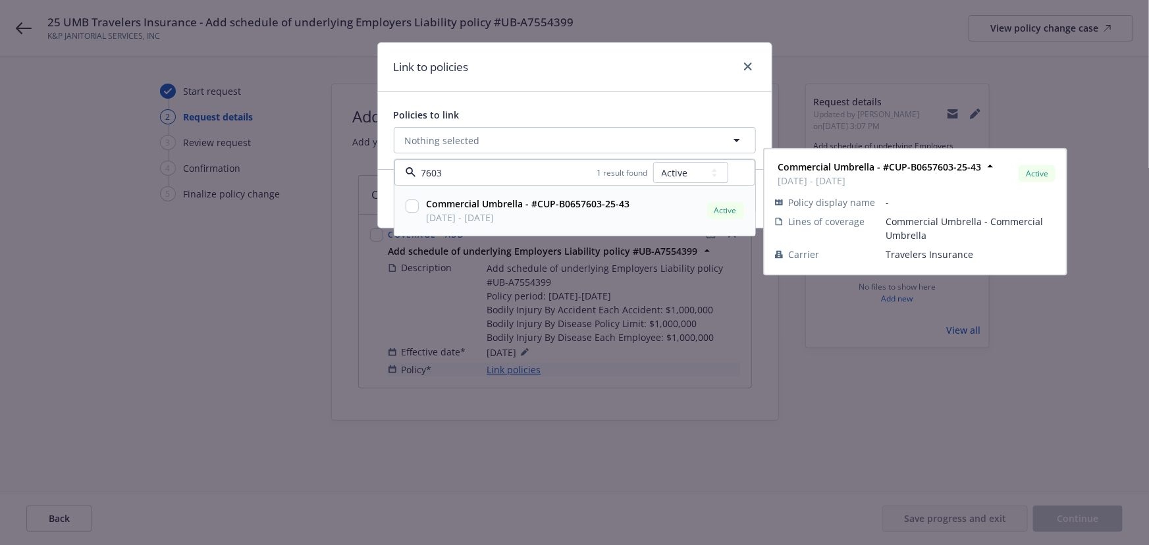
click at [517, 224] on span "[DATE] - [DATE]" at bounding box center [528, 218] width 203 height 14
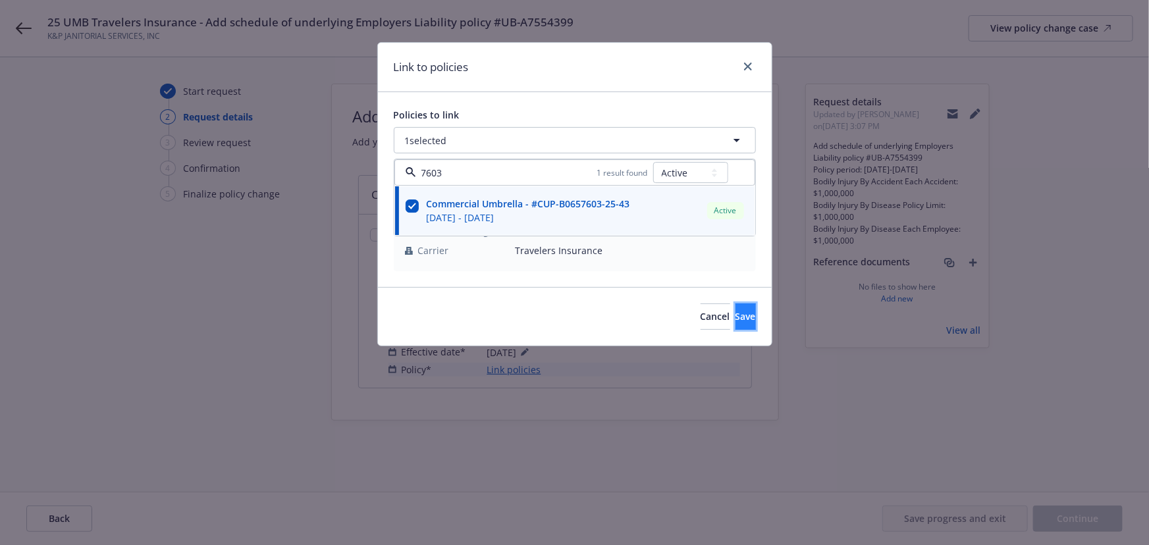
click at [735, 315] on span "Save" at bounding box center [745, 316] width 20 height 13
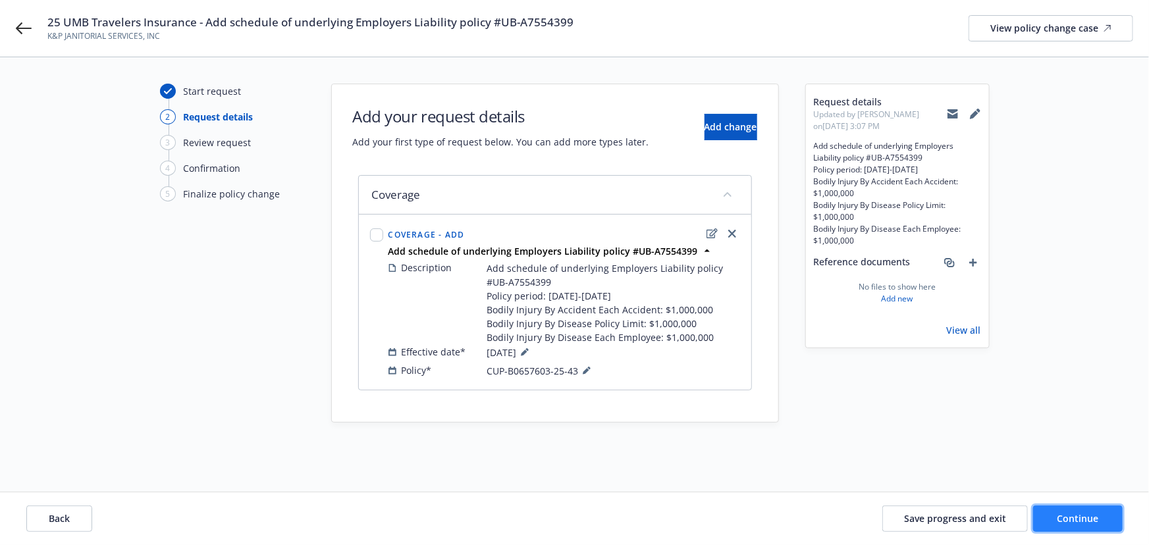
click at [1066, 517] on span "Continue" at bounding box center [1077, 518] width 41 height 13
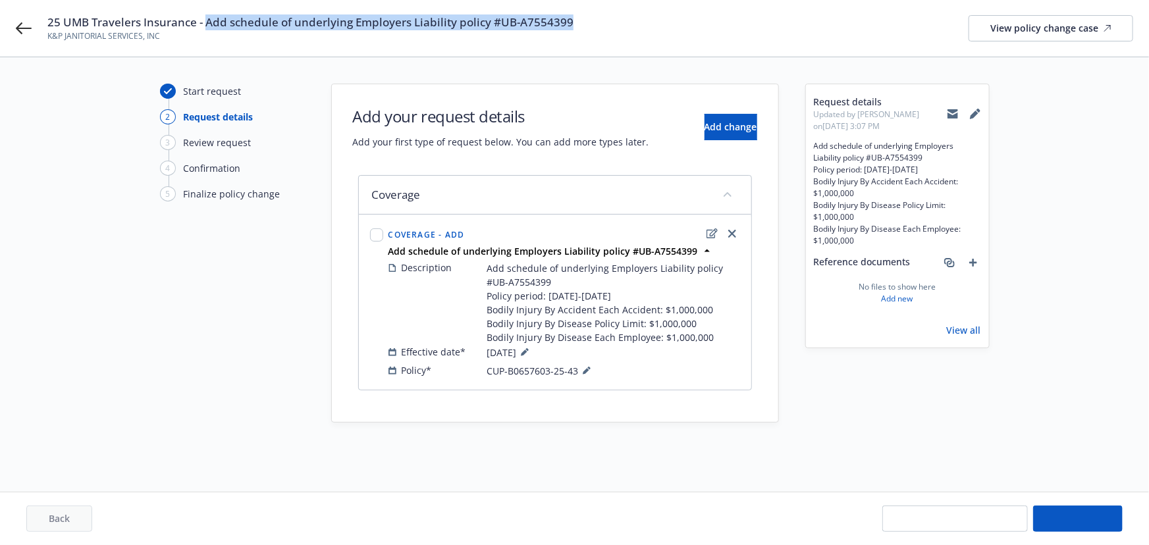
drag, startPoint x: 548, startPoint y: 18, endPoint x: 206, endPoint y: 26, distance: 342.4
click at [206, 26] on div "25 UMB Travelers Insurance - Add schedule of underlying Employers Liability pol…" at bounding box center [589, 28] width 1085 height 28
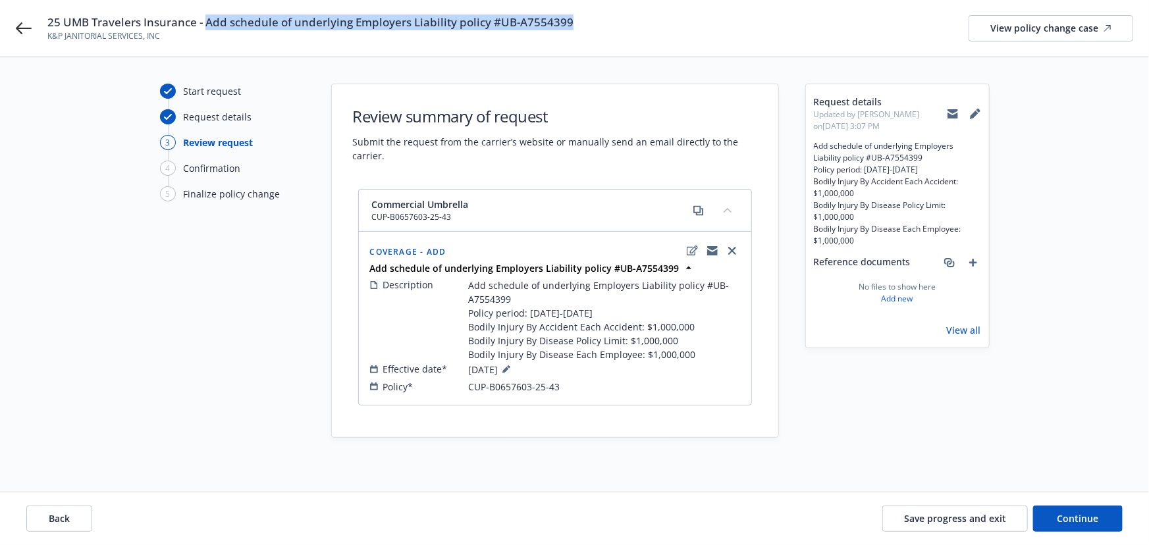
copy span "Add schedule of underlying Employers Liability policy #UB-A7554399"
click at [1047, 512] on button "Continue" at bounding box center [1078, 518] width 90 height 26
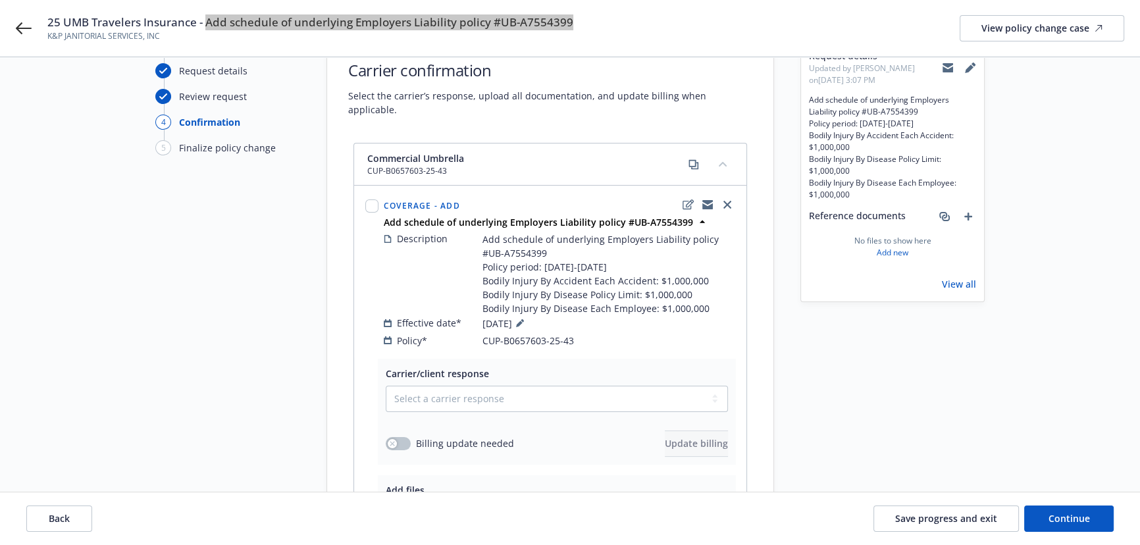
scroll to position [59, 0]
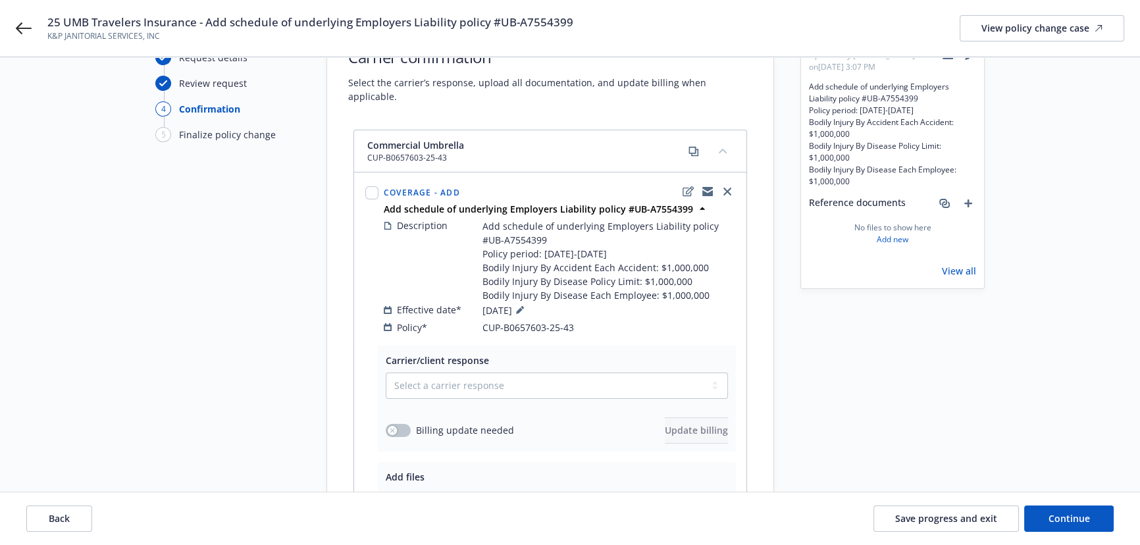
click at [444, 354] on span "Carrier/client response" at bounding box center [437, 360] width 103 height 13
drag, startPoint x: 437, startPoint y: 366, endPoint x: 435, endPoint y: 378, distance: 12.0
click at [437, 373] on select "Select a carrier response Accepted Accepted with revision No endorsement needed…" at bounding box center [557, 386] width 342 height 26
click at [386, 373] on select "Select a carrier response Accepted Accepted with revision No endorsement needed…" at bounding box center [557, 386] width 342 height 26
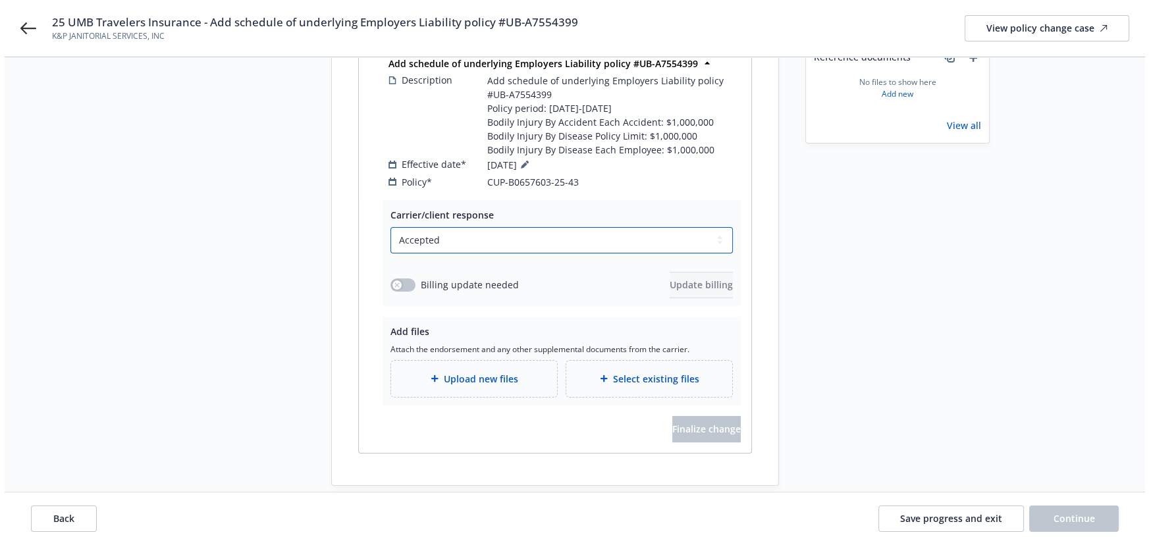
scroll to position [211, 0]
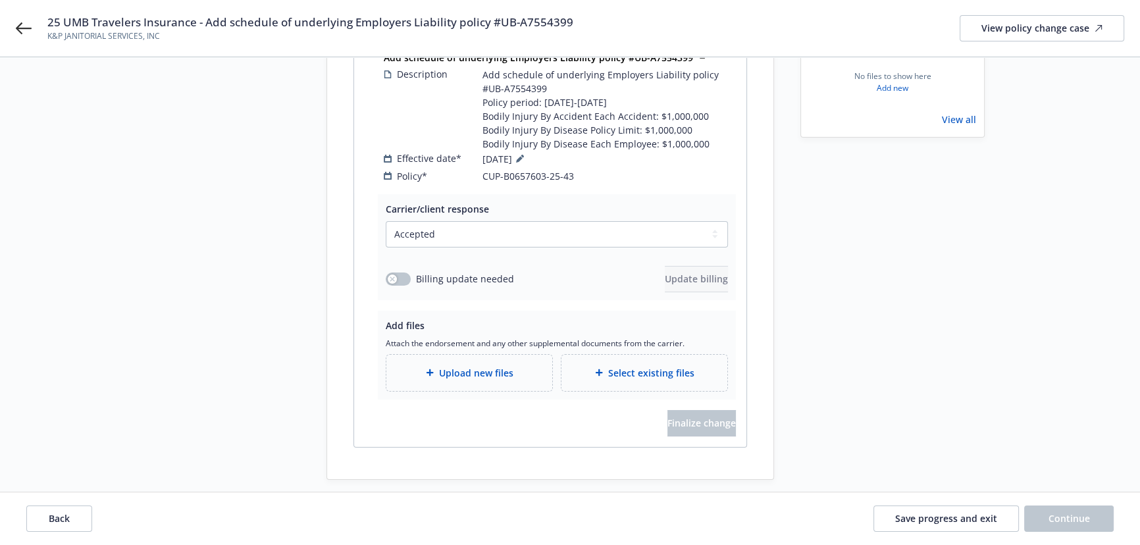
click at [434, 369] on div at bounding box center [432, 373] width 13 height 8
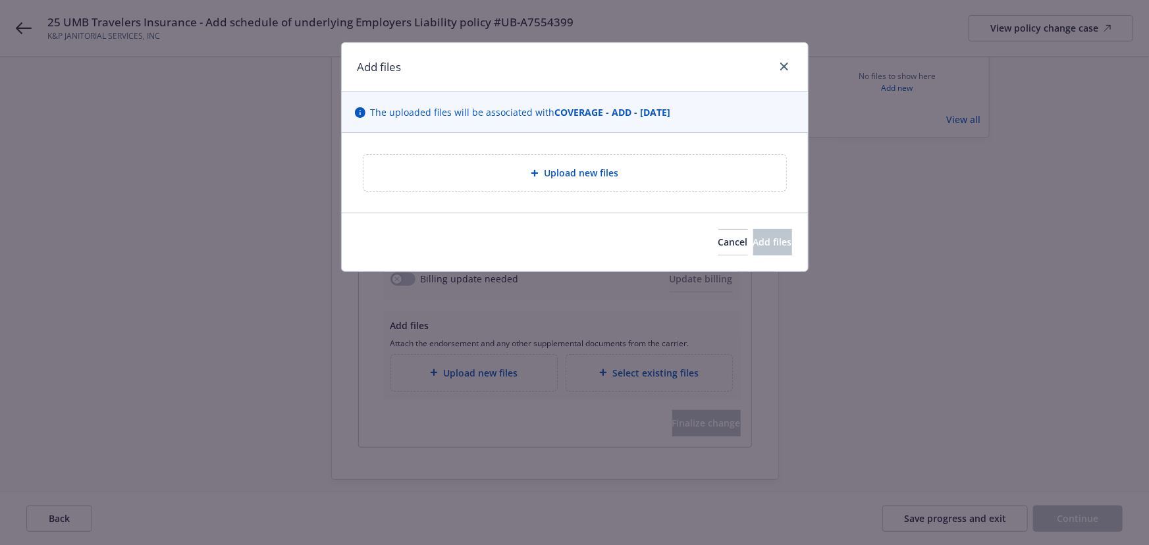
click at [515, 180] on div "Upload new files" at bounding box center [574, 172] width 401 height 15
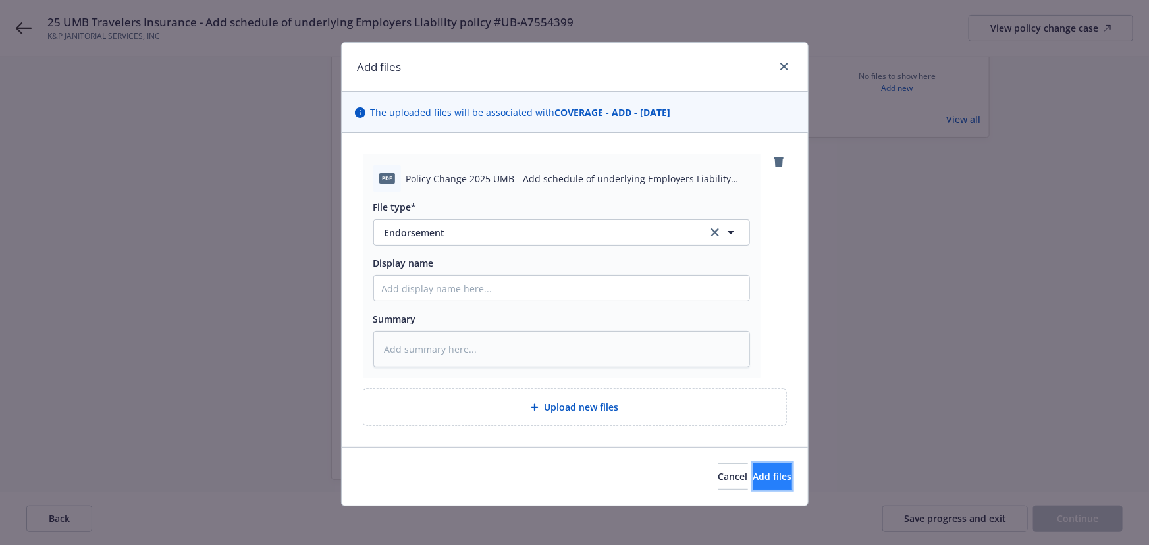
click at [753, 479] on span "Add files" at bounding box center [772, 476] width 39 height 13
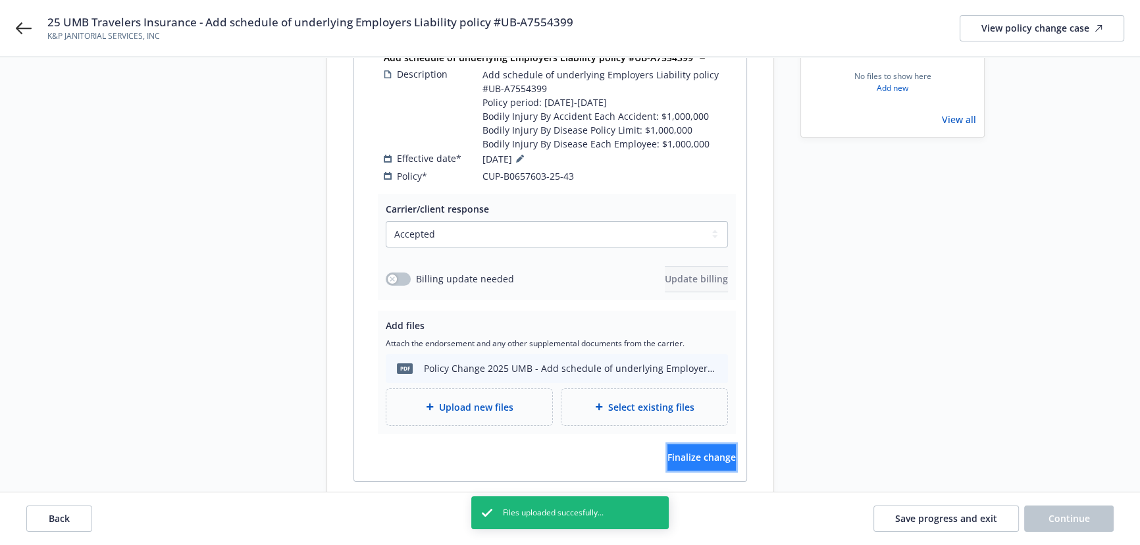
click at [698, 449] on button "Finalize change" at bounding box center [701, 457] width 68 height 26
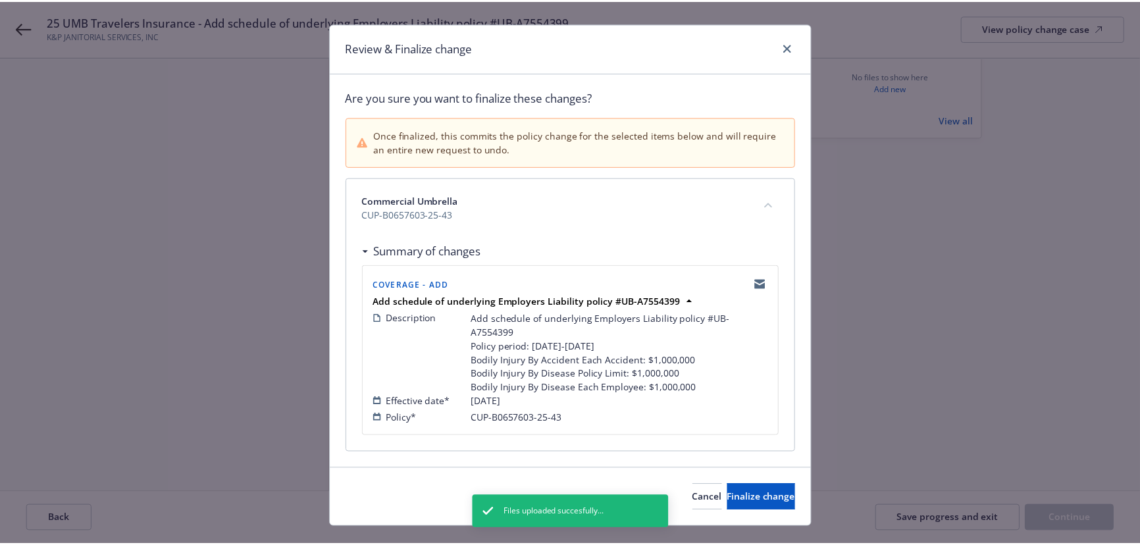
scroll to position [30, 0]
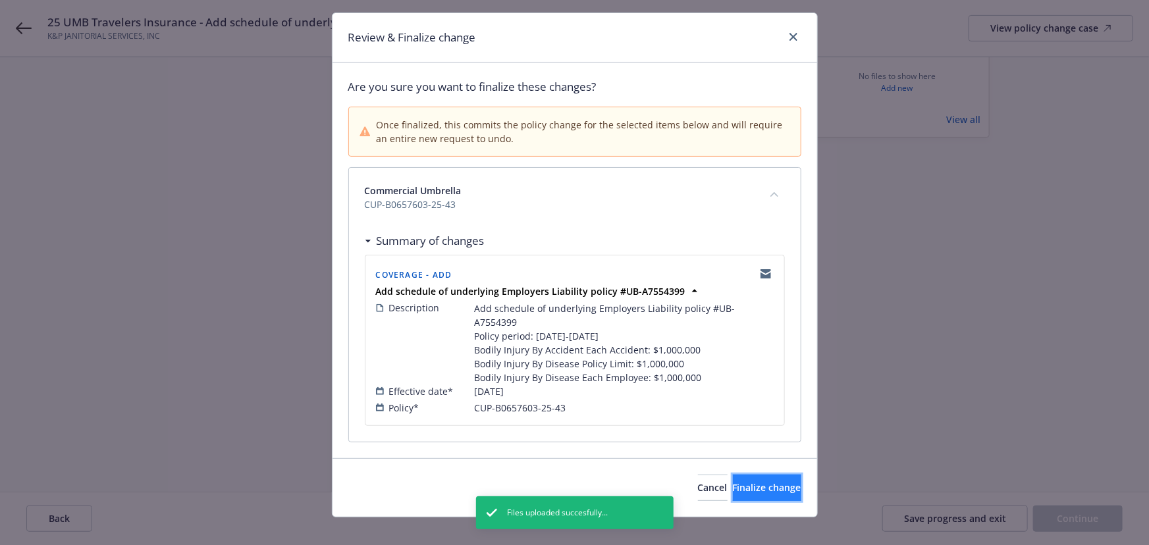
click at [733, 475] on button "Finalize change" at bounding box center [767, 488] width 68 height 26
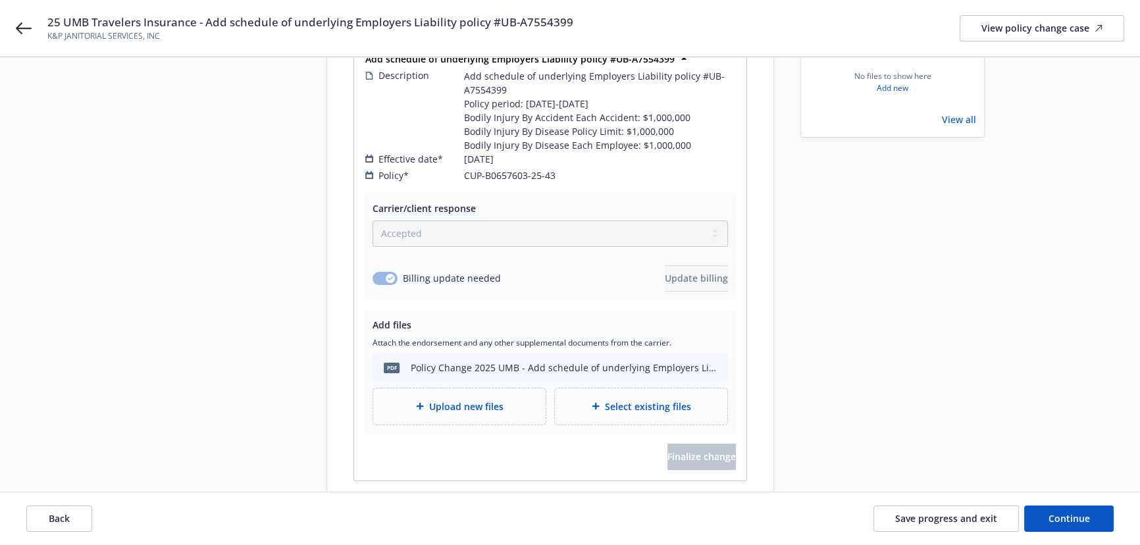
click at [1027, 505] on div "Back Save progress and exit Continue" at bounding box center [570, 518] width 1140 height 53
click at [1047, 512] on button "Continue" at bounding box center [1069, 518] width 90 height 26
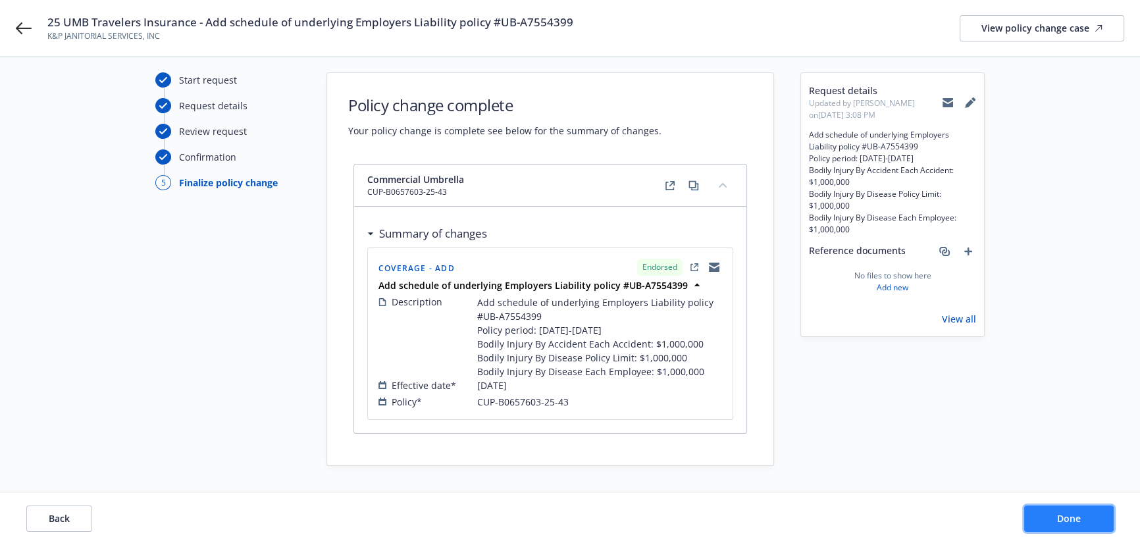
click at [1071, 513] on span "Done" at bounding box center [1069, 518] width 24 height 13
click at [1002, 29] on div "View policy change case" at bounding box center [1041, 28] width 121 height 25
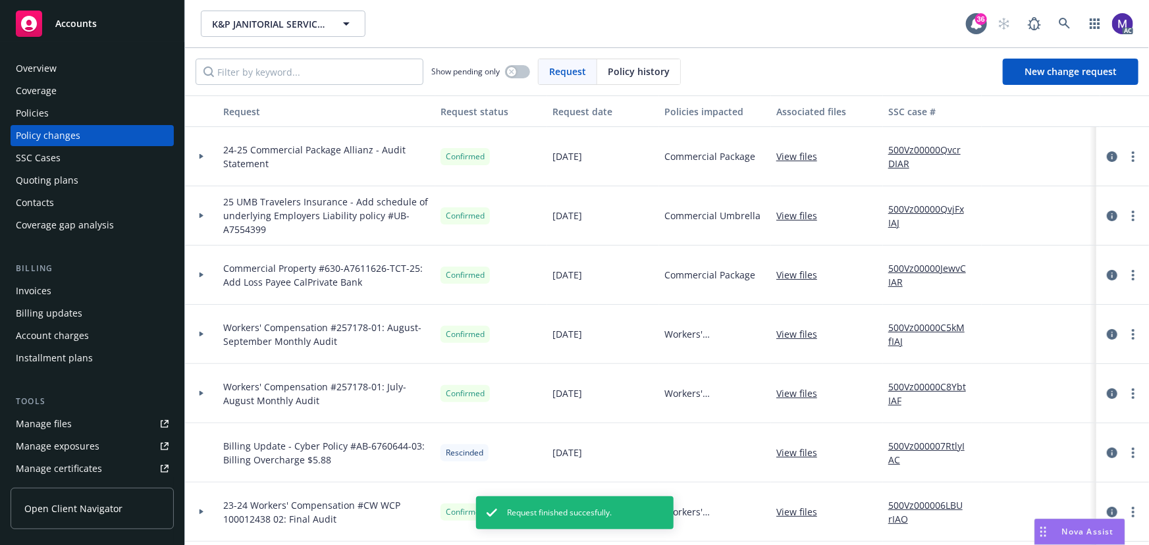
click at [204, 225] on div at bounding box center [201, 215] width 33 height 59
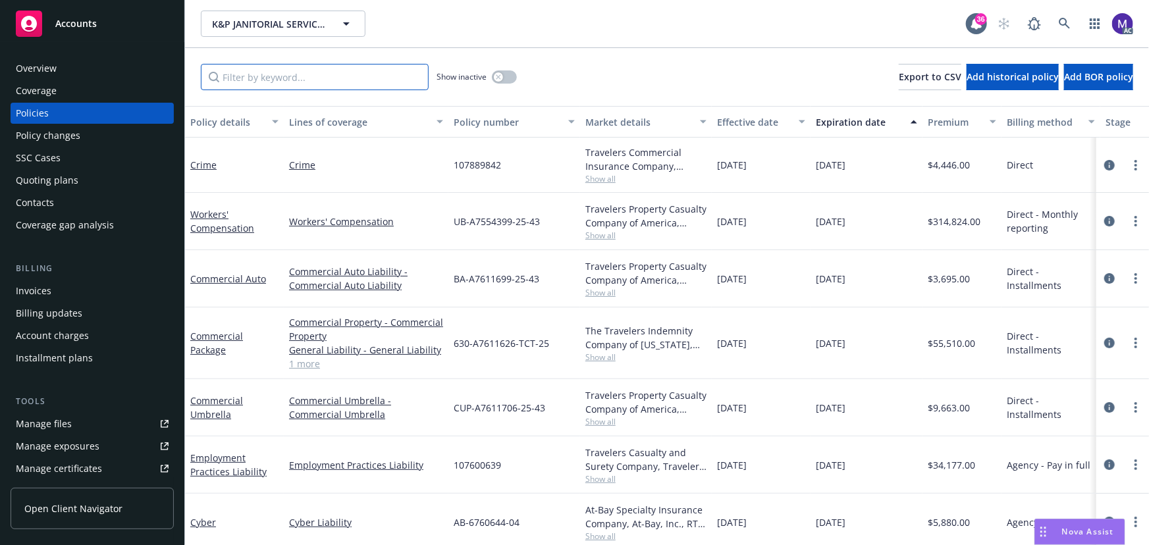
click at [265, 78] on input "Filter by keyword..." at bounding box center [315, 77] width 228 height 26
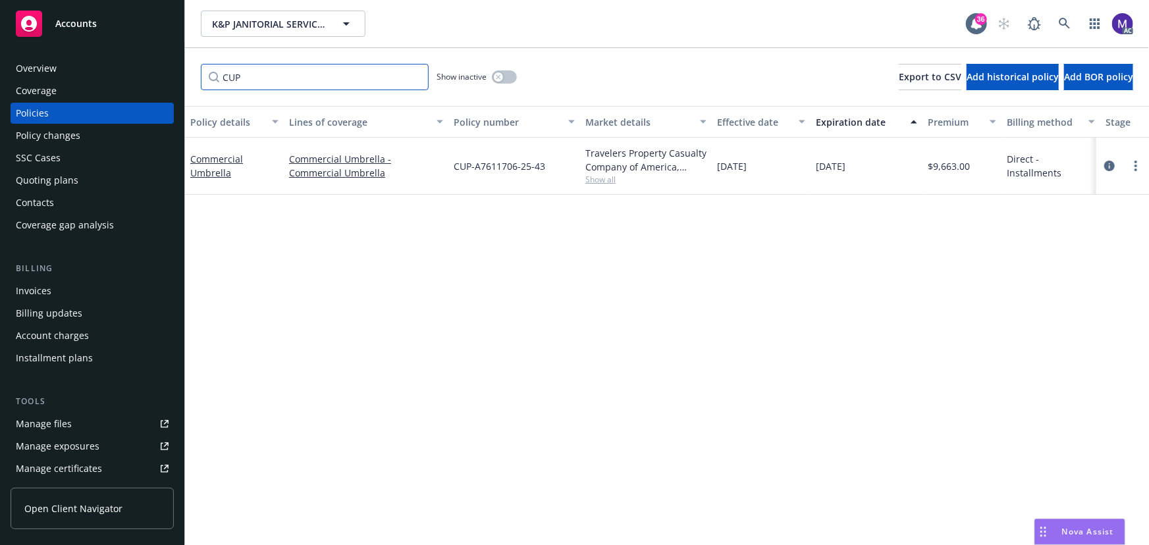
type input "CUP"
click at [1111, 164] on icon "circleInformation" at bounding box center [1109, 166] width 11 height 11
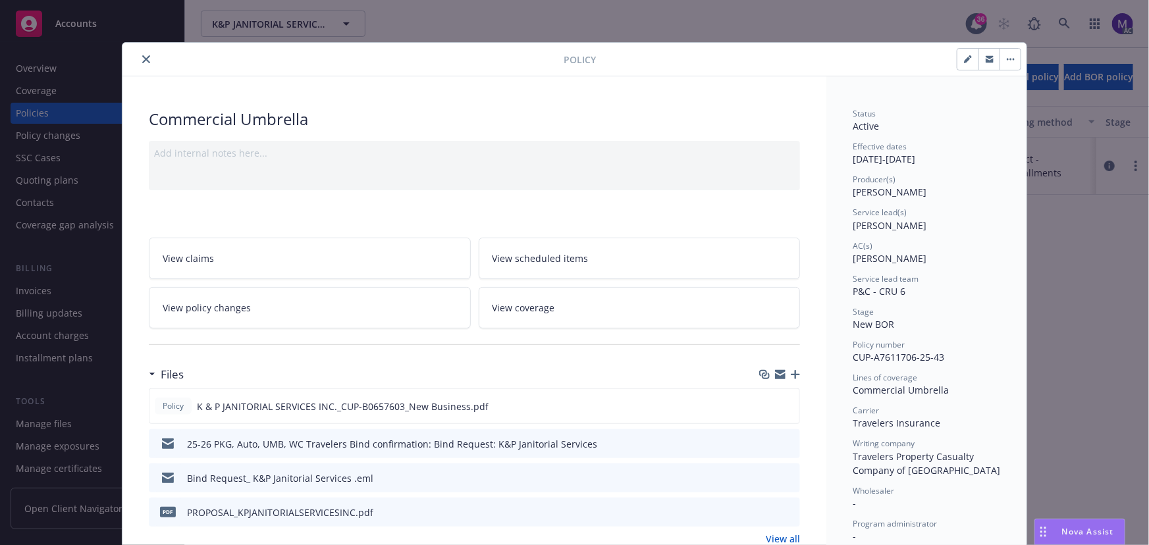
click at [957, 62] on button "button" at bounding box center [967, 59] width 21 height 21
select select "NEW_BOR"
select select "12"
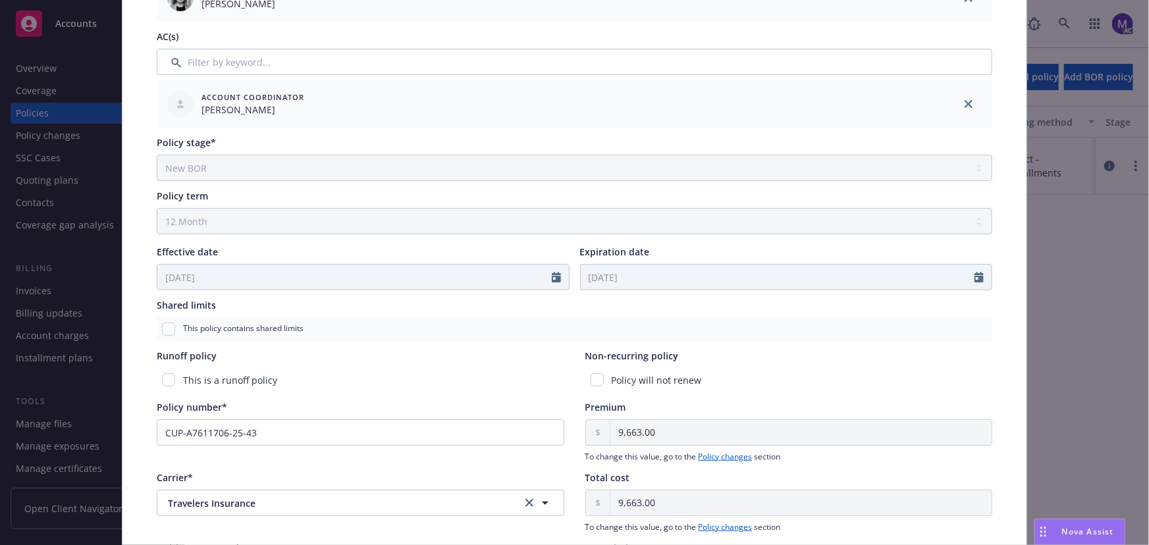
scroll to position [479, 0]
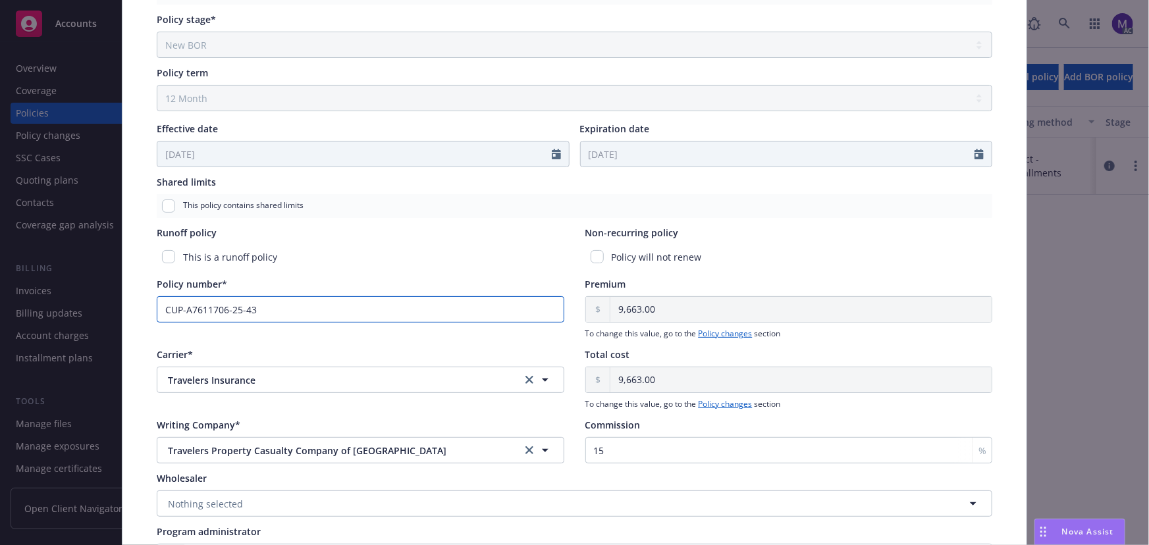
drag, startPoint x: 267, startPoint y: 310, endPoint x: 78, endPoint y: 303, distance: 188.4
click at [79, 304] on div "Edit policy details Cancel Save Policy type* Commercial Umbrella Display name P…" at bounding box center [574, 272] width 1149 height 545
paste input "B0657603"
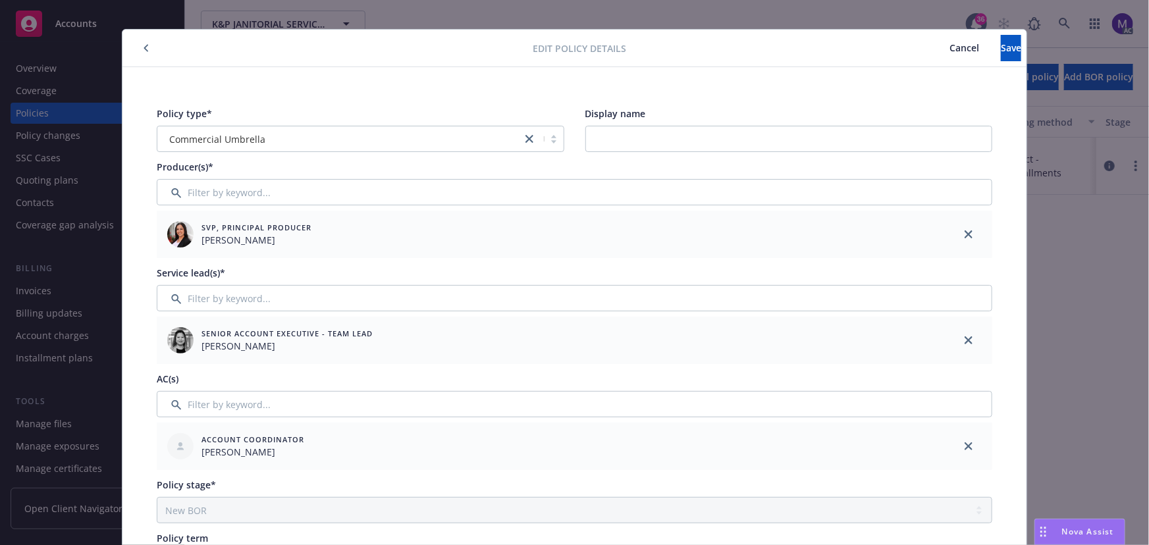
scroll to position [0, 0]
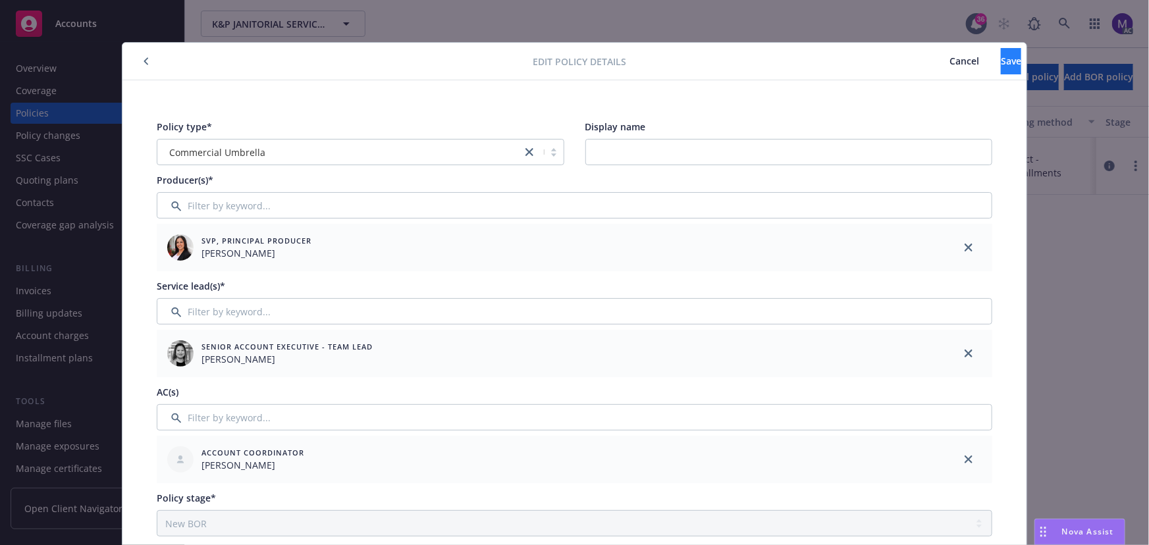
type input "CUP-B0657603-25-43"
click at [1000, 60] on span "Save" at bounding box center [1010, 61] width 20 height 13
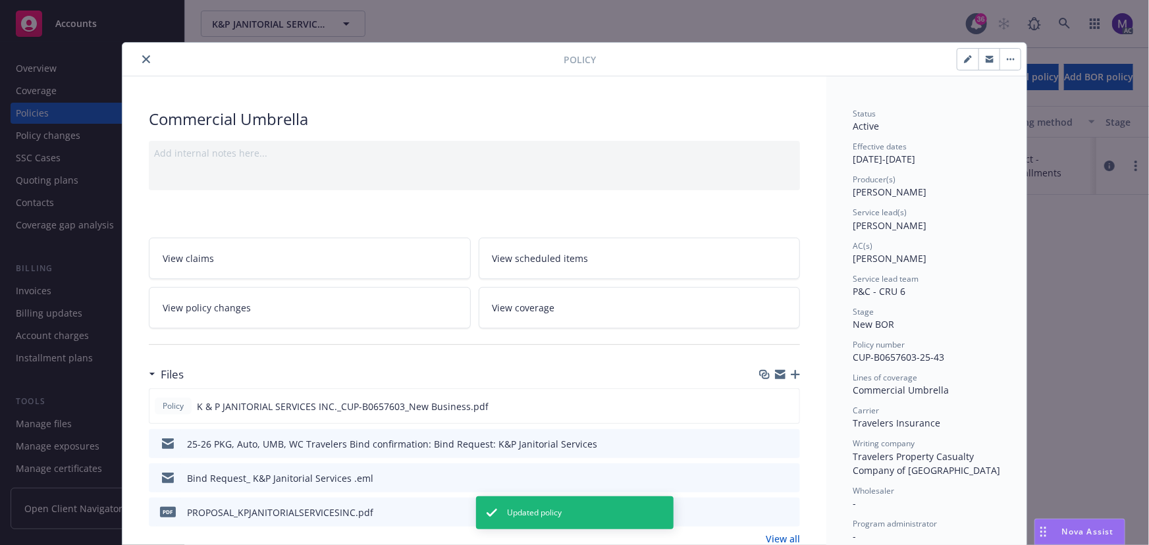
click at [144, 65] on button "close" at bounding box center [146, 59] width 16 height 16
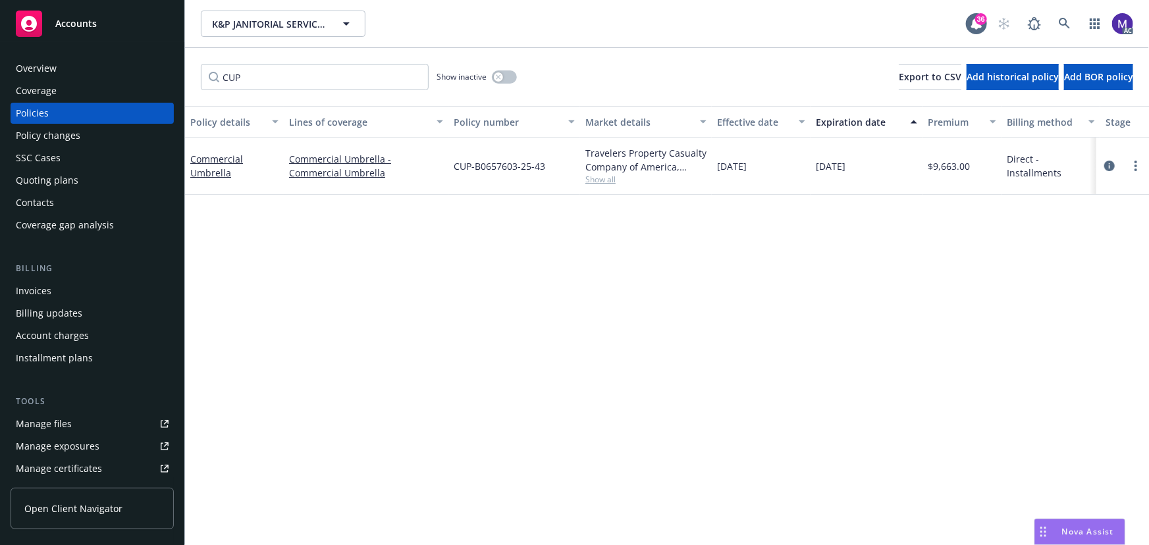
click at [598, 181] on span "Show all" at bounding box center [645, 179] width 121 height 11
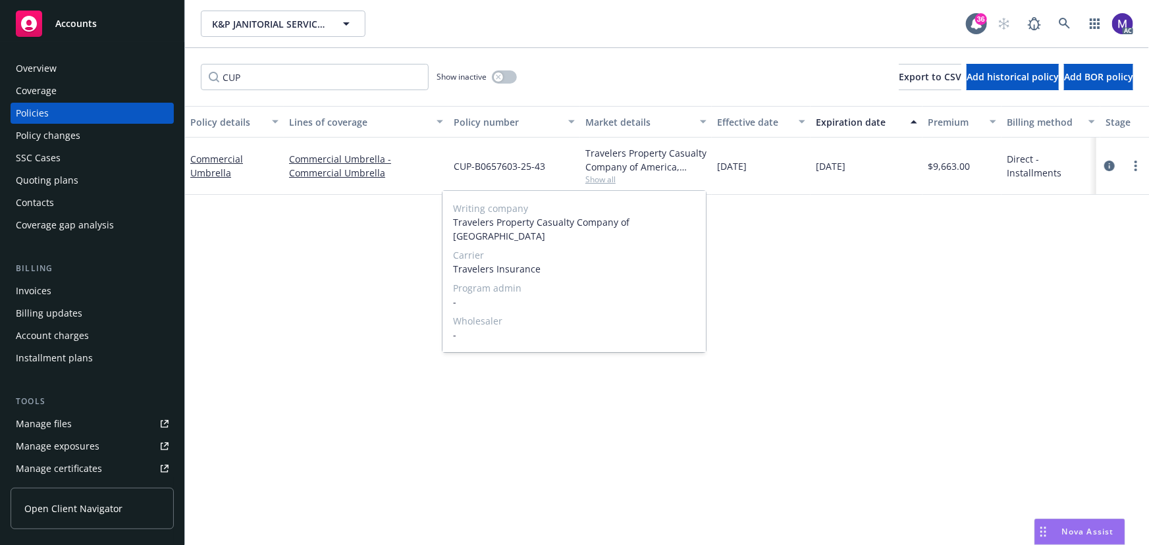
click at [498, 262] on span "Travelers Insurance" at bounding box center [574, 269] width 242 height 14
copy span "Travelers Insurance"
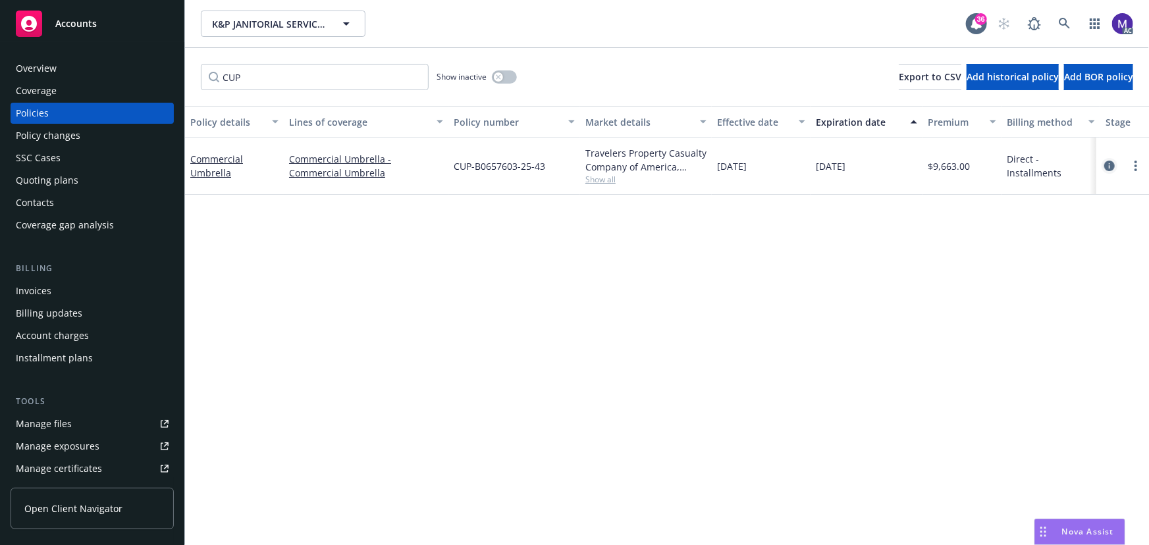
click at [1106, 167] on icon "circleInformation" at bounding box center [1109, 166] width 11 height 11
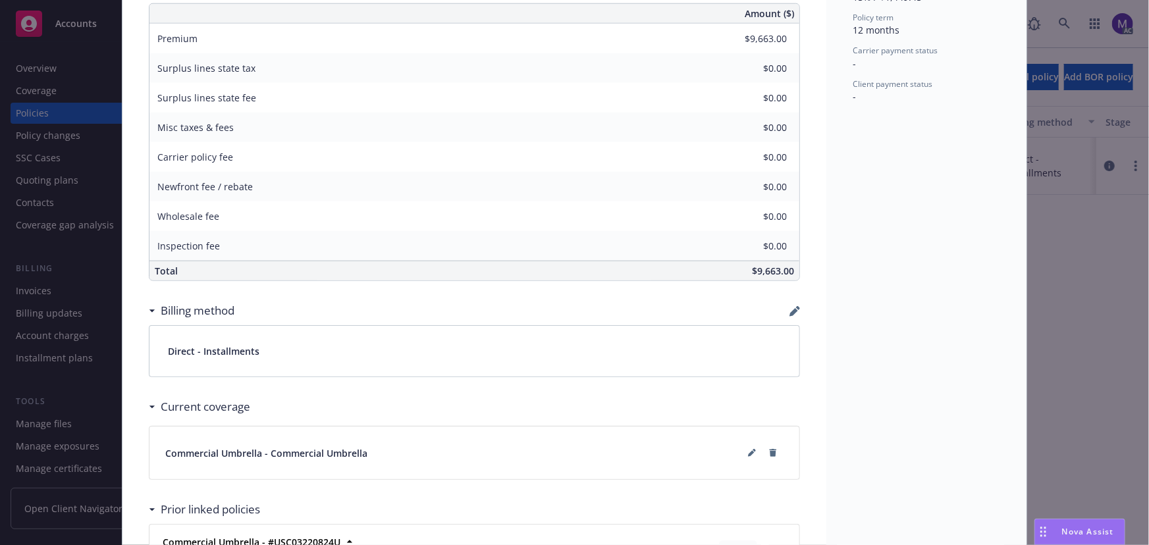
scroll to position [698, 0]
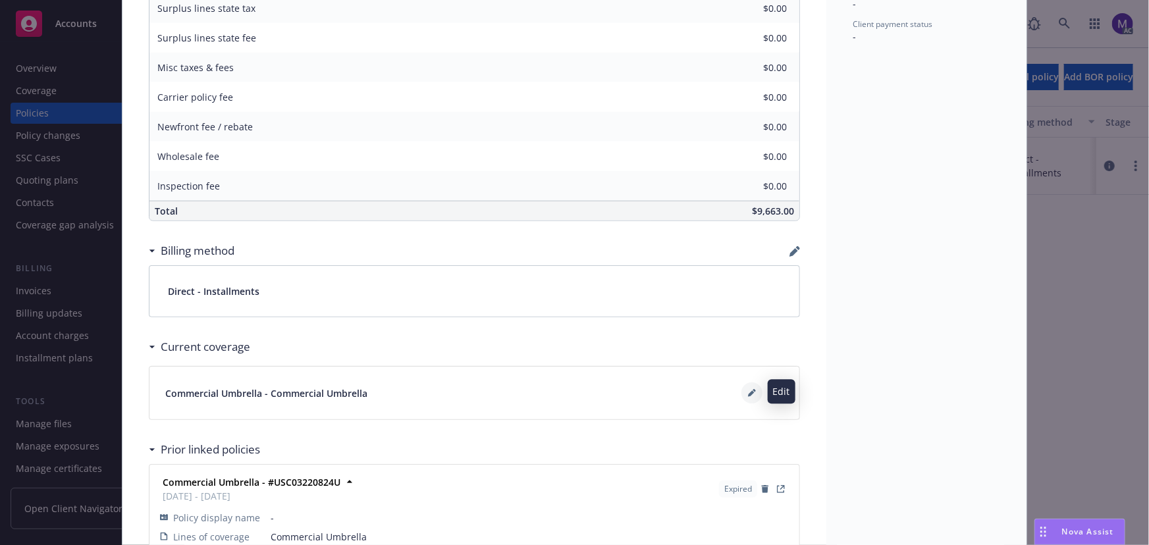
click at [748, 392] on icon at bounding box center [751, 394] width 7 height 7
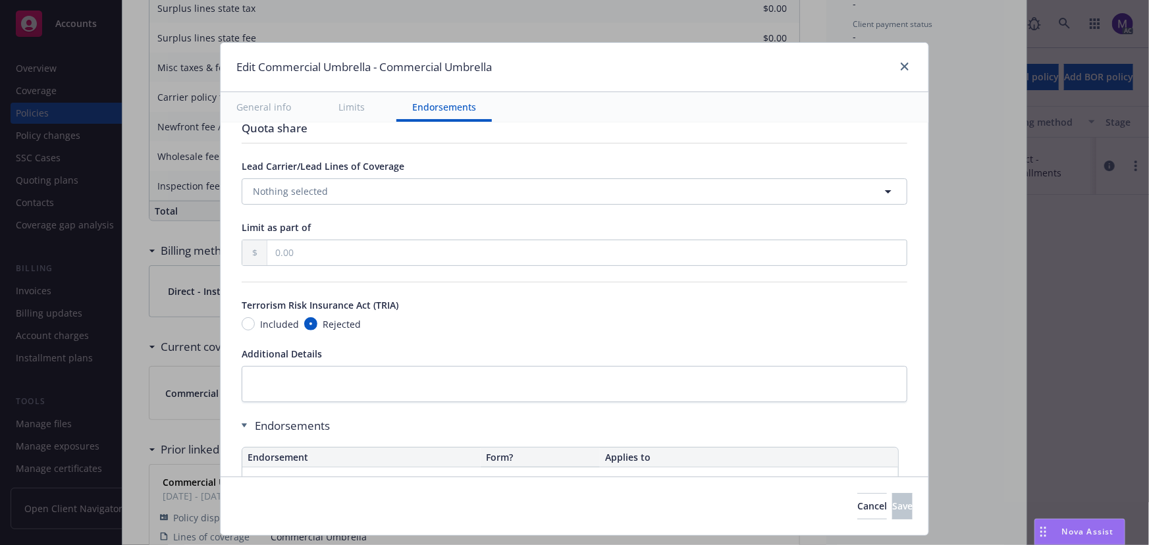
scroll to position [777, 0]
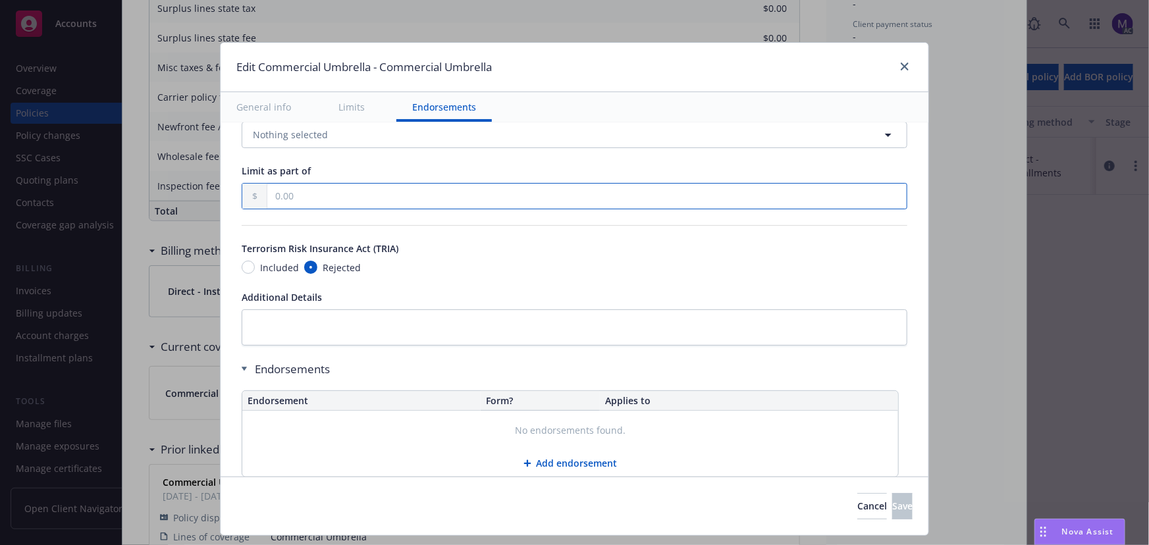
click at [342, 197] on input "text" at bounding box center [586, 196] width 639 height 25
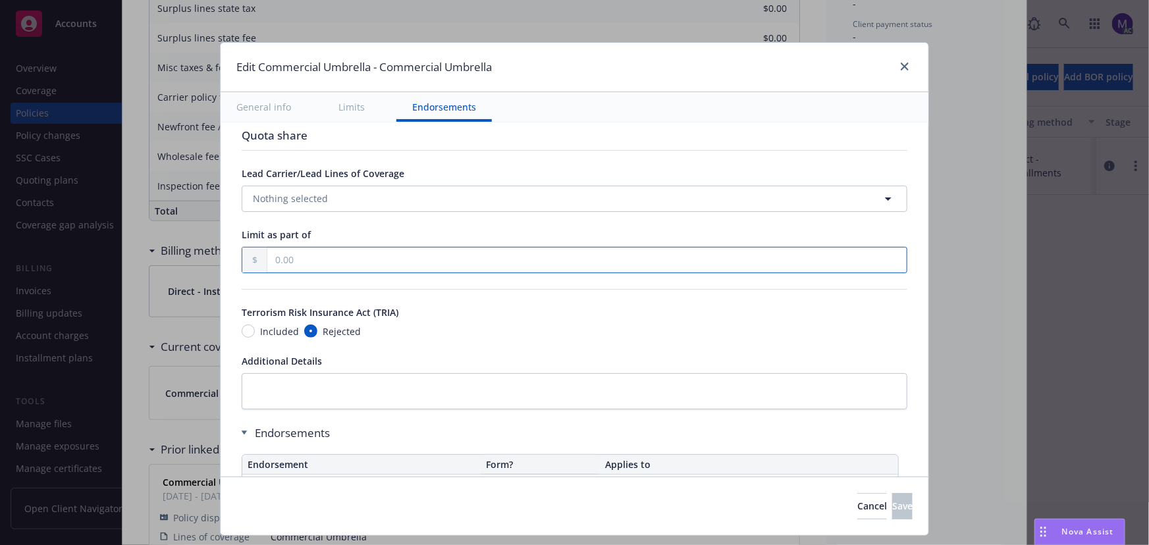
scroll to position [658, 0]
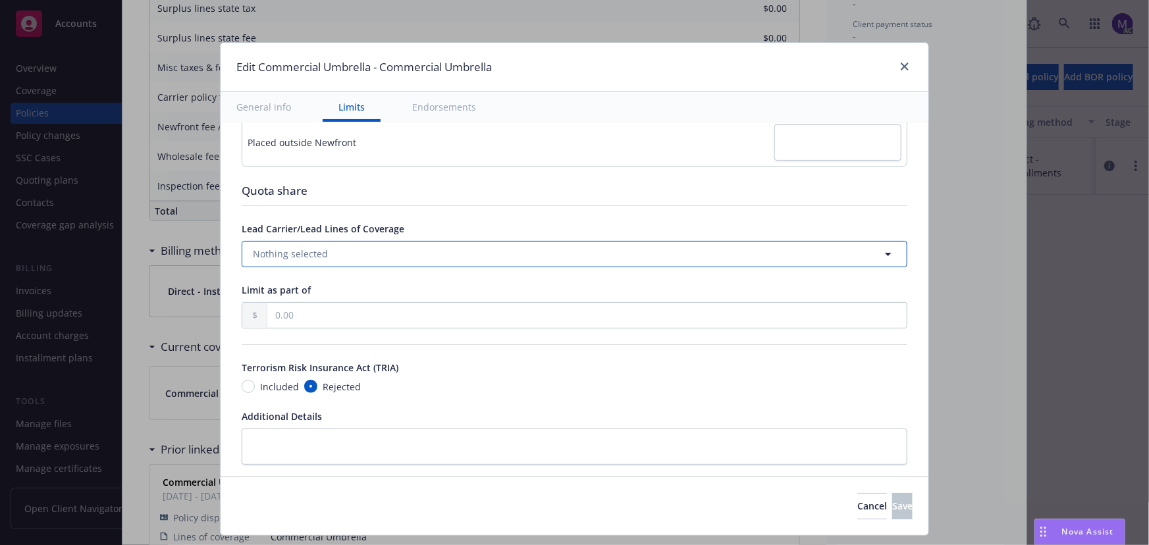
click at [352, 247] on button "Nothing selected" at bounding box center [574, 254] width 665 height 26
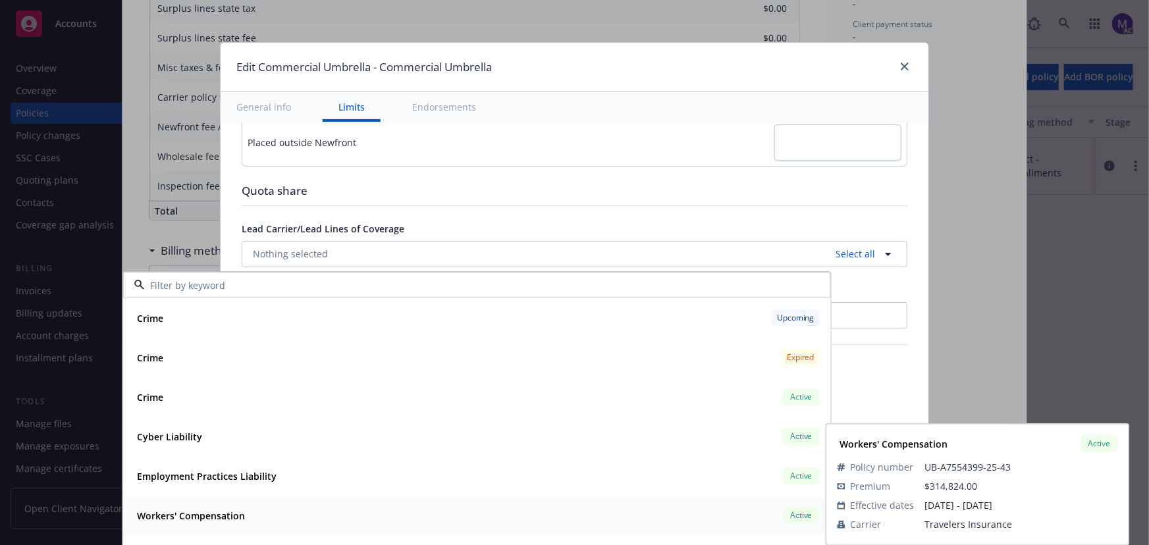
click at [197, 517] on strong "Workers' Compensation" at bounding box center [191, 515] width 108 height 13
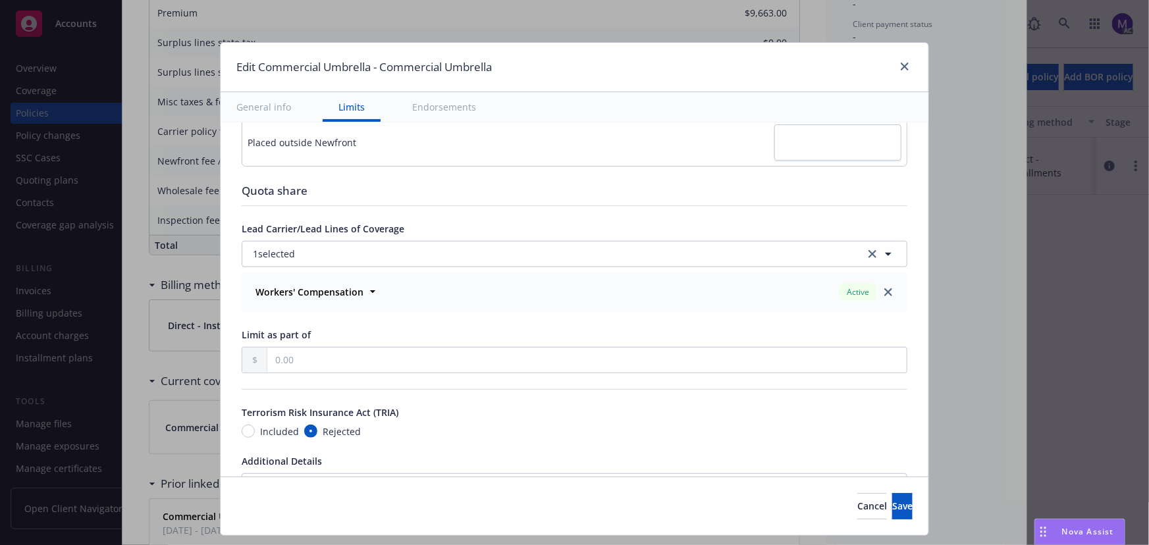
scroll to position [731, 0]
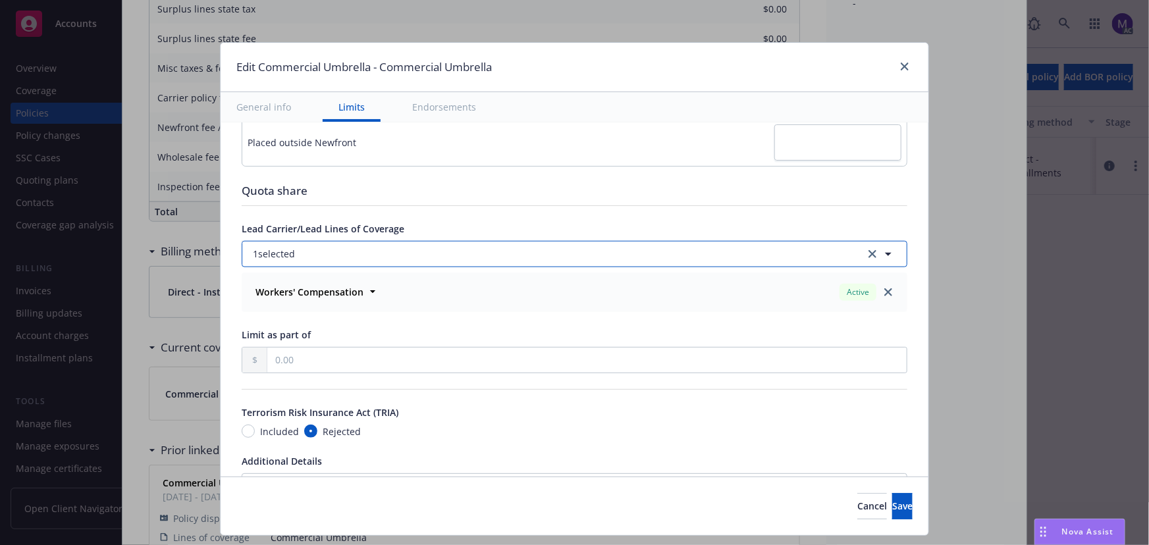
click at [337, 253] on button "1 selected" at bounding box center [574, 254] width 665 height 26
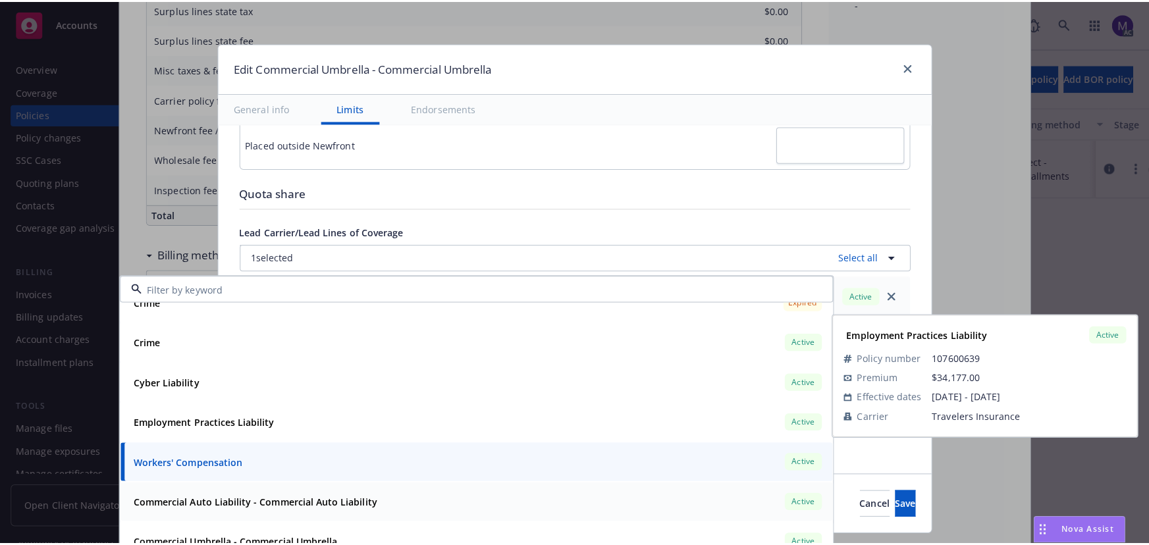
scroll to position [119, 0]
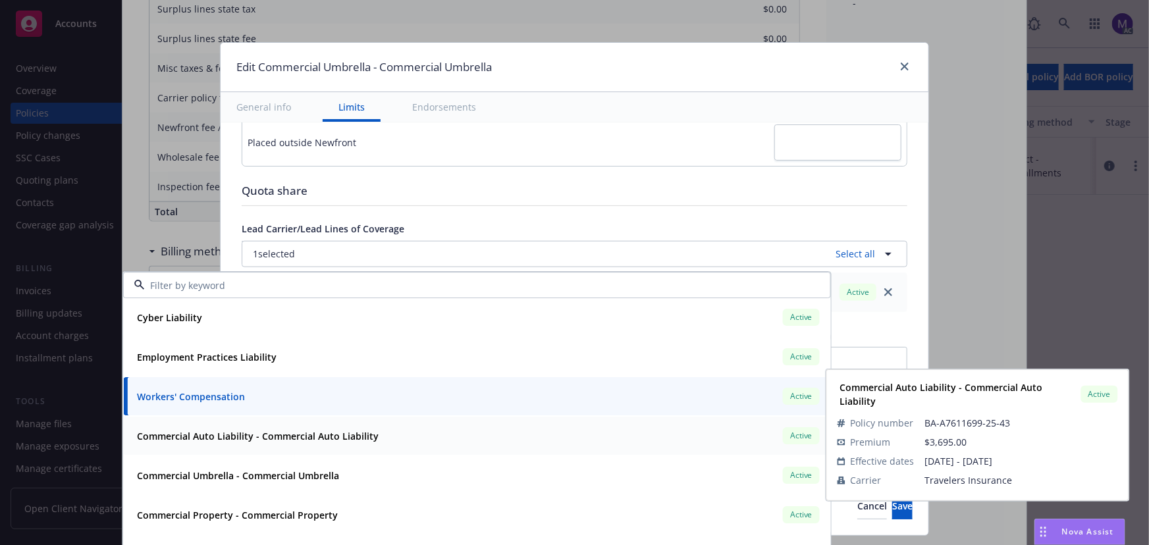
click at [309, 430] on strong "Commercial Auto Liability - Commercial Auto Liability" at bounding box center [258, 436] width 242 height 13
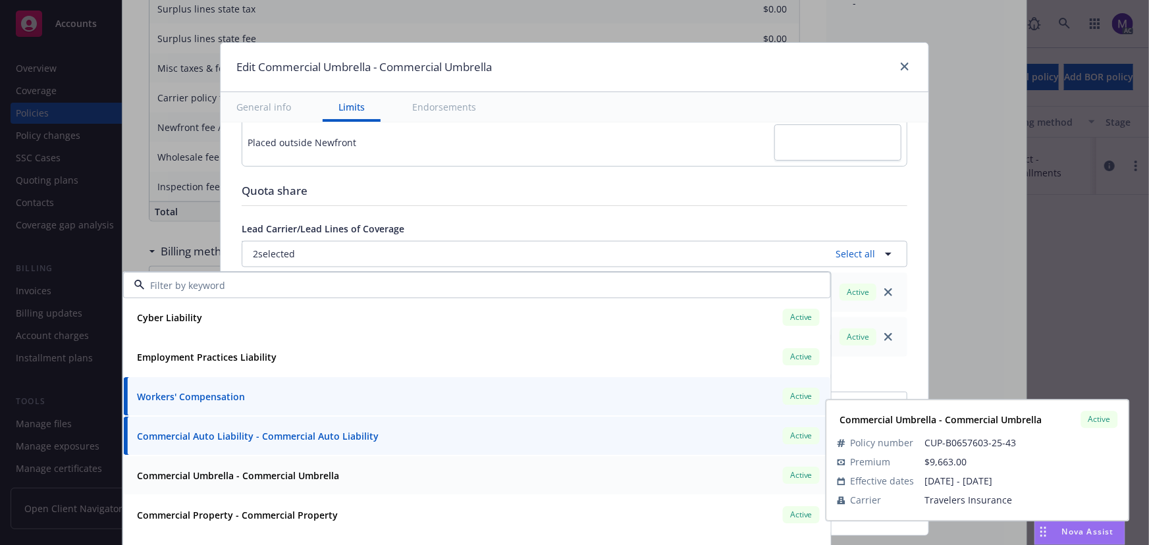
scroll to position [179, 0]
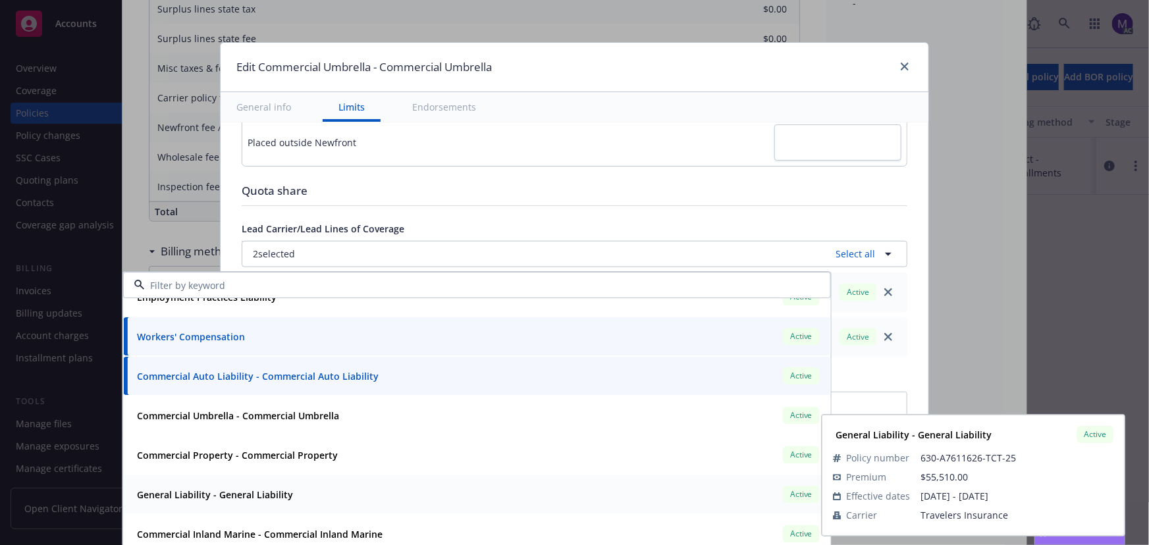
click at [240, 494] on strong "General Liability - General Liability" at bounding box center [215, 494] width 156 height 13
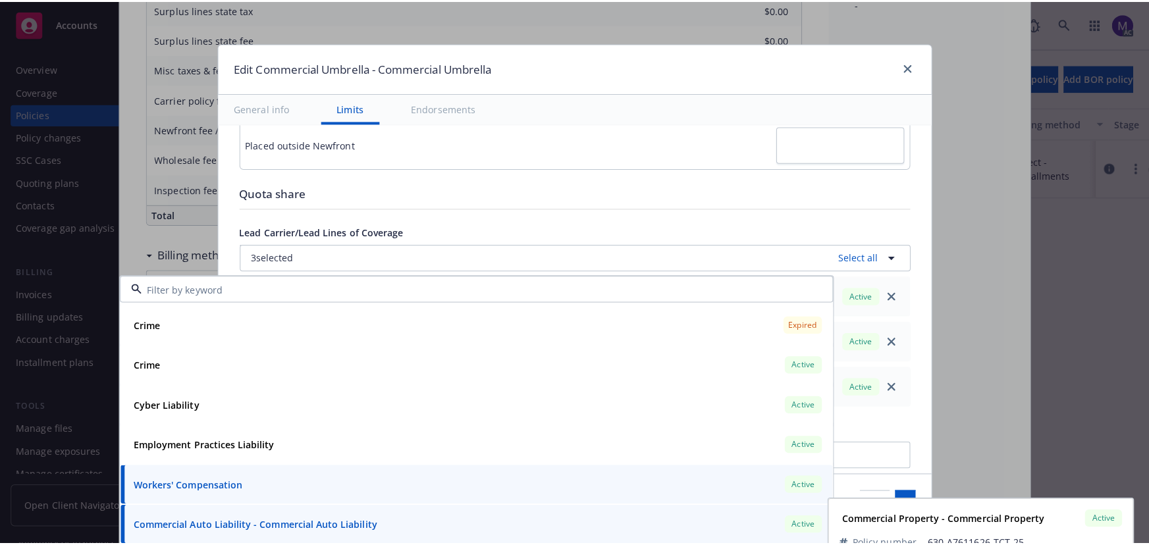
scroll to position [0, 0]
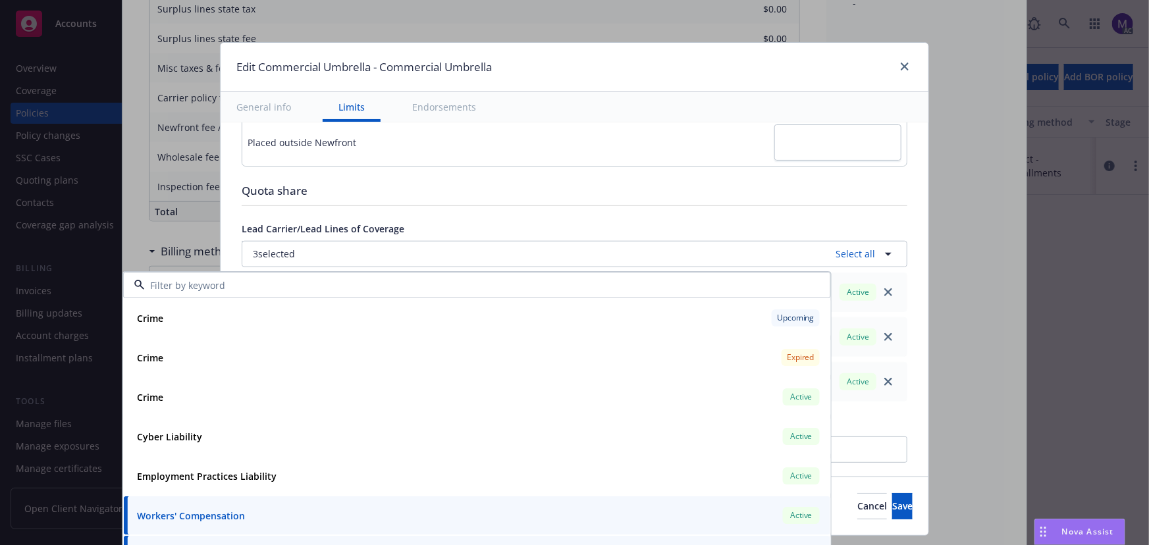
click at [515, 137] on div at bounding box center [673, 142] width 456 height 36
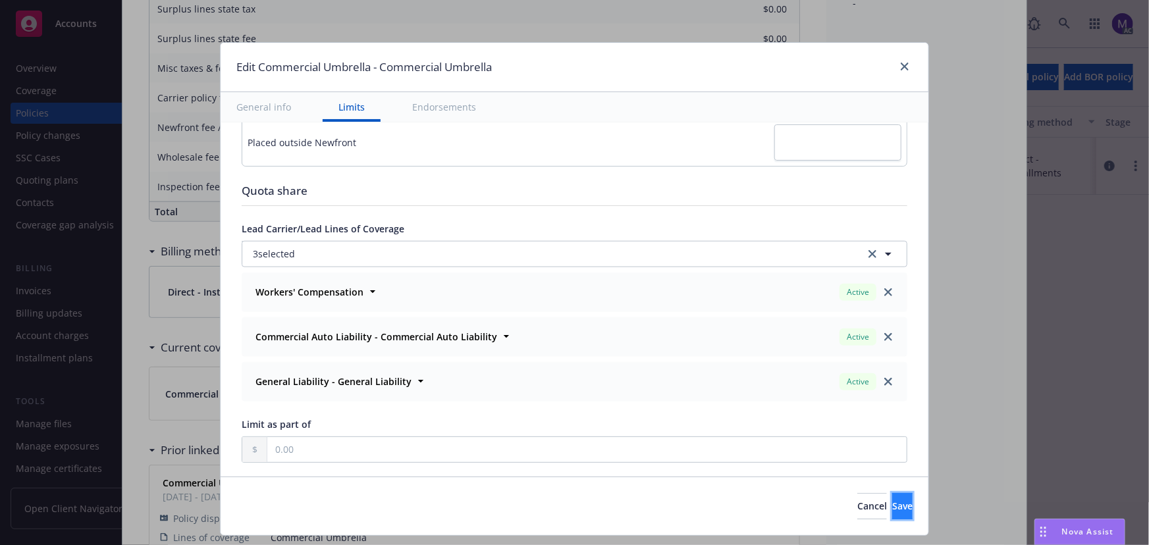
click at [892, 510] on span "Save" at bounding box center [902, 506] width 20 height 13
